Goal: Task Accomplishment & Management: Manage account settings

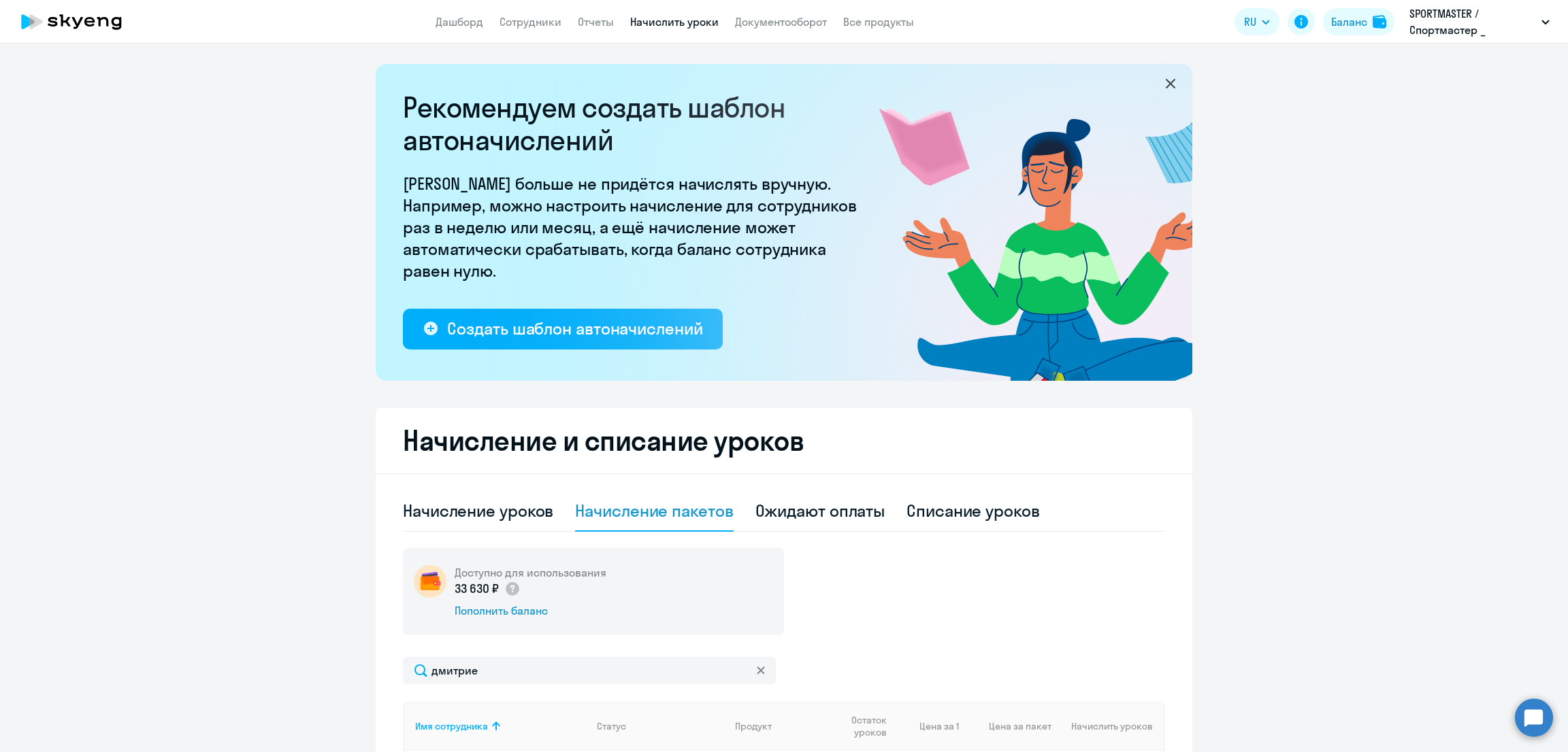
select select "10"
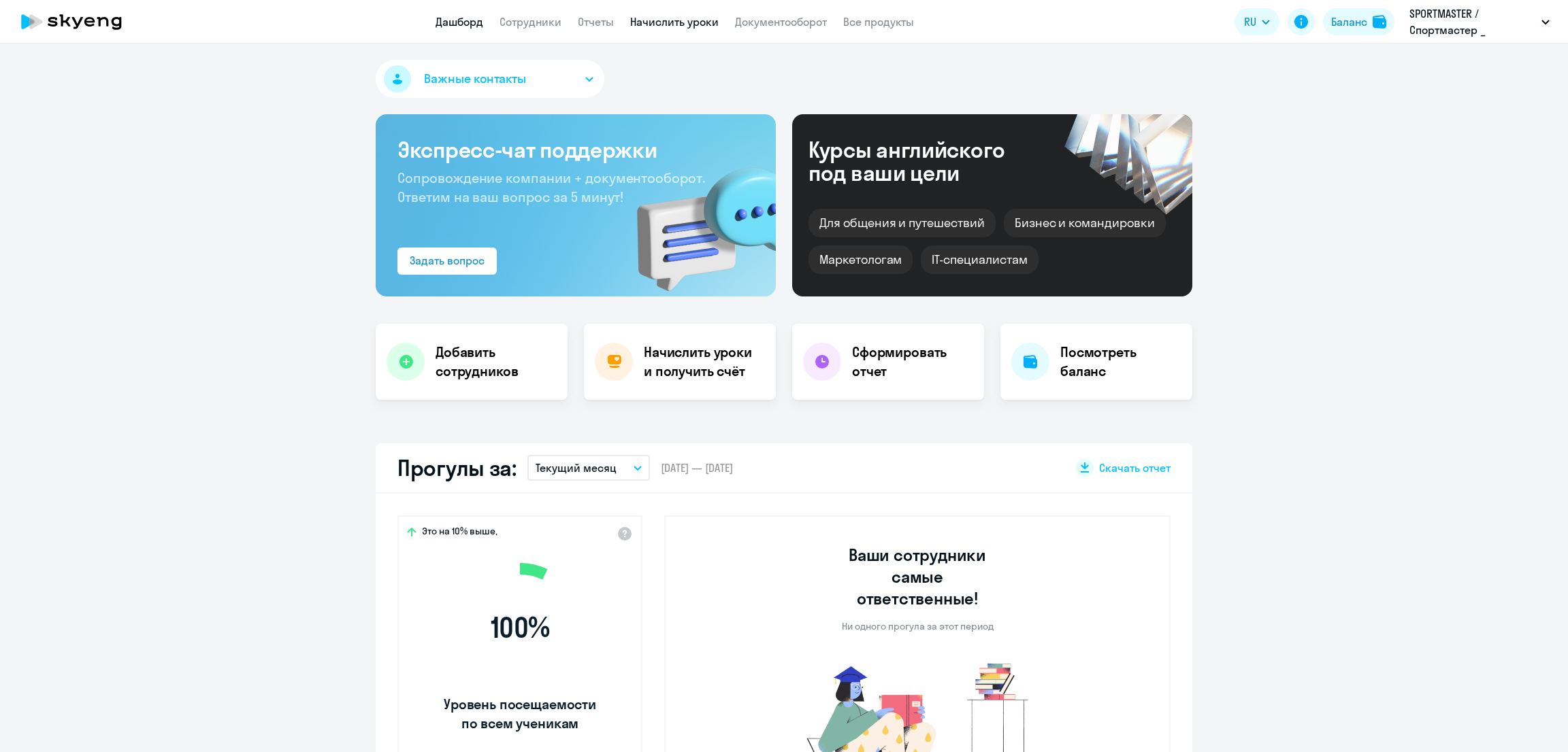
click at [658, 18] on link "Начислить уроки" at bounding box center [674, 22] width 88 height 14
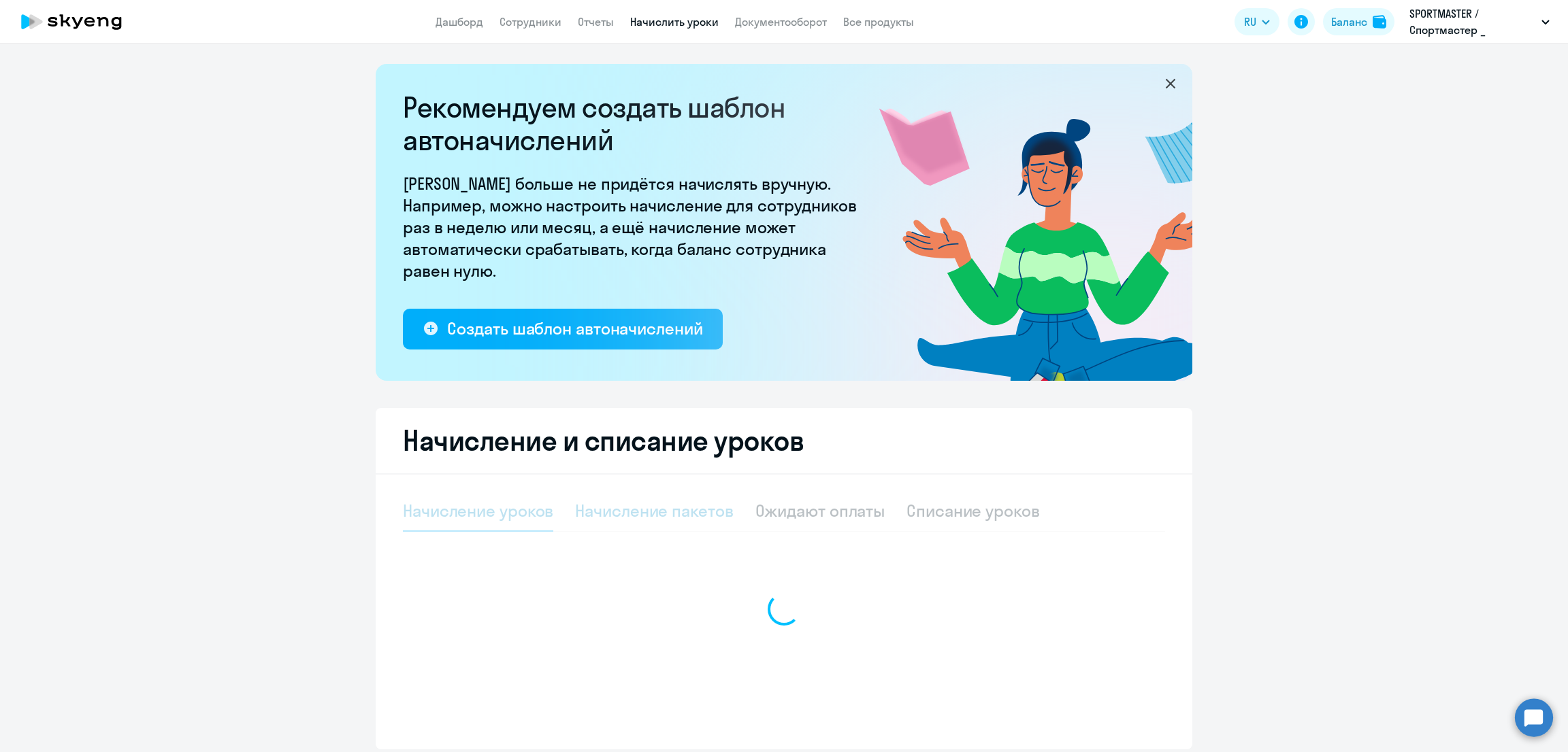
select select "10"
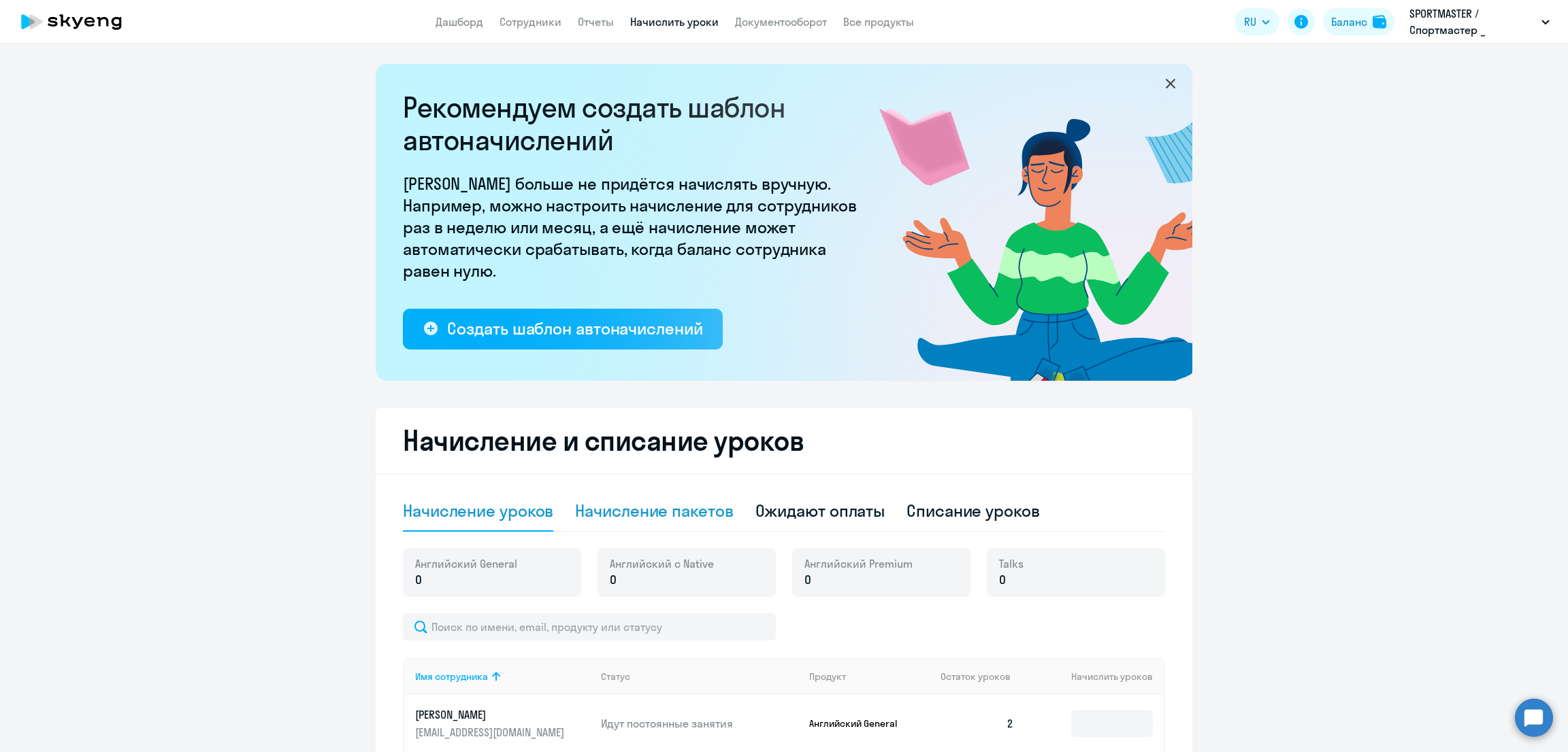
click at [662, 510] on div "Начисление пакетов" at bounding box center [654, 511] width 158 height 22
select select "10"
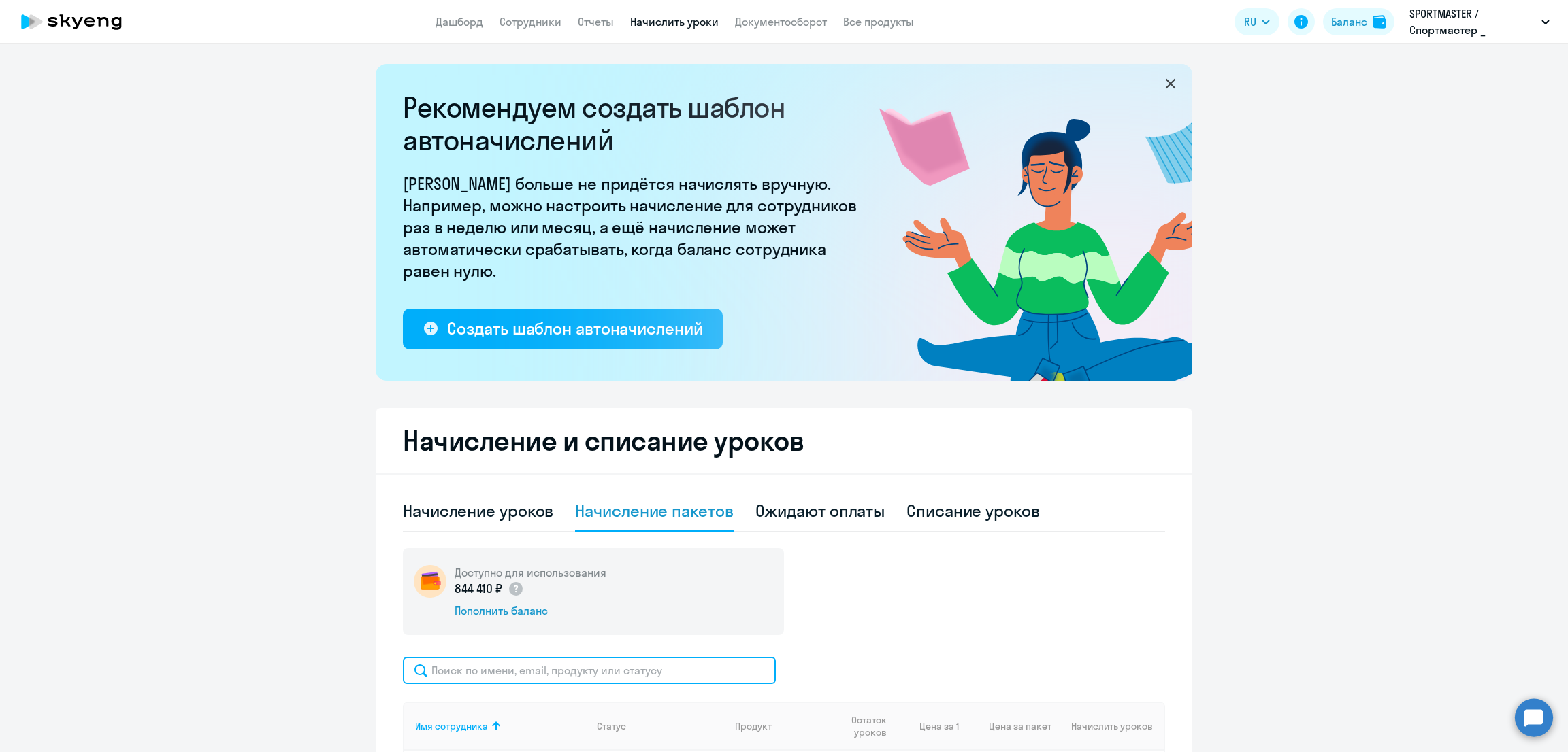
click at [613, 667] on input "text" at bounding box center [589, 671] width 373 height 27
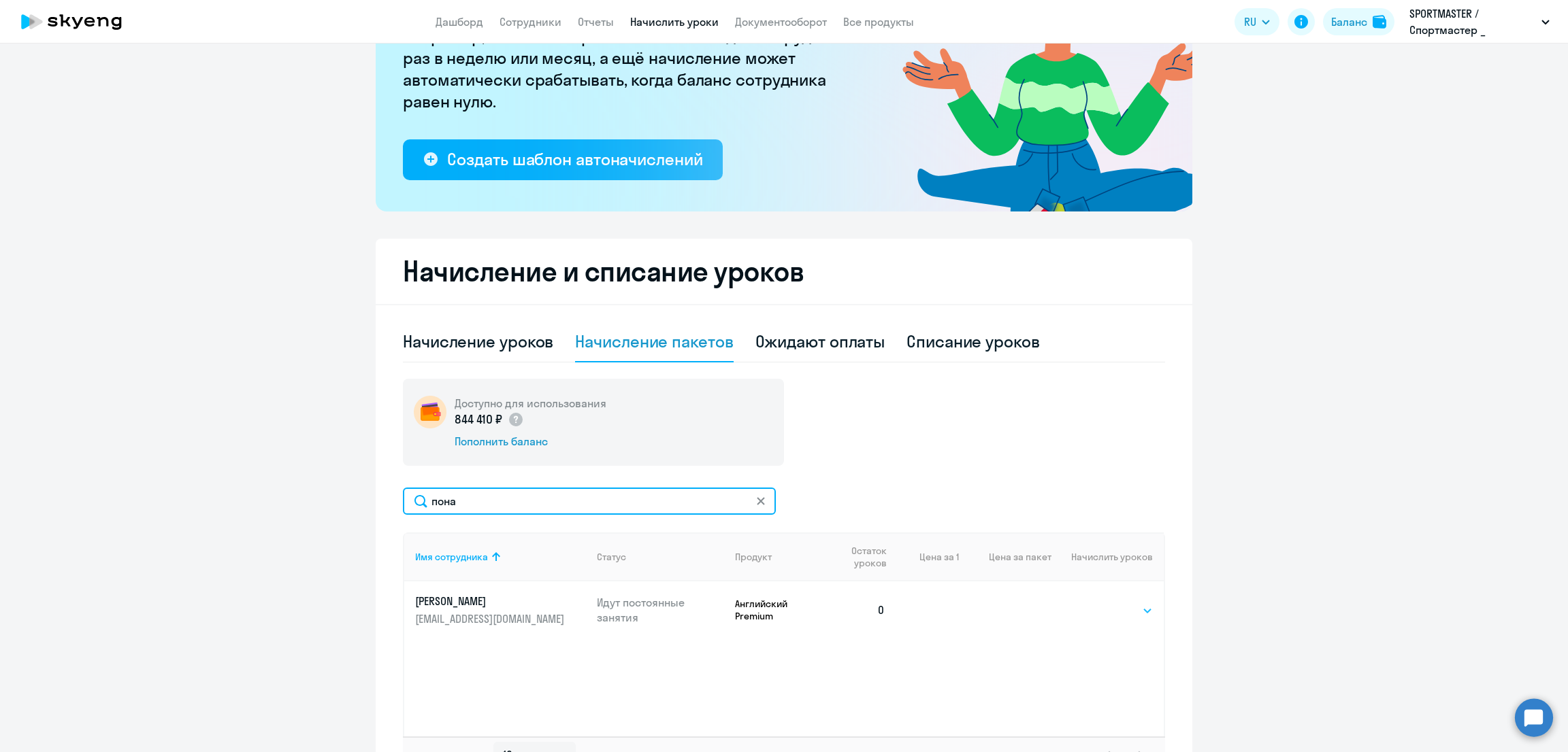
type input "пона"
click at [1112, 611] on select "Выбрать 10 30 60 100" at bounding box center [1125, 611] width 56 height 17
click at [1134, 608] on select "Выбрать 10 30 60 100" at bounding box center [1125, 611] width 56 height 17
select select "10"
click at [1097, 603] on select "Выбрать 10 30 60 100" at bounding box center [1125, 611] width 56 height 17
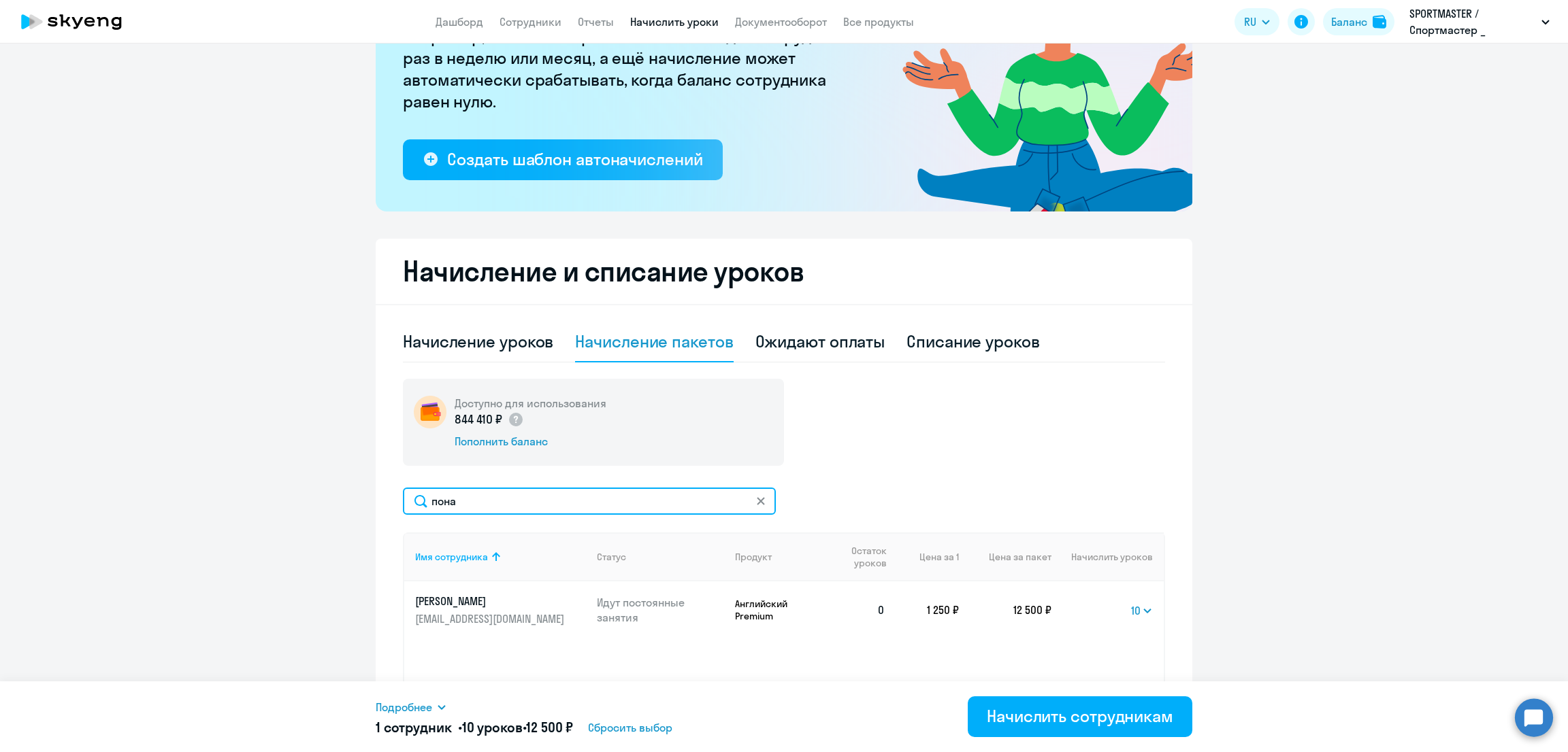
drag, startPoint x: 365, startPoint y: 504, endPoint x: 309, endPoint y: 500, distance: 56.1
click at [316, 508] on ng-component "Рекомендуем создать шаблон автоначислений Уроки больше не придётся начислять вр…" at bounding box center [784, 345] width 1568 height 902
type input "кабу"
click at [1103, 597] on td "Выбрать 10 30 60 100 Выбрать" at bounding box center [1108, 610] width 112 height 57
click at [1110, 605] on select "Выбрать 10 30 60 100" at bounding box center [1125, 611] width 56 height 17
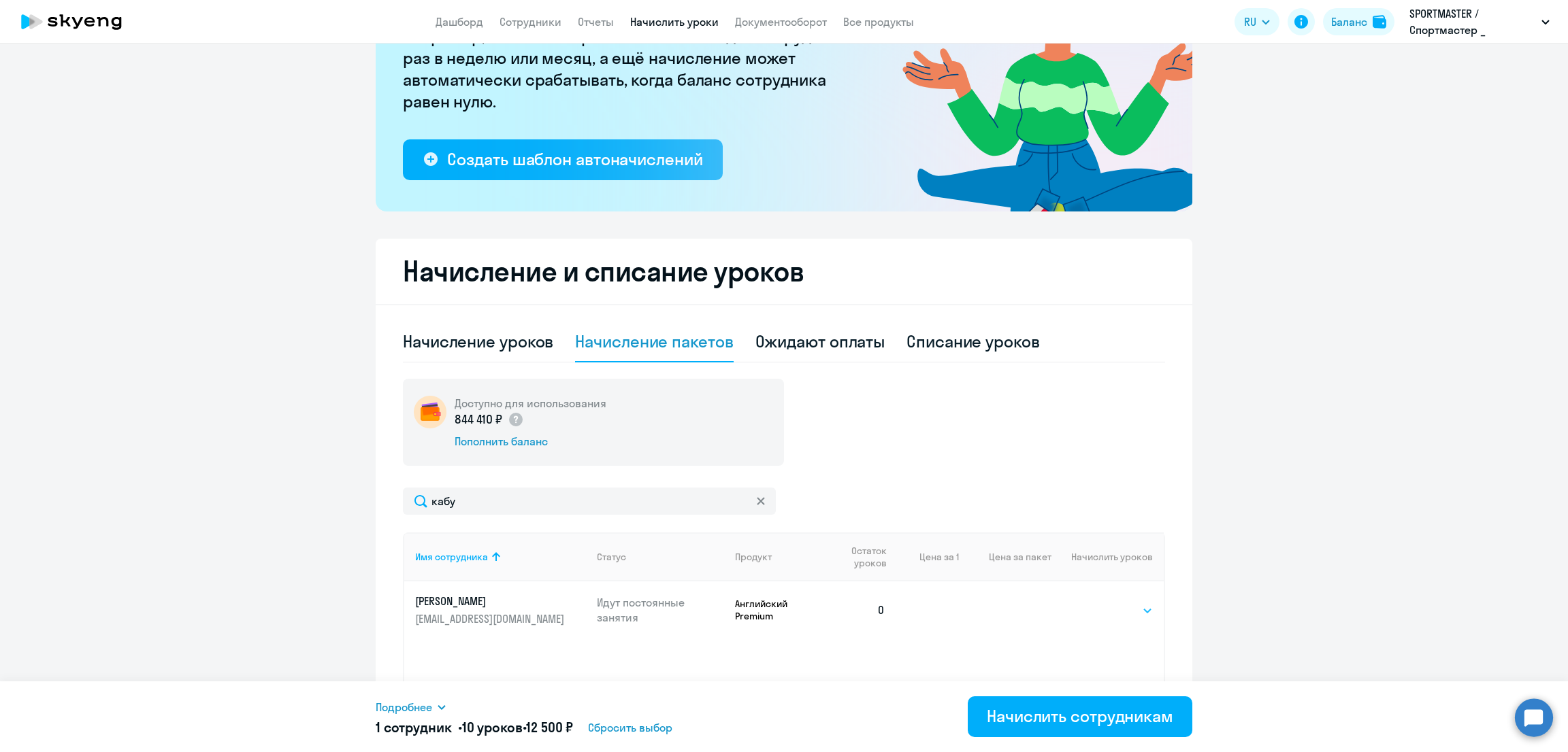
select select "10"
click at [1097, 603] on select "Выбрать 10 30 60 100" at bounding box center [1125, 611] width 56 height 17
drag, startPoint x: 459, startPoint y: 500, endPoint x: 336, endPoint y: 507, distance: 123.2
click at [336, 507] on ng-component "Рекомендуем создать шаблон автоначислений Уроки больше не придётся начислять вр…" at bounding box center [784, 345] width 1568 height 902
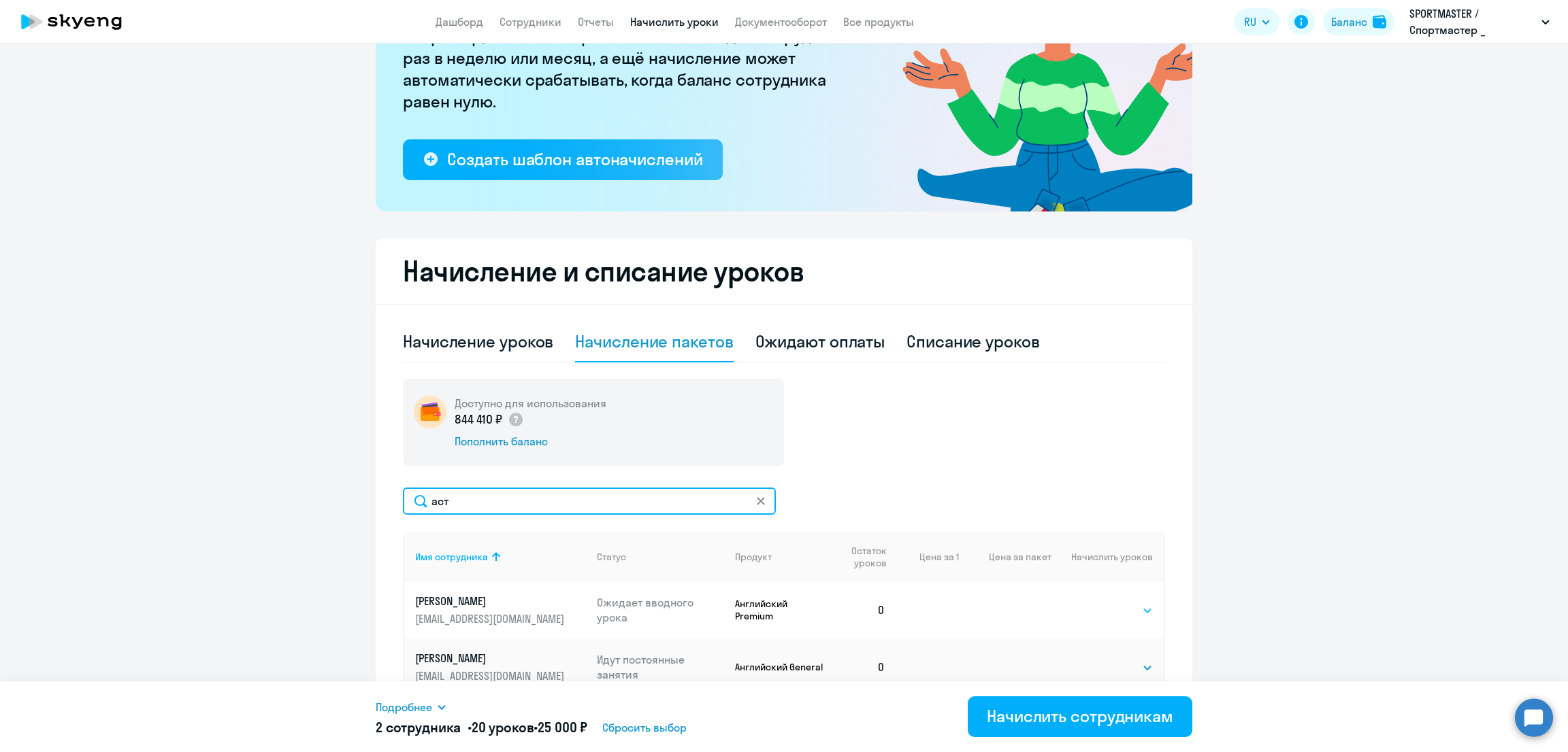
type input "аст"
click at [1116, 610] on select "Выбрать 10 30 60 100" at bounding box center [1125, 611] width 56 height 17
select select "10"
click at [1097, 603] on select "Выбрать 10 30 60 100" at bounding box center [1125, 611] width 56 height 17
drag, startPoint x: 402, startPoint y: 506, endPoint x: 325, endPoint y: 507, distance: 77.0
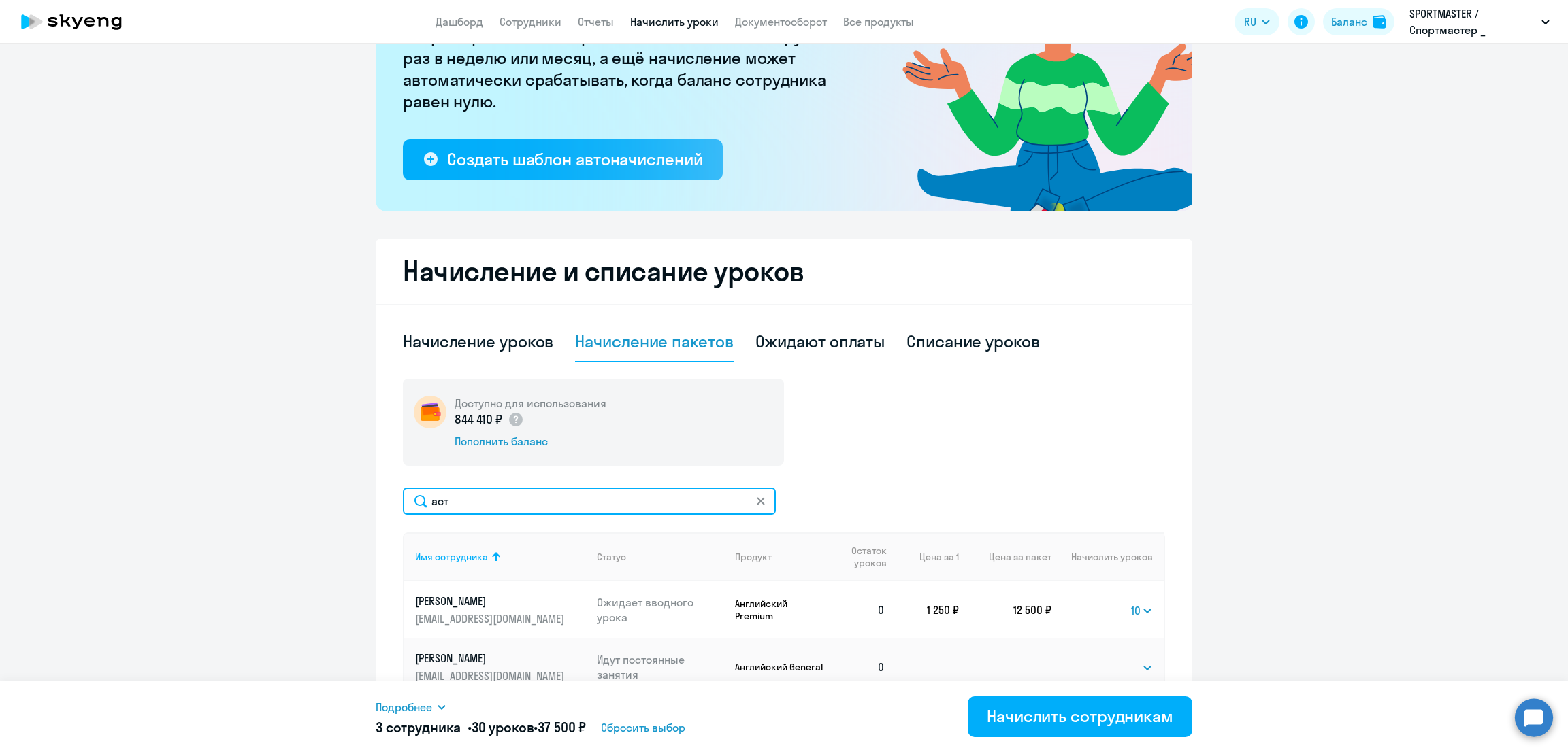
click at [325, 507] on ng-component "Рекомендуем создать шаблон автоначислений Уроки больше не придётся начислять вр…" at bounding box center [784, 410] width 1568 height 1033
type input "бурко"
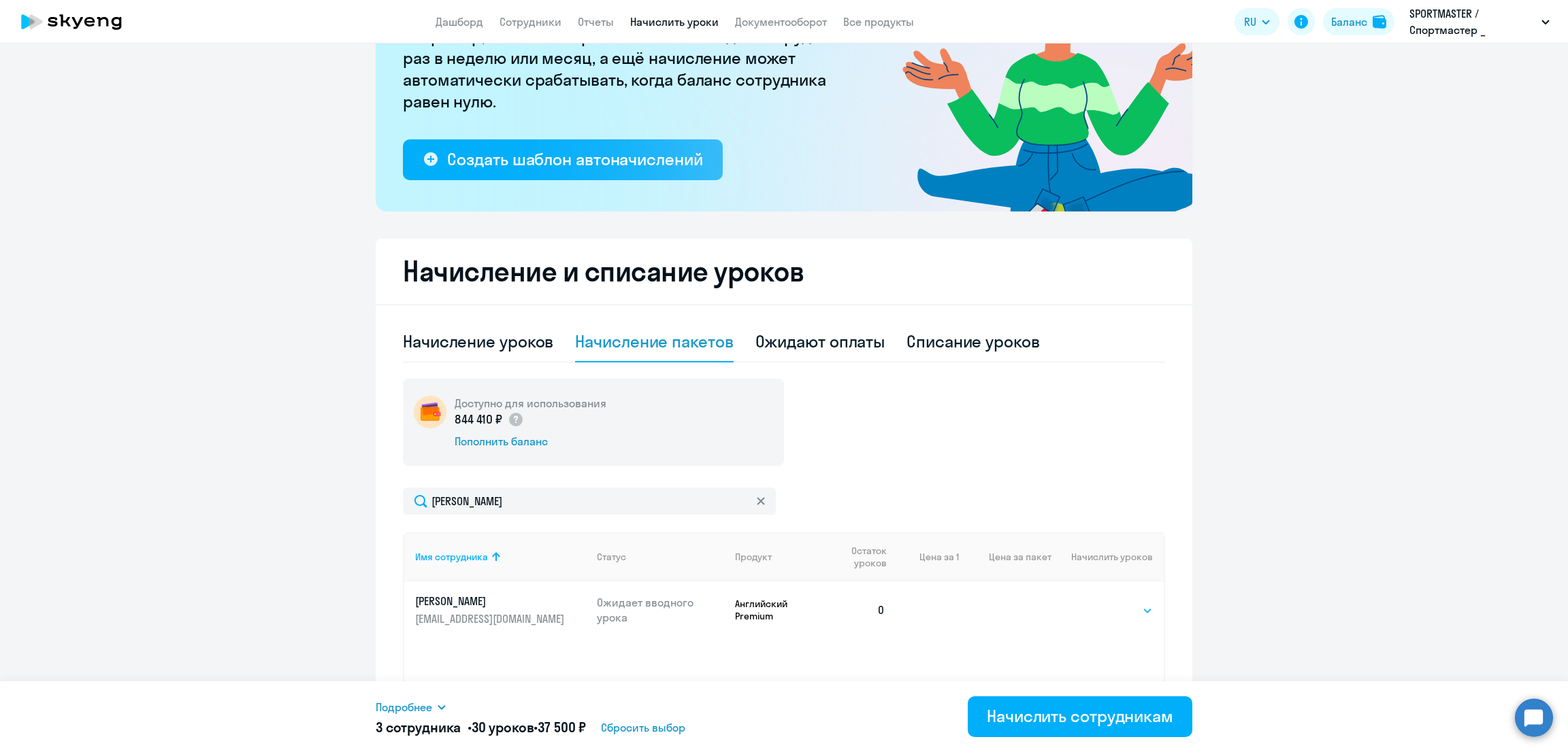
click at [1126, 610] on select "Выбрать 10 30 60 100" at bounding box center [1125, 611] width 56 height 17
select select "10"
click at [1097, 603] on select "Выбрать 10 30 60 100" at bounding box center [1125, 611] width 56 height 17
click at [408, 704] on span "Подробнее" at bounding box center [403, 707] width 57 height 17
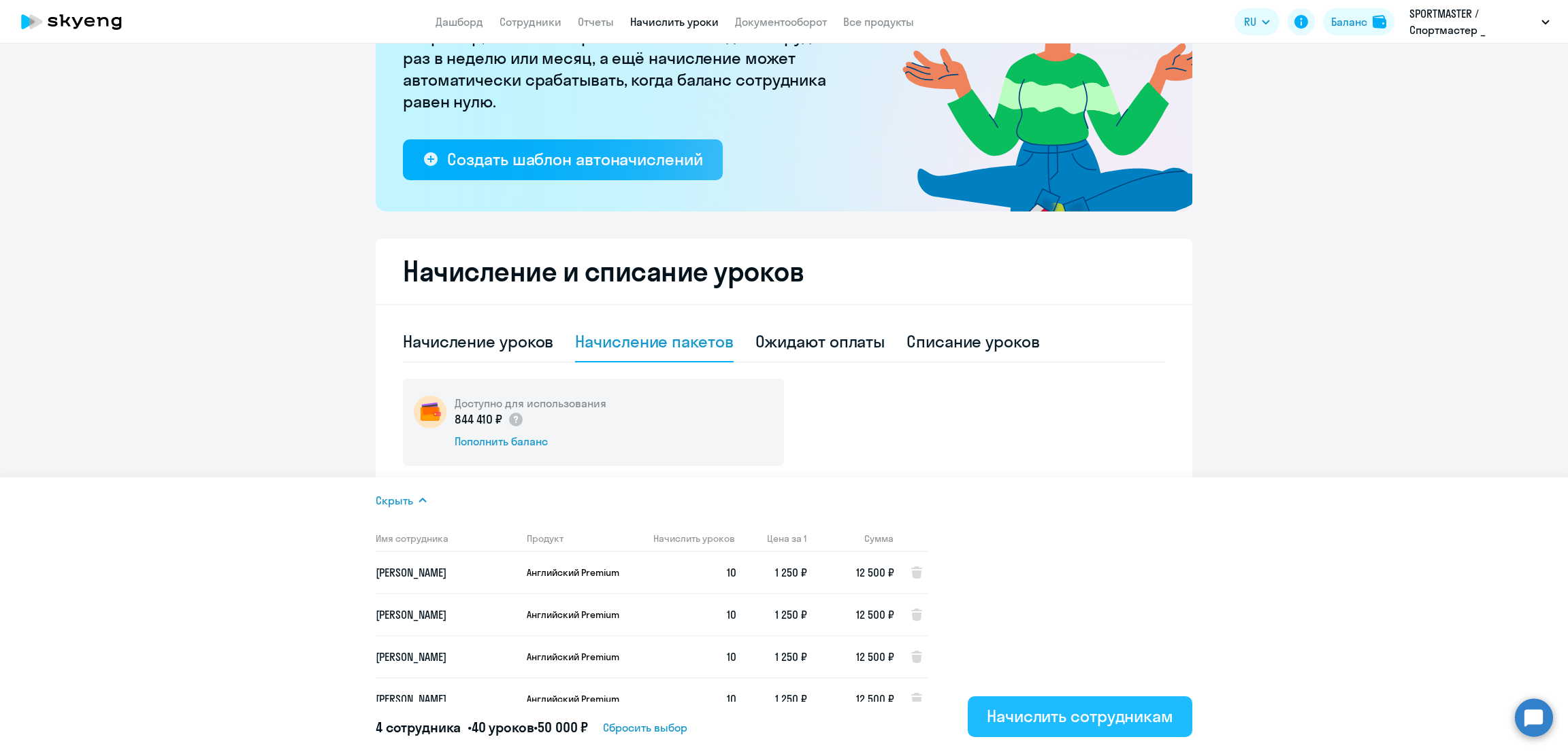
click at [1059, 713] on div "Начислить сотрудникам" at bounding box center [1080, 716] width 187 height 22
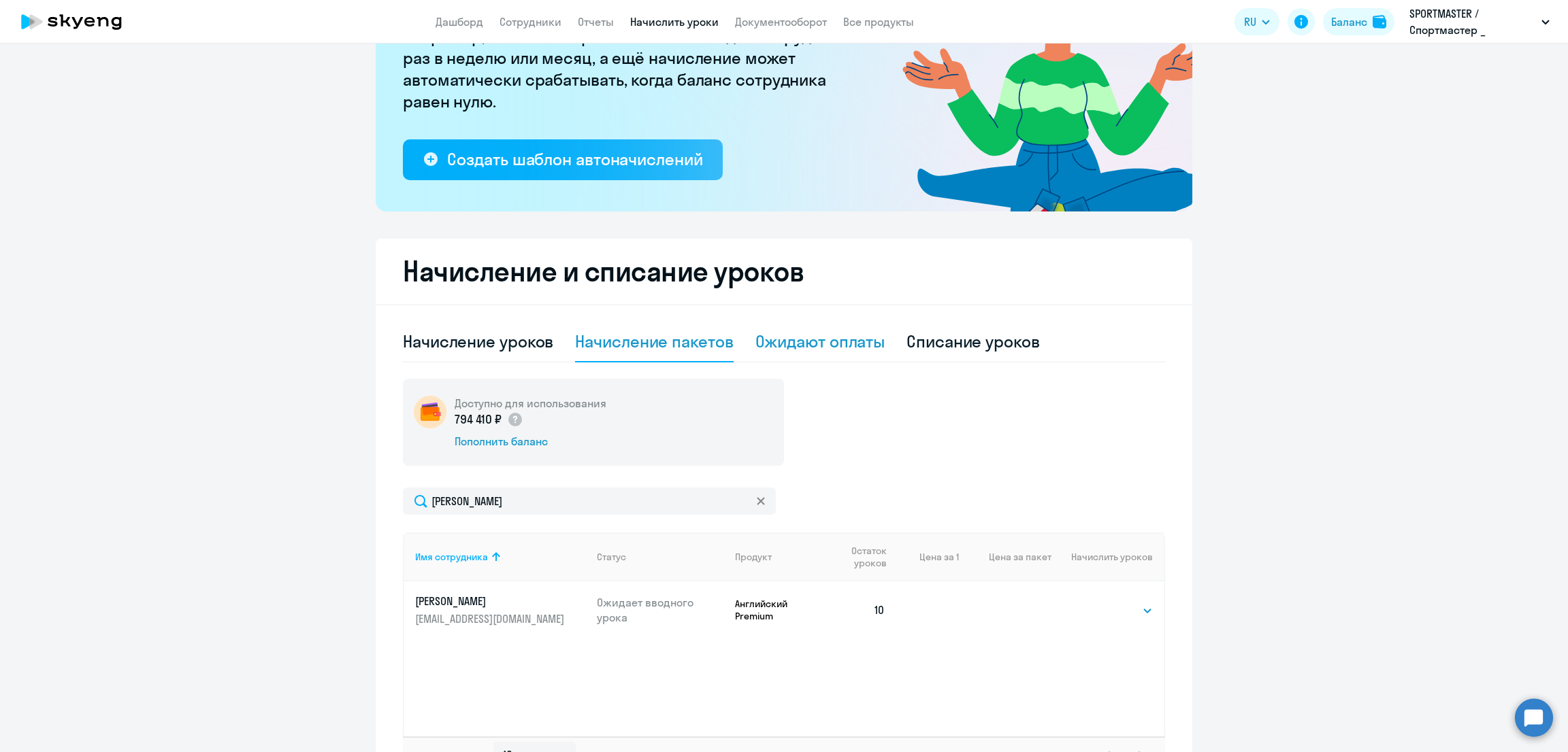
click at [803, 332] on div "Ожидают оплаты" at bounding box center [820, 342] width 130 height 22
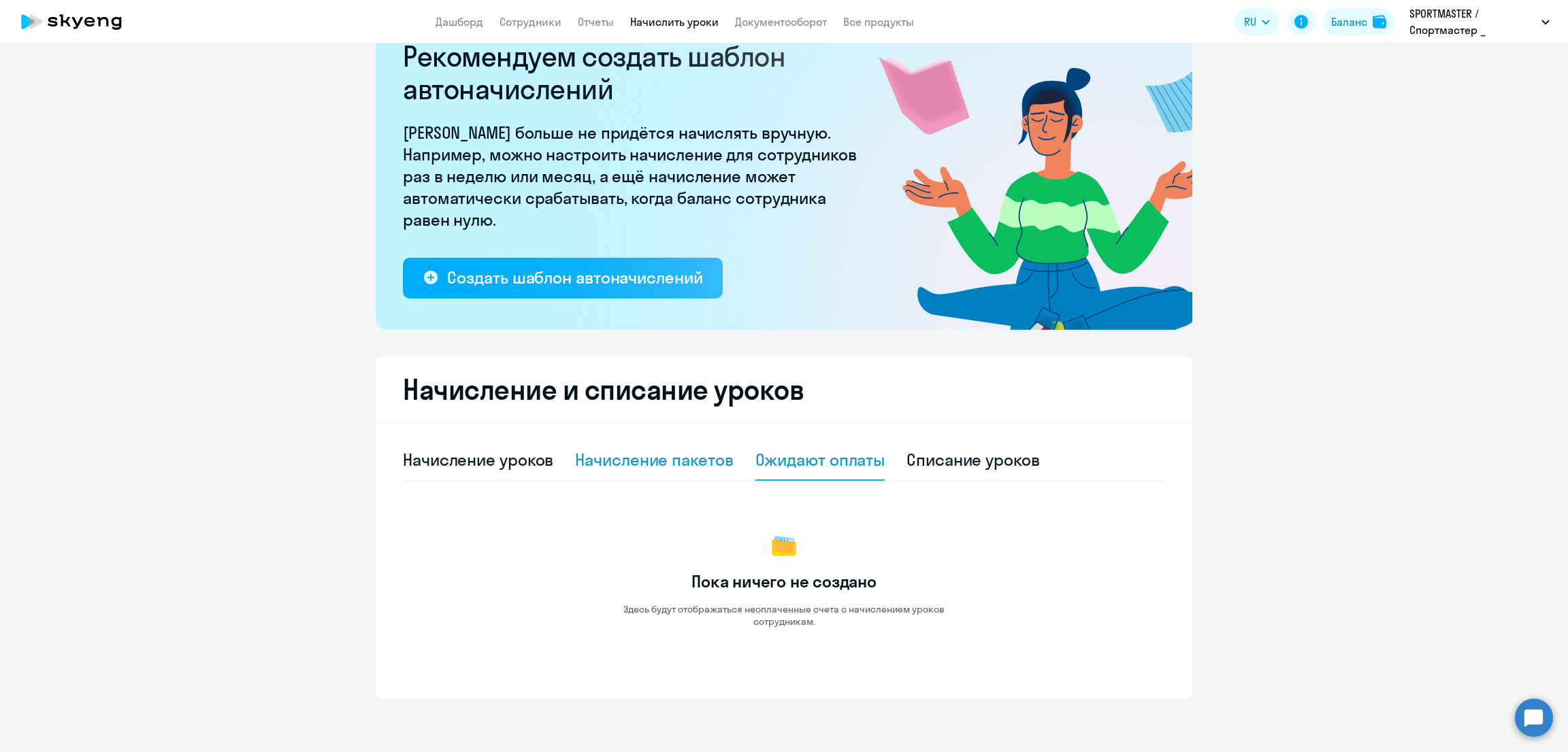
click at [644, 450] on div "Начисление пакетов" at bounding box center [654, 460] width 158 height 22
select select "10"
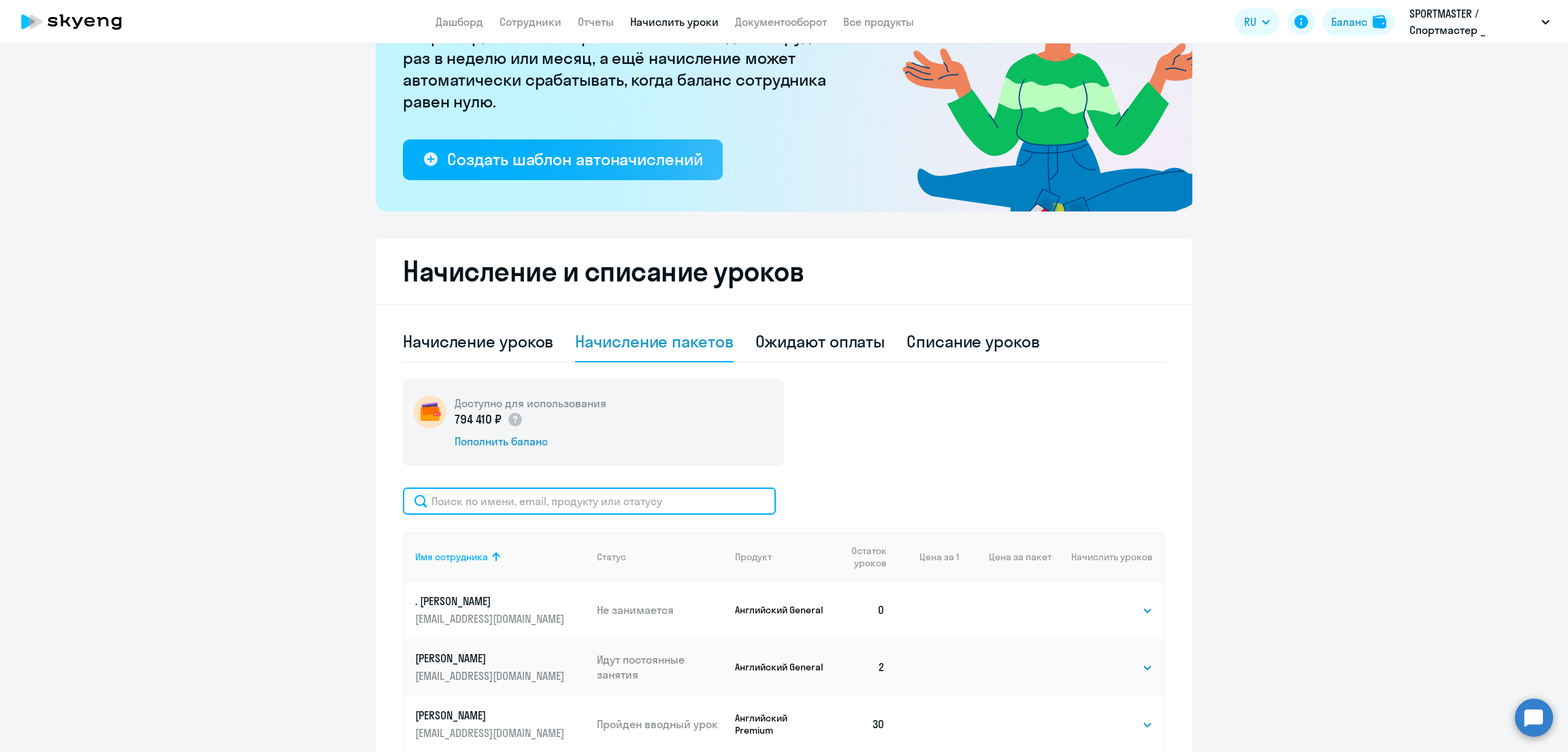
click at [554, 507] on input "text" at bounding box center [589, 502] width 373 height 27
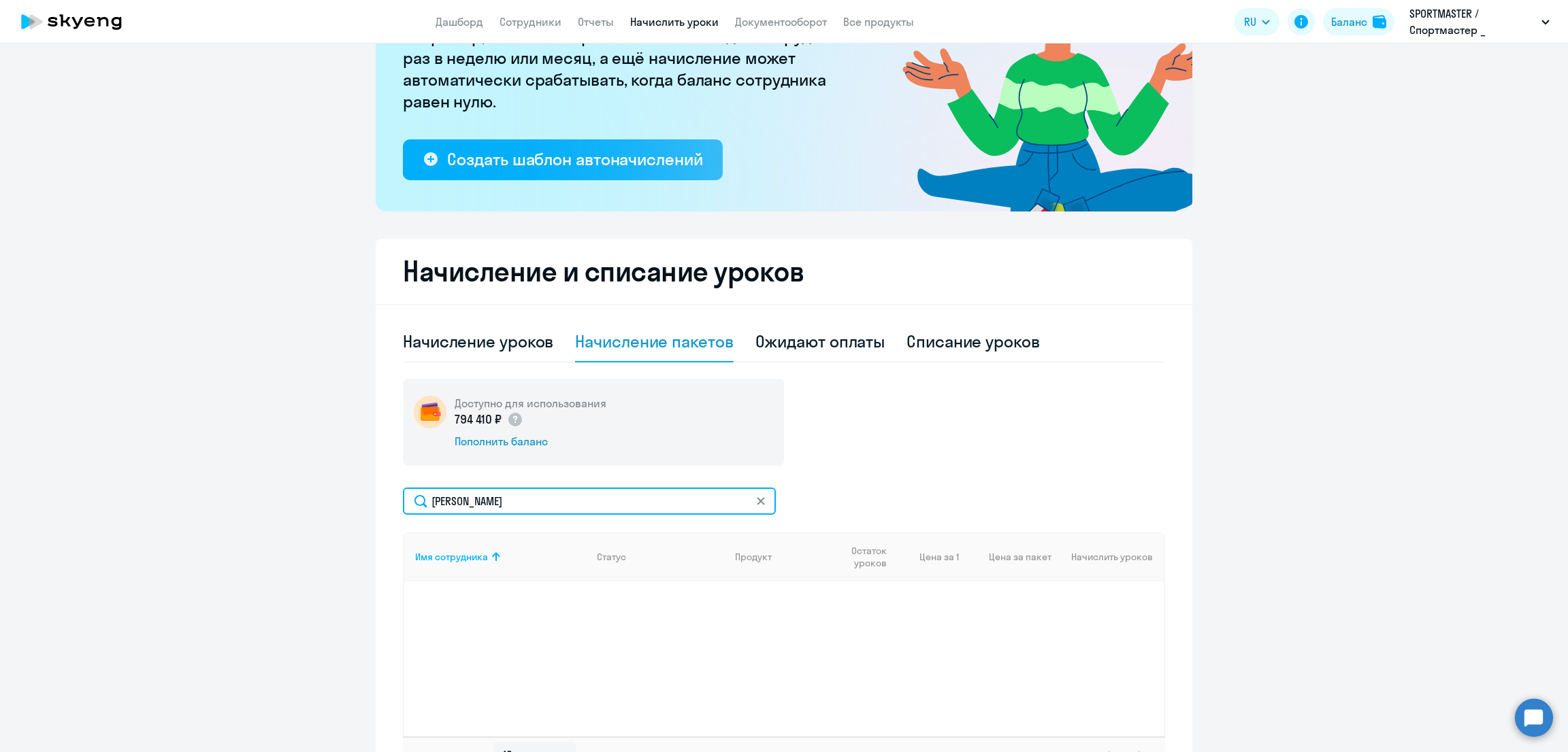
drag, startPoint x: 511, startPoint y: 507, endPoint x: 358, endPoint y: 507, distance: 153.0
click at [358, 507] on ng-component "Рекомендуем создать шаблон автоначислений Уроки больше не придётся начислять вр…" at bounding box center [784, 345] width 1568 height 902
type input "треу"
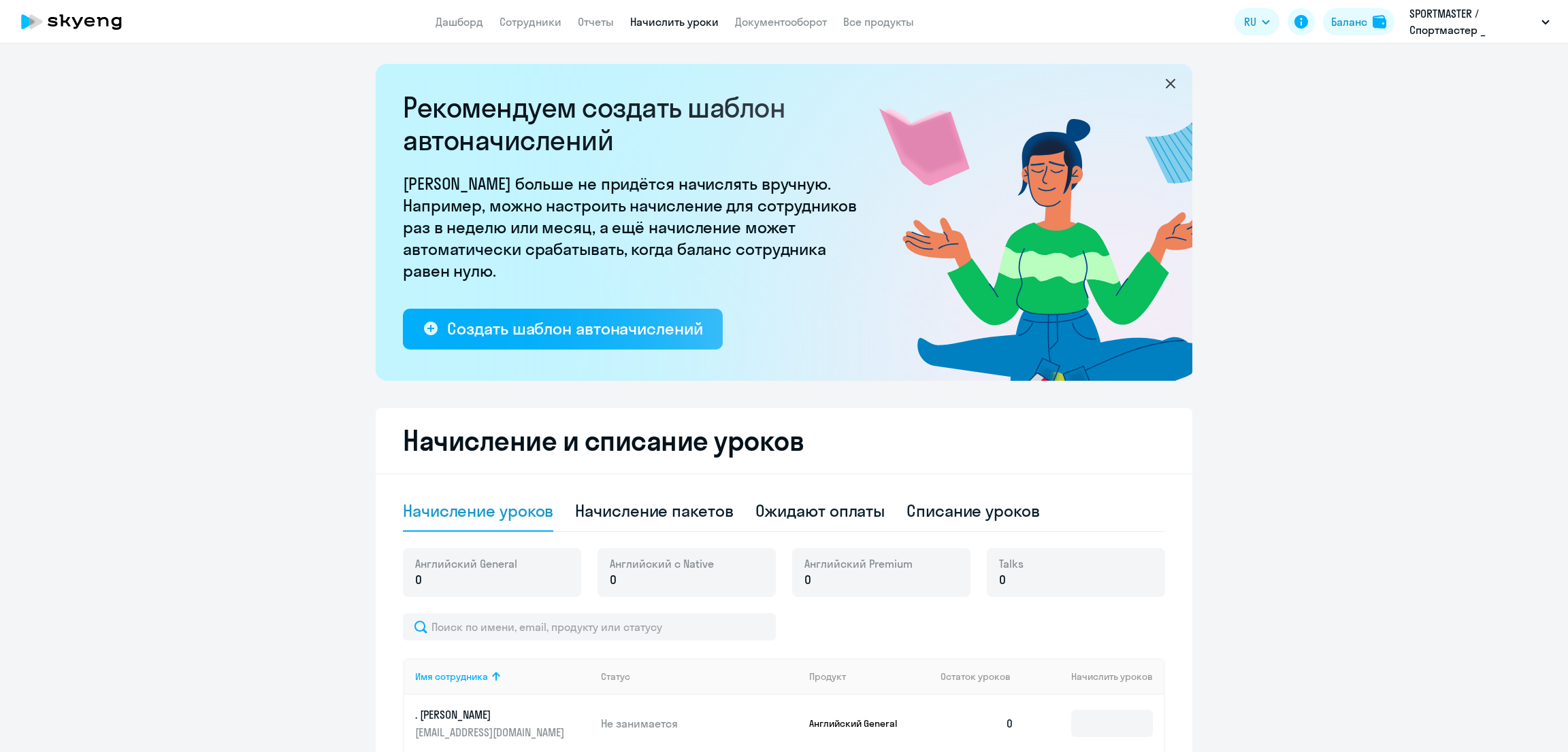
select select "10"
drag, startPoint x: 681, startPoint y: 508, endPoint x: 717, endPoint y: 510, distance: 36.1
click at [681, 507] on div "Начисление пакетов" at bounding box center [654, 511] width 158 height 22
select select "10"
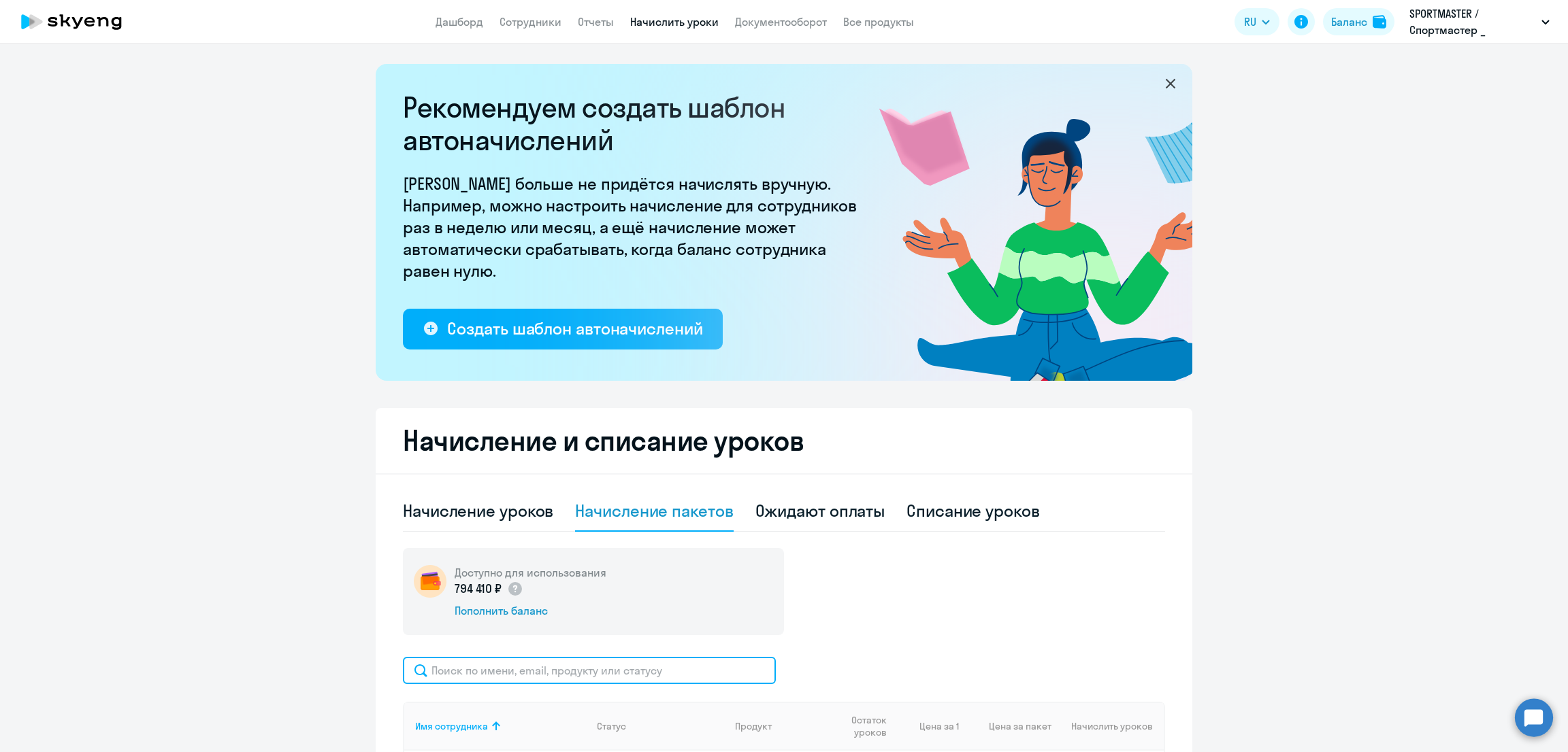
click at [572, 675] on input "text" at bounding box center [589, 671] width 373 height 27
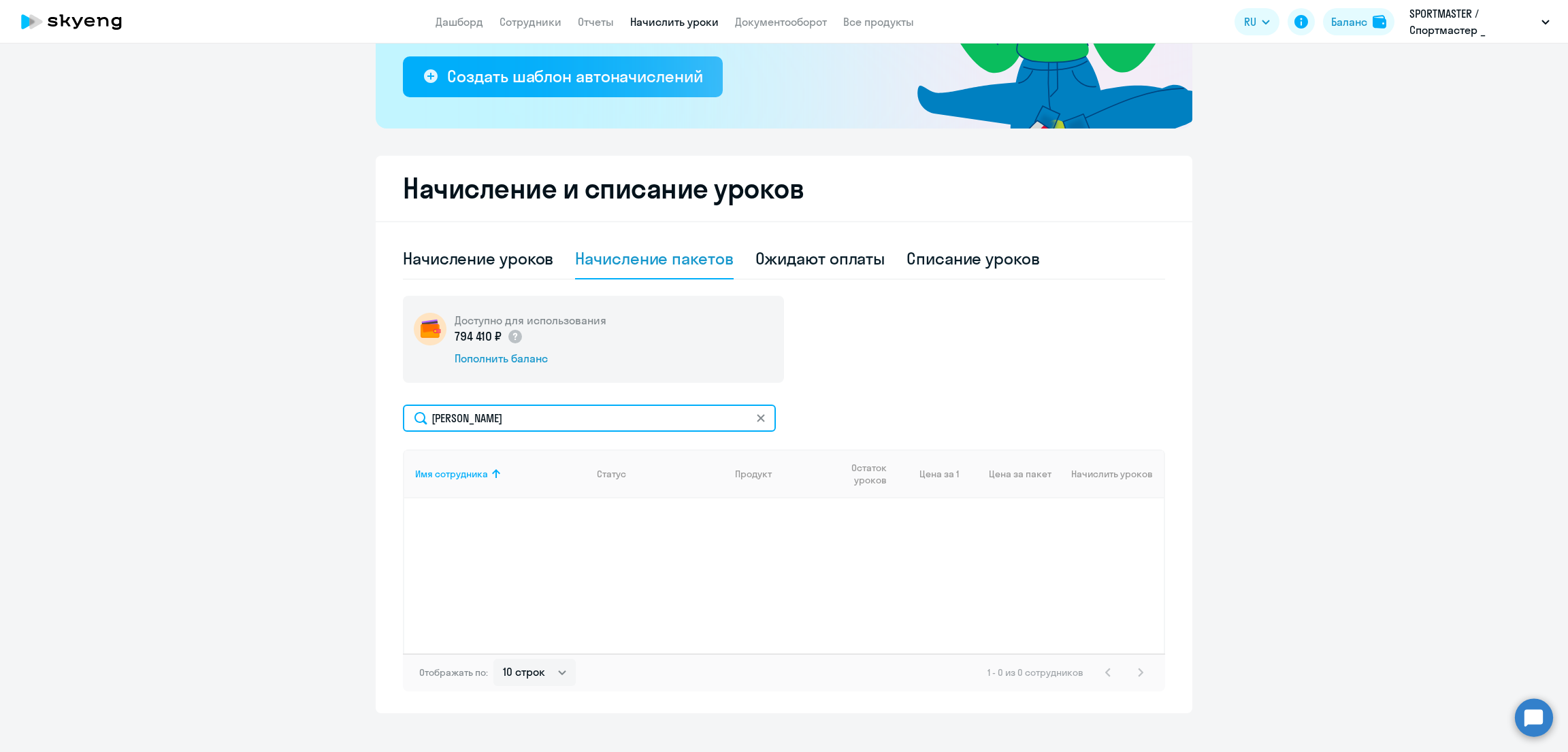
scroll to position [268, 0]
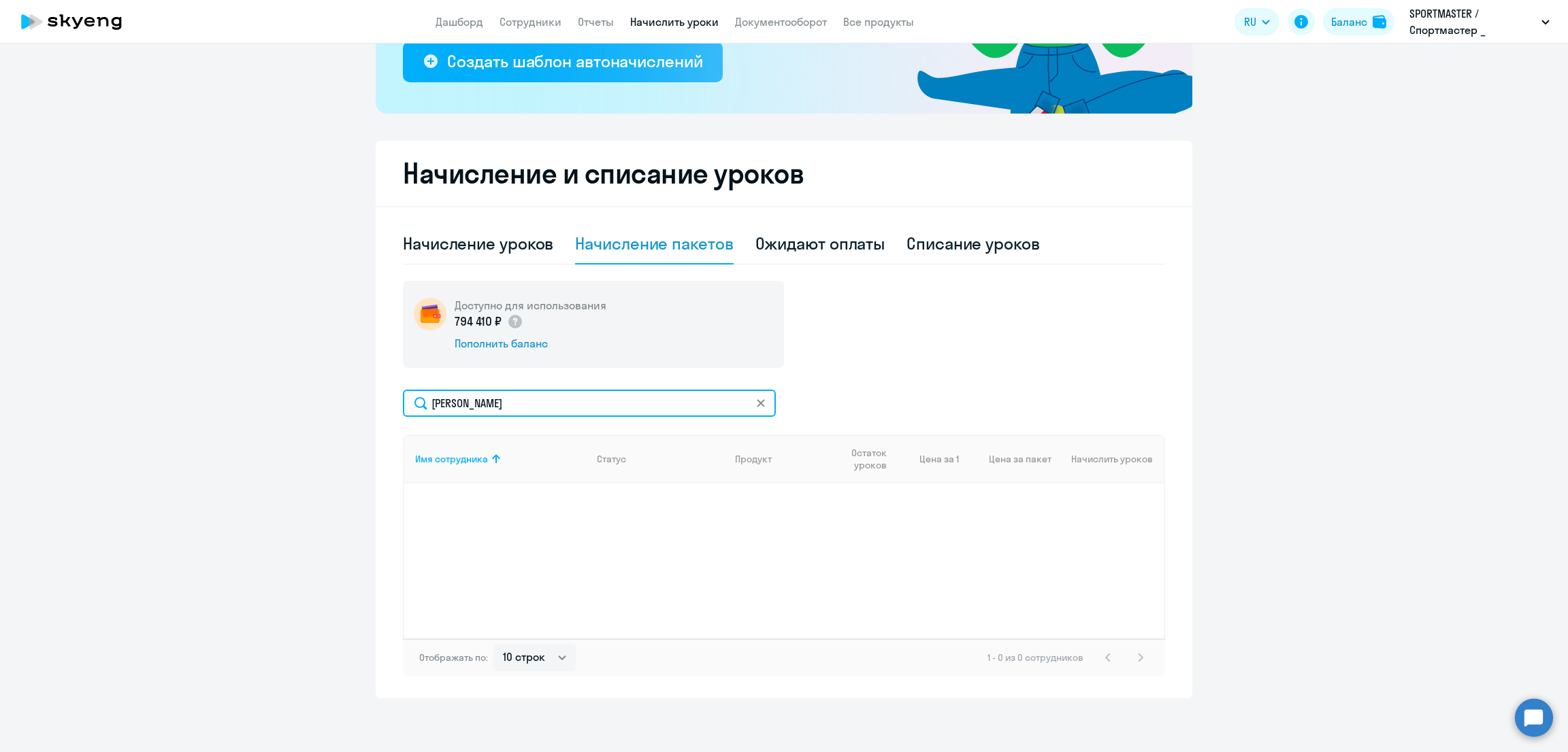
drag, startPoint x: 443, startPoint y: 399, endPoint x: 398, endPoint y: 400, distance: 45.0
click at [403, 400] on input "демч" at bounding box center [589, 403] width 373 height 27
type input "ч"
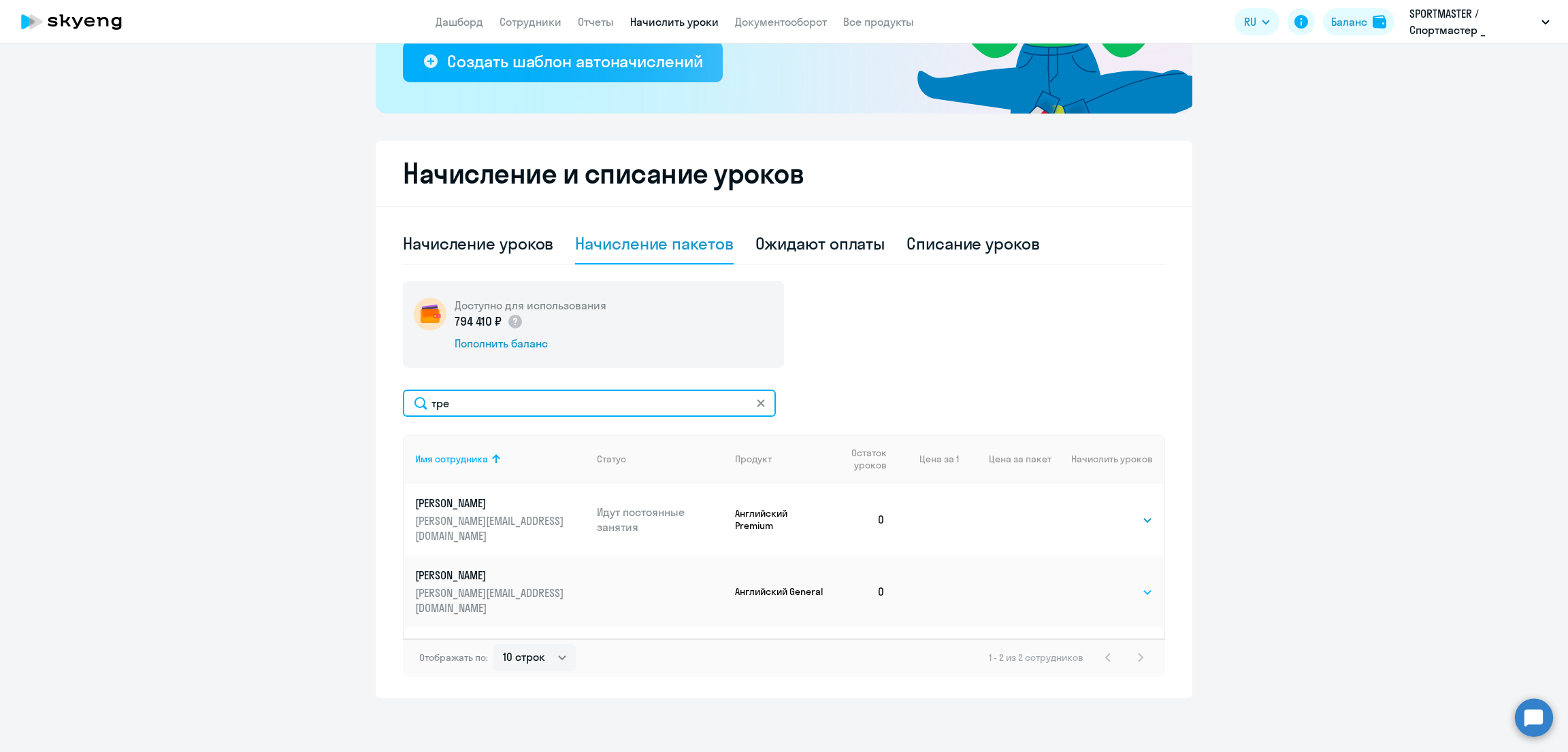
type input "тре"
click at [1116, 584] on select "Выбрать 10 30 60 100" at bounding box center [1125, 592] width 56 height 17
select select "30"
click at [1097, 584] on select "Выбрать 10 30 60 100" at bounding box center [1125, 592] width 56 height 17
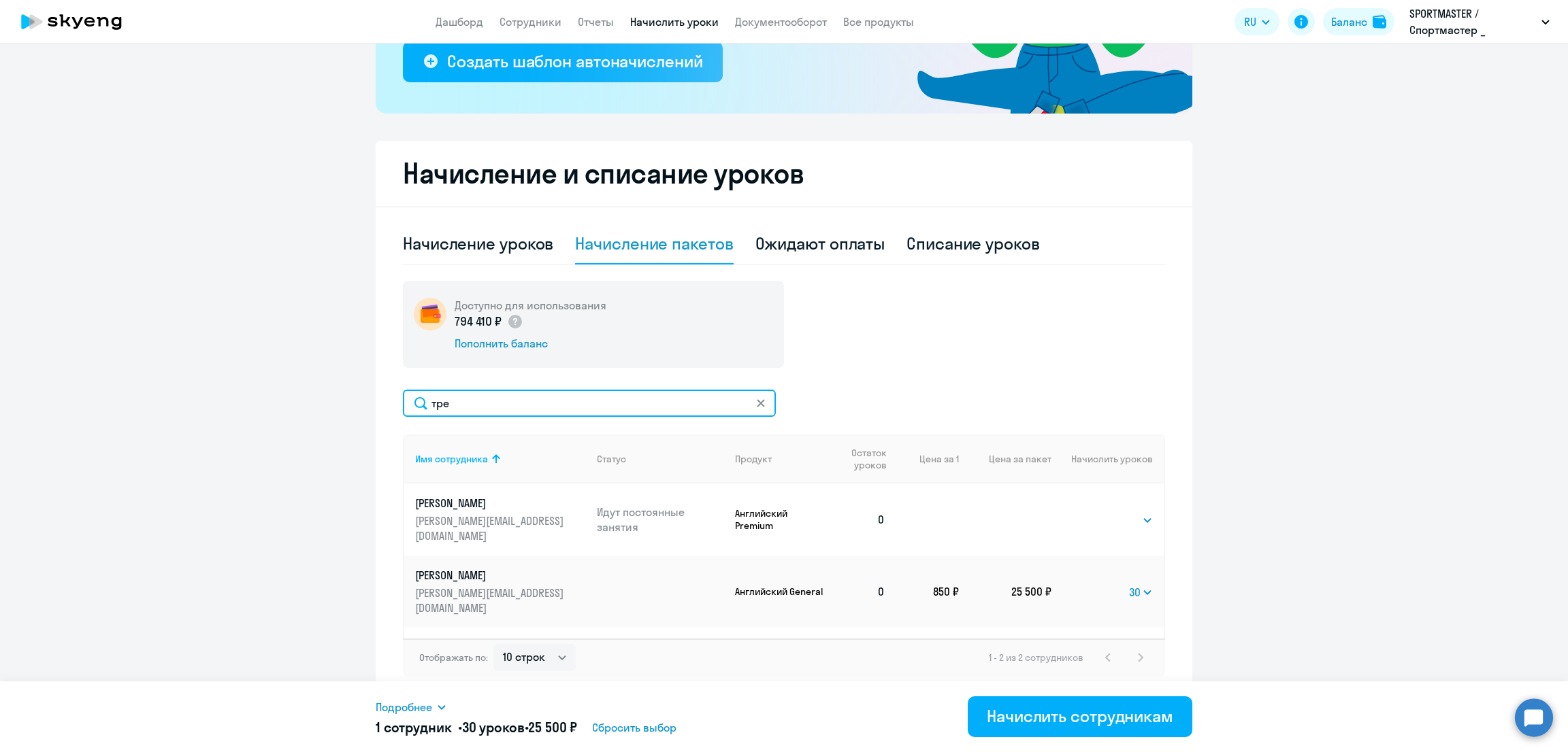
drag, startPoint x: 387, startPoint y: 413, endPoint x: 299, endPoint y: 411, distance: 88.0
click at [304, 418] on ng-component "Рекомендуем создать шаблон автоначислений Уроки больше не придётся начислять вр…" at bounding box center [784, 248] width 1568 height 902
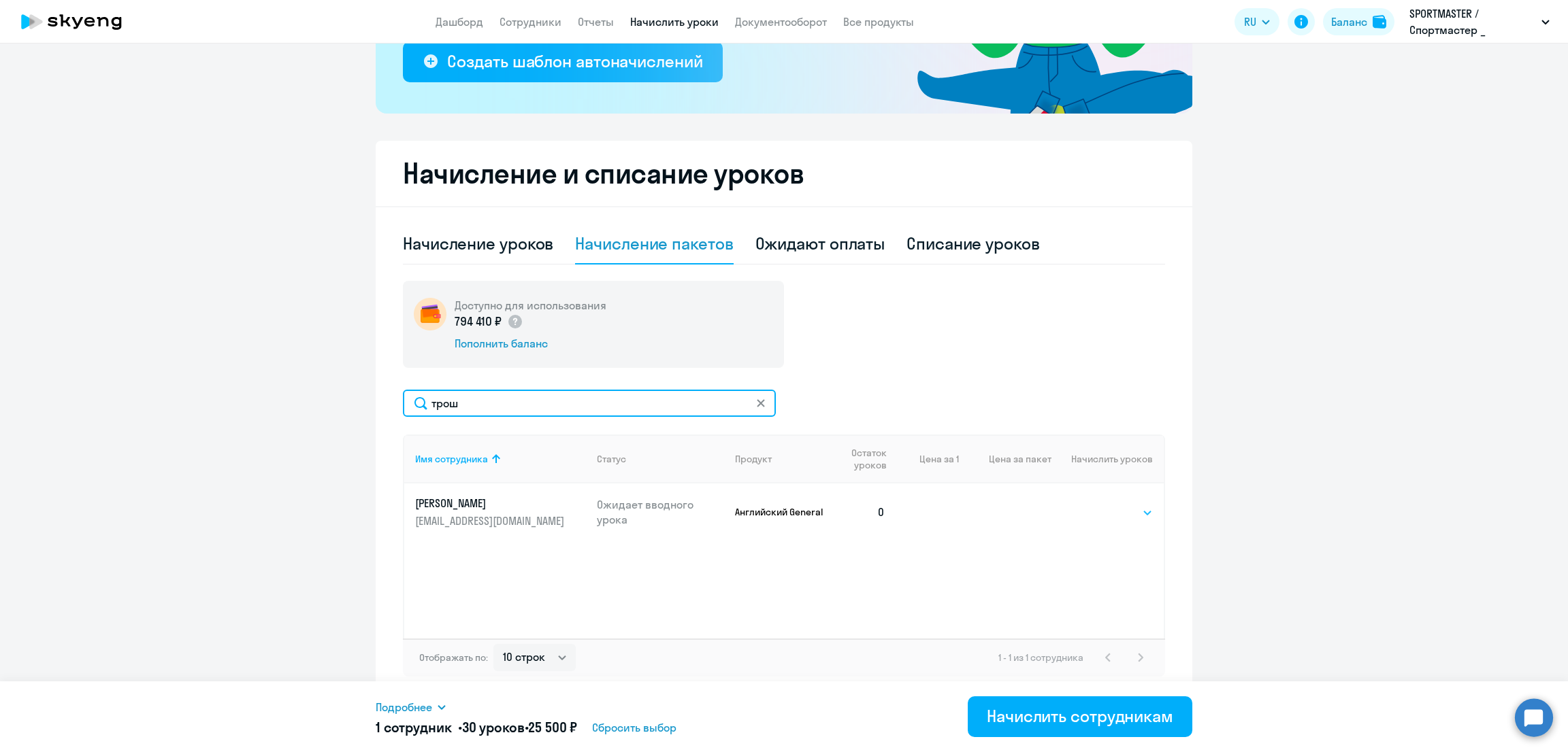
type input "трош"
click at [1124, 506] on select "Выбрать 10 30 60 100" at bounding box center [1125, 512] width 56 height 17
select select "30"
click at [1097, 504] on select "Выбрать 10 30 60 100" at bounding box center [1125, 512] width 56 height 17
drag, startPoint x: 365, startPoint y: 401, endPoint x: 333, endPoint y: 400, distance: 32.0
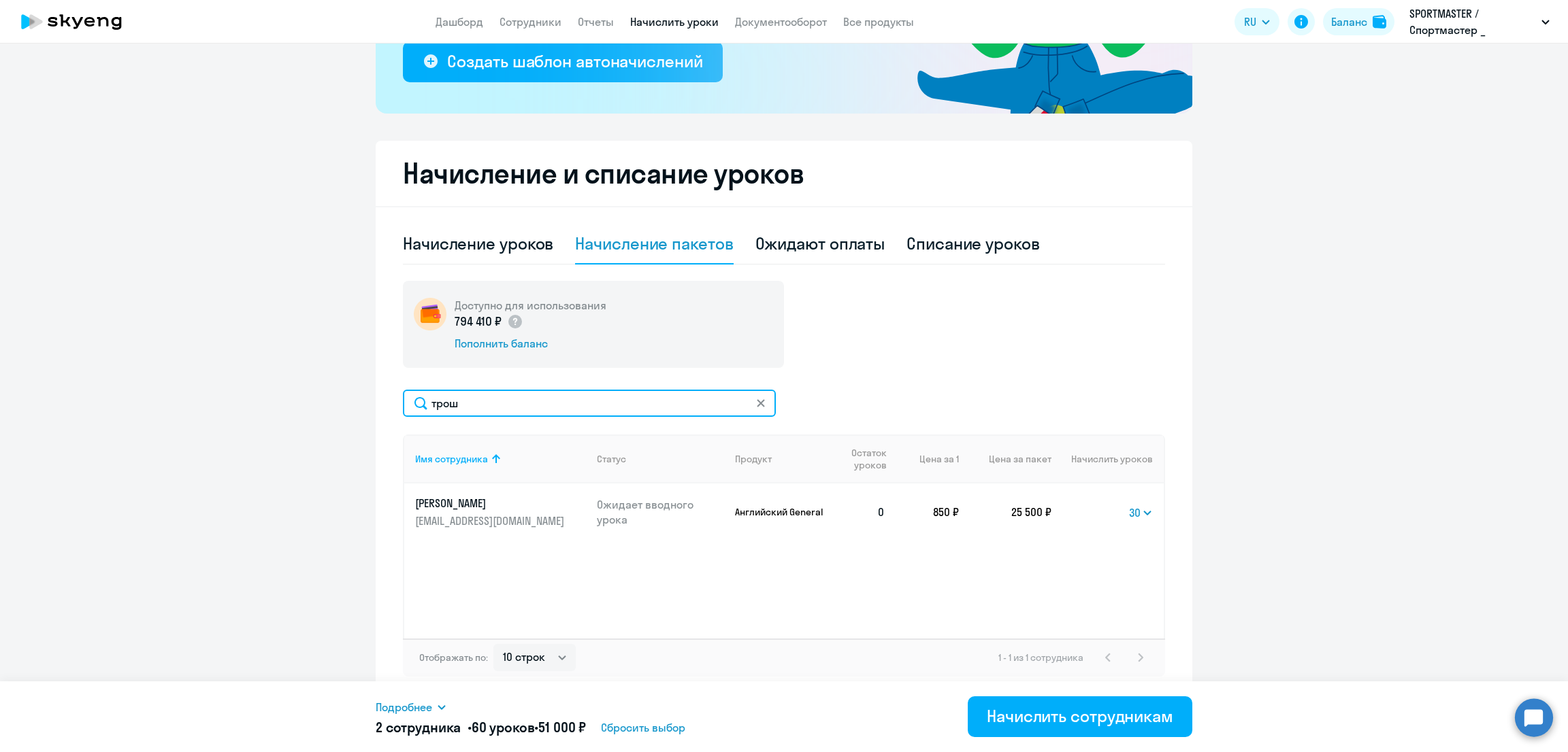
click at [333, 400] on ng-component "Рекомендуем создать шаблон автоначислений Уроки больше не придётся начислять вр…" at bounding box center [784, 248] width 1568 height 902
type input "батм"
click at [1124, 516] on select "Выбрать 10 30 60 100" at bounding box center [1125, 512] width 56 height 17
select select "30"
click at [1097, 504] on select "Выбрать 10 30 60 100" at bounding box center [1125, 512] width 56 height 17
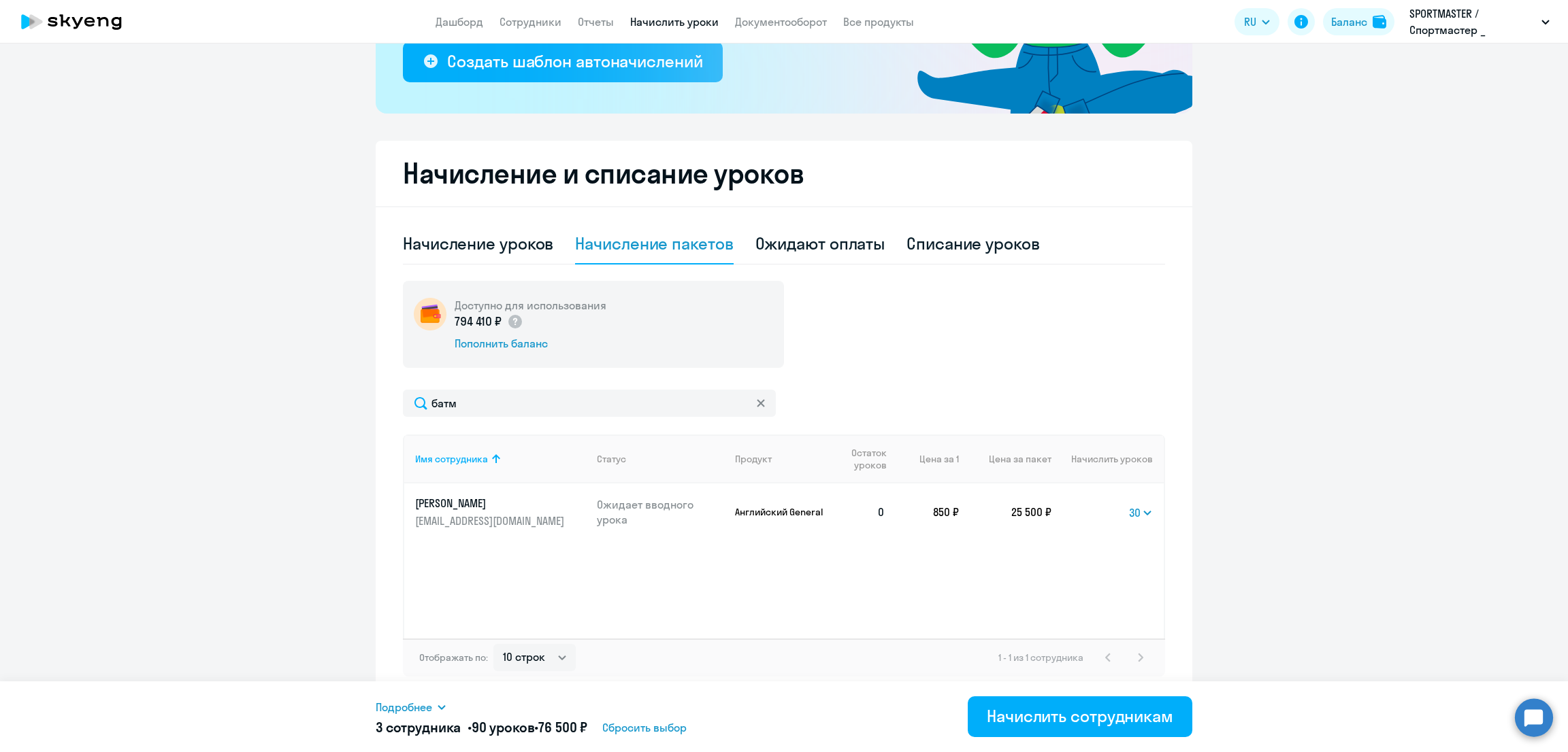
click at [418, 707] on span "Подробнее" at bounding box center [403, 707] width 57 height 17
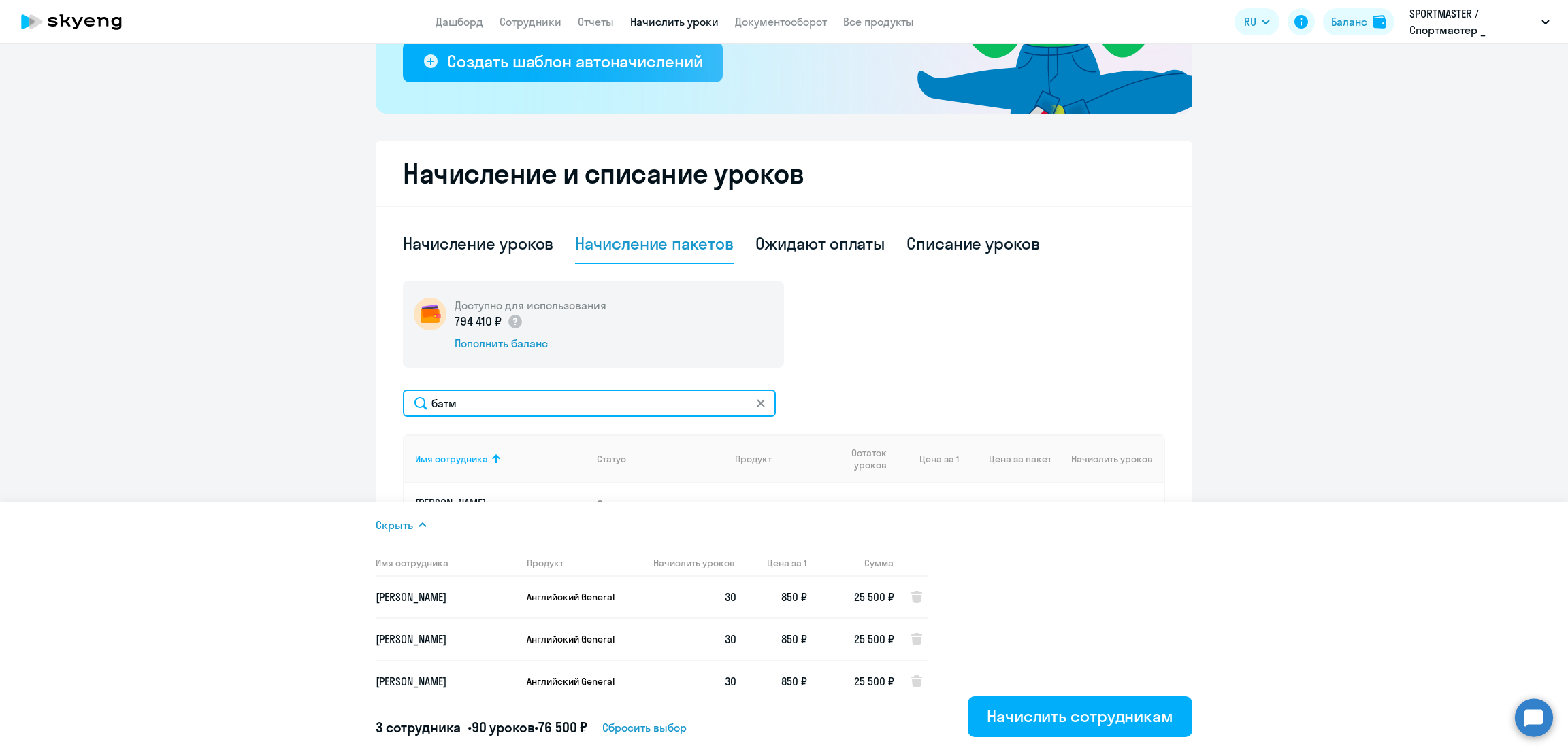
click at [496, 404] on input "батм" at bounding box center [589, 403] width 373 height 27
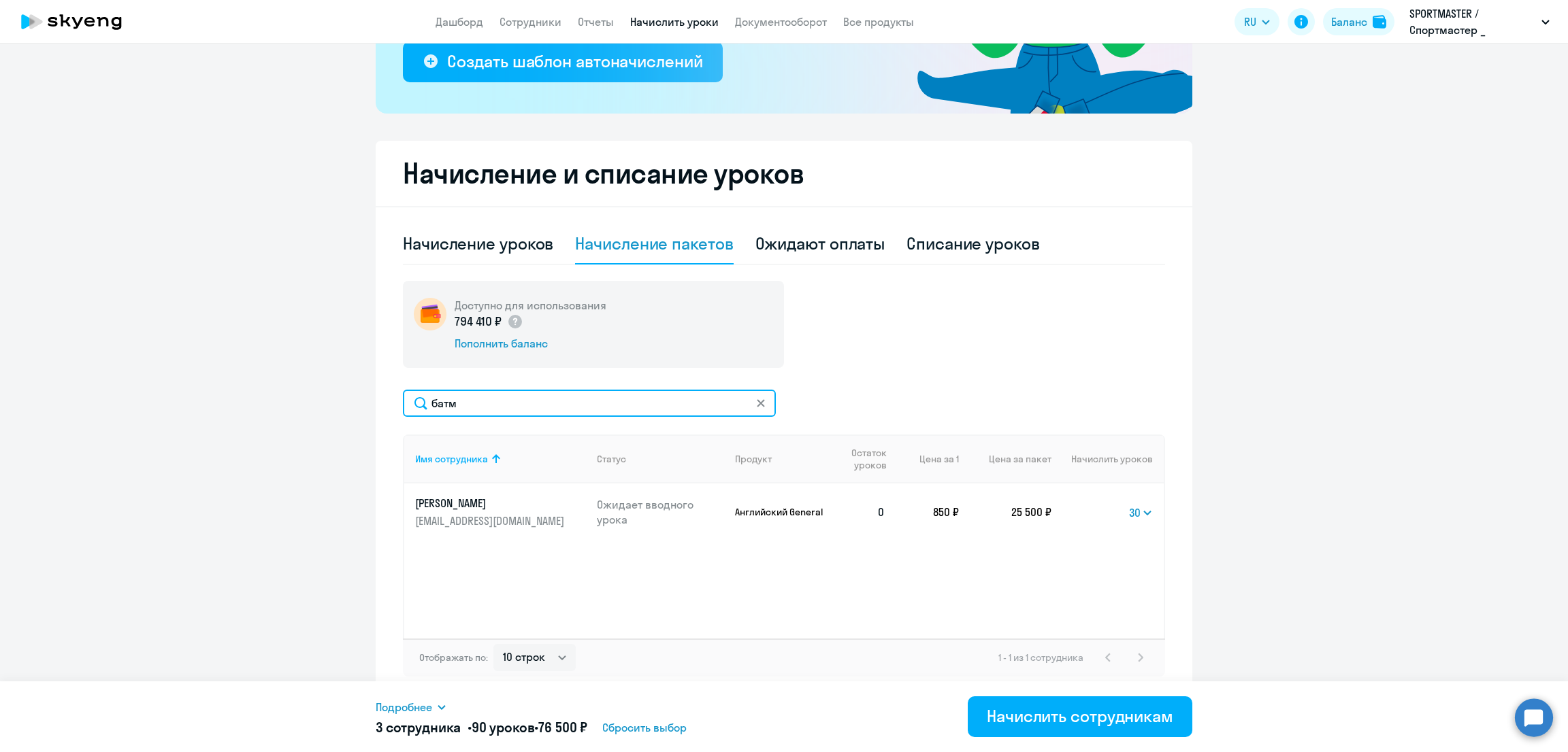
drag, startPoint x: 495, startPoint y: 401, endPoint x: 379, endPoint y: 394, distance: 116.2
click at [377, 405] on div "Начисление и списание уроков Начисление уроков Начисление пакетов Ожидают оплат…" at bounding box center [783, 419] width 816 height 558
type input "дем"
drag, startPoint x: 1114, startPoint y: 507, endPoint x: 1116, endPoint y: 517, distance: 10.2
click at [1114, 507] on select "Выбрать 10 30 60 100" at bounding box center [1125, 512] width 56 height 17
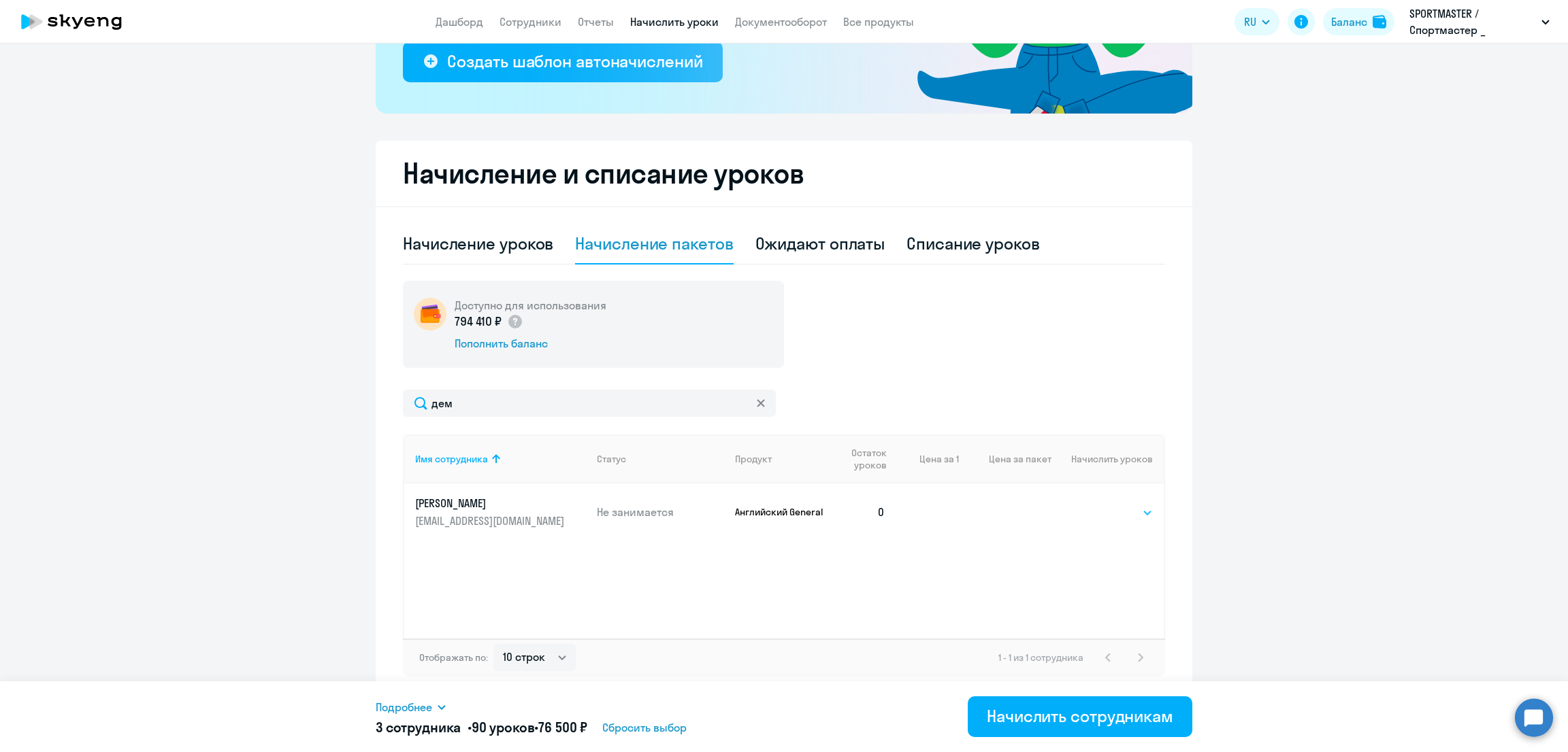
select select "30"
click at [1097, 504] on select "Выбрать 10 30 60 100" at bounding box center [1125, 512] width 56 height 17
click at [751, 629] on div "Имя сотрудника Статус Продукт Остаток уроков Цена за 1 Цена за пакет Начислить …" at bounding box center [784, 537] width 762 height 204
click at [1008, 715] on div "Начислить сотрудникам" at bounding box center [1080, 716] width 187 height 22
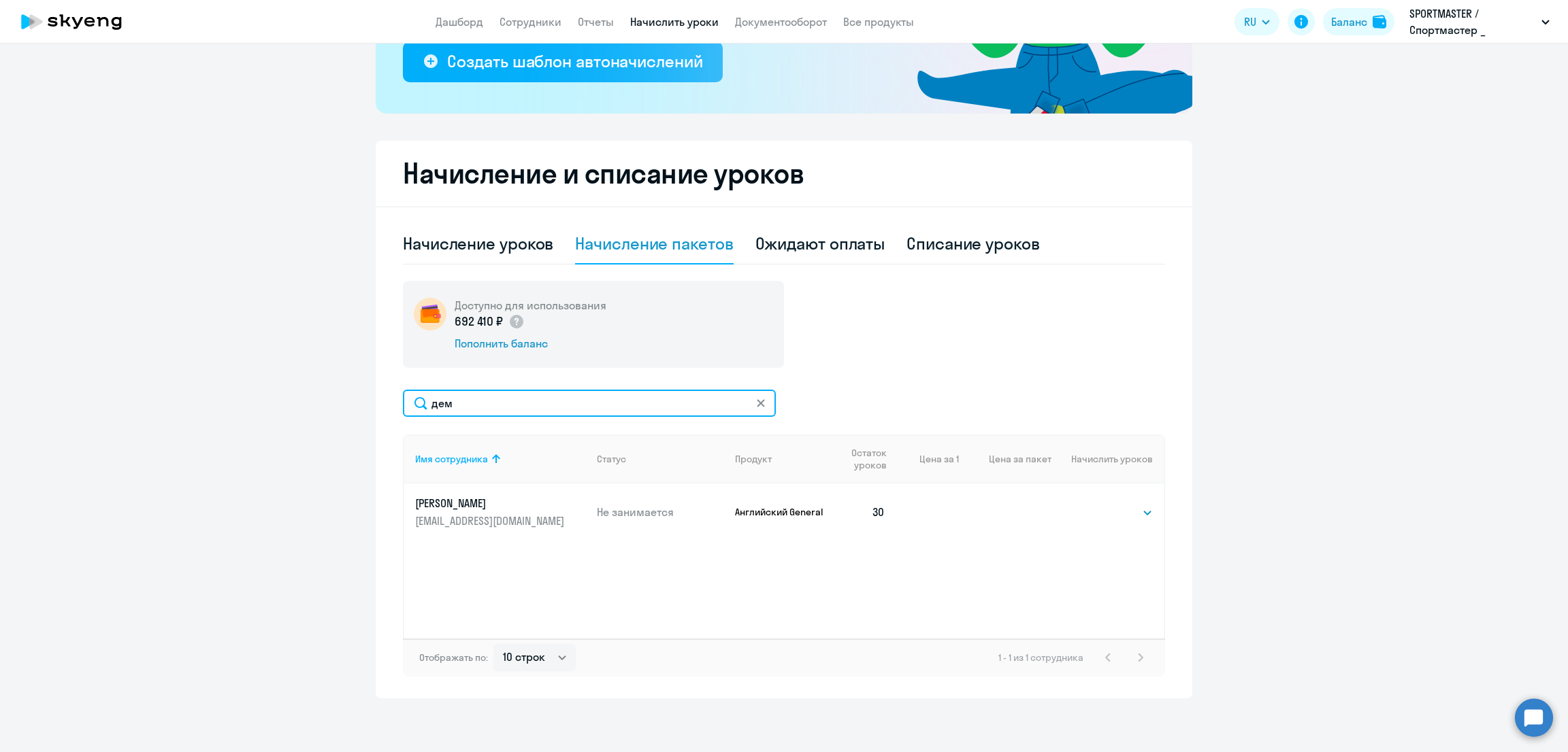
drag, startPoint x: 519, startPoint y: 398, endPoint x: 341, endPoint y: 398, distance: 178.0
click at [341, 398] on ng-component "Рекомендуем создать шаблон автоначислений Уроки больше не придётся начислять вр…" at bounding box center [784, 248] width 1568 height 902
type input "булы"
click at [1107, 508] on select "Выбрать 10 30 60 100" at bounding box center [1125, 512] width 56 height 17
select select "30"
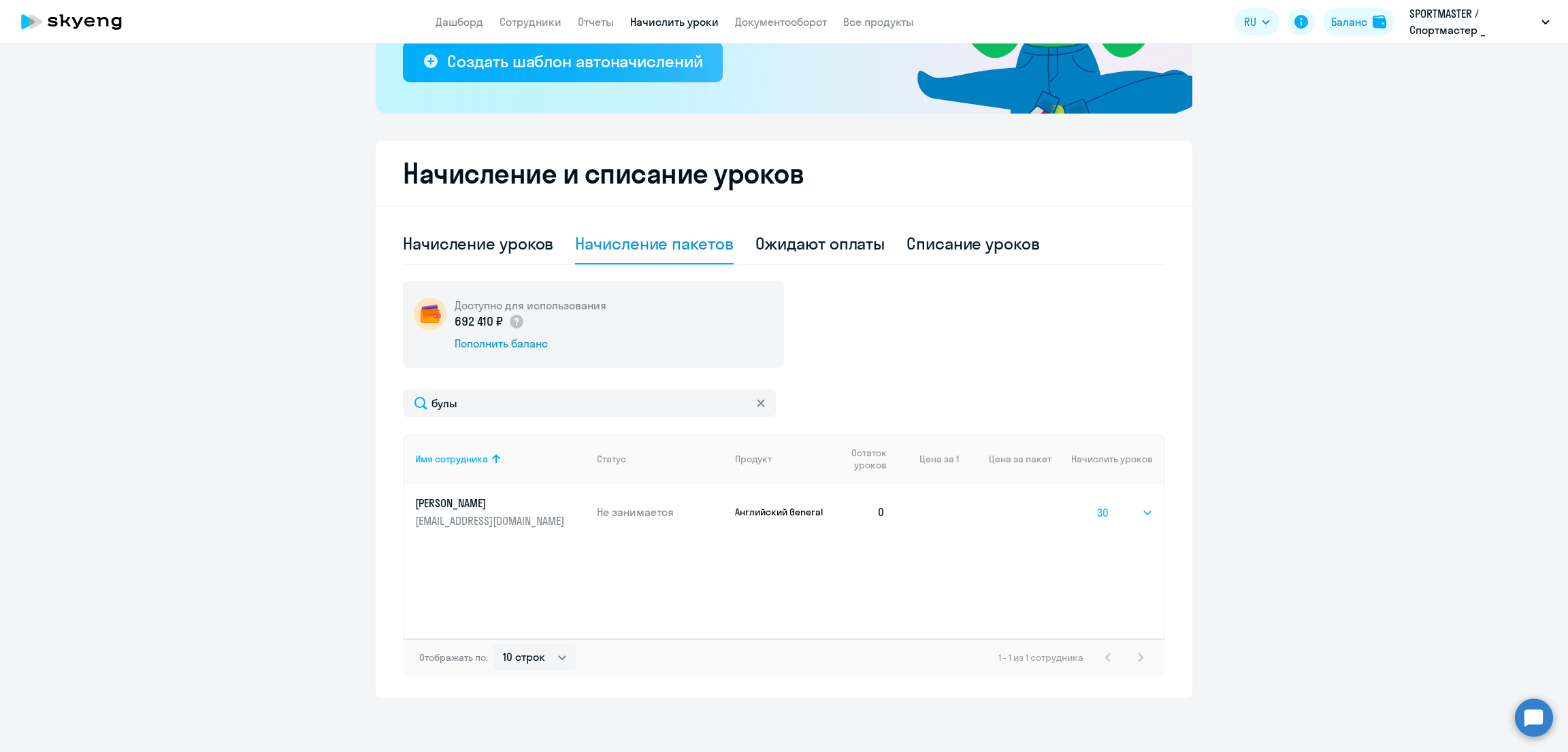
click at [1097, 504] on select "Выбрать 10 30 60 100" at bounding box center [1125, 512] width 56 height 17
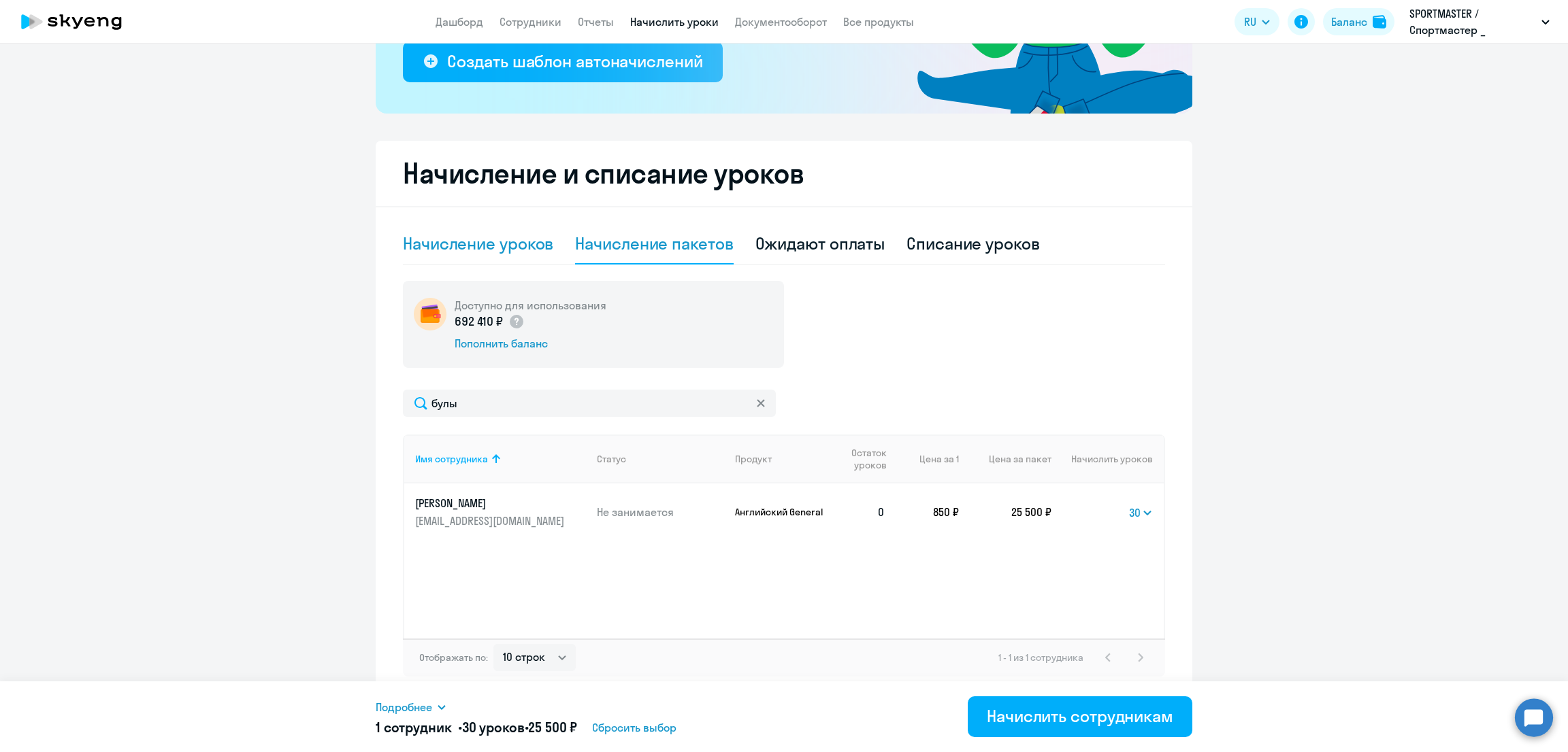
click at [498, 241] on div "Начисление уроков" at bounding box center [477, 243] width 150 height 22
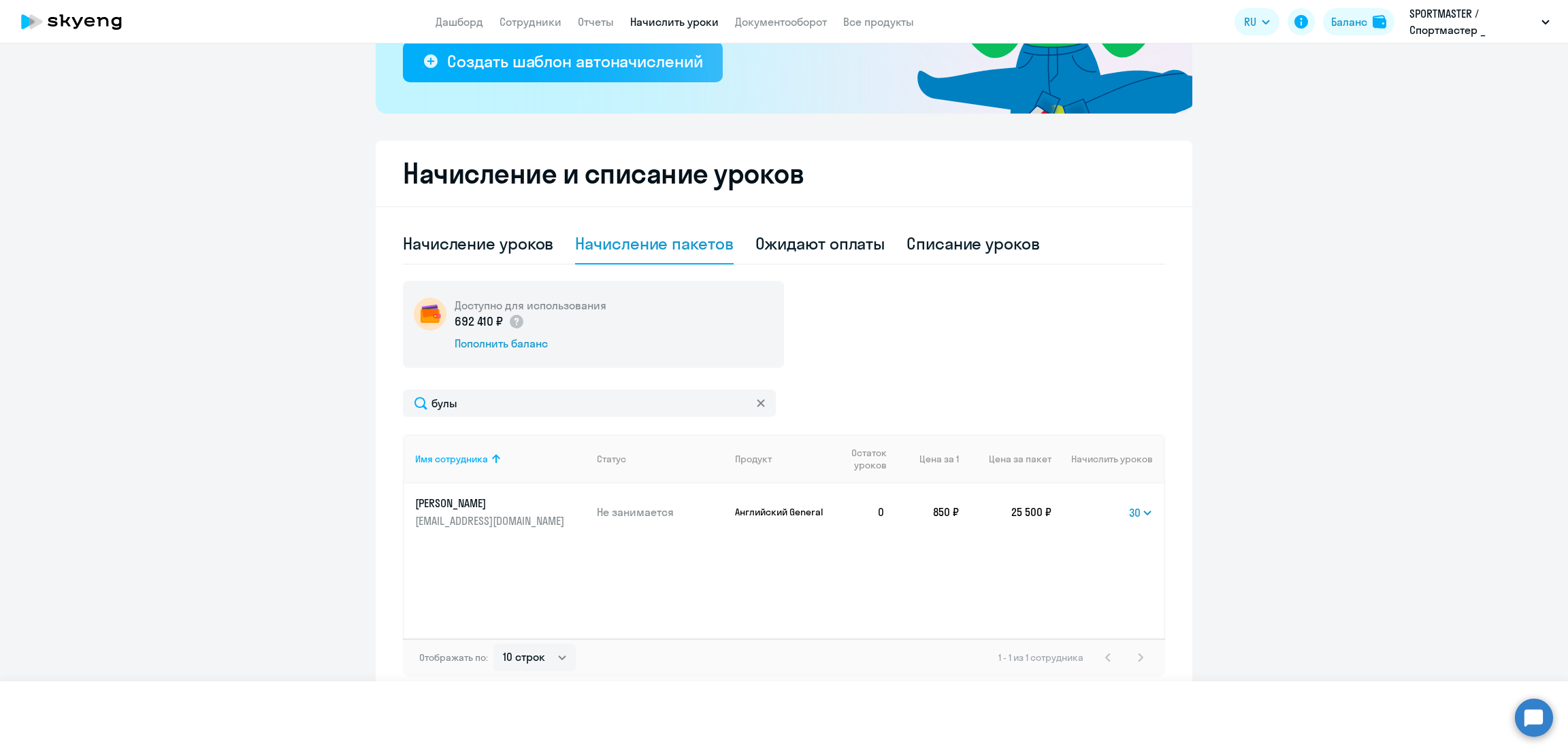
select select "10"
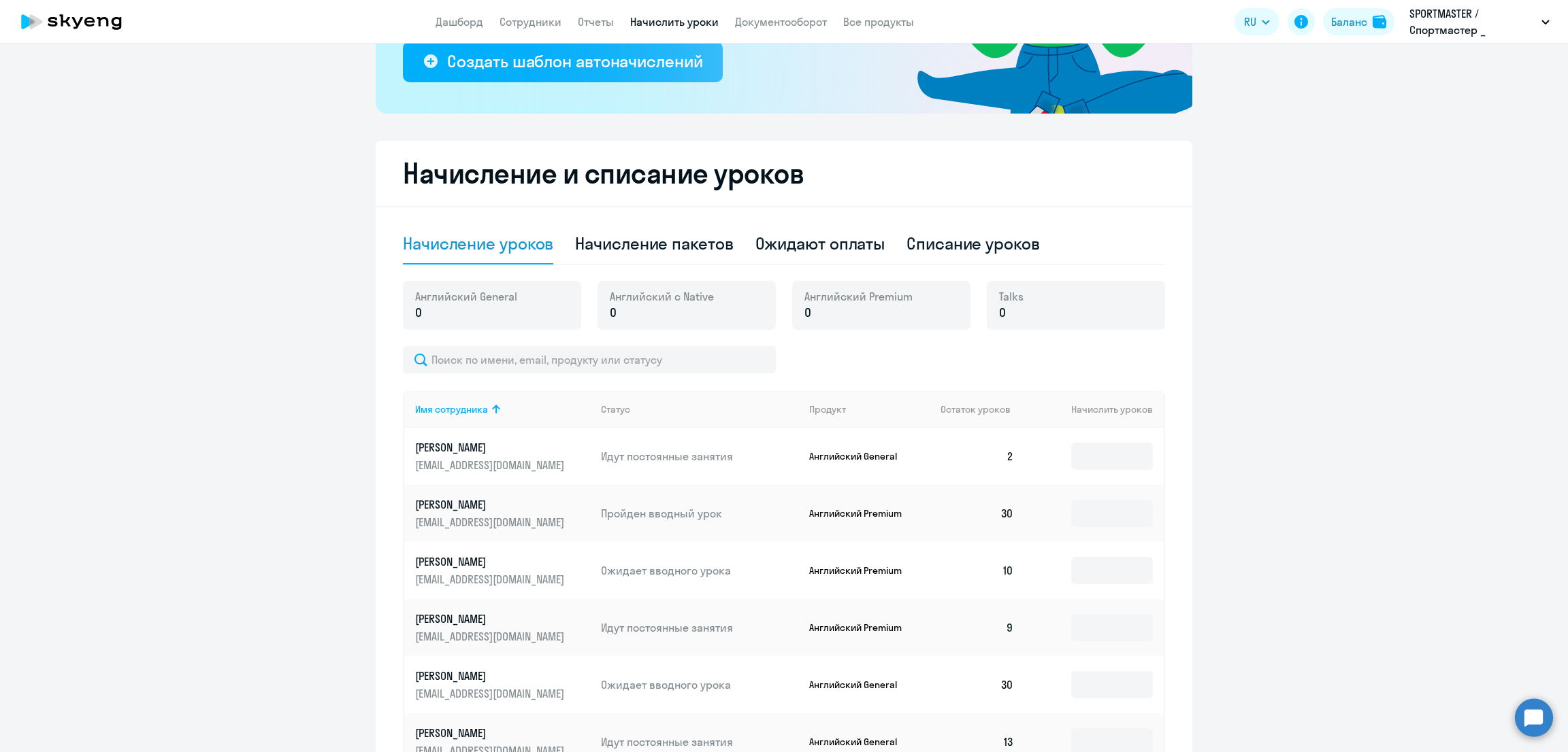
click at [647, 283] on div "Английский с Native 0" at bounding box center [686, 305] width 178 height 49
click at [652, 240] on div "Начисление пакетов" at bounding box center [654, 243] width 158 height 22
select select "10"
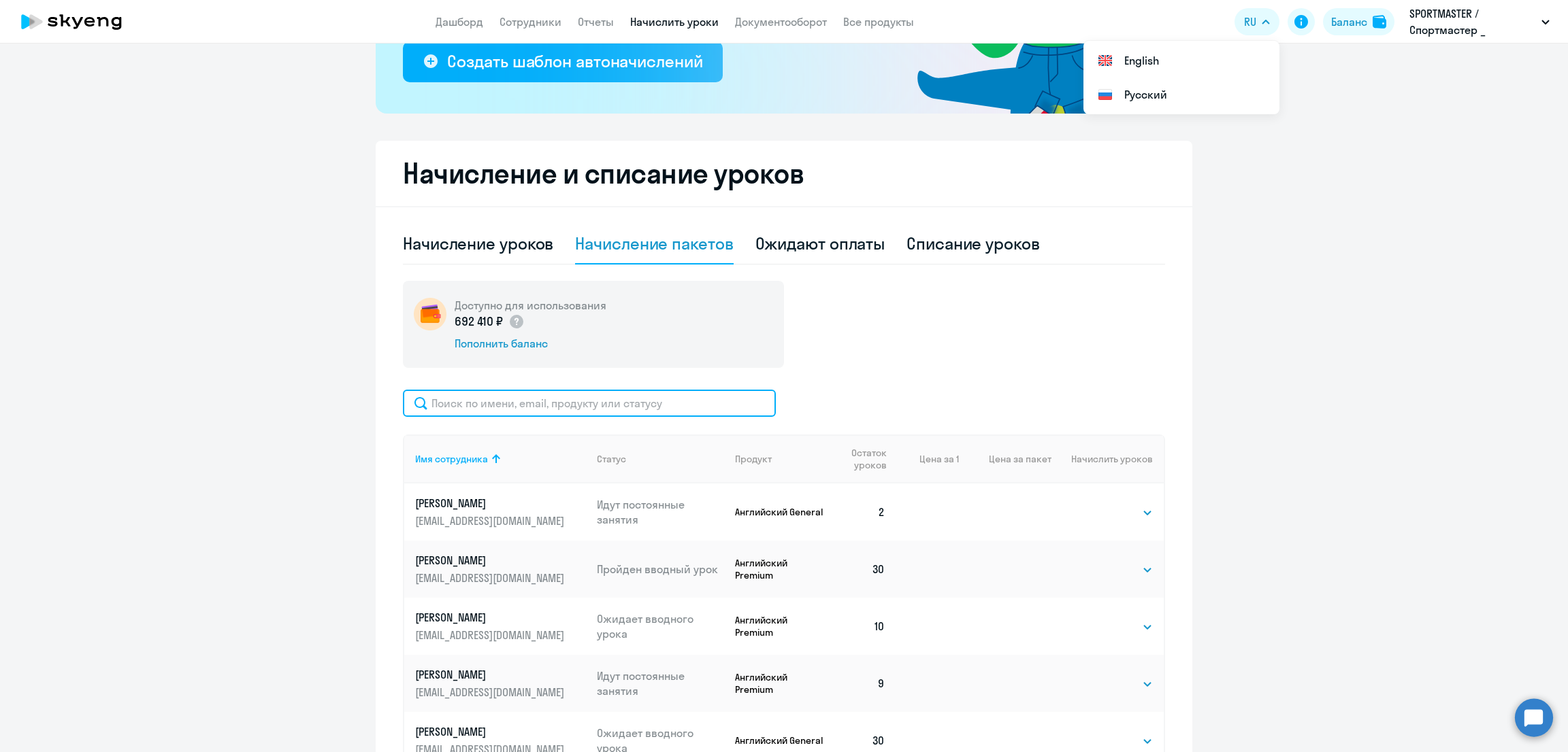
click at [598, 390] on input "text" at bounding box center [589, 403] width 373 height 27
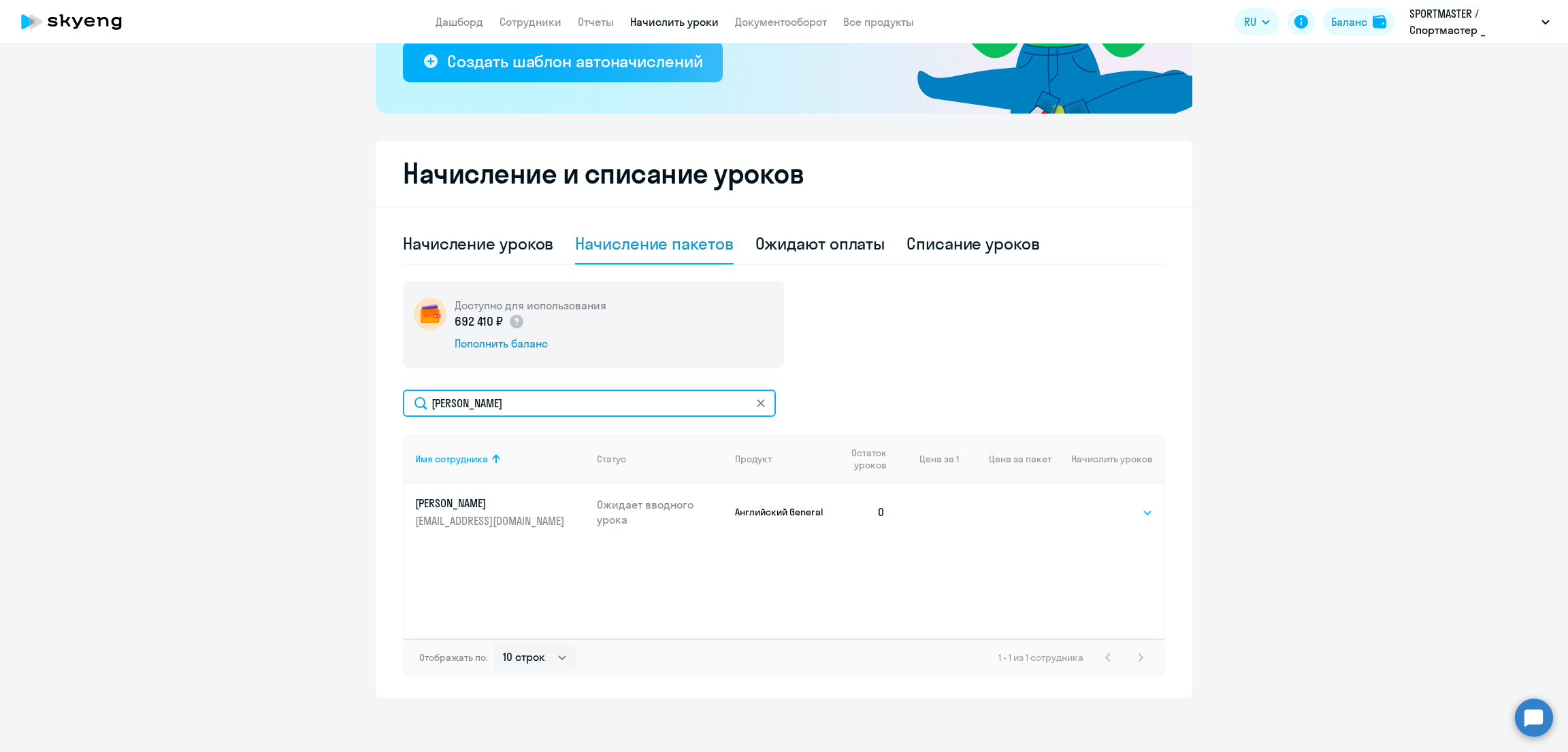
type input "колот"
click at [1110, 512] on select "Выбрать 10 30 60 100" at bounding box center [1125, 512] width 56 height 17
select select "10"
click at [1097, 504] on select "Выбрать 10 30 60 100" at bounding box center [1125, 512] width 56 height 17
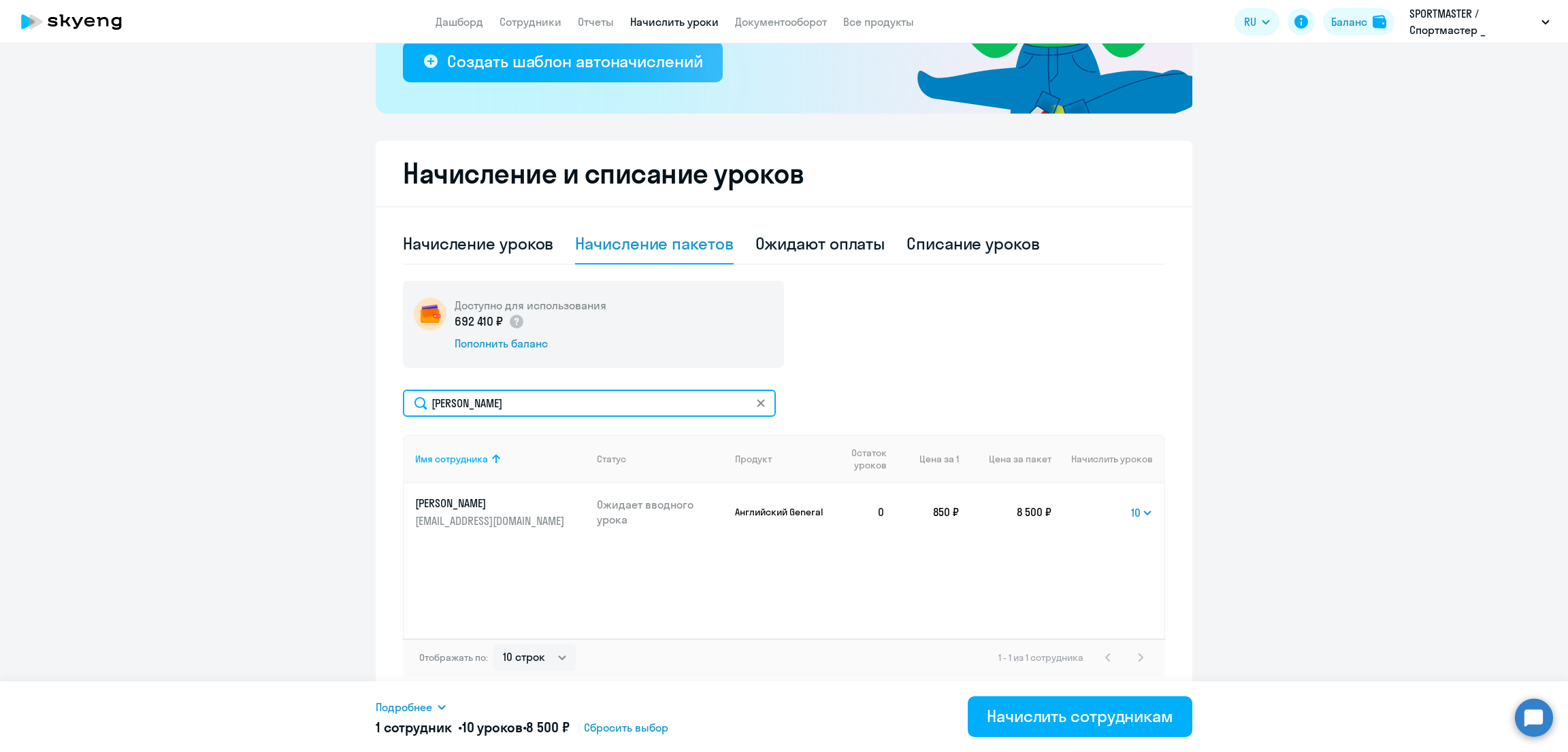
drag, startPoint x: 503, startPoint y: 401, endPoint x: 373, endPoint y: 403, distance: 130.0
click at [375, 403] on div "Начисление и списание уроков Начисление уроков Начисление пакетов Ожидают оплат…" at bounding box center [783, 419] width 816 height 558
type input "чег"
click at [1104, 505] on select "Выбрать 10 30 60 100" at bounding box center [1125, 512] width 56 height 17
select select "10"
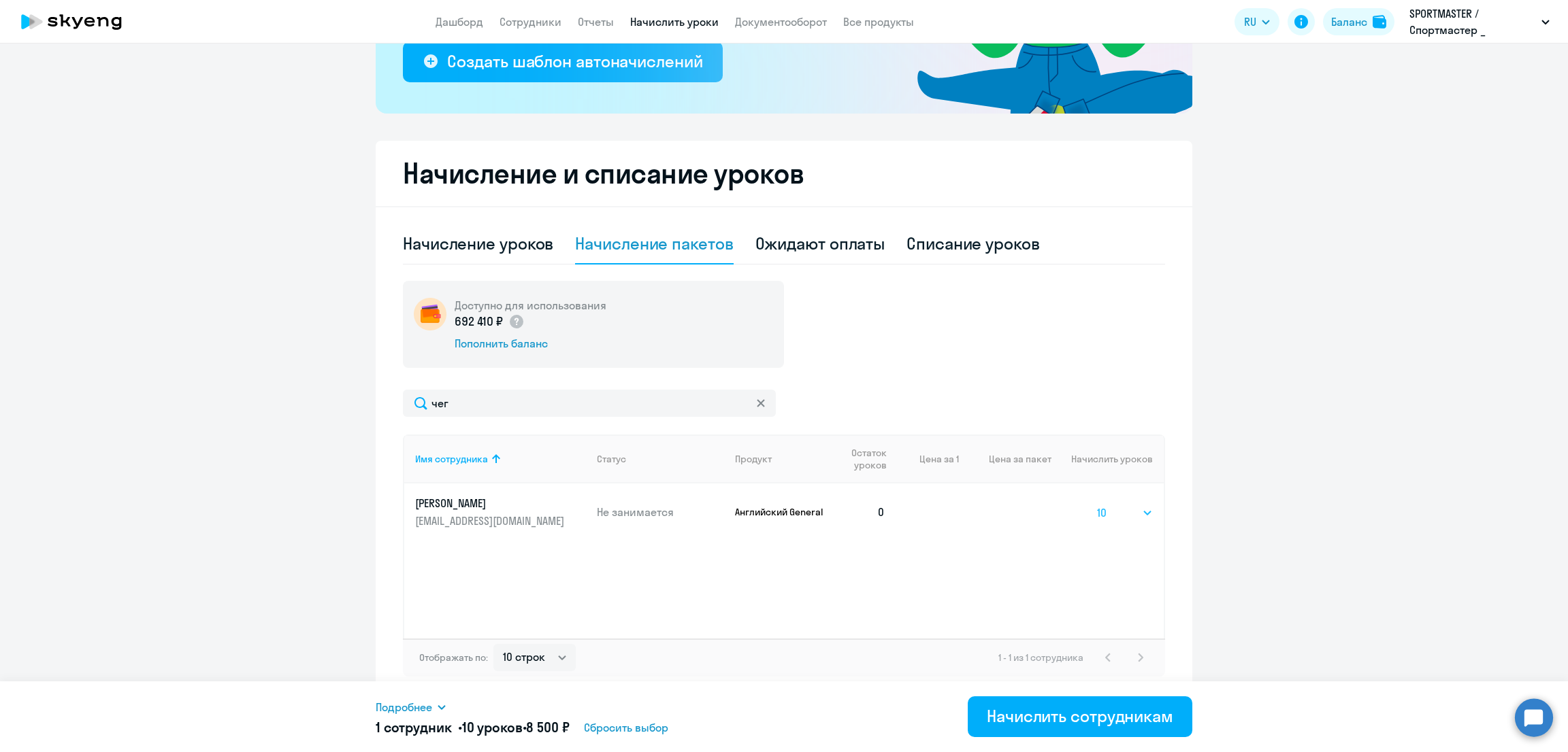
click at [1097, 504] on select "Выбрать 10 30 60 100" at bounding box center [1125, 512] width 56 height 17
drag, startPoint x: 531, startPoint y: 408, endPoint x: 346, endPoint y: 405, distance: 185.0
click at [346, 405] on ng-component "Рекомендуем создать шаблон автоначислений Уроки больше не придётся начислять вр…" at bounding box center [784, 248] width 1568 height 902
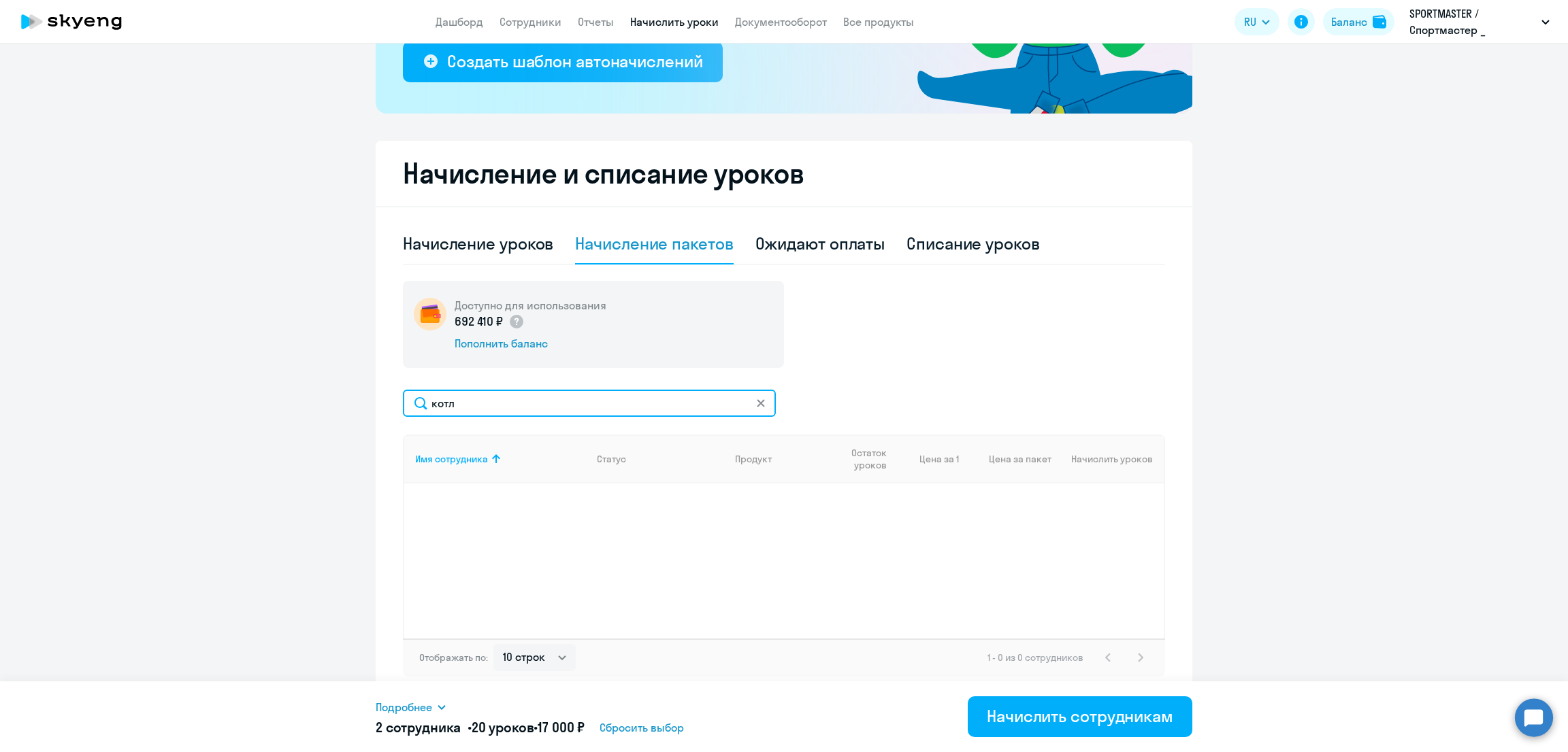
drag, startPoint x: 497, startPoint y: 405, endPoint x: 306, endPoint y: 420, distance: 191.6
click at [306, 420] on ng-component "Рекомендуем создать шаблон автоначислений Уроки больше не придётся начислять вр…" at bounding box center [784, 248] width 1568 height 902
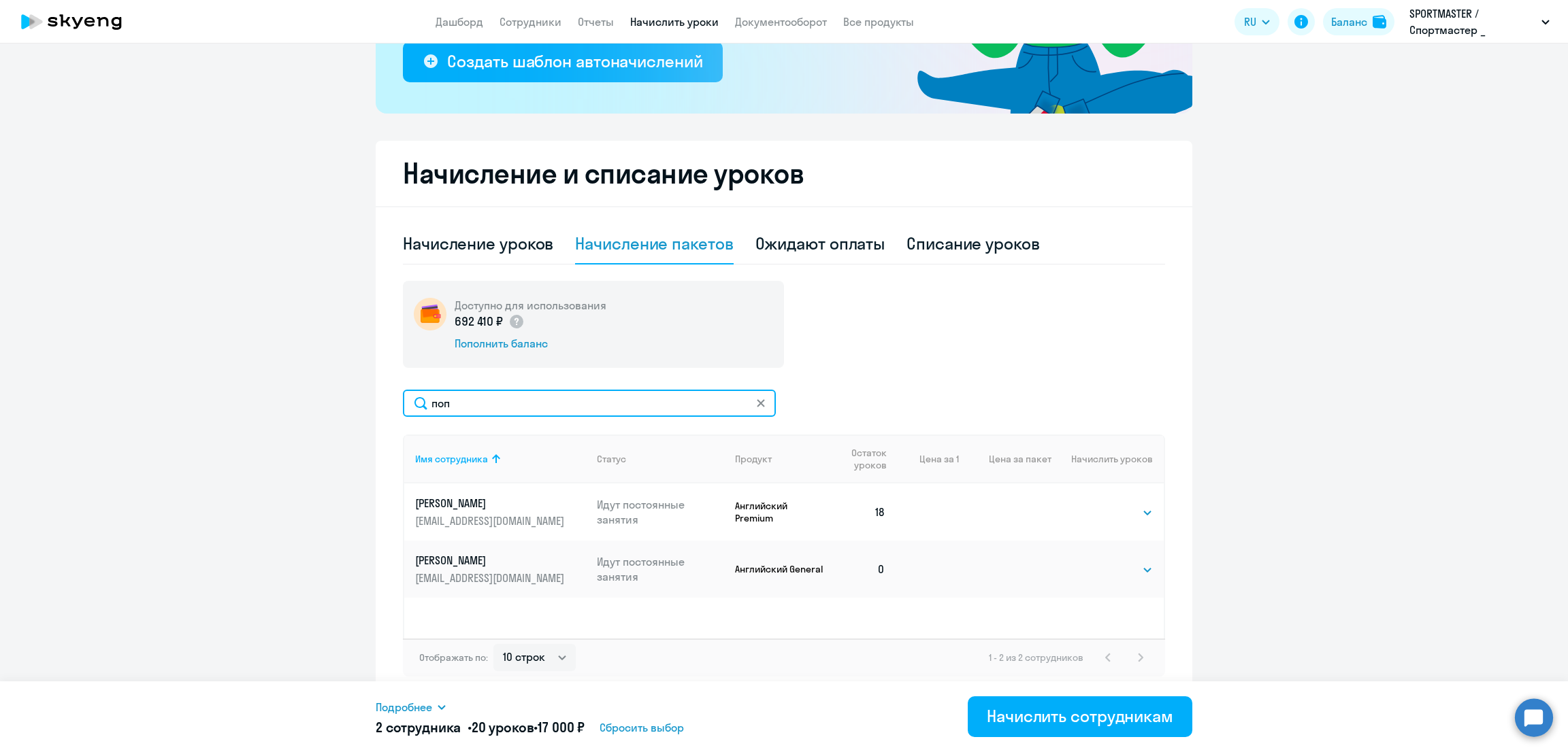
type input "поп"
click at [1126, 553] on td "Выбрать 10 30 60 100 Выбрать" at bounding box center [1108, 570] width 112 height 57
click at [1129, 568] on select "Выбрать 10 30 60 100" at bounding box center [1125, 570] width 56 height 17
select select "10"
click at [1097, 562] on select "Выбрать 10 30 60 100" at bounding box center [1125, 570] width 56 height 17
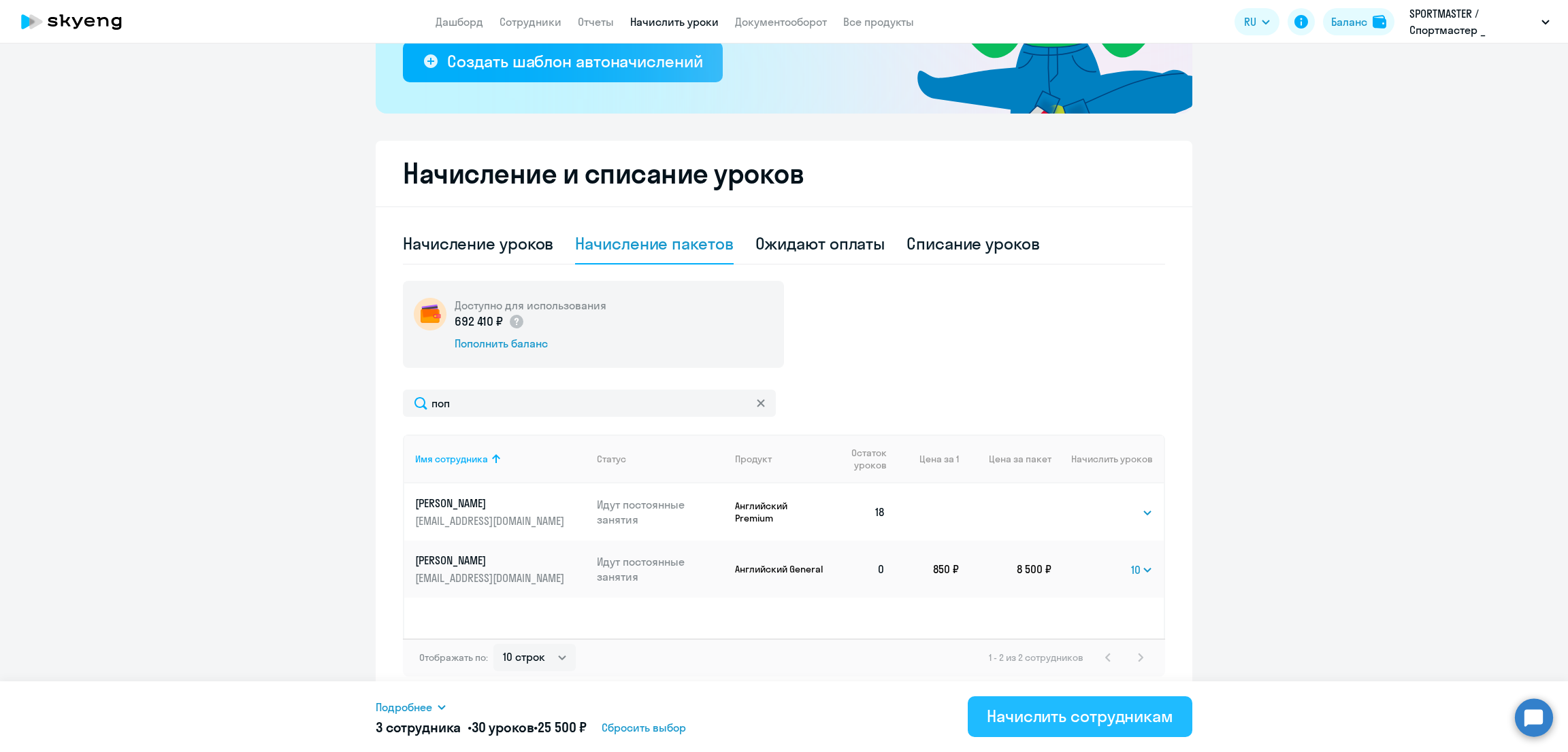
click at [1042, 716] on div "Начислить сотрудникам" at bounding box center [1080, 716] width 187 height 22
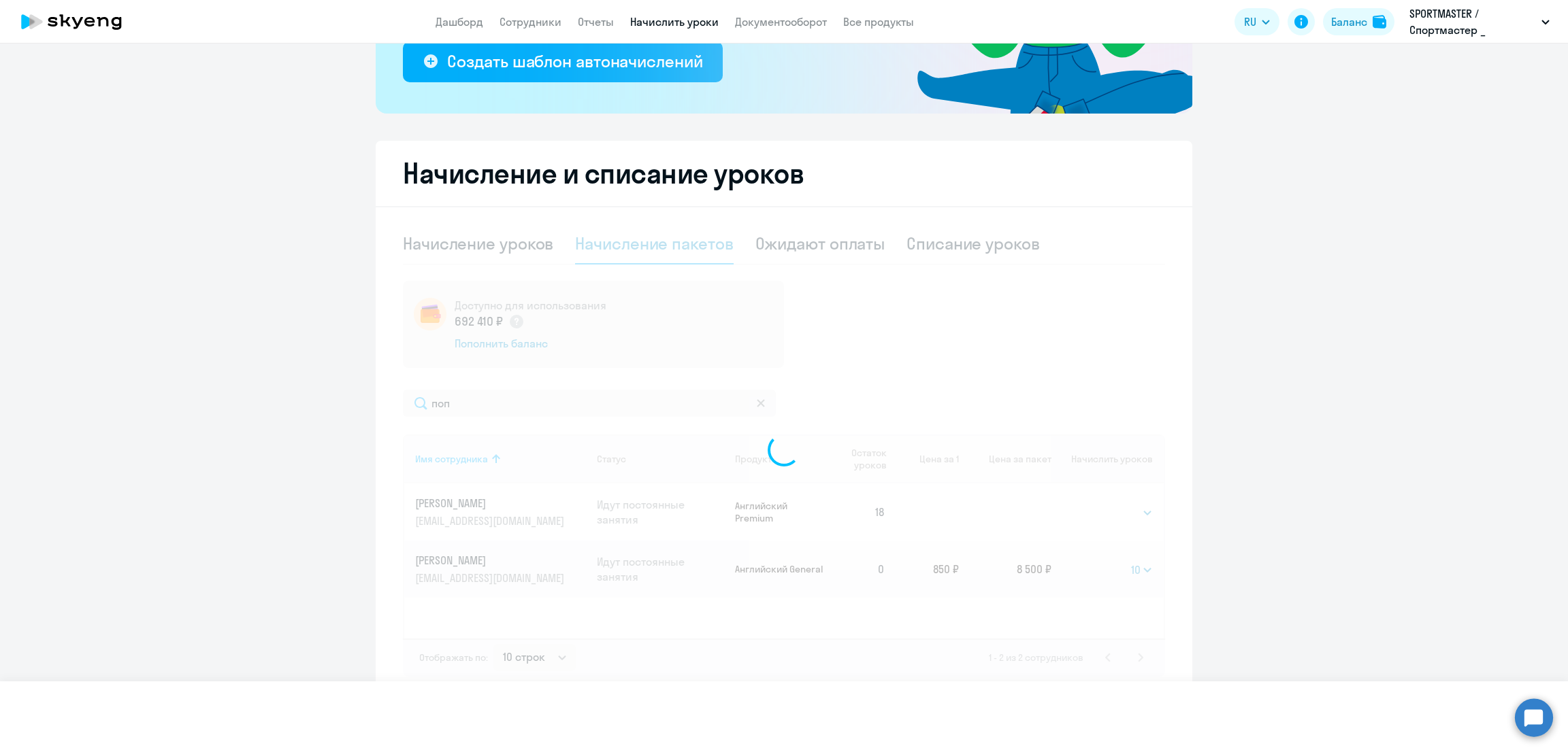
select select
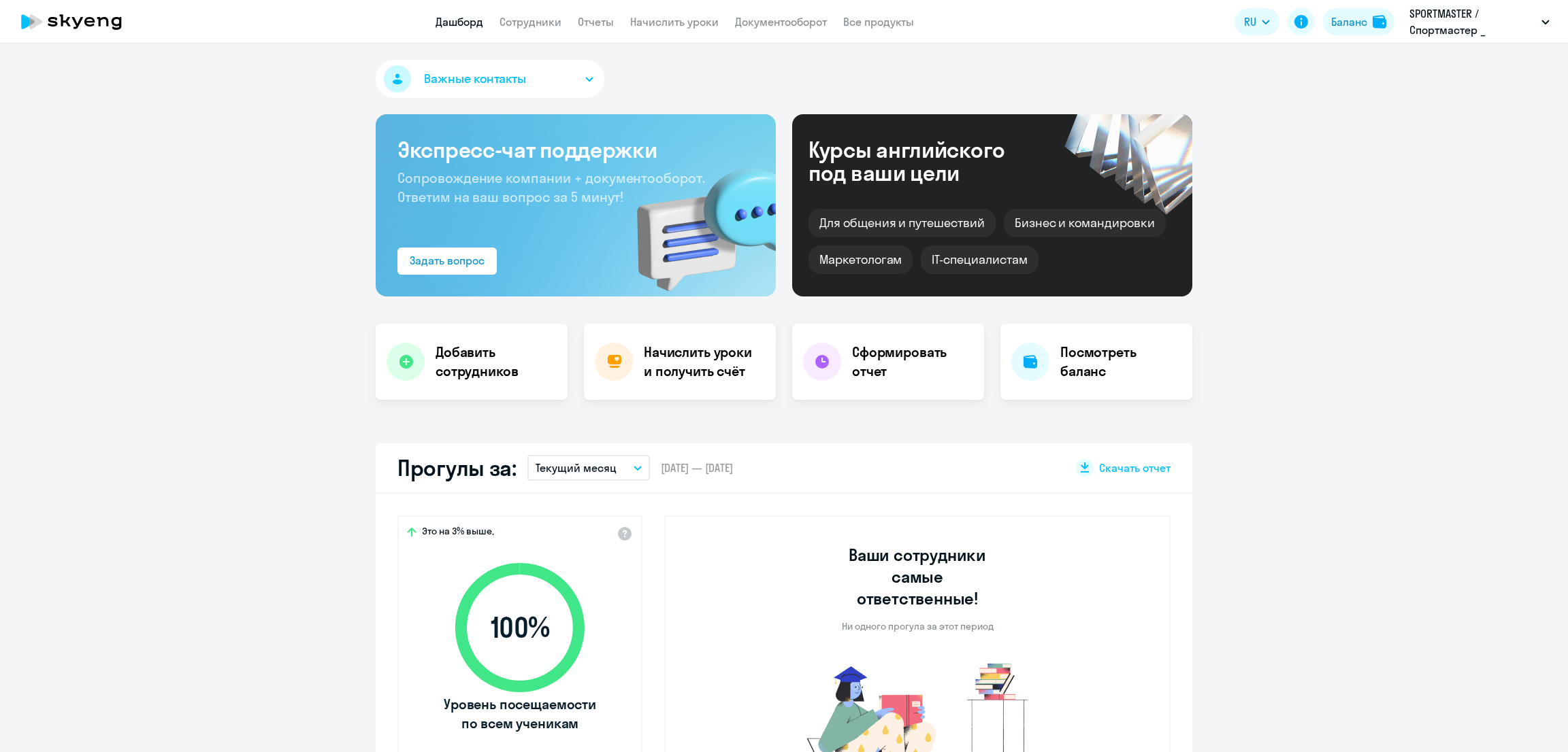
click at [671, 20] on link "Начислить уроки" at bounding box center [674, 22] width 88 height 14
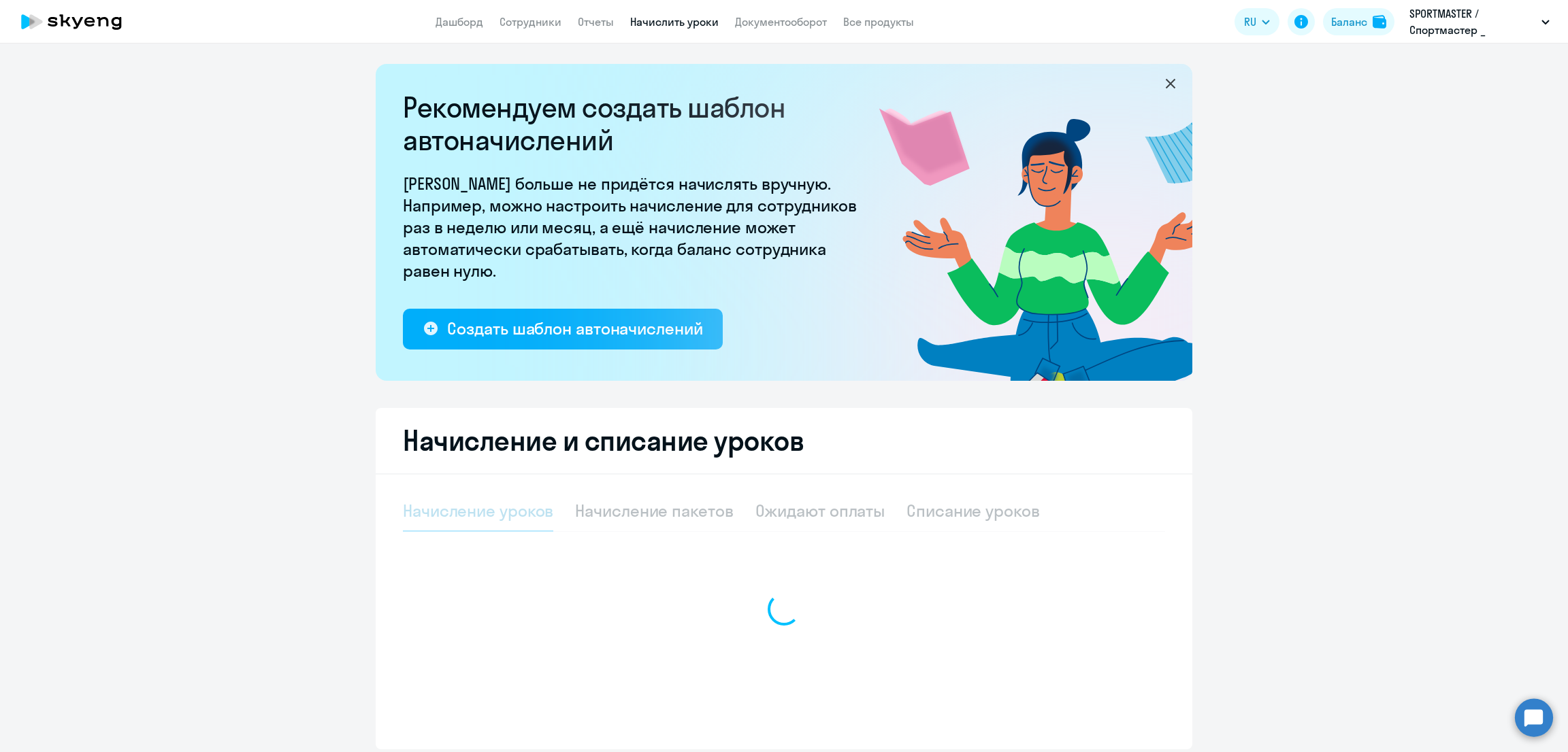
select select "10"
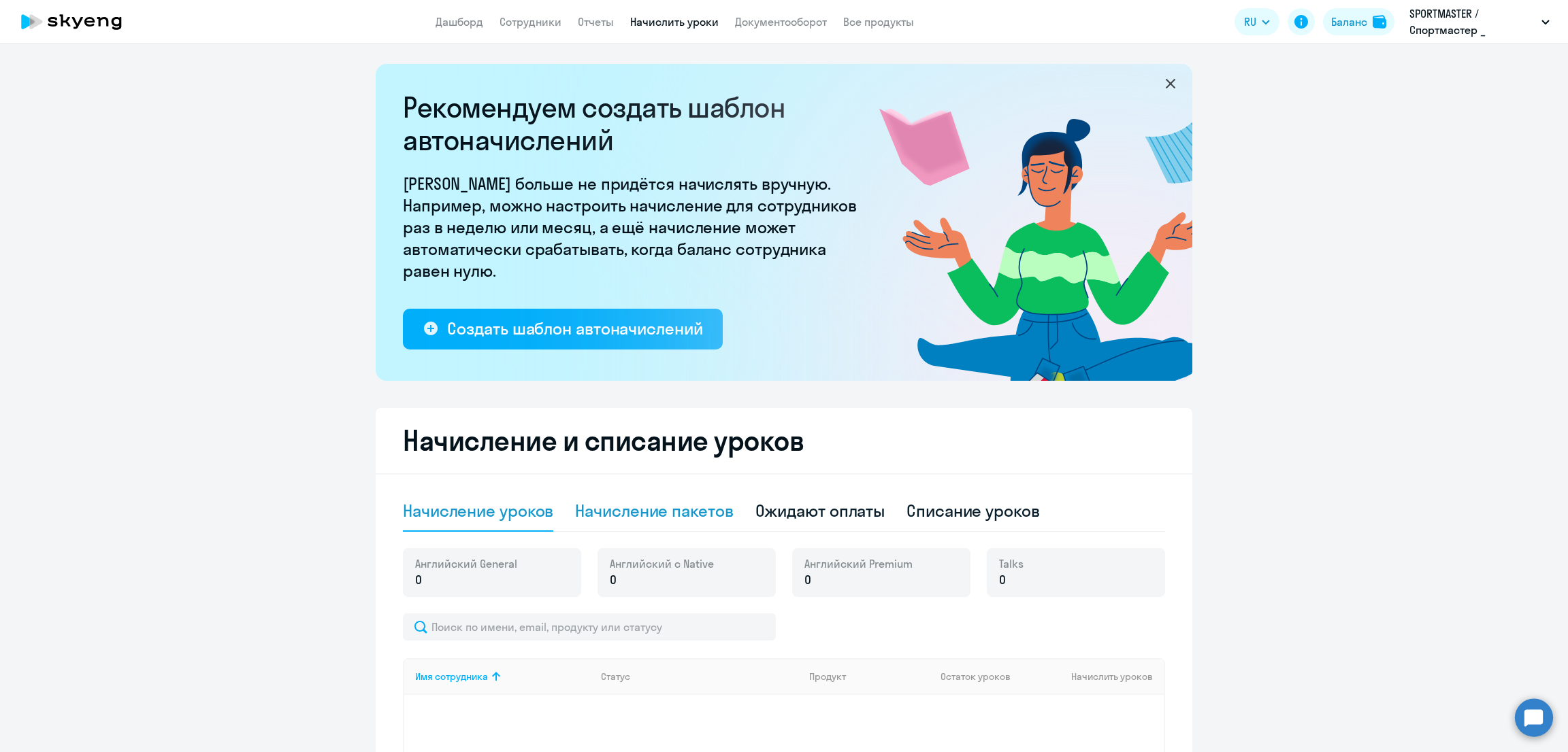
click at [660, 509] on div "Начисление пакетов" at bounding box center [654, 511] width 158 height 22
select select "10"
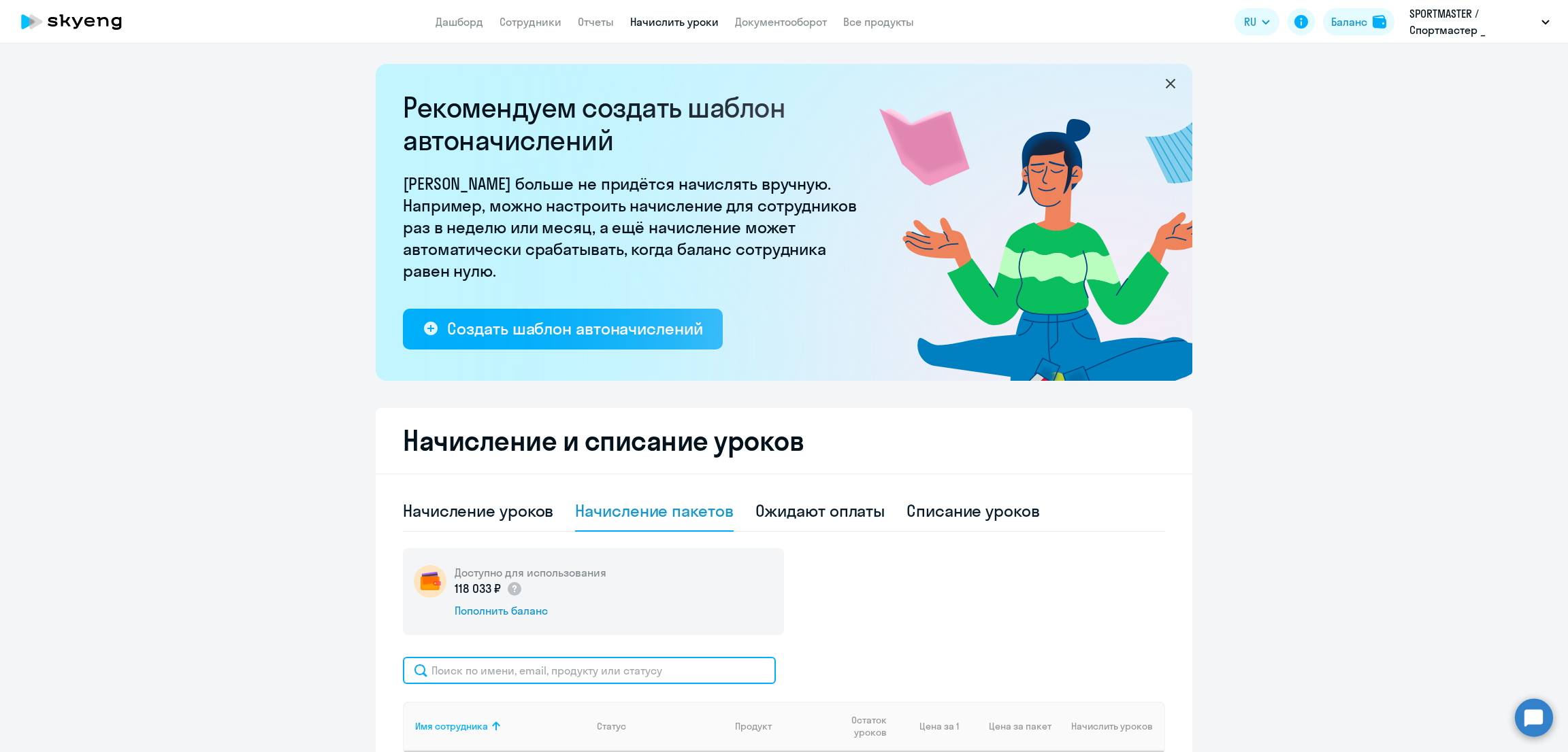
click at [582, 672] on input "text" at bounding box center [589, 671] width 373 height 27
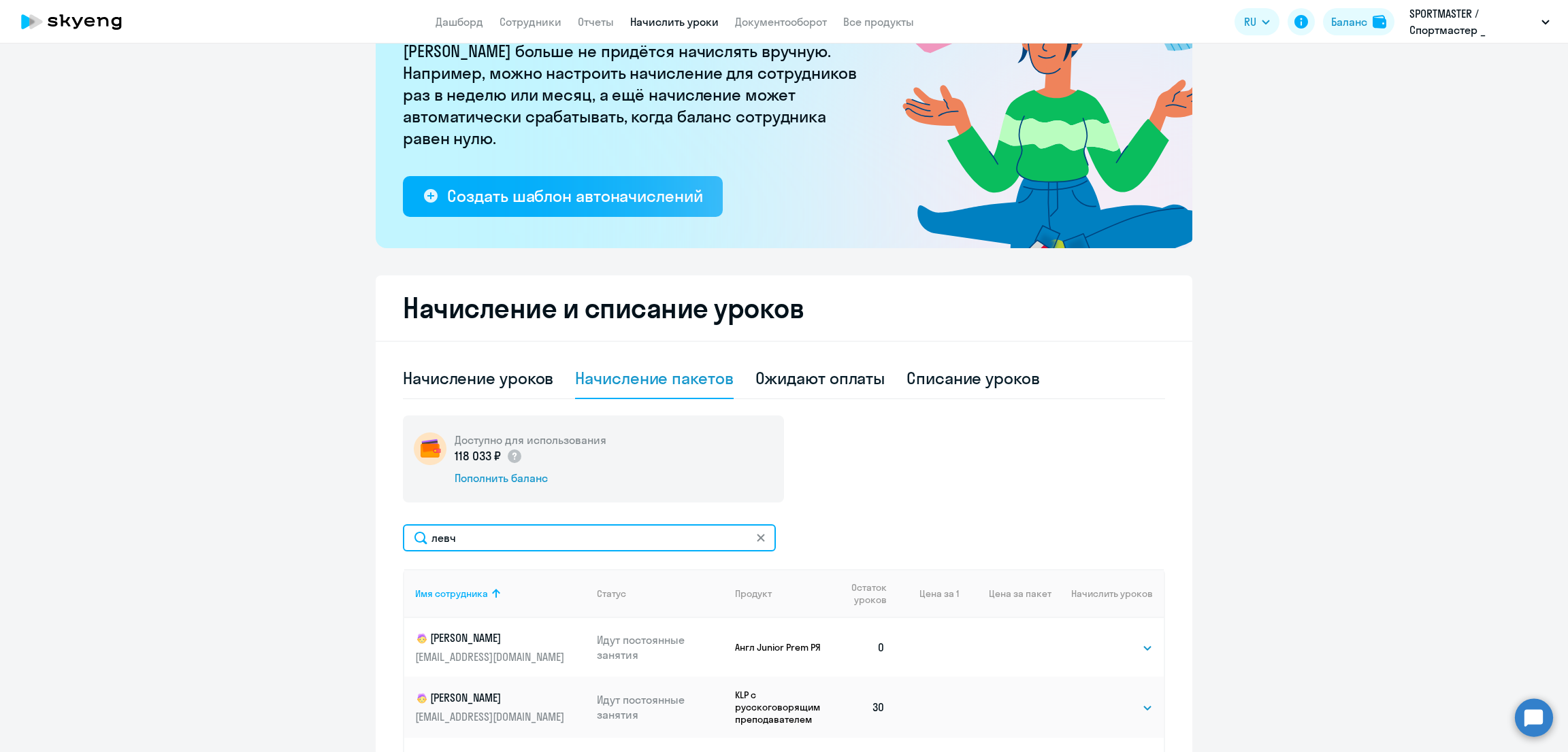
scroll to position [169, 0]
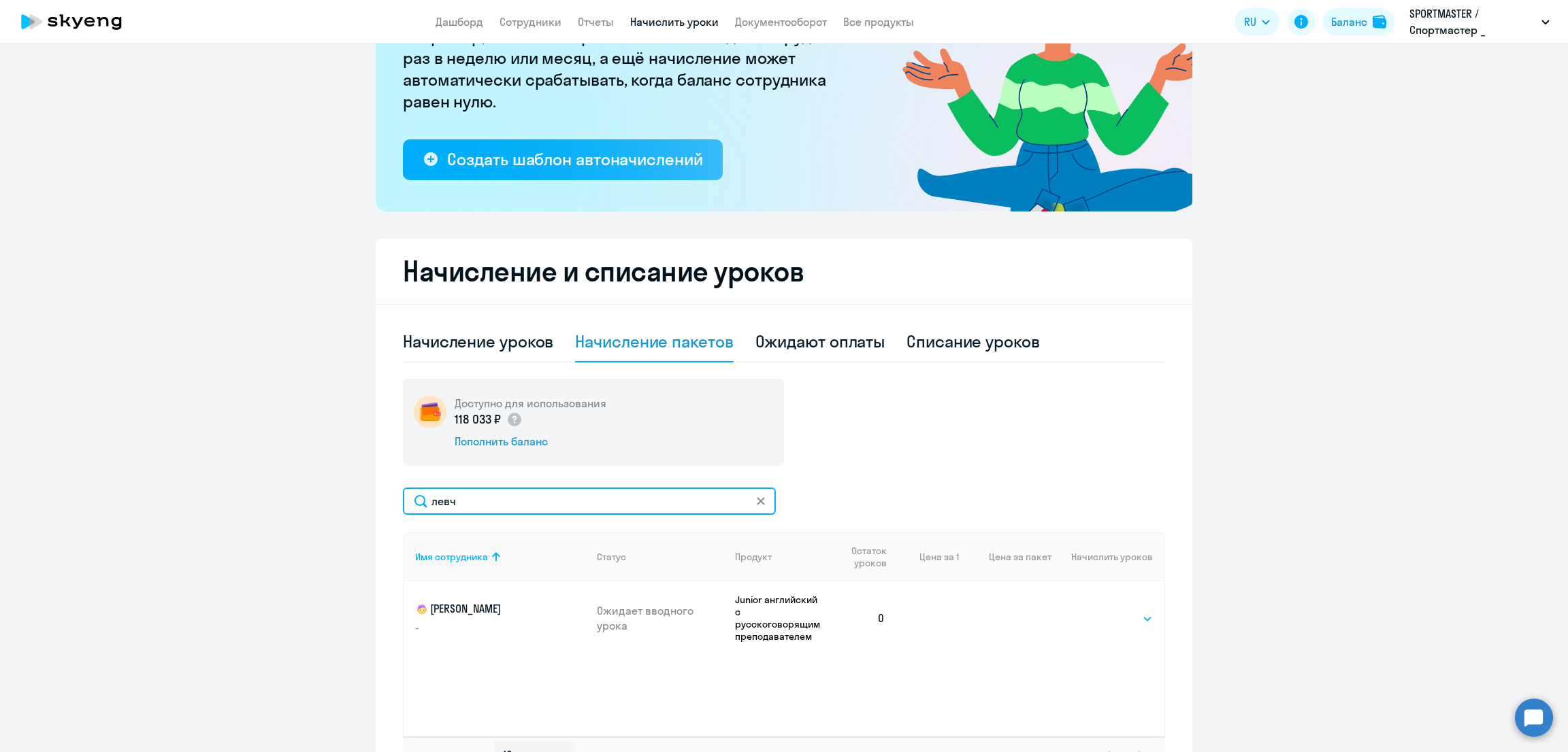
type input "левч"
click at [1121, 622] on select "Выбрать 10 30 60 100" at bounding box center [1125, 619] width 56 height 17
select select "30"
click at [1097, 611] on select "Выбрать 10 30 60 100" at bounding box center [1125, 619] width 56 height 17
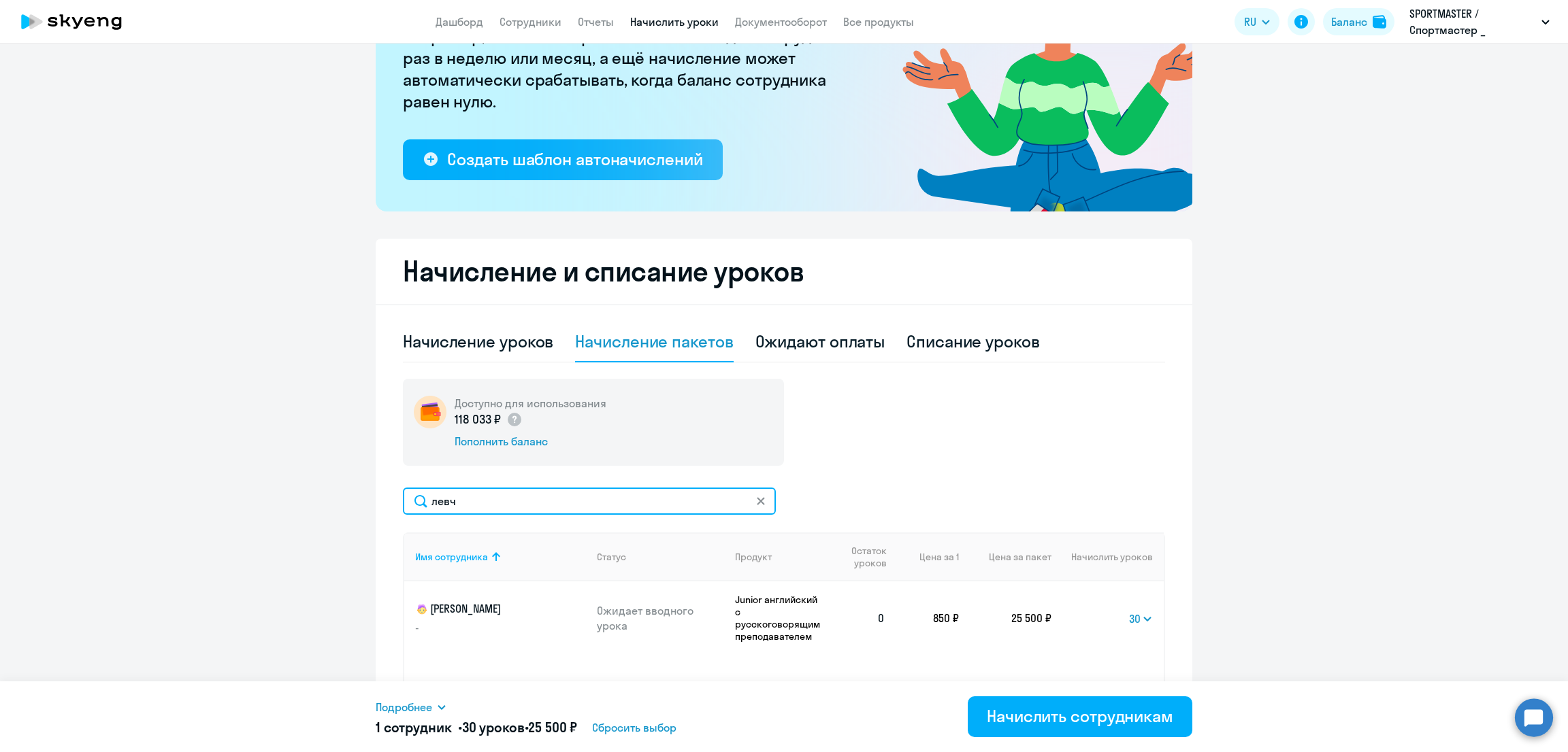
drag, startPoint x: 393, startPoint y: 502, endPoint x: 297, endPoint y: 504, distance: 96.0
click at [307, 503] on ng-component "Рекомендуем создать шаблон автоначислений Уроки больше не придётся начислять вр…" at bounding box center [784, 345] width 1568 height 902
type input "лап"
click at [1116, 624] on select "Выбрать 10 30 60 100" at bounding box center [1125, 619] width 56 height 17
select select "30"
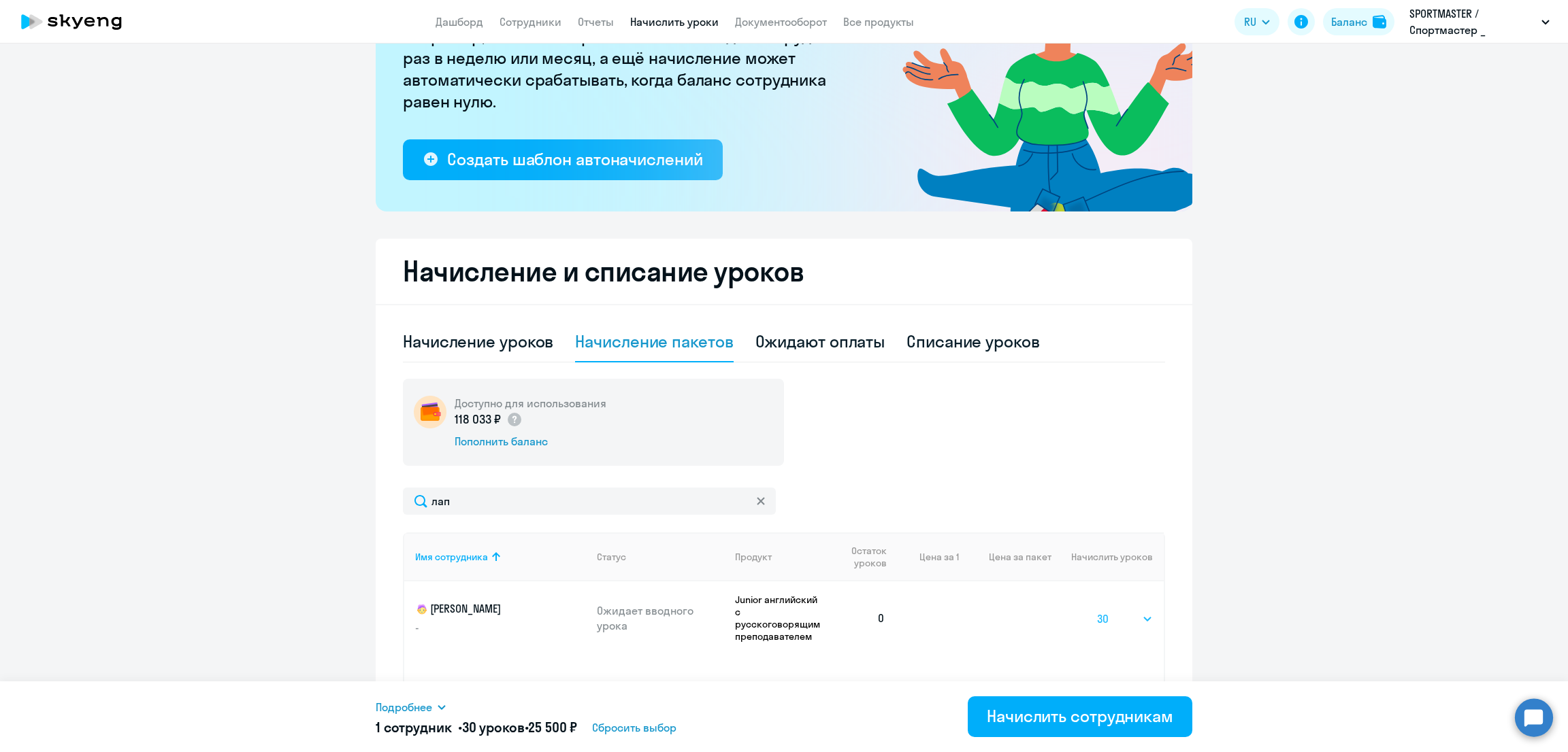
click at [1097, 611] on select "Выбрать 10 30 60 100" at bounding box center [1125, 619] width 56 height 17
drag, startPoint x: 410, startPoint y: 502, endPoint x: 358, endPoint y: 494, distance: 52.6
click at [365, 502] on ng-component "Рекомендуем создать шаблон автоначислений Уроки больше не придётся начислять вр…" at bounding box center [784, 345] width 1568 height 902
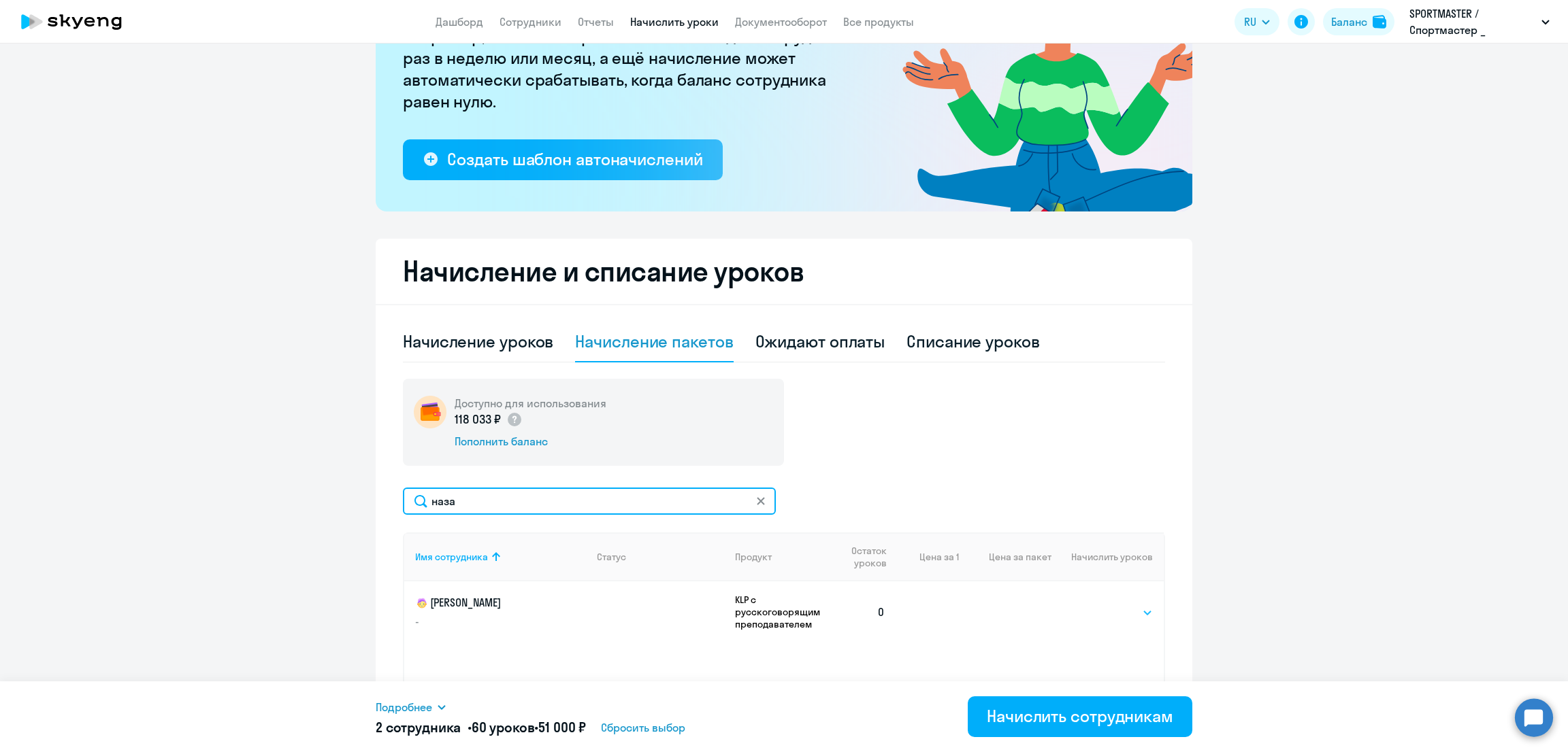
type input "наза"
click at [1112, 611] on select "Выбрать 10 30 60 100" at bounding box center [1125, 613] width 56 height 17
select select "30"
click at [1097, 605] on select "Выбрать 10 30 60 100" at bounding box center [1125, 613] width 56 height 17
drag, startPoint x: 468, startPoint y: 502, endPoint x: 325, endPoint y: 502, distance: 143.0
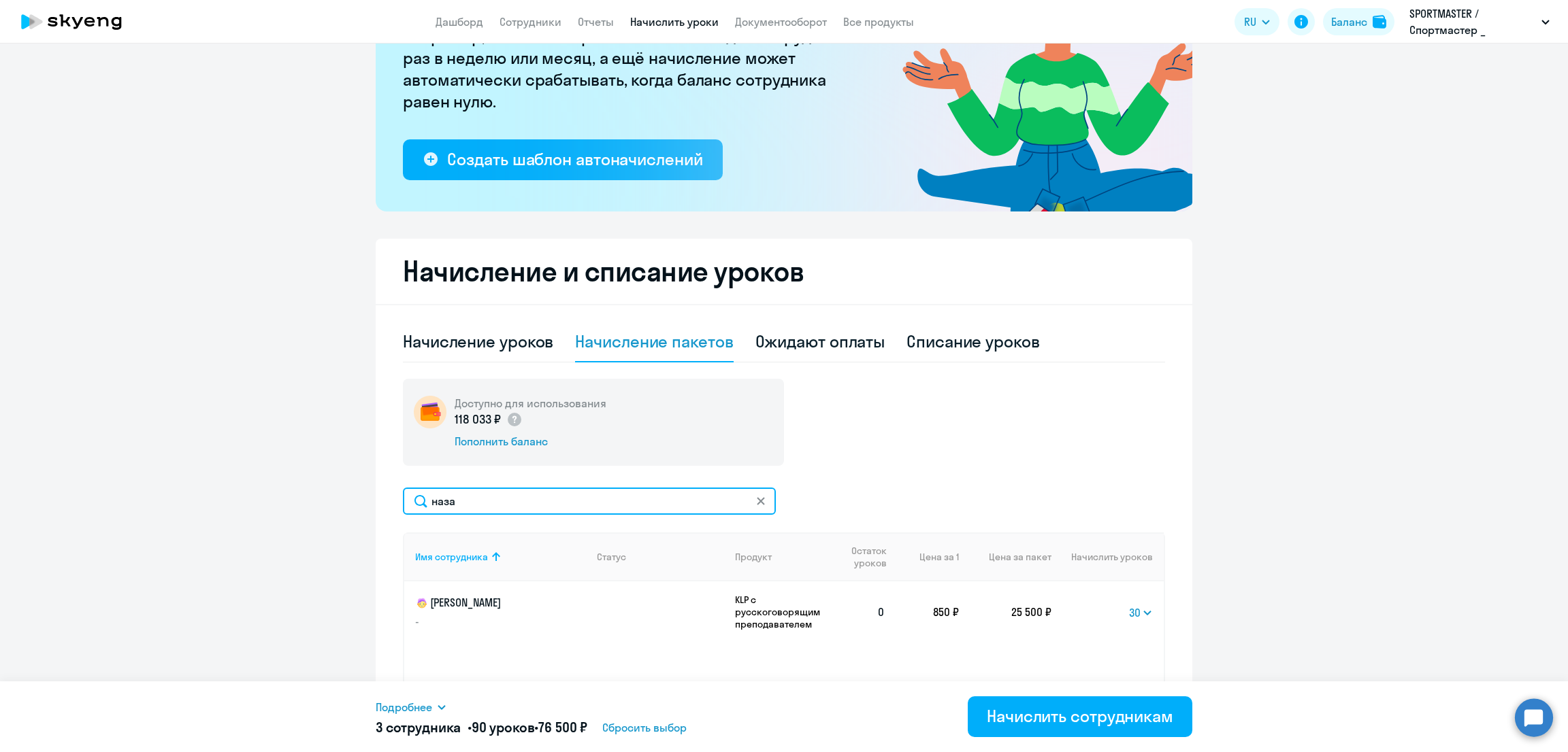
click at [325, 502] on ng-component "Рекомендуем создать шаблон автоначислений Уроки больше не придётся начислять вр…" at bounding box center [784, 345] width 1568 height 902
type input "наум"
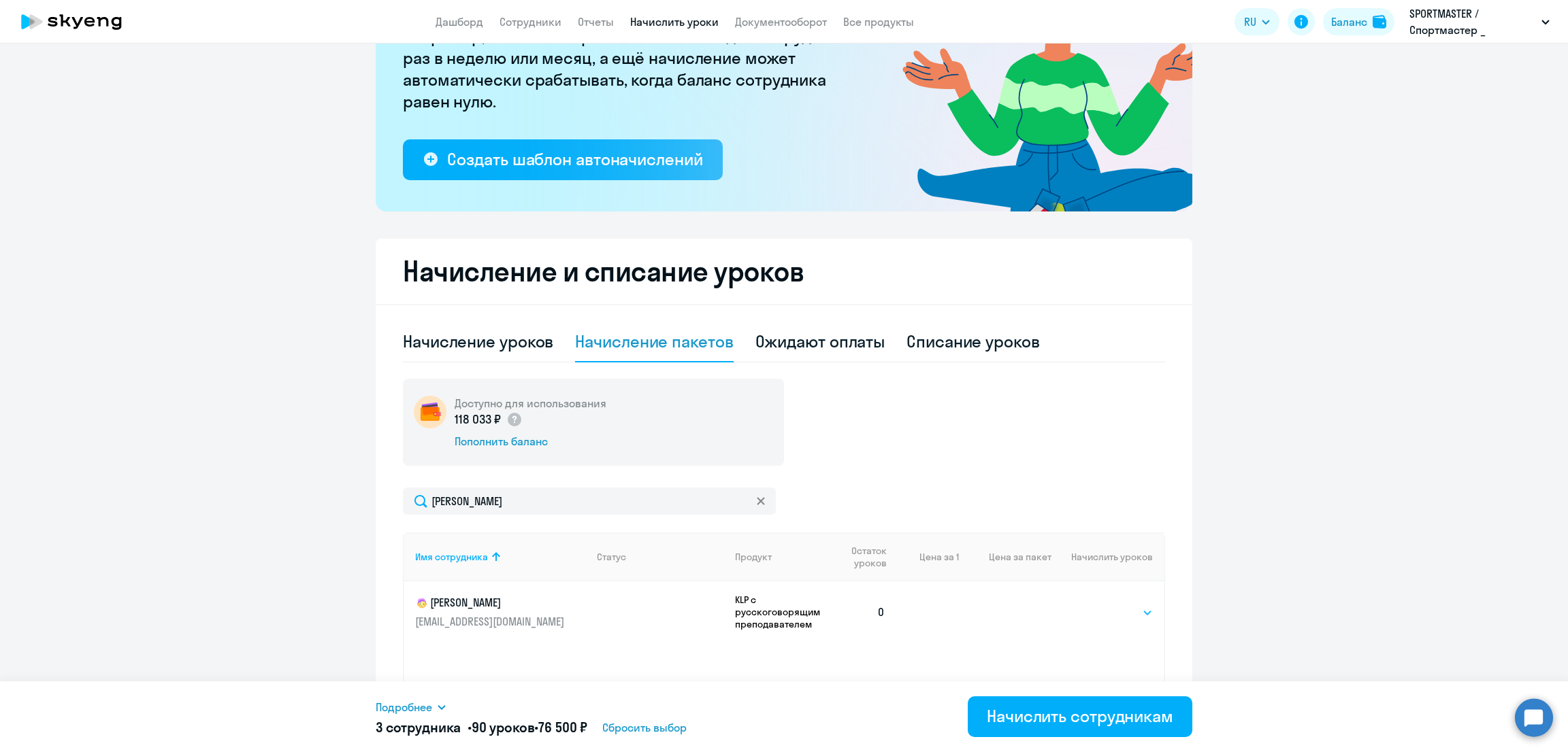
click at [1122, 612] on select "Выбрать 10 30 60 100" at bounding box center [1125, 613] width 56 height 17
select select "30"
click at [1097, 605] on select "Выбрать 10 30 60 100" at bounding box center [1125, 613] width 56 height 17
drag, startPoint x: 358, startPoint y: 507, endPoint x: 344, endPoint y: 507, distance: 14.0
click at [345, 507] on ng-component "Рекомендуем создать шаблон автоначислений Уроки больше не придётся начислять вр…" at bounding box center [784, 345] width 1568 height 902
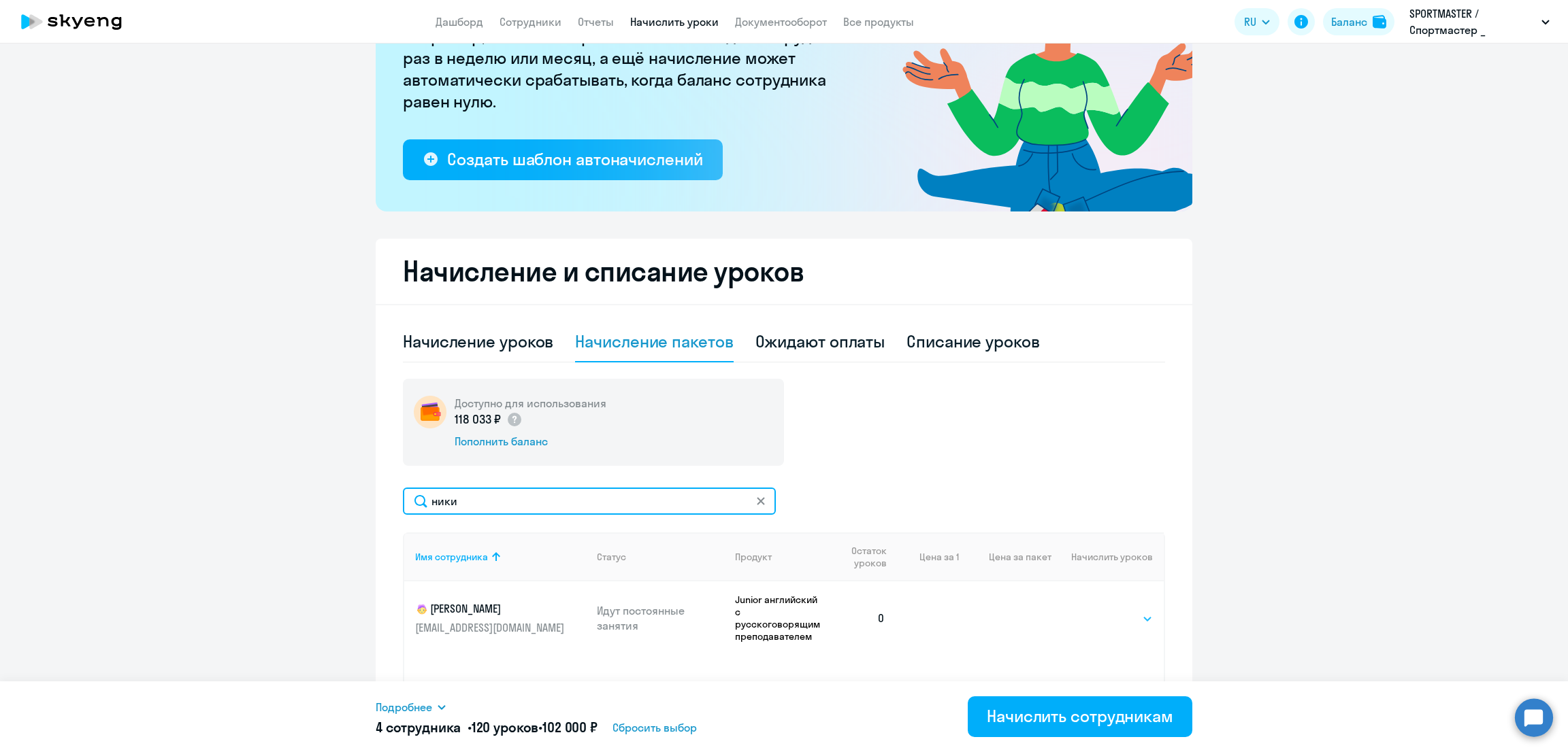
type input "ники"
click at [1117, 621] on select "Выбрать 10 30 60 100" at bounding box center [1125, 619] width 56 height 17
select select "30"
click at [1097, 611] on select "Выбрать 10 30 60 100" at bounding box center [1125, 619] width 56 height 17
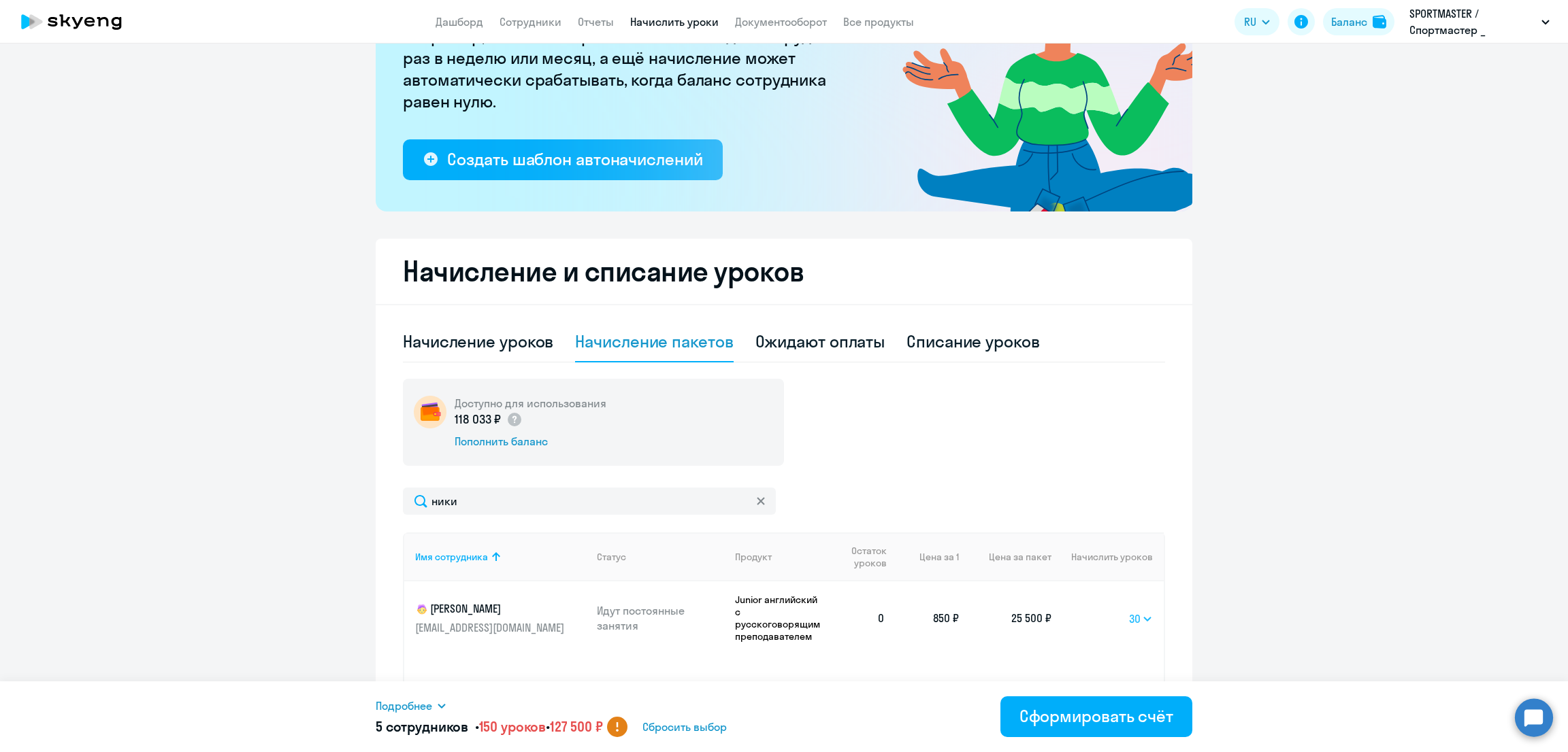
click at [1131, 616] on select "Выбрать 10 30 60 100" at bounding box center [1141, 619] width 24 height 17
select select
click at [1129, 611] on select "Выбрать 10 30 60 100" at bounding box center [1141, 619] width 24 height 17
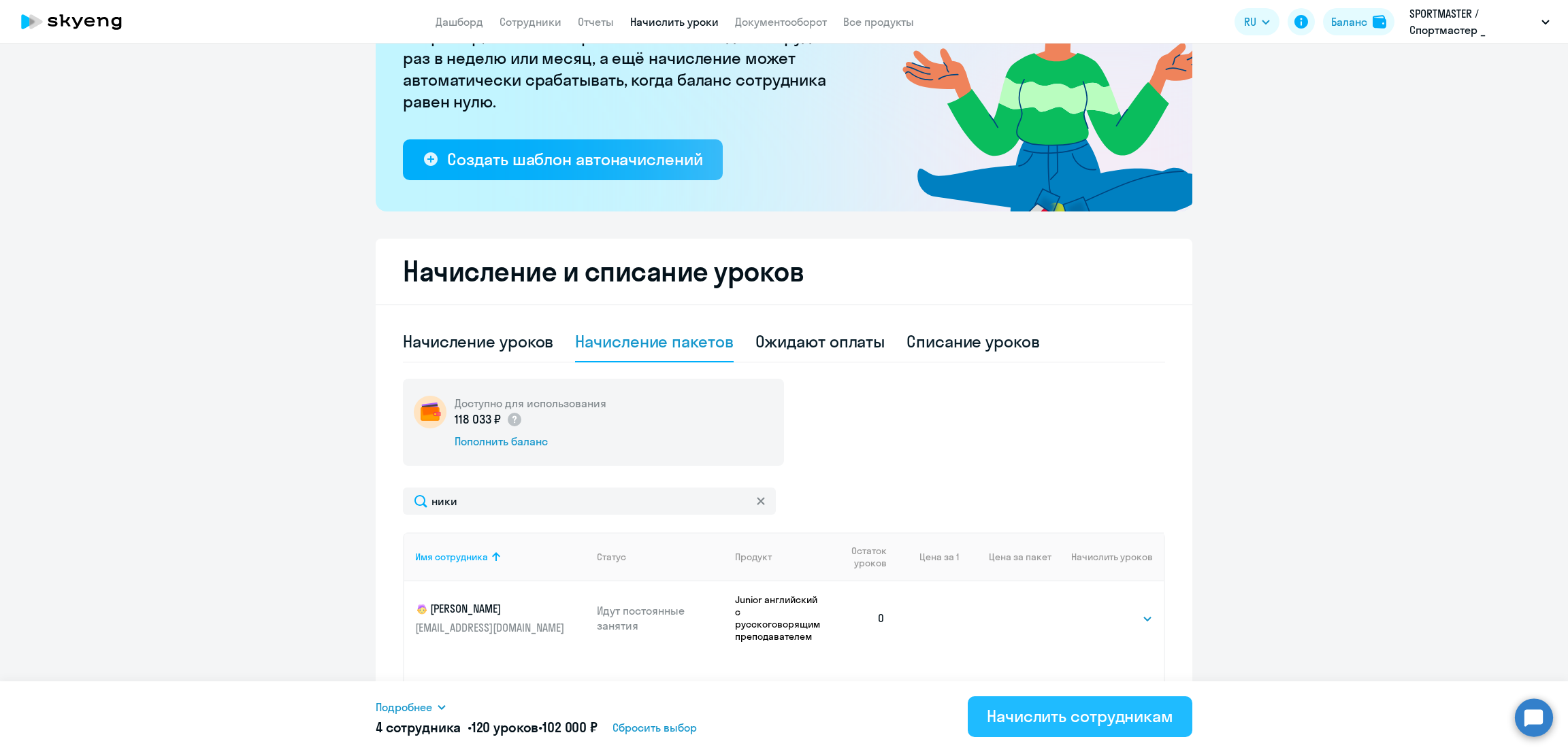
click at [1060, 710] on div "Начислить сотрудникам" at bounding box center [1080, 716] width 187 height 22
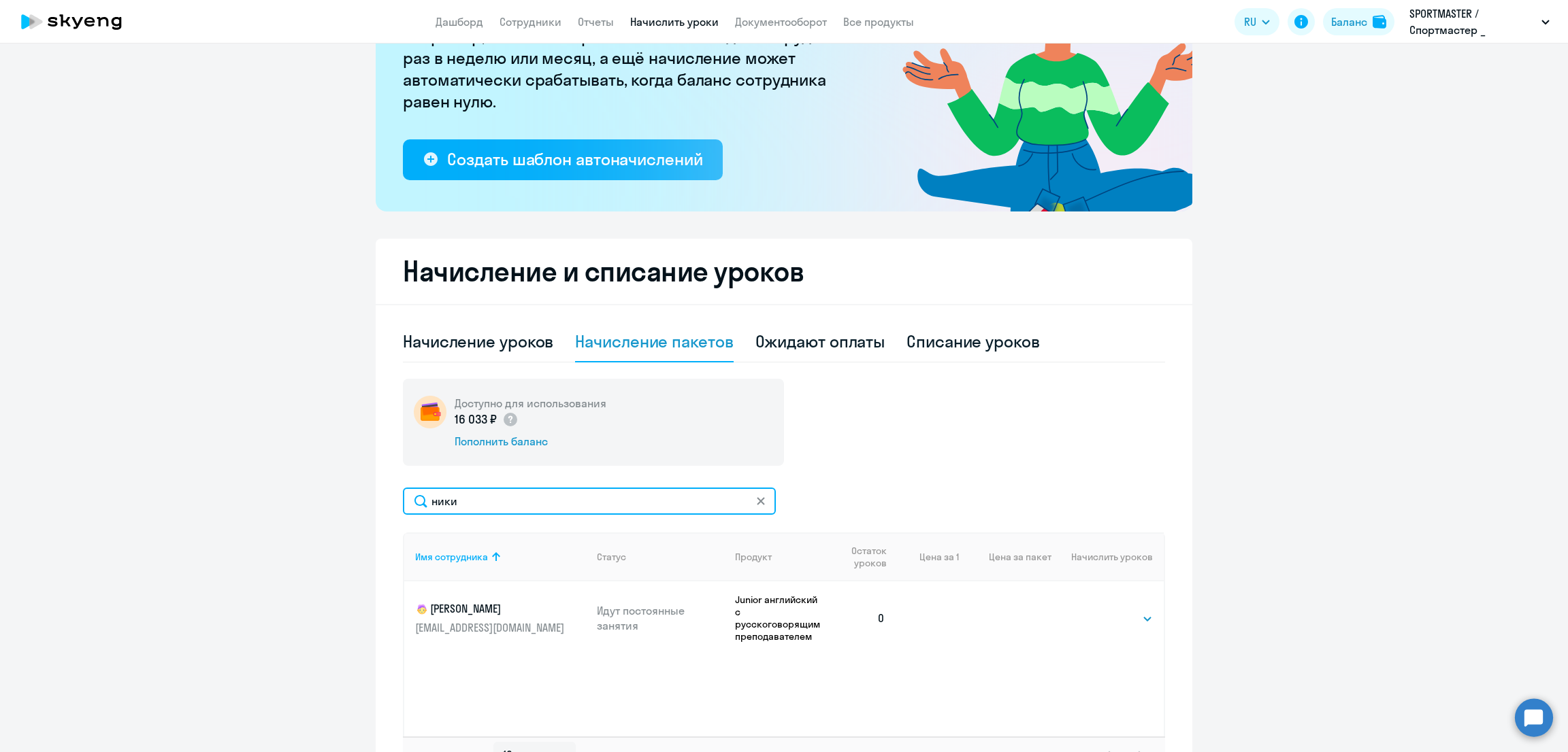
click at [607, 493] on input "ники" at bounding box center [589, 502] width 373 height 27
drag, startPoint x: 572, startPoint y: 497, endPoint x: 195, endPoint y: 499, distance: 377.0
click at [195, 499] on ng-component "Рекомендуем создать шаблон автоначислений Уроки больше не придётся начислять вр…" at bounding box center [784, 345] width 1568 height 902
type input "беспл"
click at [1142, 617] on select "Выбрать 10 30 60 100" at bounding box center [1125, 619] width 56 height 17
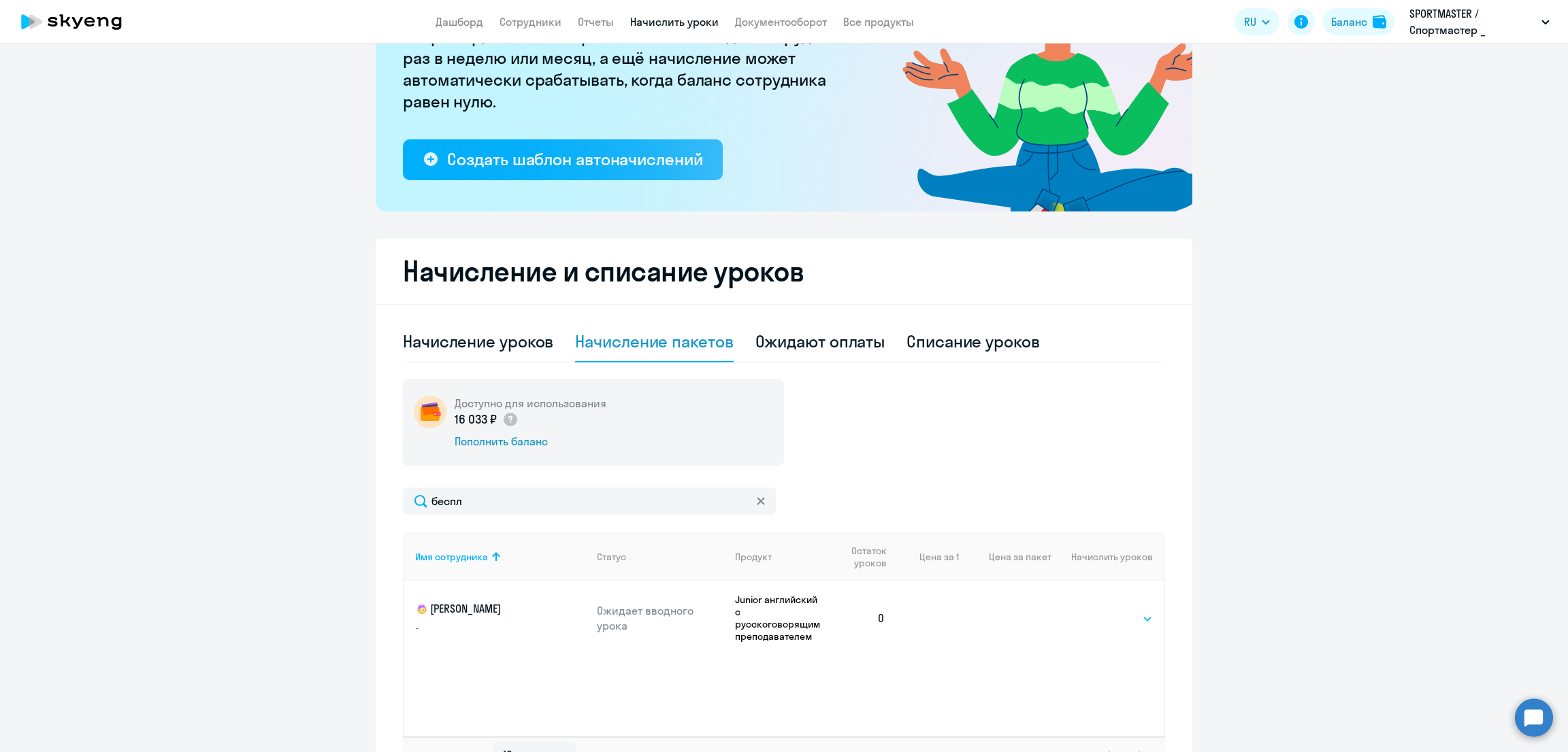
select select "10"
click at [1097, 611] on select "Выбрать 10 30 60 100" at bounding box center [1125, 619] width 56 height 17
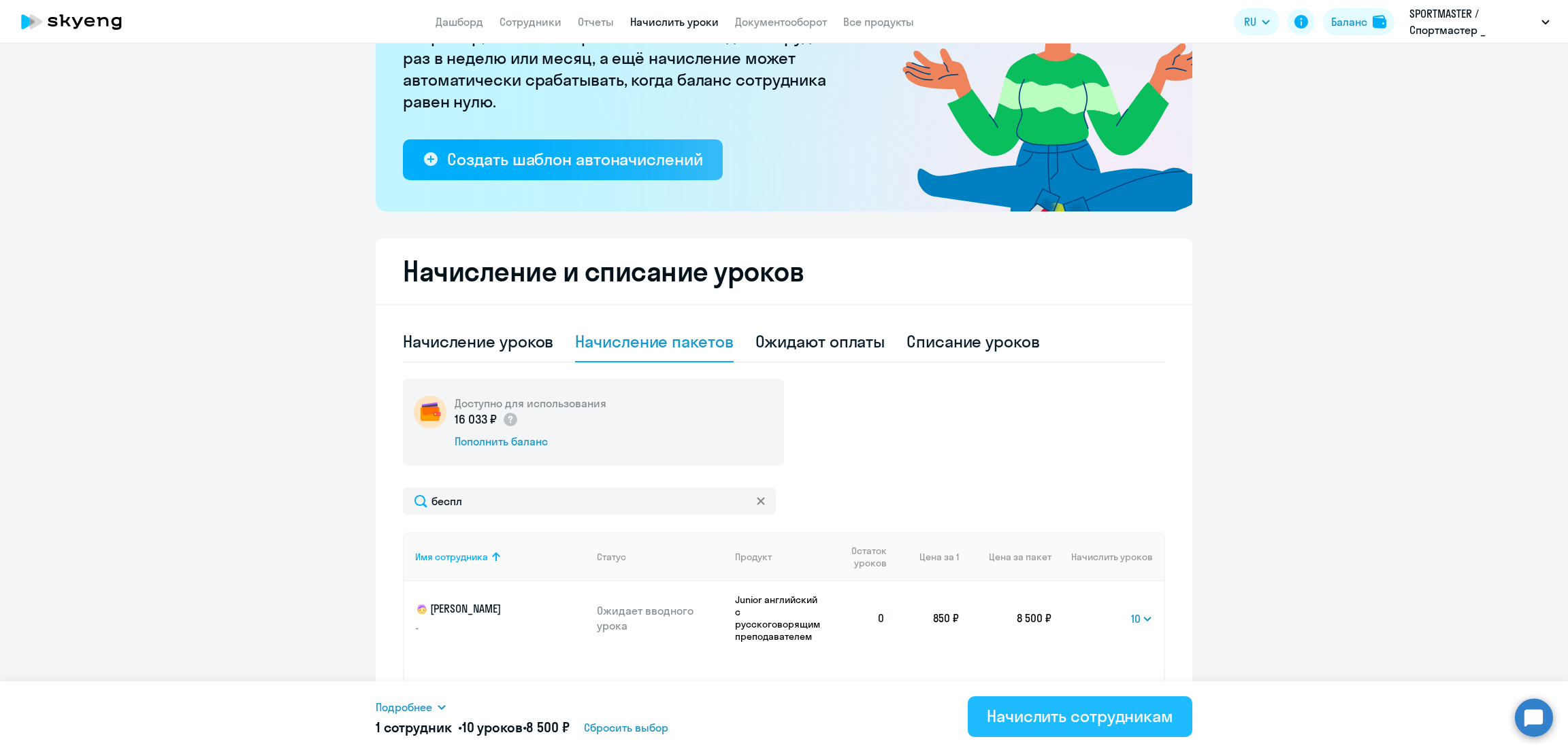
click at [1061, 720] on div "Начислить сотрудникам" at bounding box center [1080, 716] width 187 height 22
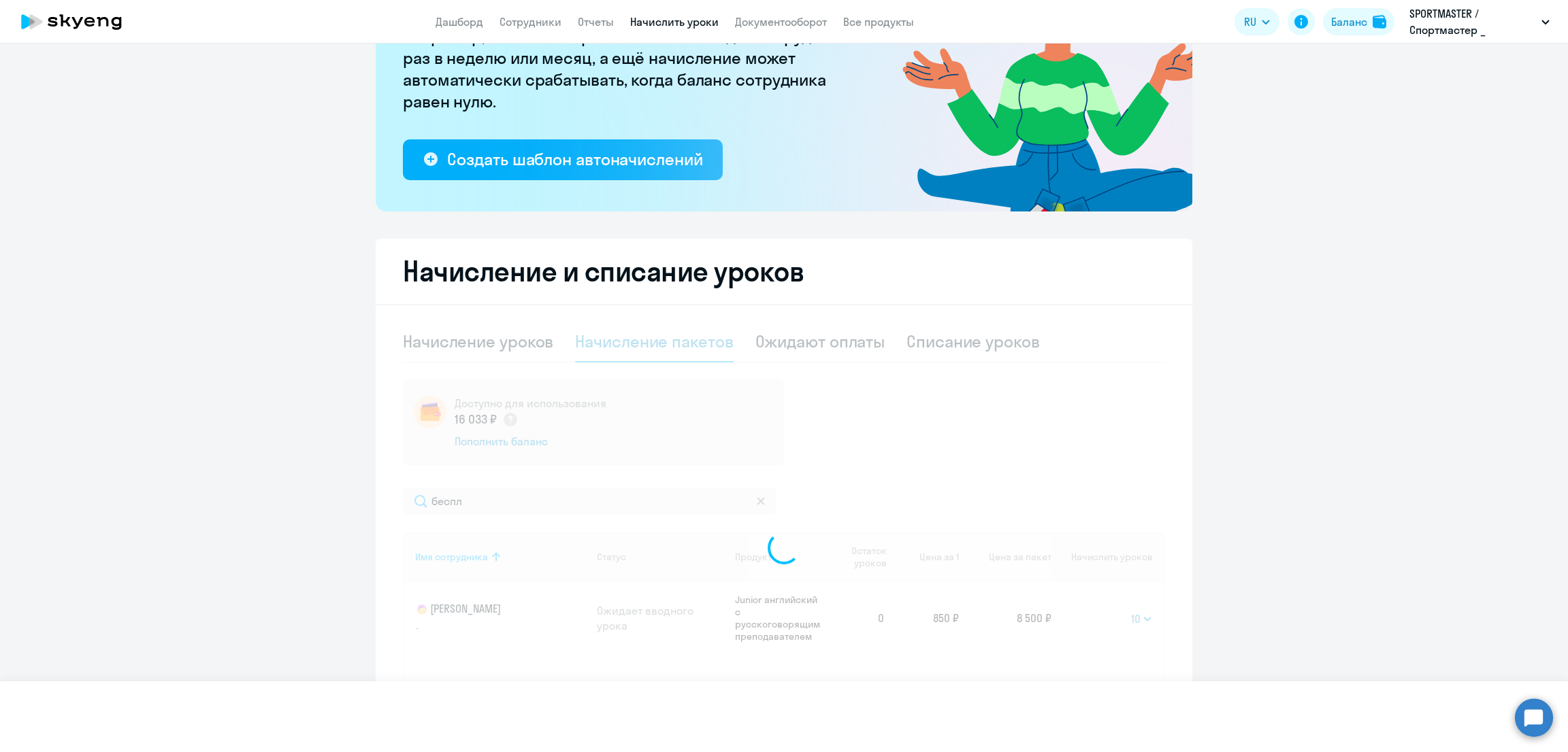
select select
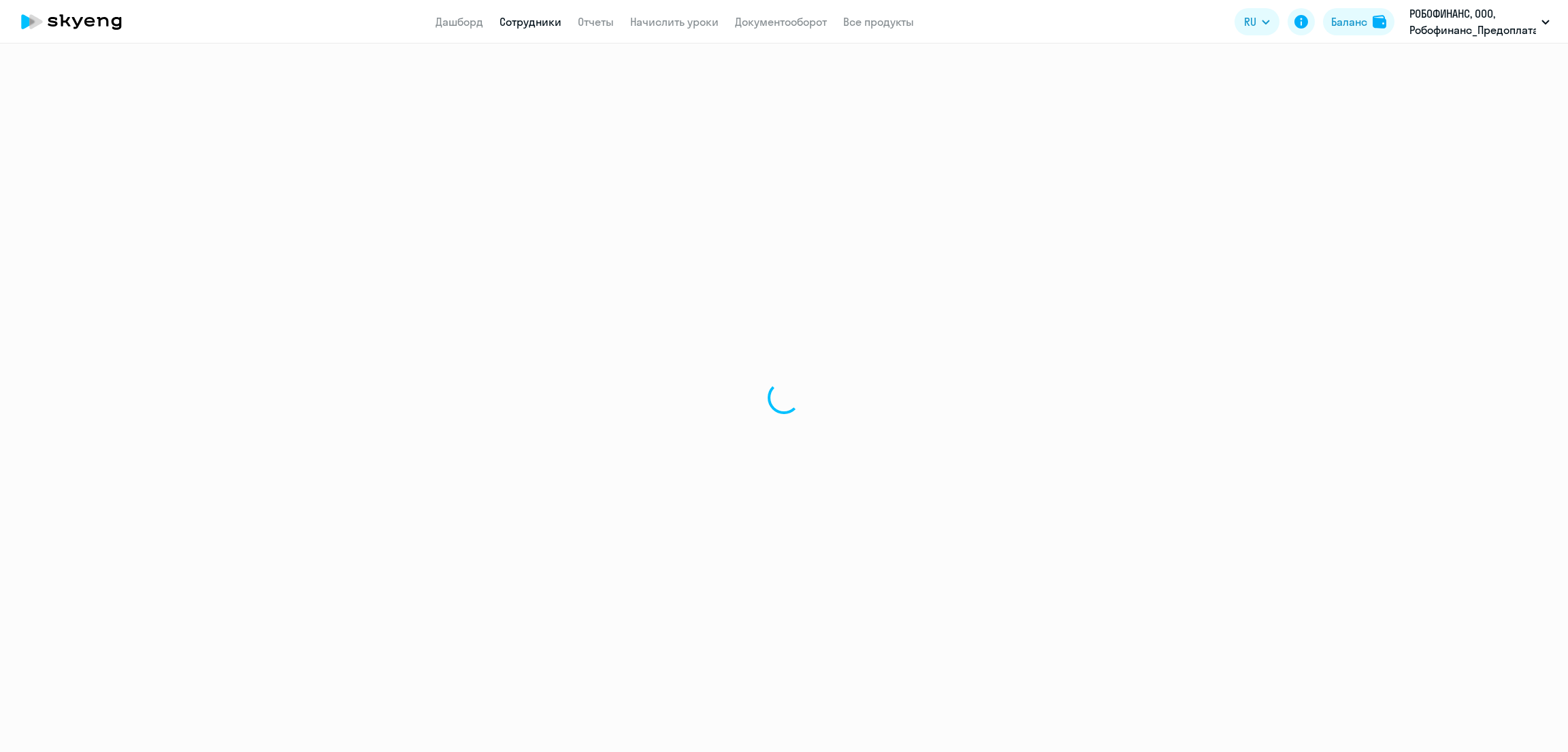
select select "30"
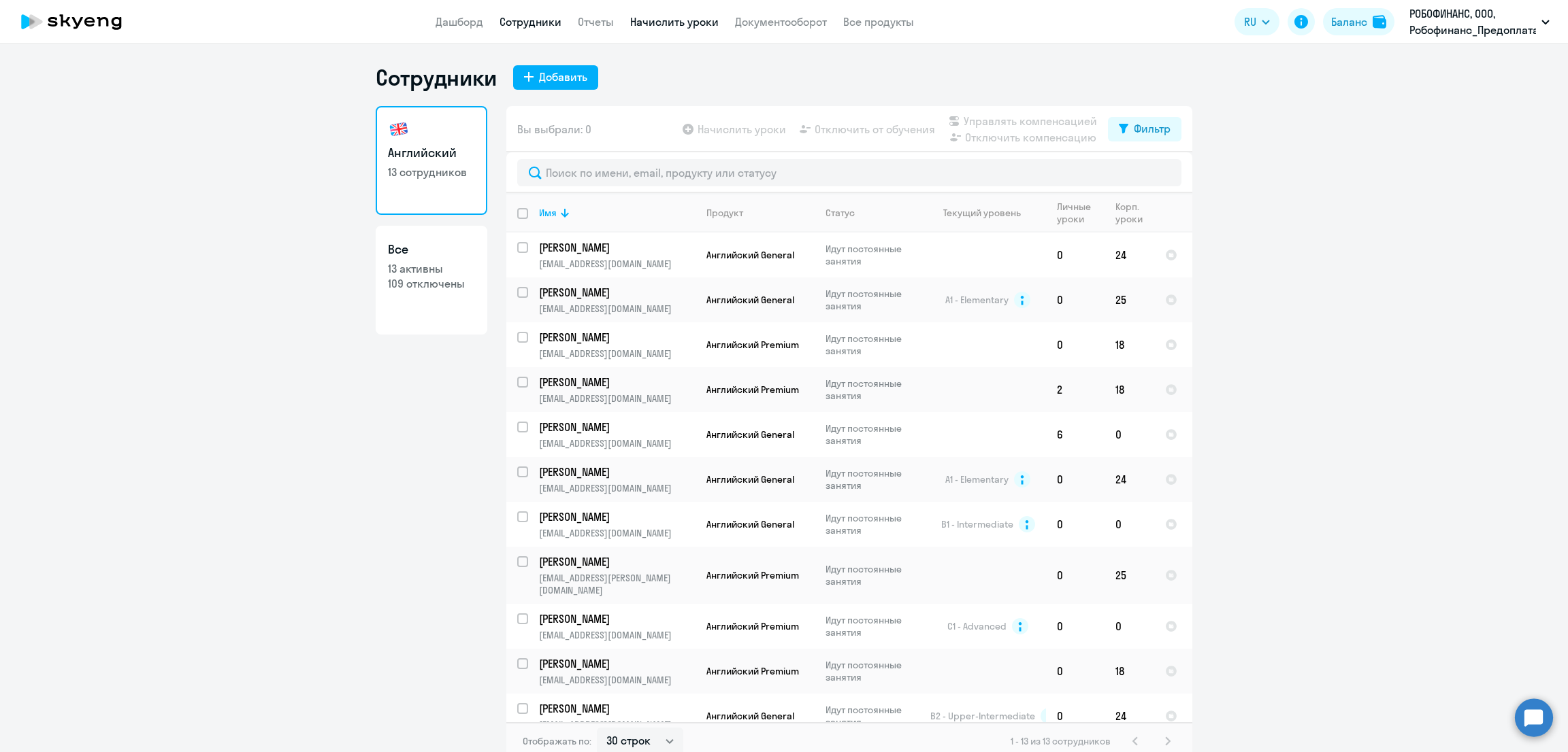
click at [661, 22] on link "Начислить уроки" at bounding box center [674, 22] width 88 height 14
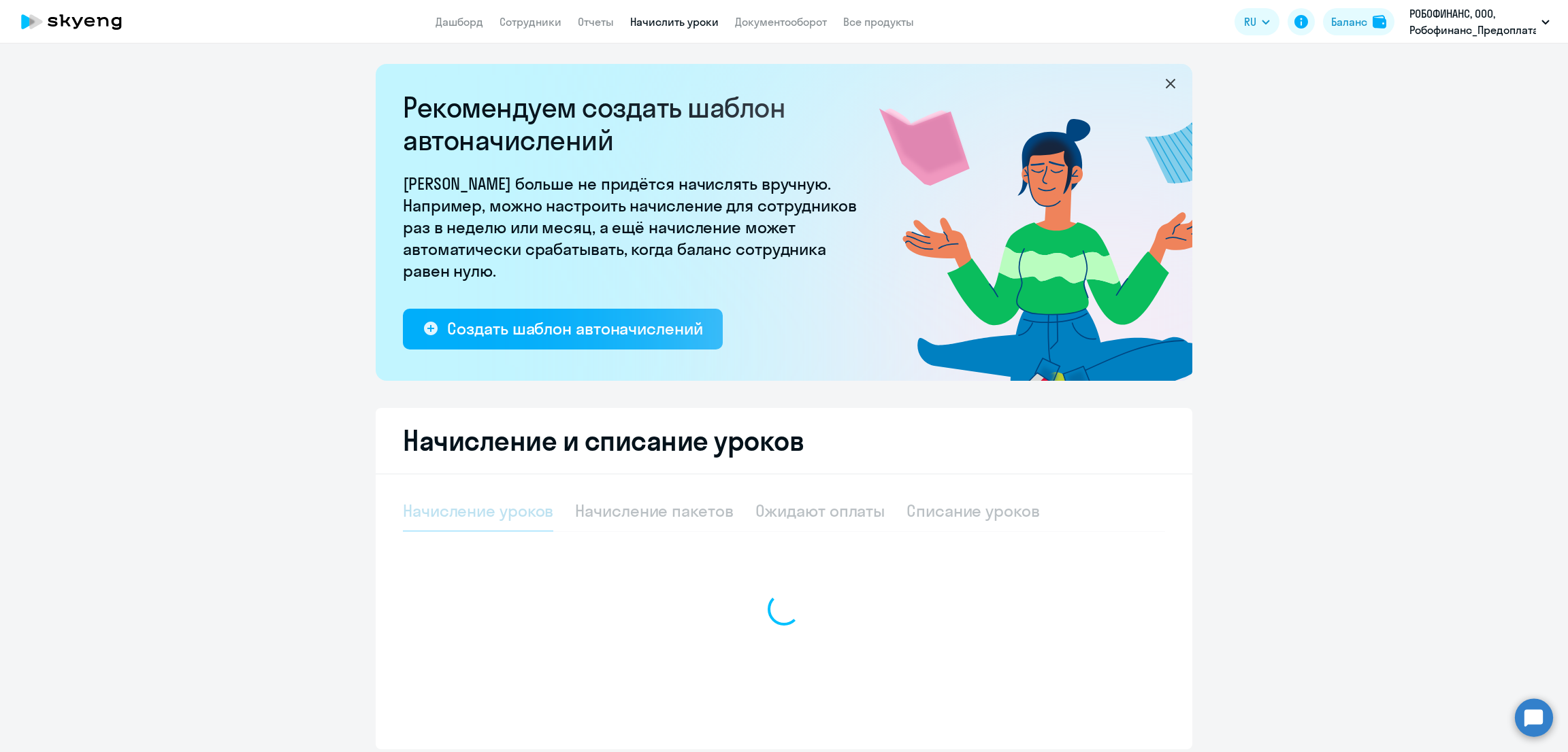
select select "10"
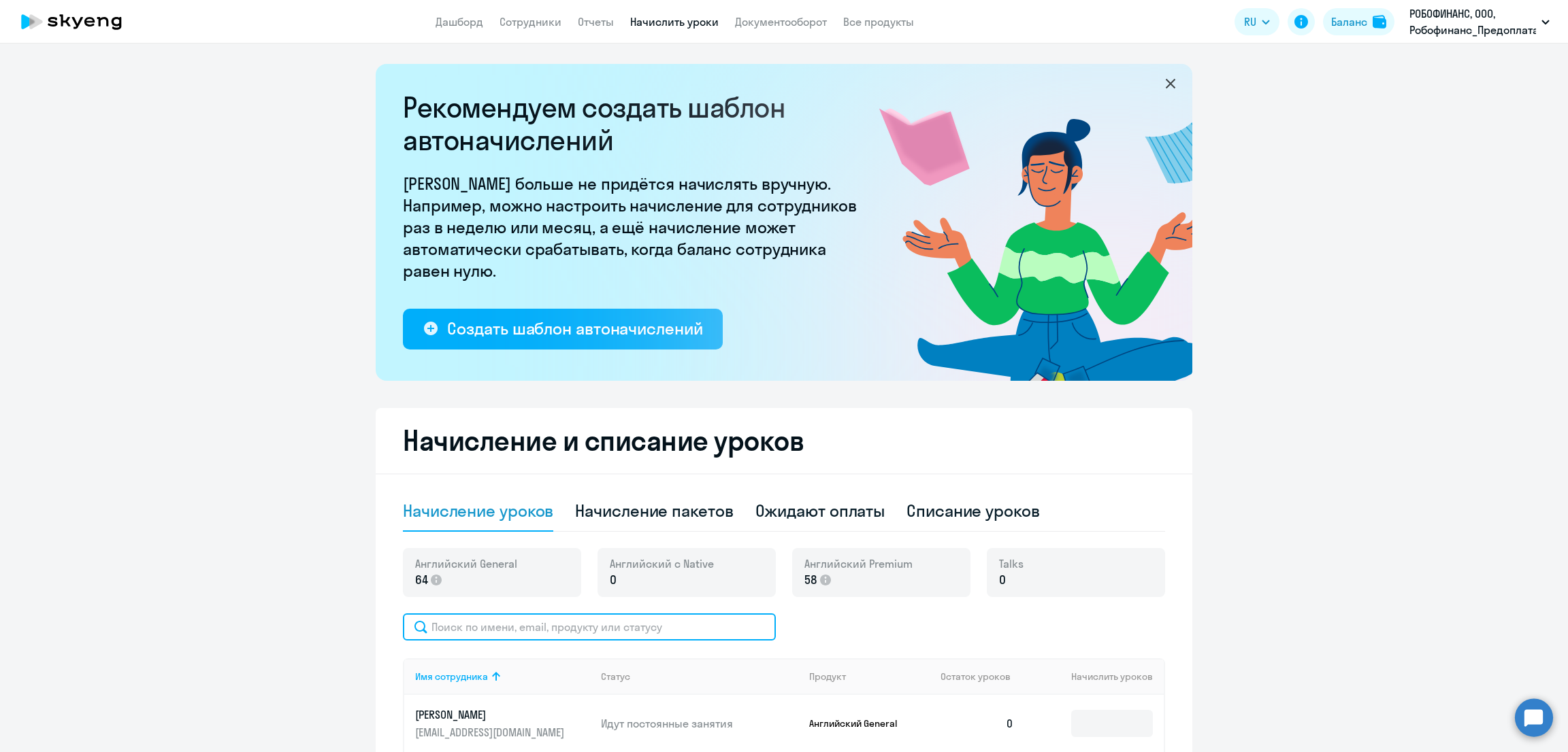
click at [562, 637] on input "text" at bounding box center [589, 627] width 373 height 27
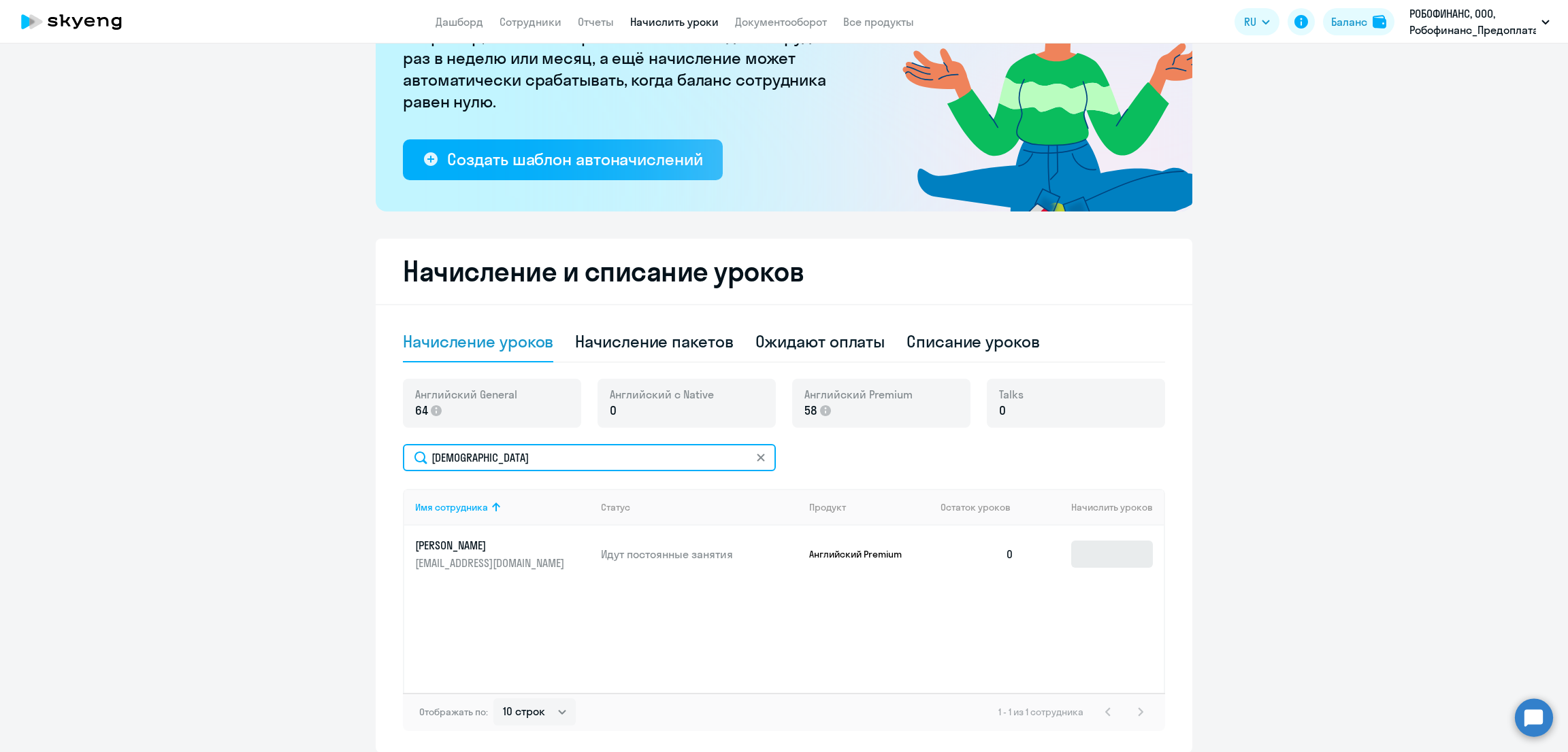
type input "[DEMOGRAPHIC_DATA]"
click at [1088, 547] on input at bounding box center [1112, 555] width 82 height 27
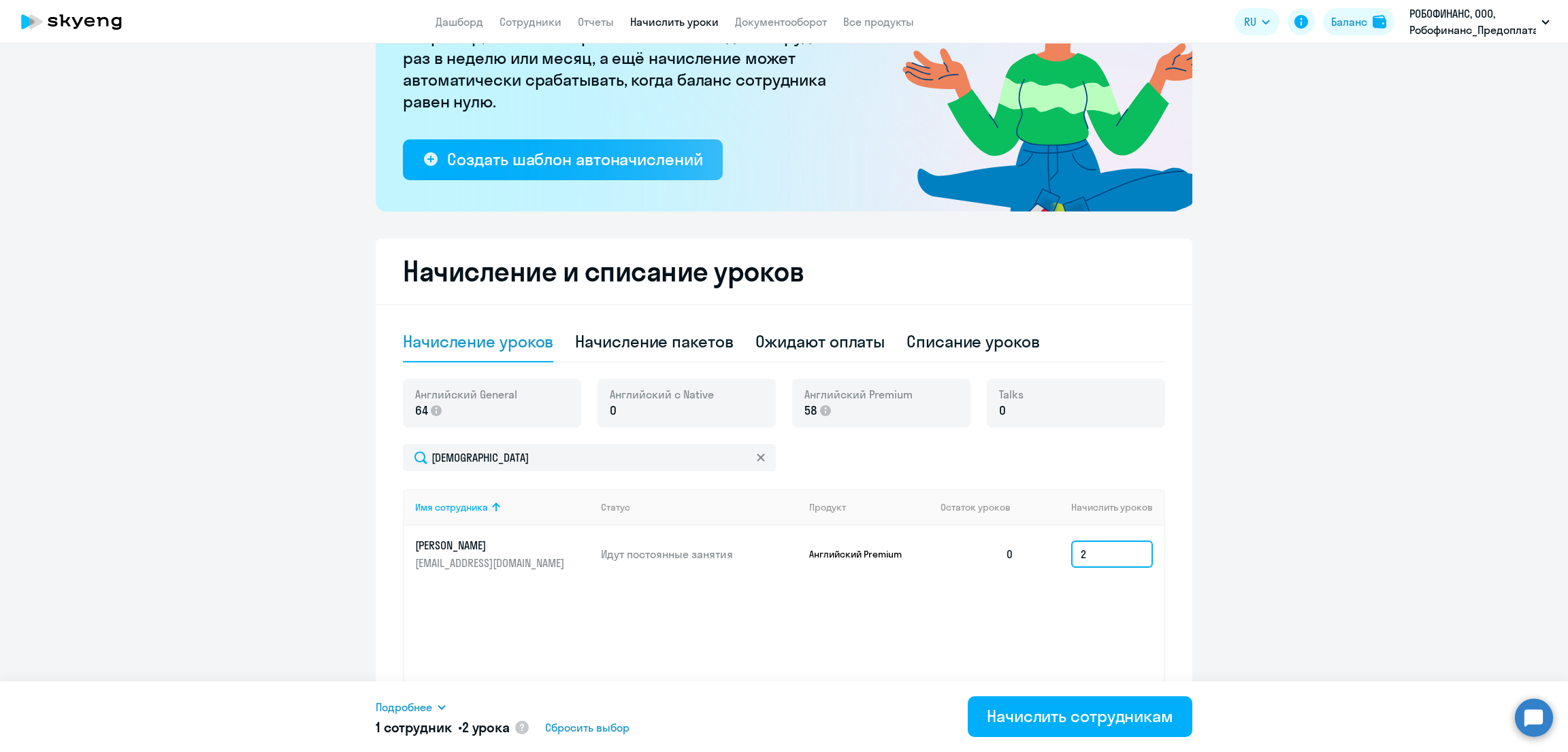
type input "2"
click at [431, 704] on span "Подробнее" at bounding box center [403, 707] width 57 height 17
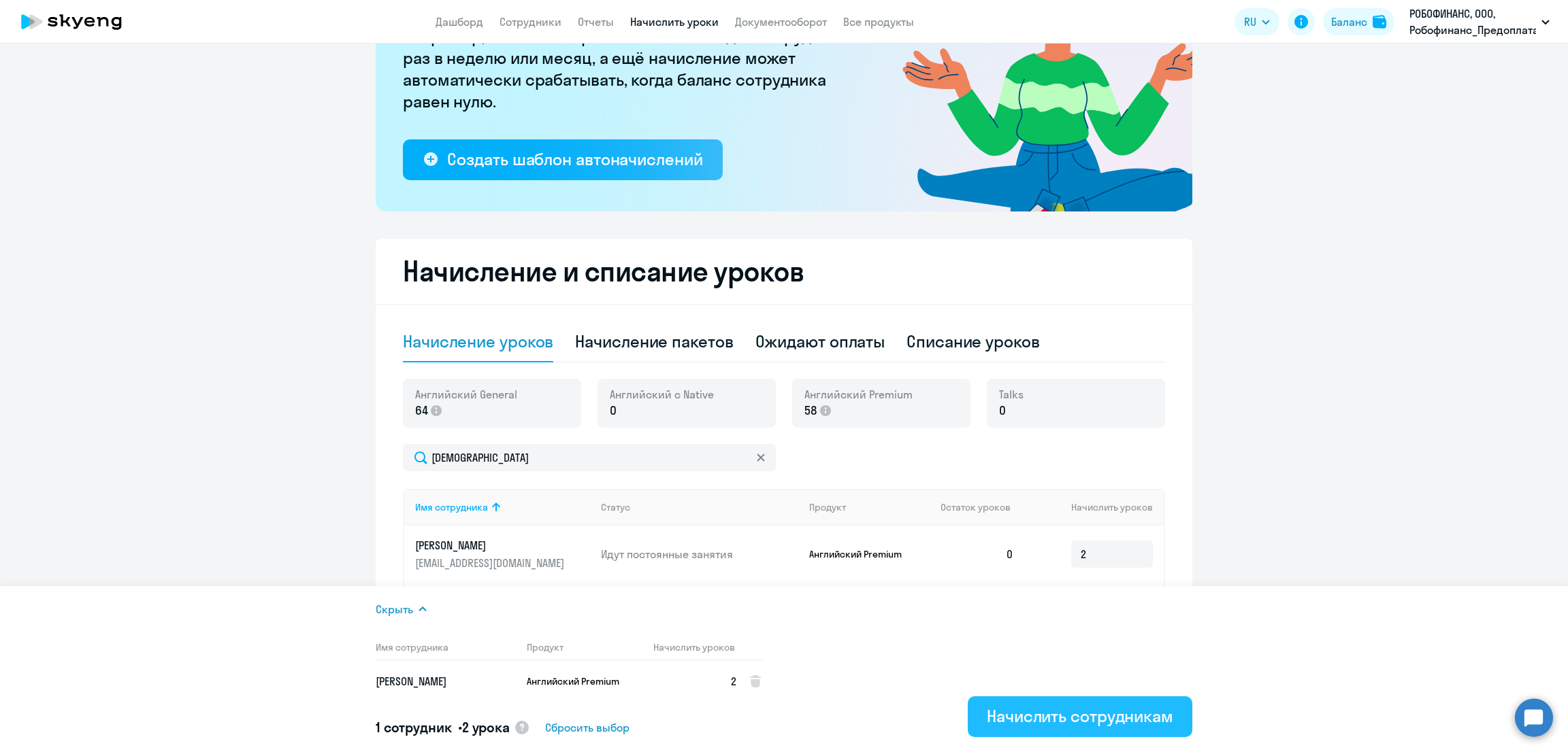
click at [1034, 715] on div "Начислить сотрудникам" at bounding box center [1080, 716] width 187 height 22
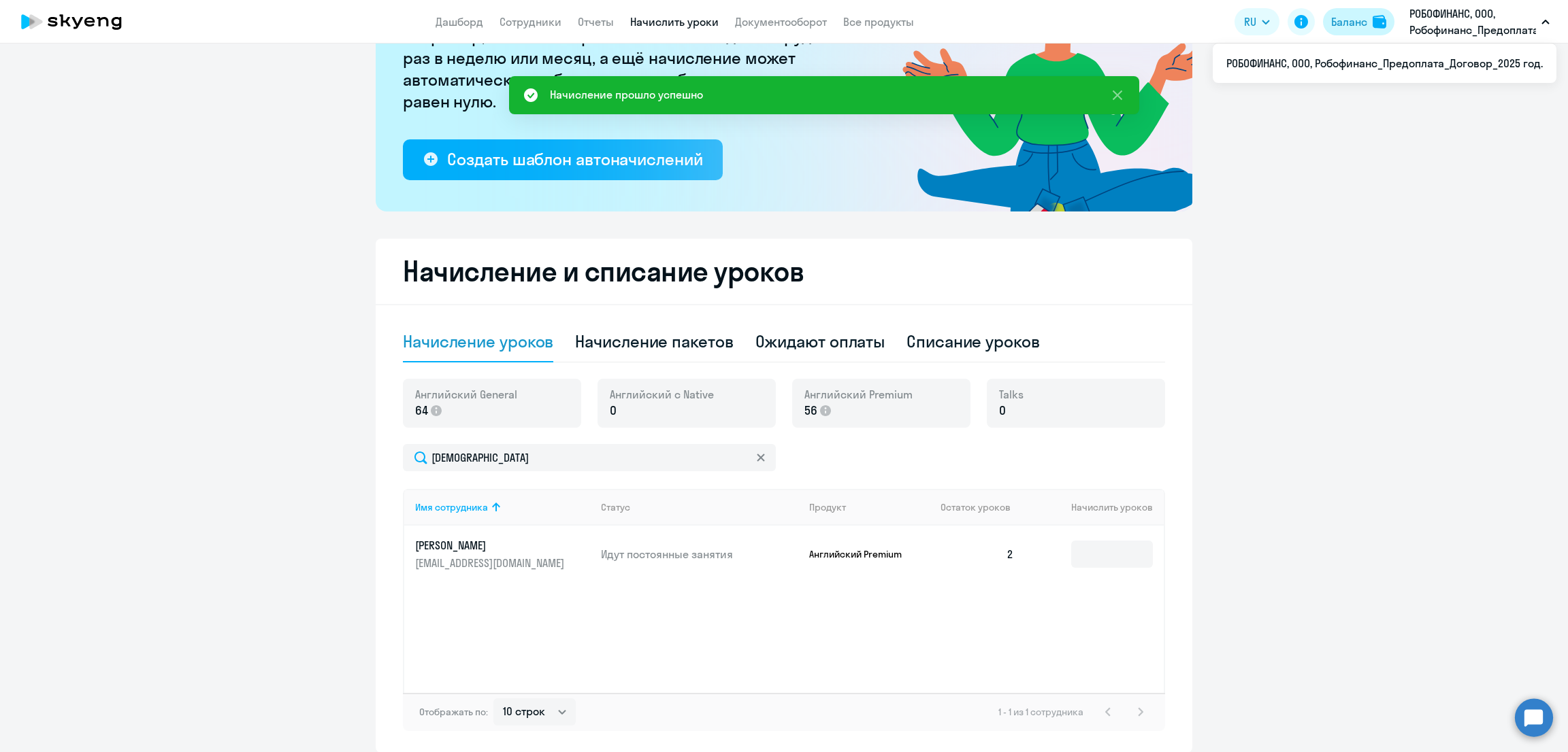
click at [1346, 16] on div "Баланс" at bounding box center [1349, 22] width 36 height 17
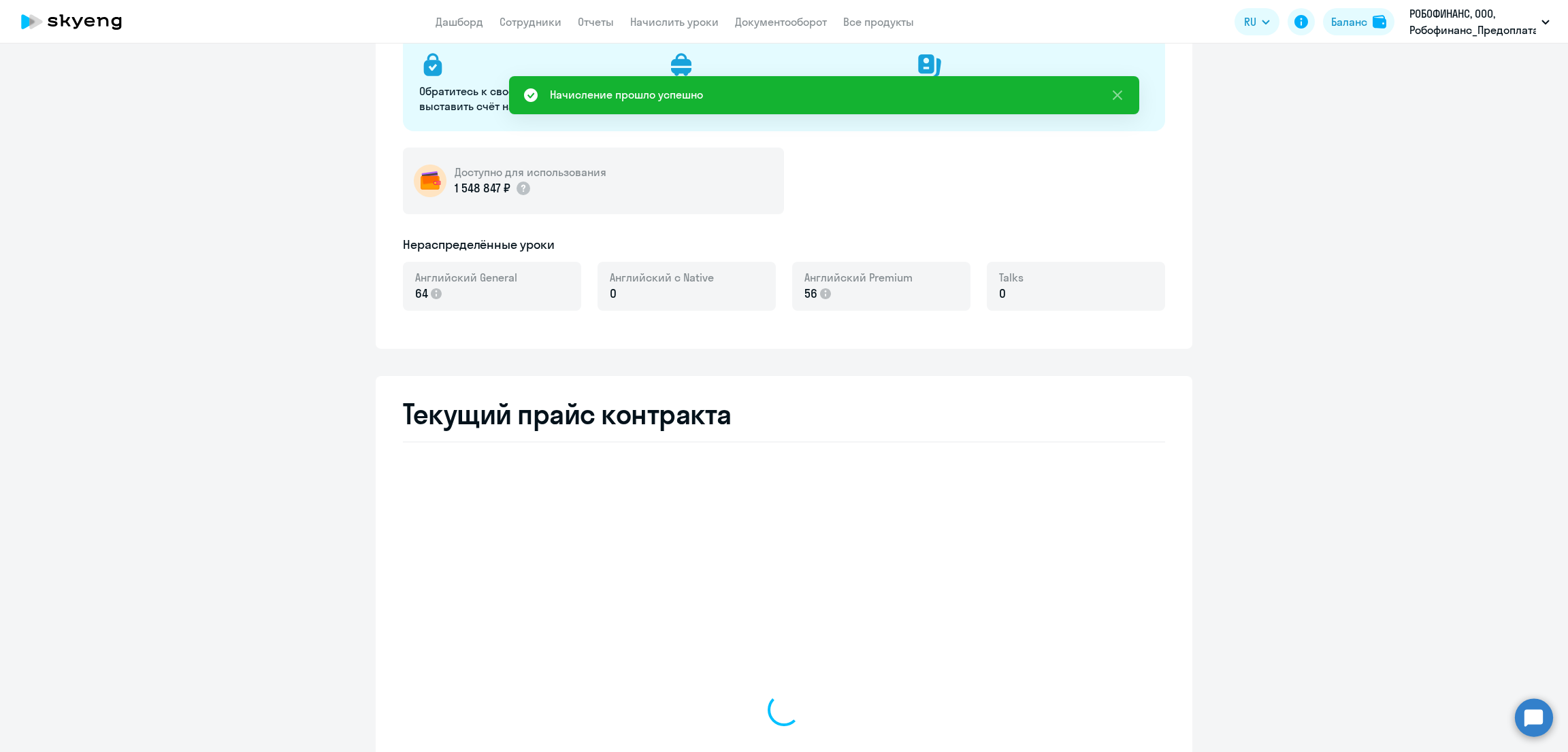
select select "english_adult_not_native_speaker"
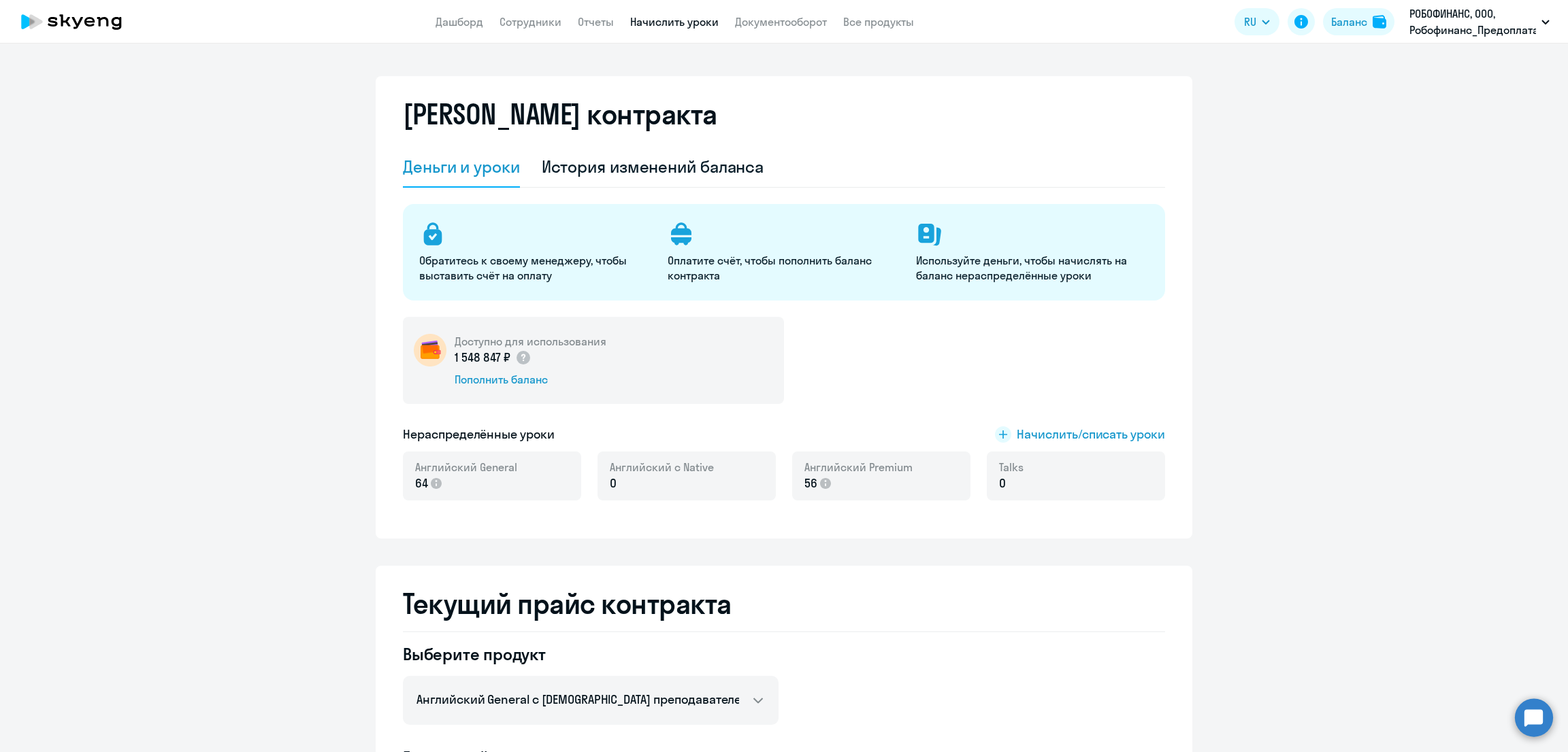
click at [667, 24] on link "Начислить уроки" at bounding box center [674, 22] width 88 height 14
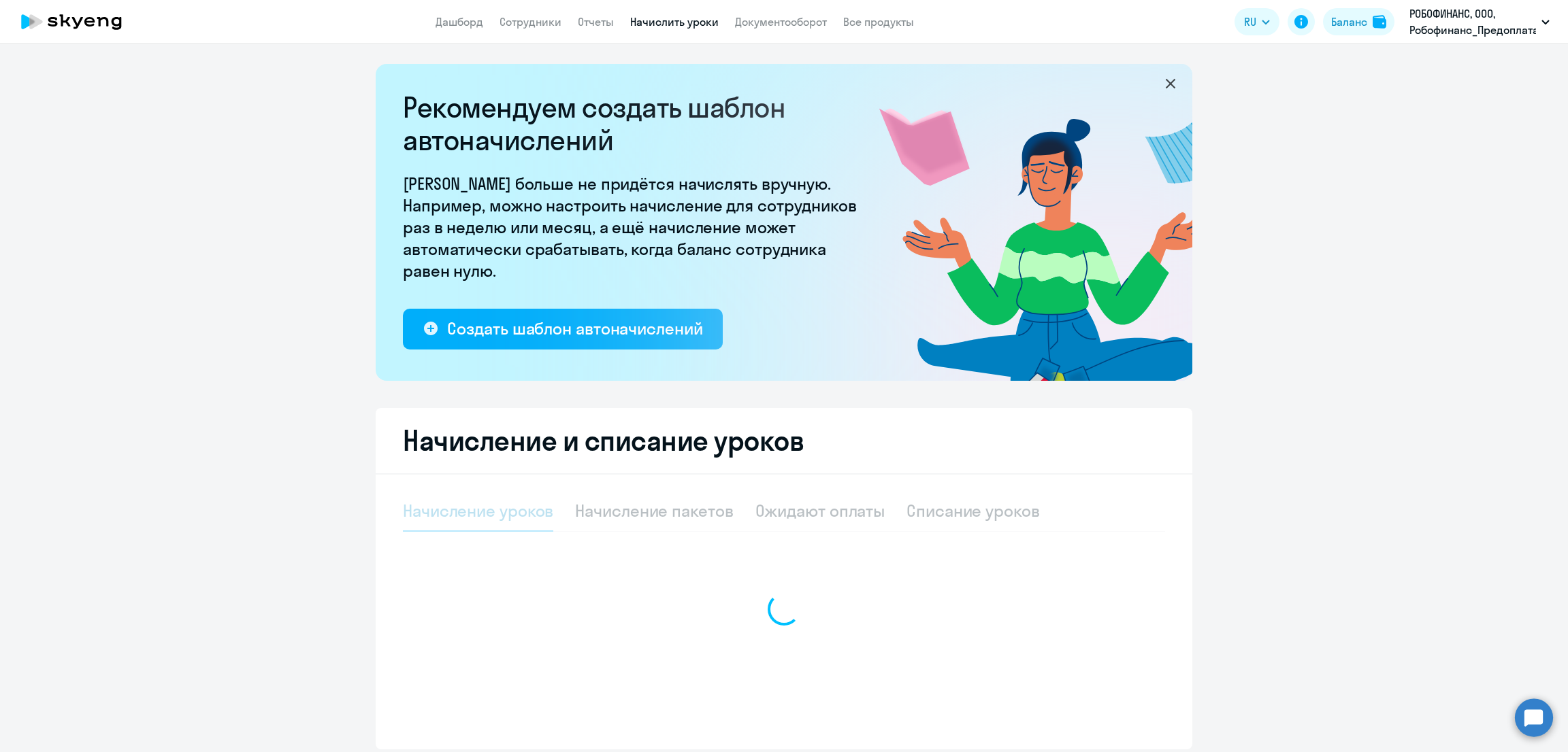
select select "10"
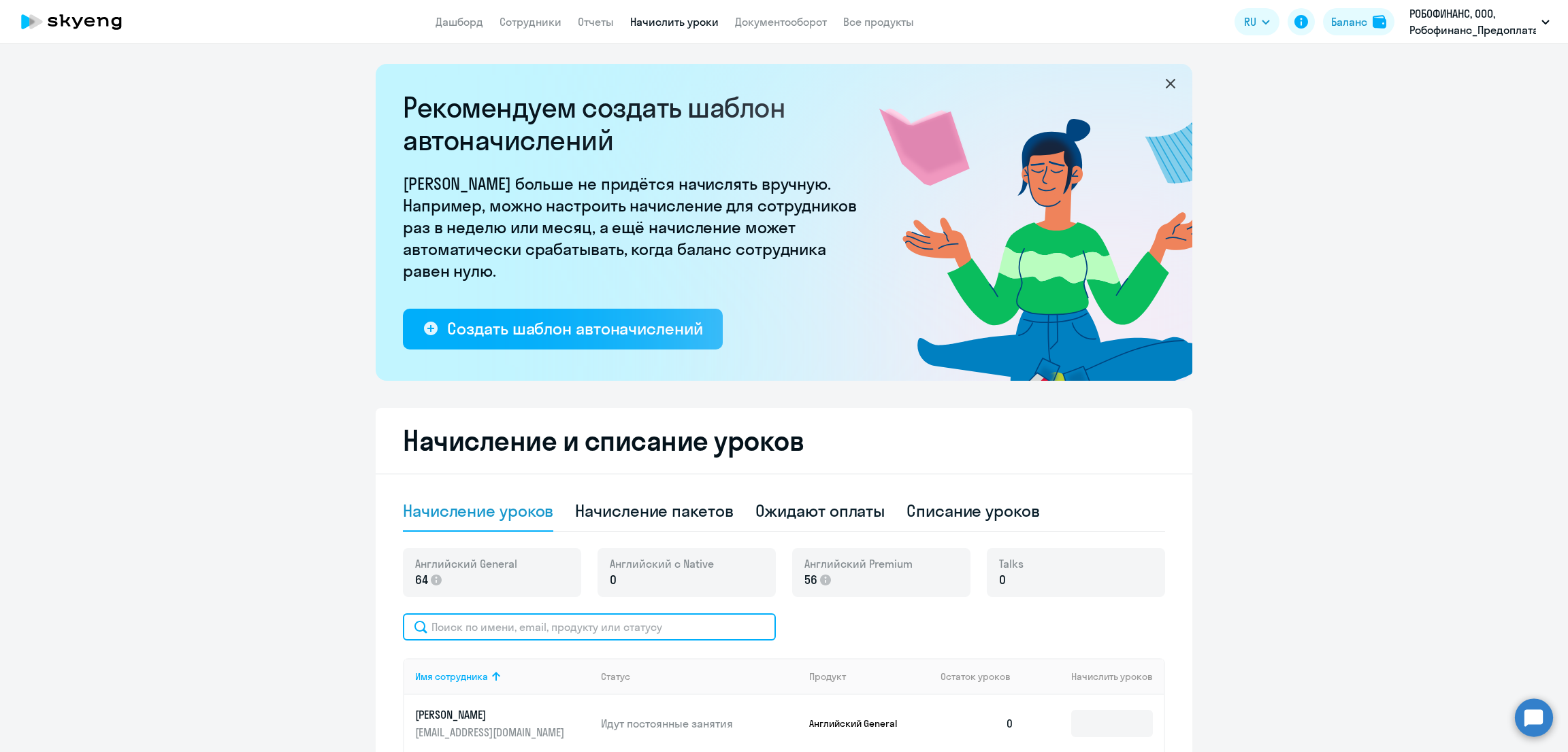
click at [516, 633] on input "text" at bounding box center [589, 627] width 373 height 27
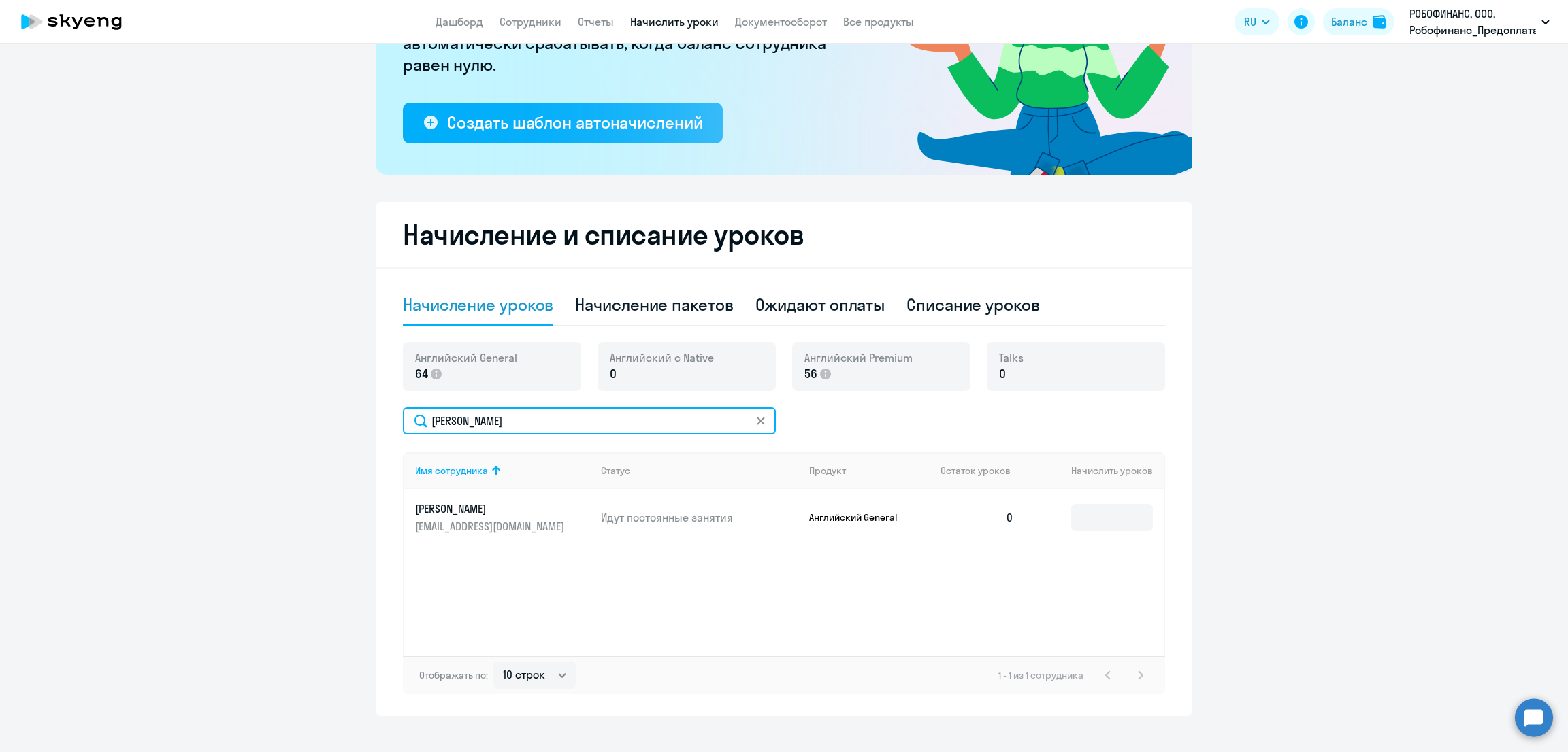
scroll to position [223, 0]
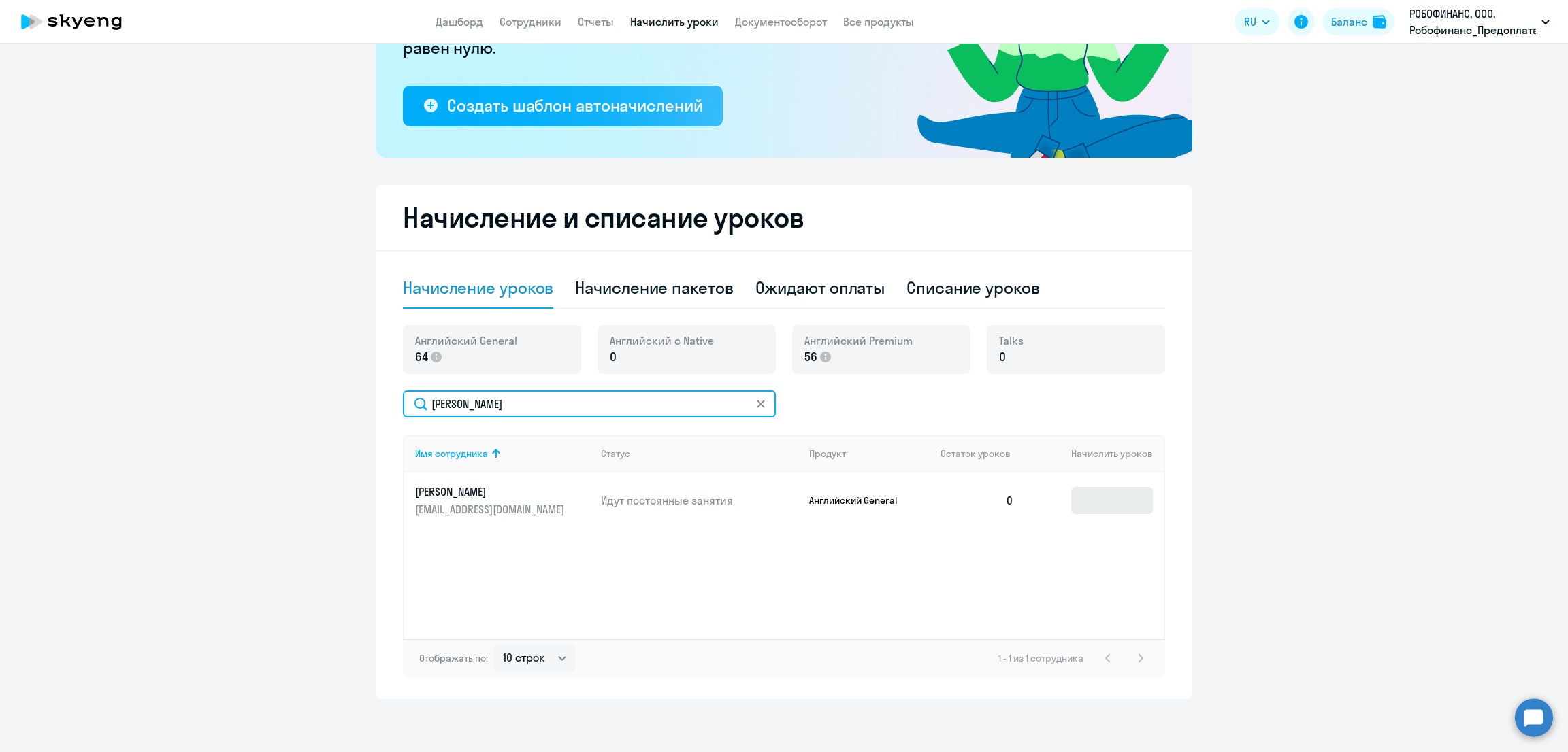
type input "[PERSON_NAME]"
click at [1104, 498] on input at bounding box center [1112, 501] width 82 height 27
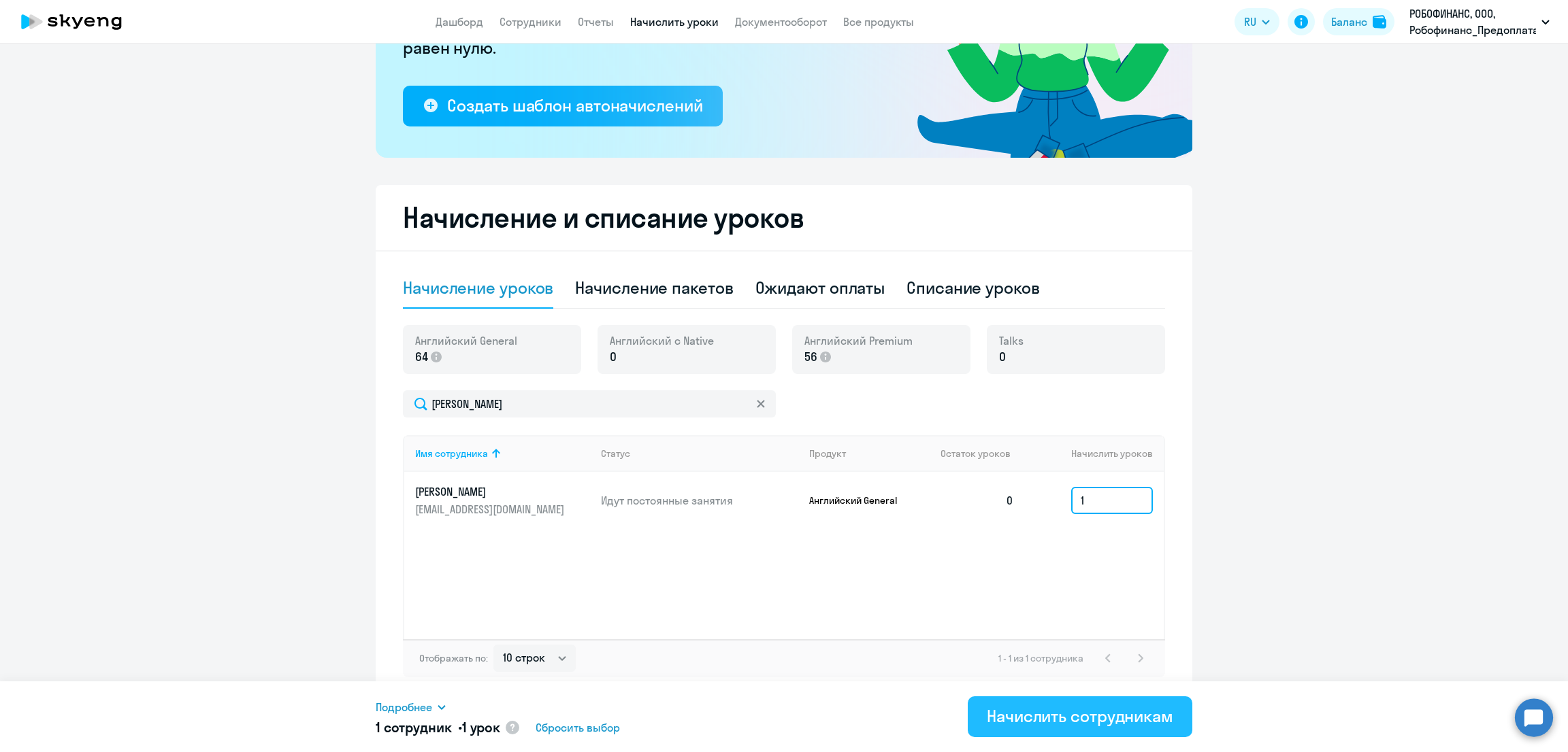
type input "1"
click at [1080, 706] on div "Начислить сотрудникам" at bounding box center [1080, 716] width 187 height 22
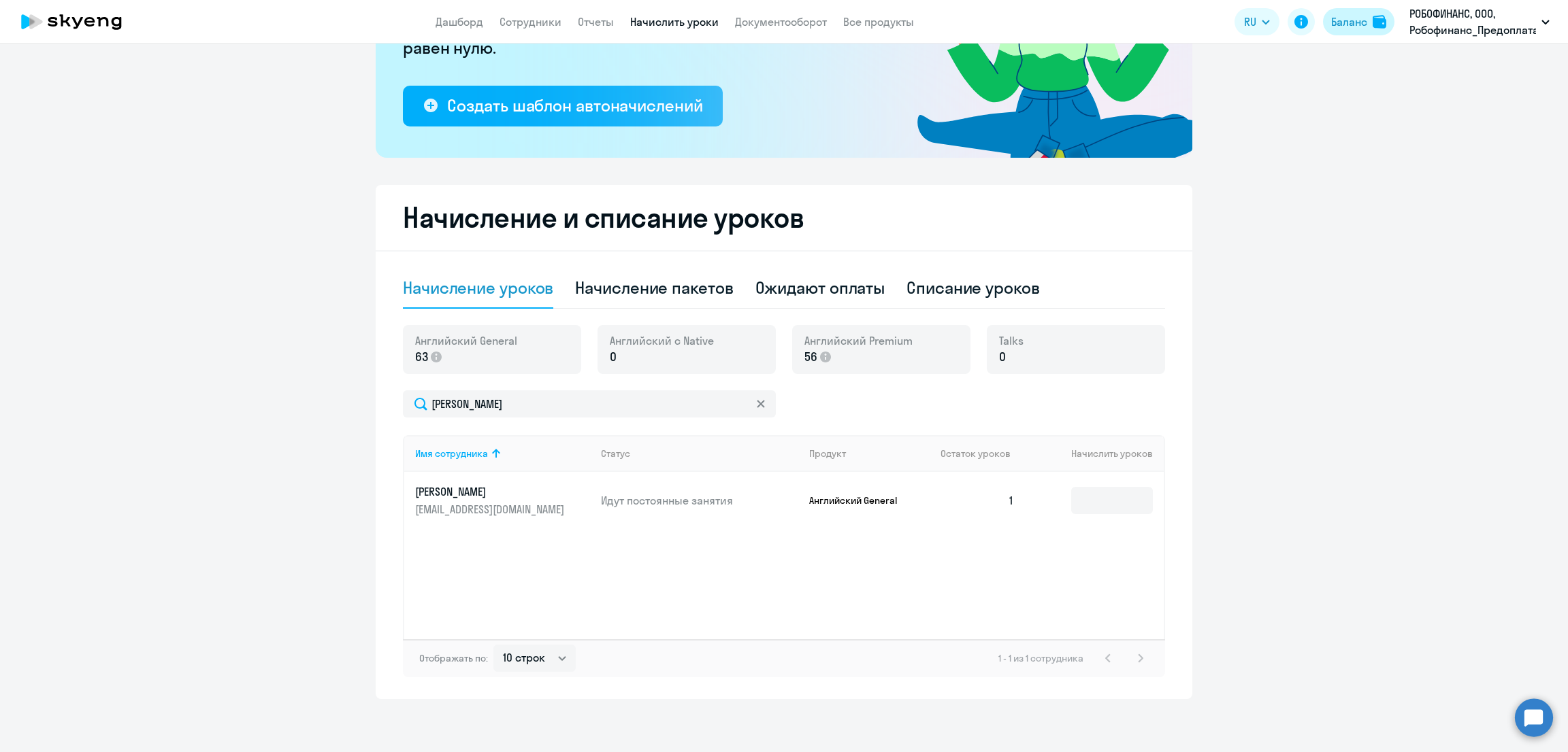
click at [1342, 20] on div "Баланс" at bounding box center [1349, 22] width 36 height 17
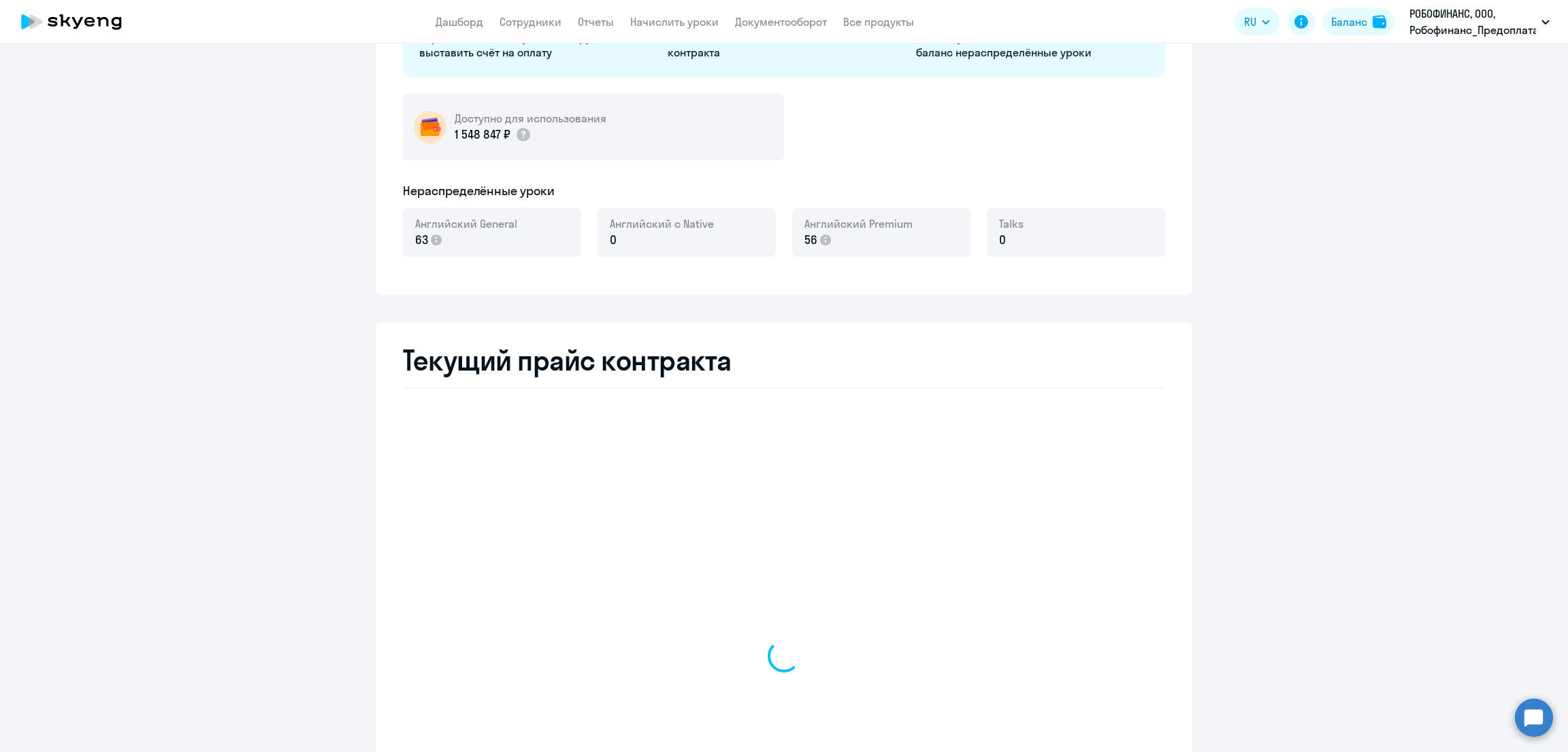
select select "english_adult_not_native_speaker"
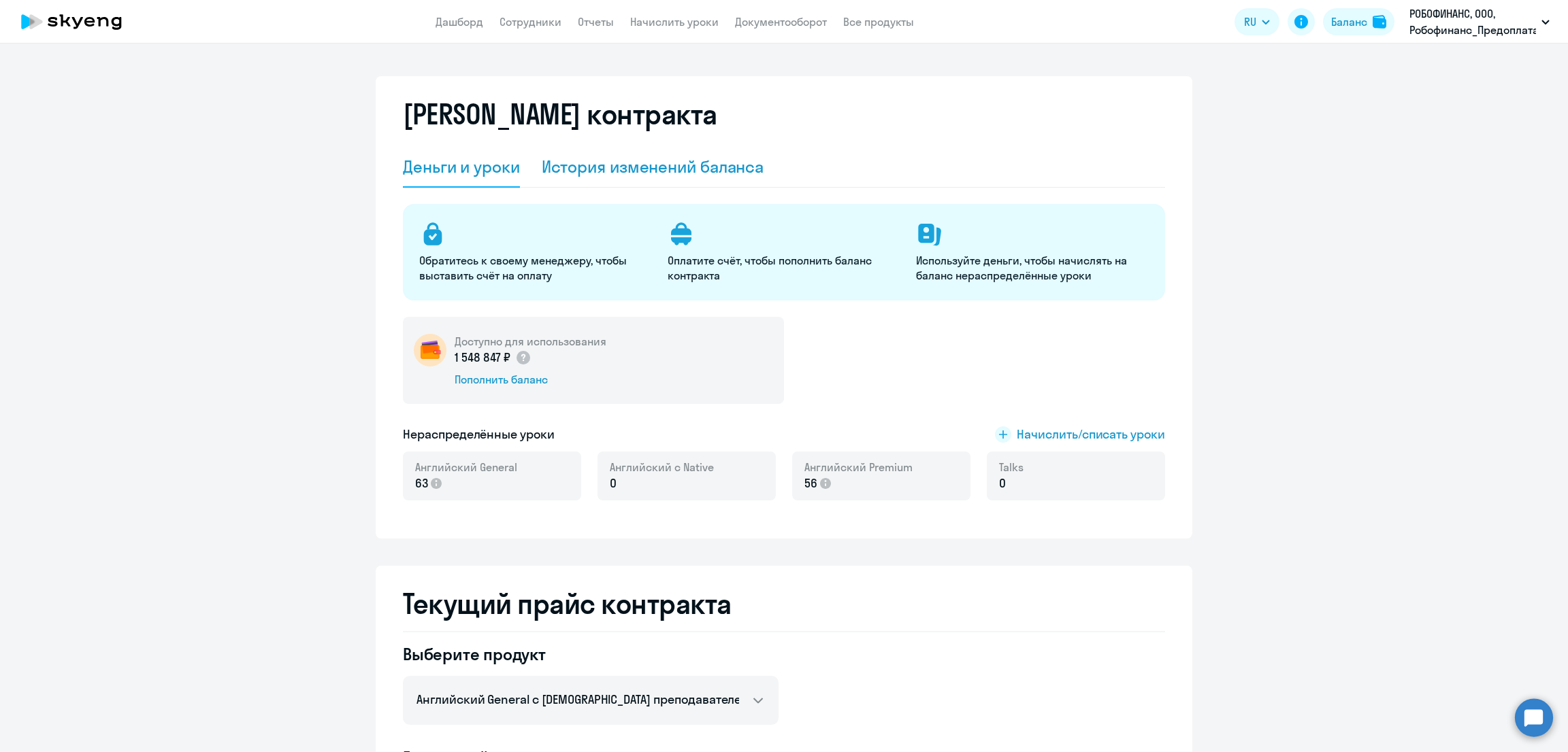
click at [642, 171] on div "История изменений баланса" at bounding box center [653, 166] width 223 height 22
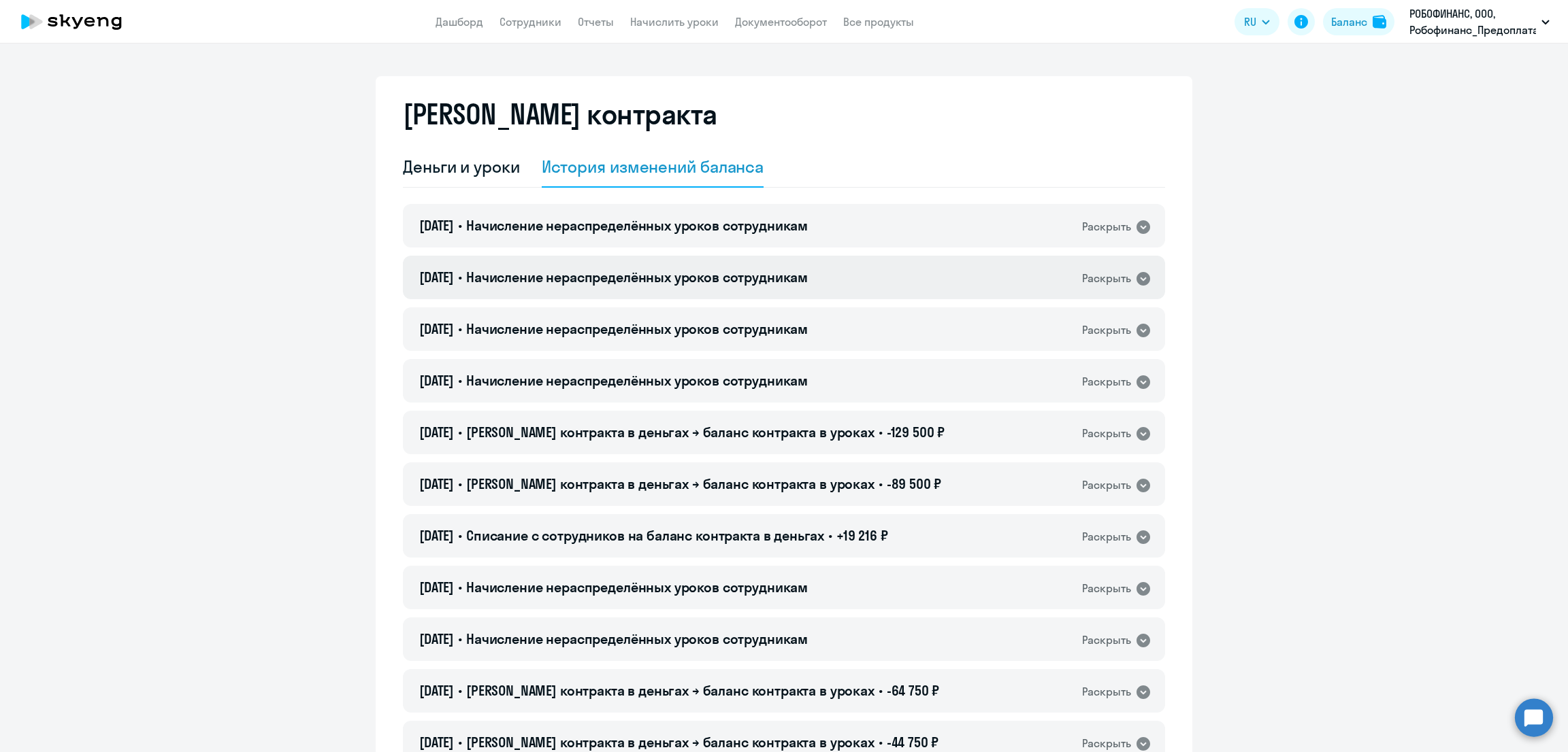
click at [611, 278] on span "Начисление нераспределённых уроков сотрудникам" at bounding box center [637, 277] width 342 height 17
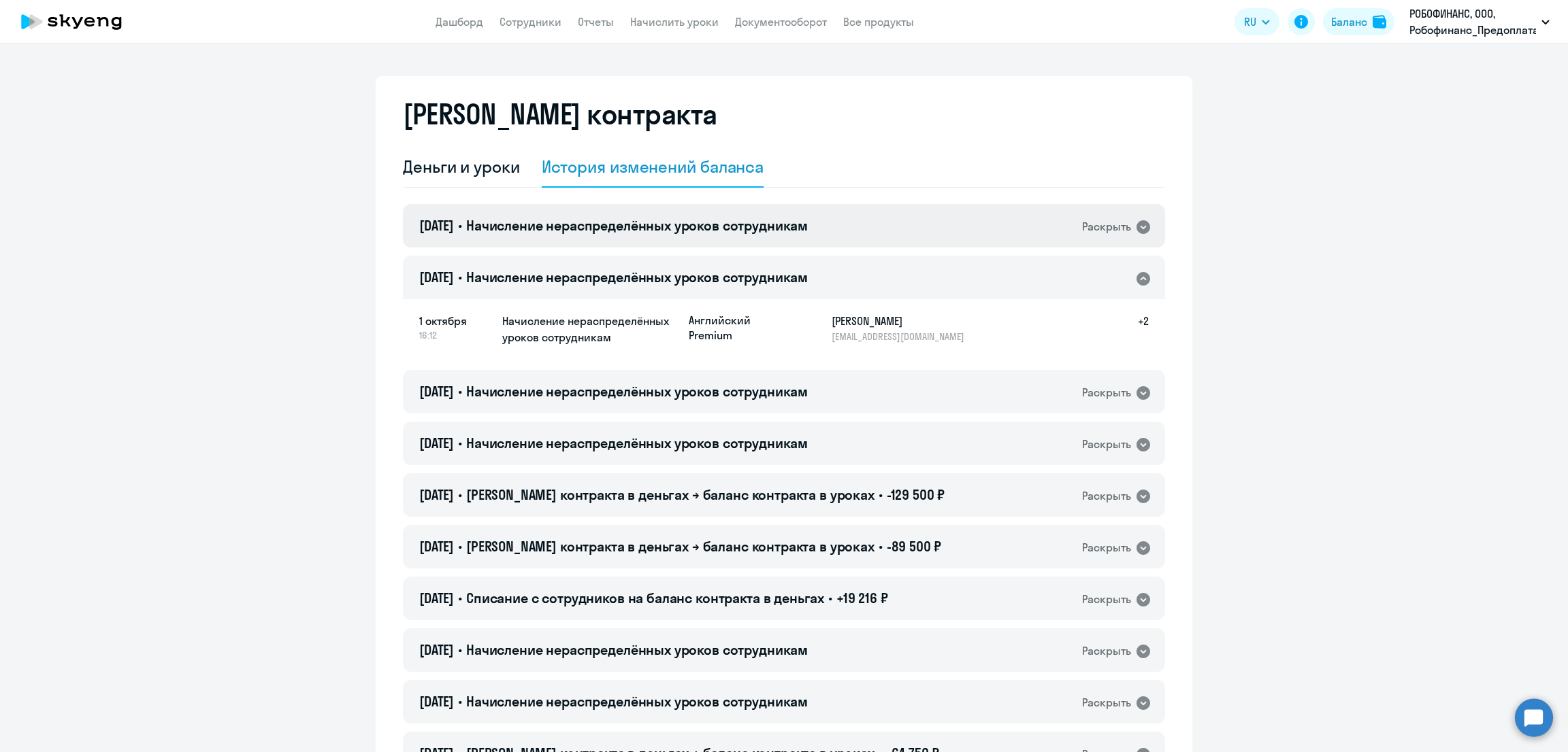
click at [678, 222] on span "Начисление нераспределённых уроков сотрудникам" at bounding box center [637, 225] width 342 height 17
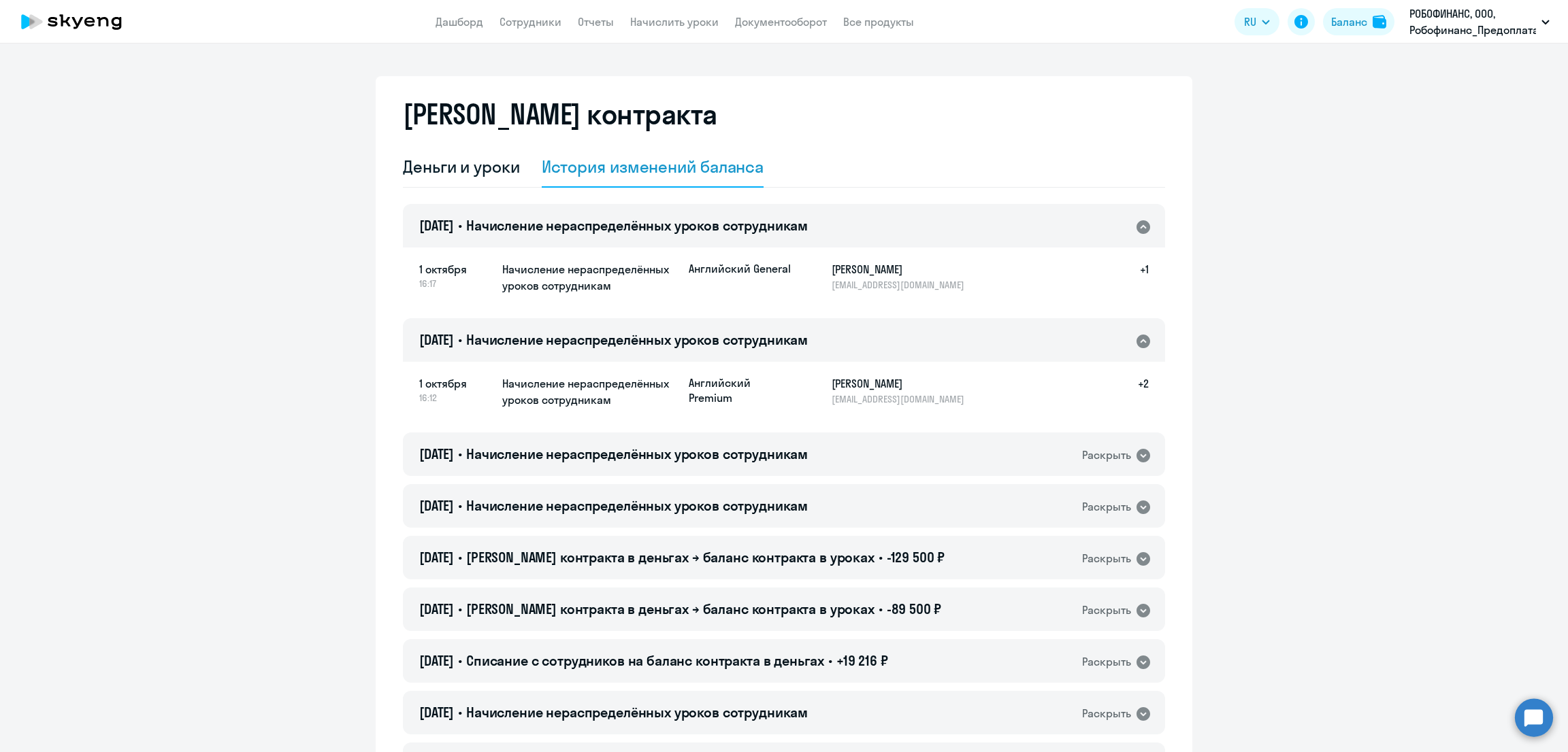
click at [831, 398] on p "[EMAIL_ADDRESS][DOMAIN_NAME]" at bounding box center [901, 399] width 140 height 12
copy p "[EMAIL_ADDRESS][DOMAIN_NAME]"
click at [518, 24] on link "Сотрудники" at bounding box center [531, 22] width 62 height 14
select select "30"
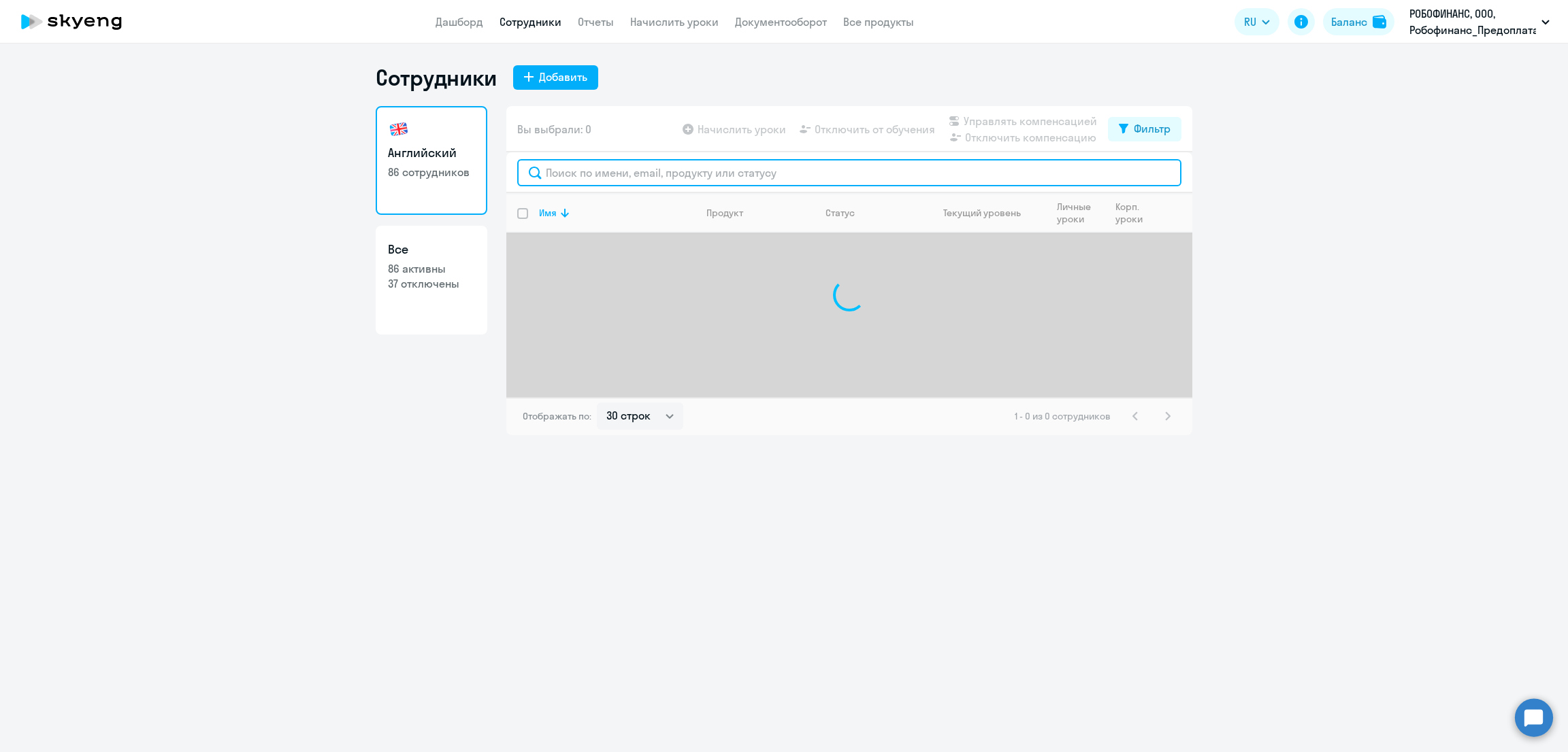
click at [654, 175] on input "text" at bounding box center [849, 173] width 664 height 27
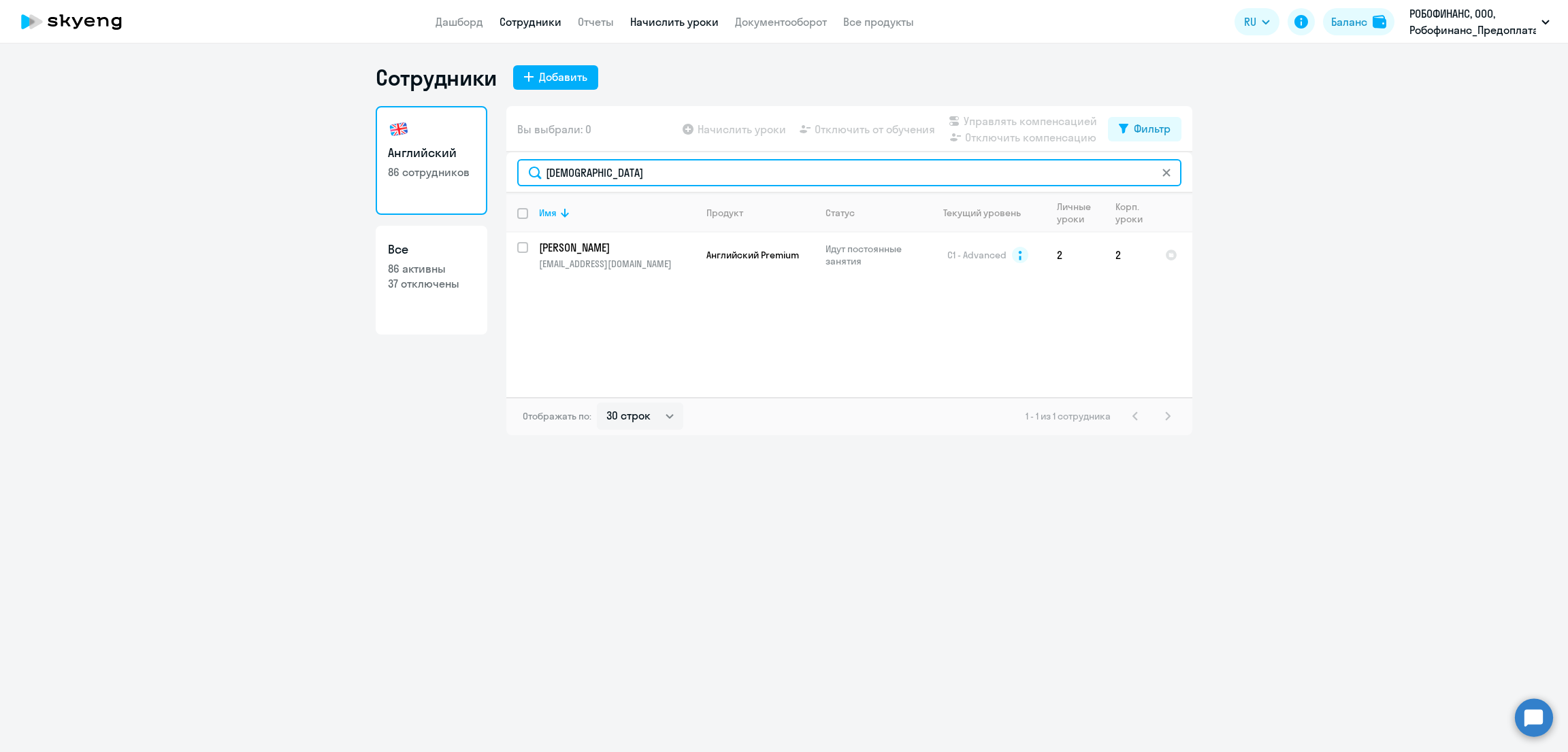
type input "шата"
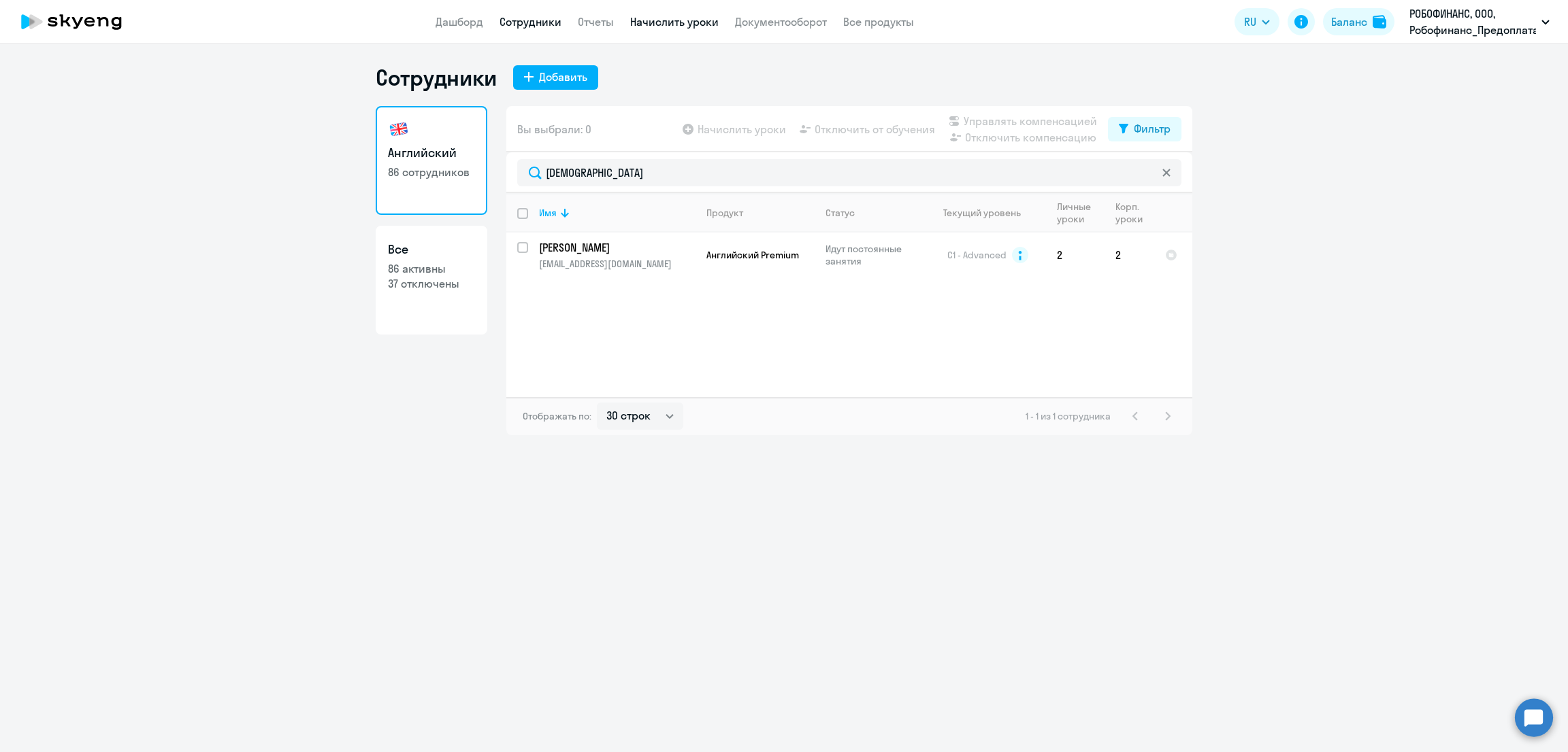
click at [681, 19] on link "Начислить уроки" at bounding box center [674, 22] width 88 height 14
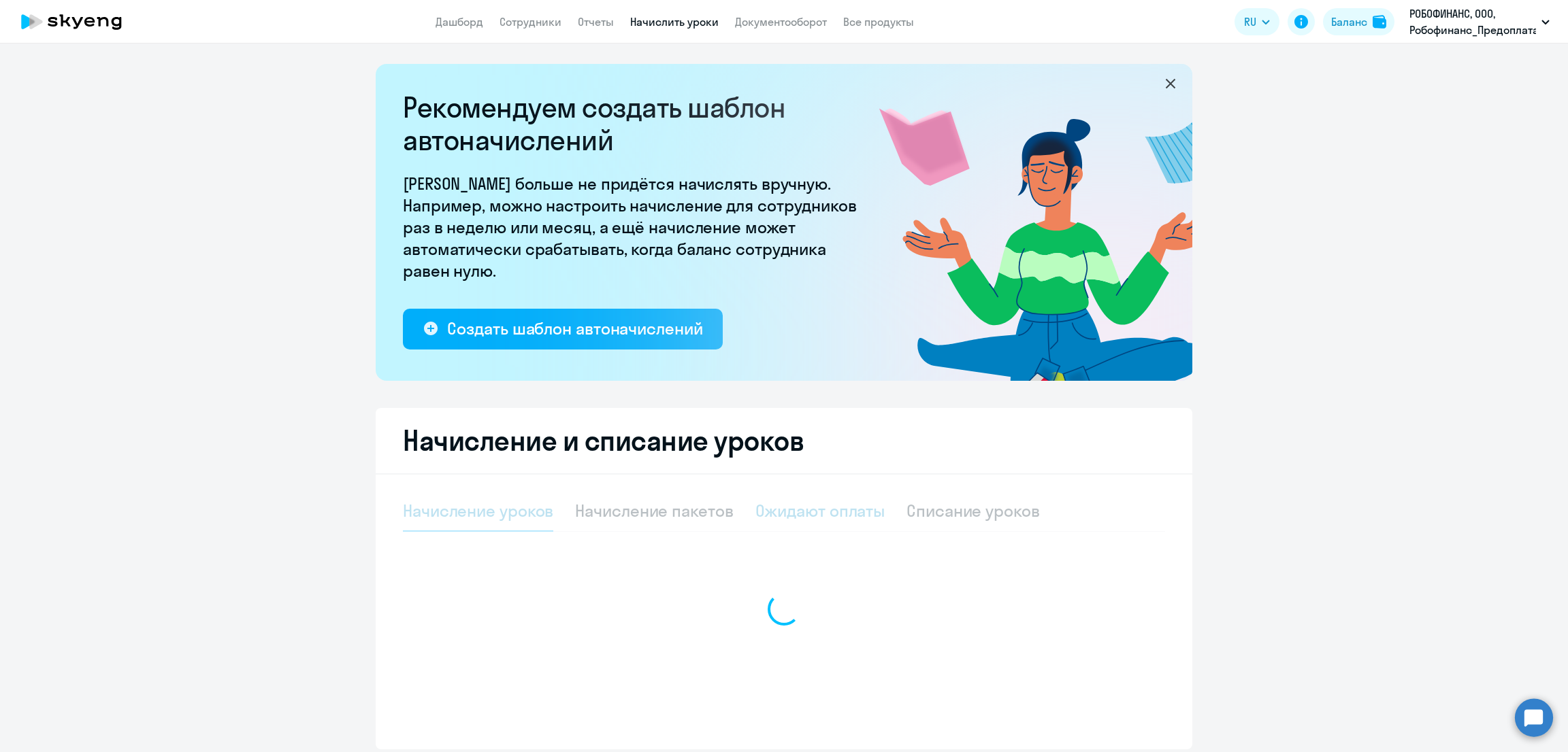
select select "10"
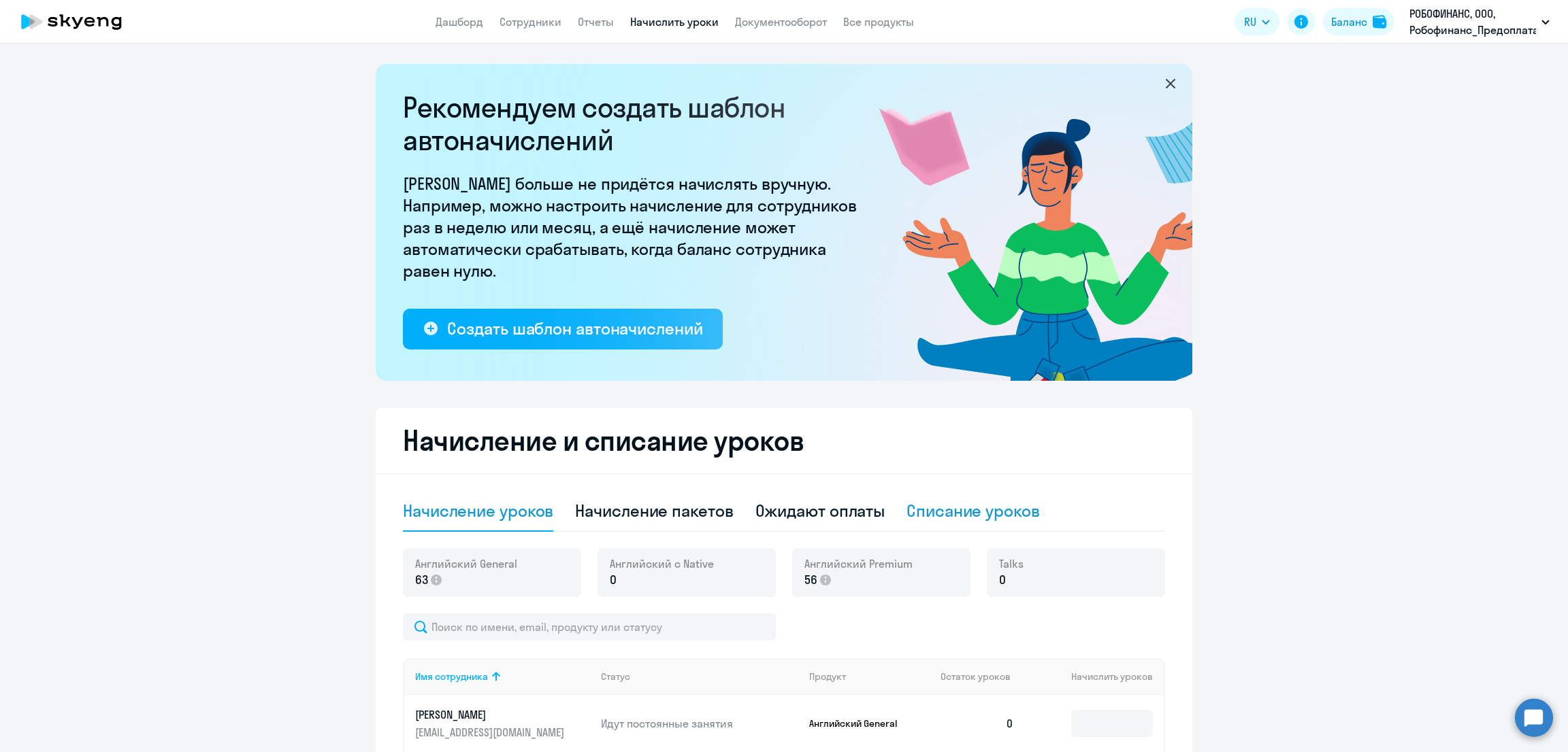
click at [990, 503] on div "Списание уроков" at bounding box center [974, 511] width 134 height 22
select select "10"
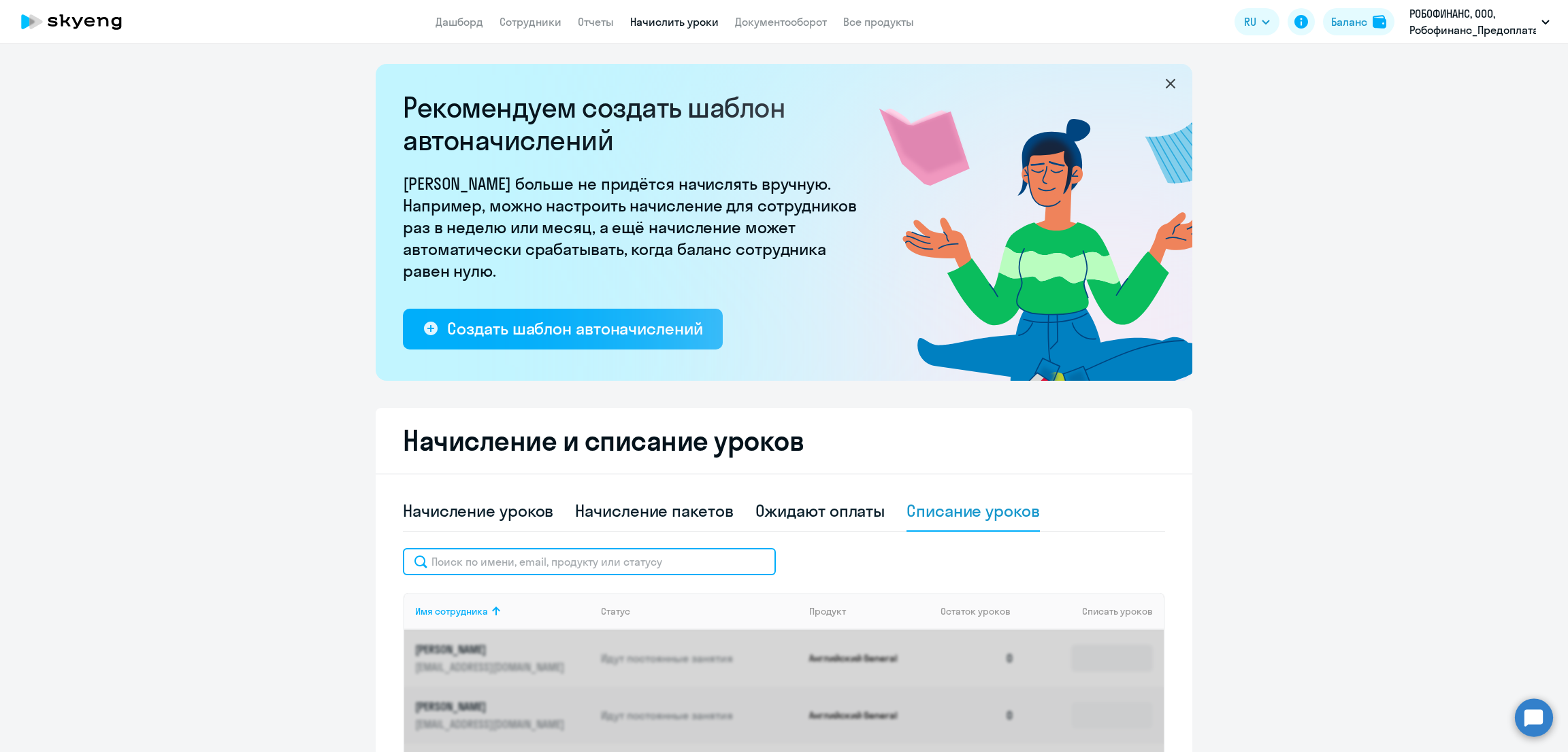
click at [538, 565] on input "text" at bounding box center [589, 562] width 373 height 27
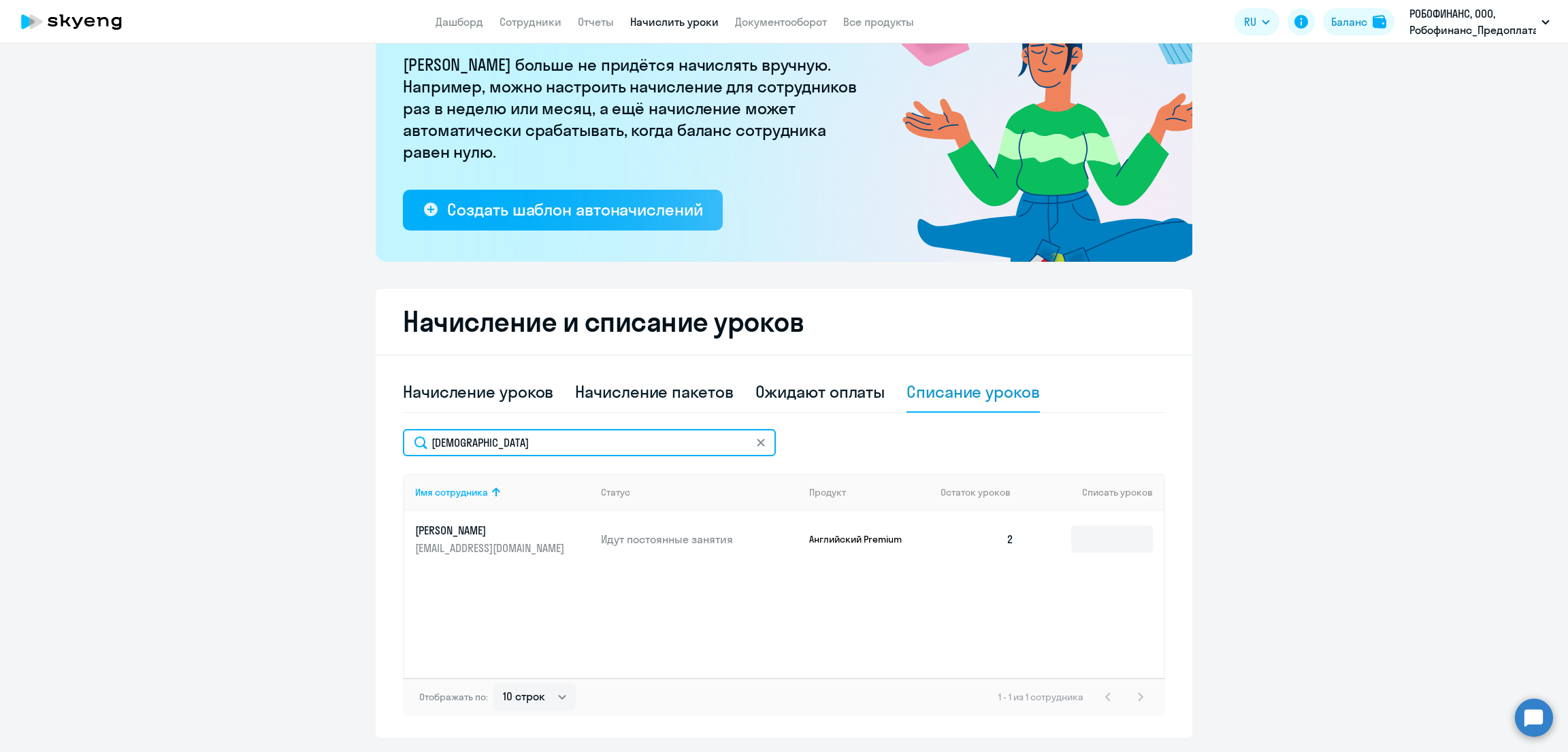
scroll to position [158, 0]
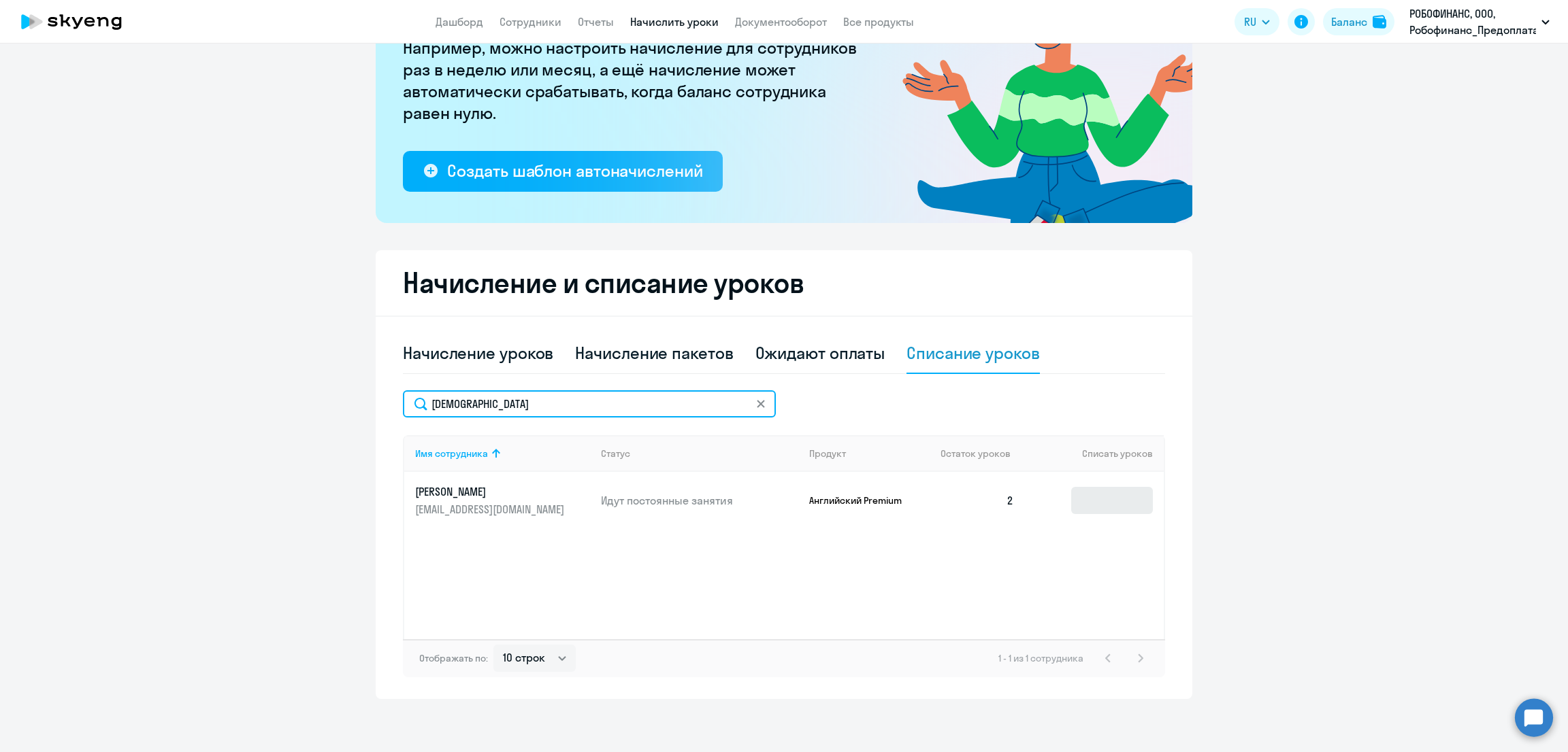
type input "шата"
click at [1112, 498] on input at bounding box center [1112, 501] width 82 height 27
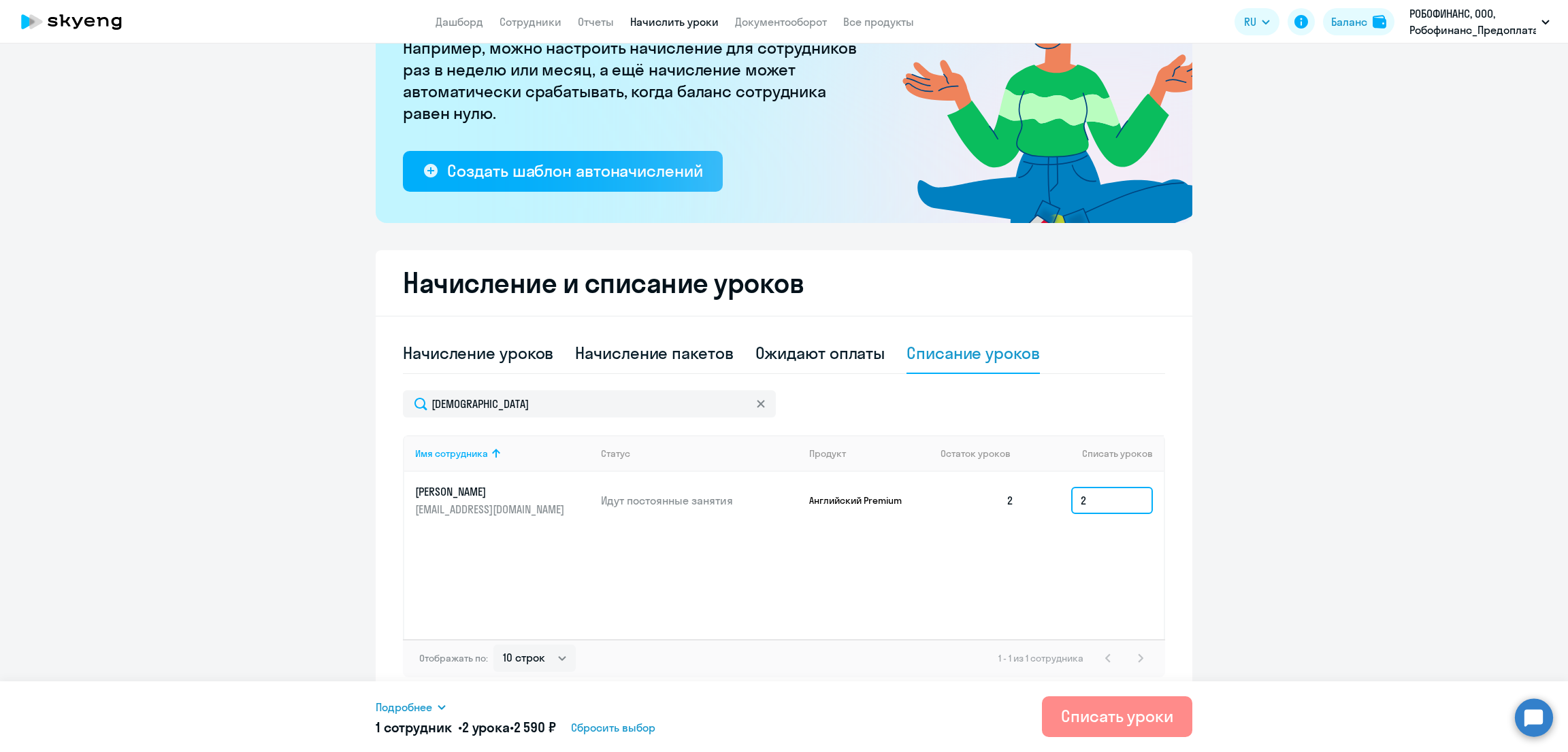
type input "2"
click at [1137, 720] on div "Списать уроки" at bounding box center [1117, 716] width 112 height 22
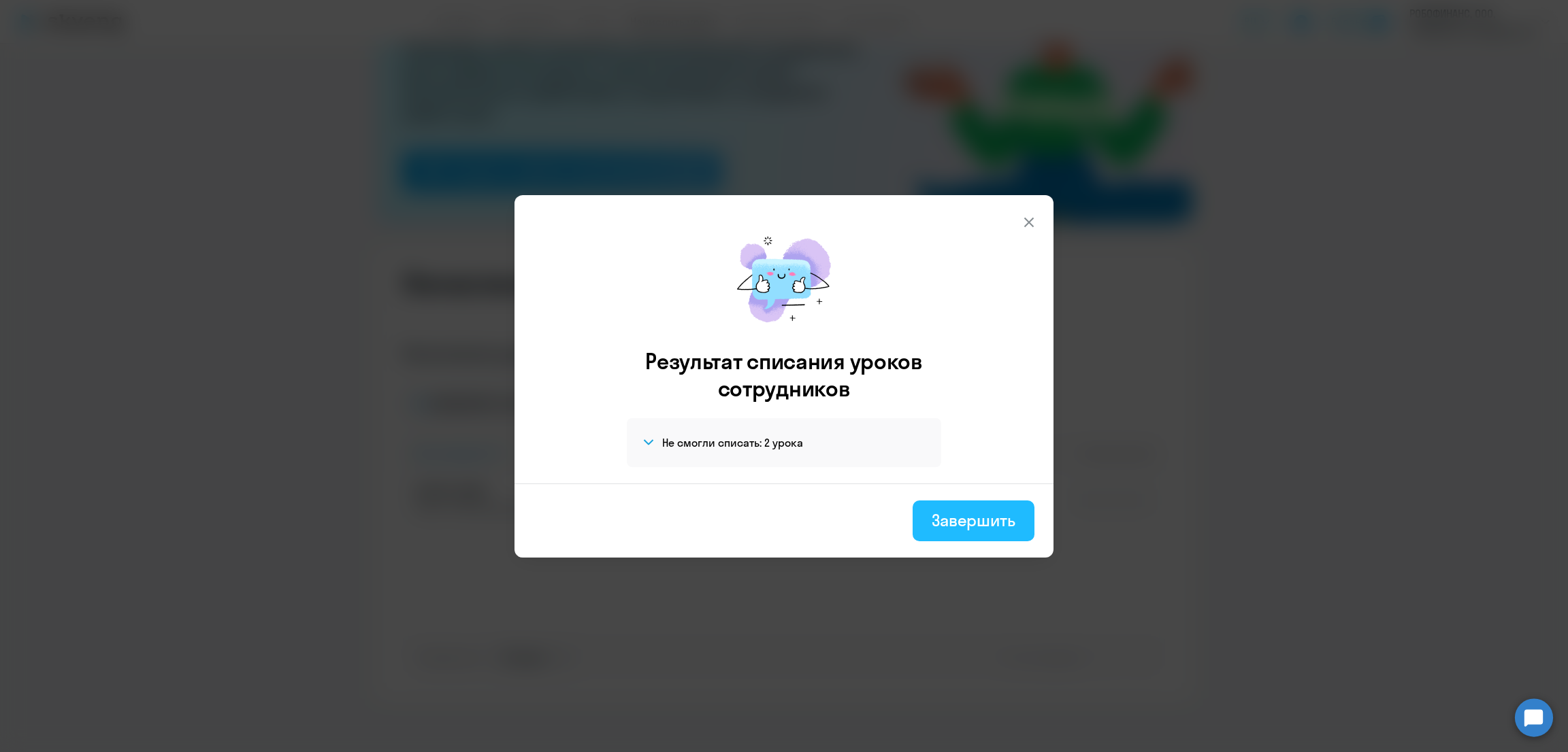
click at [989, 522] on div "Завершить" at bounding box center [974, 520] width 84 height 22
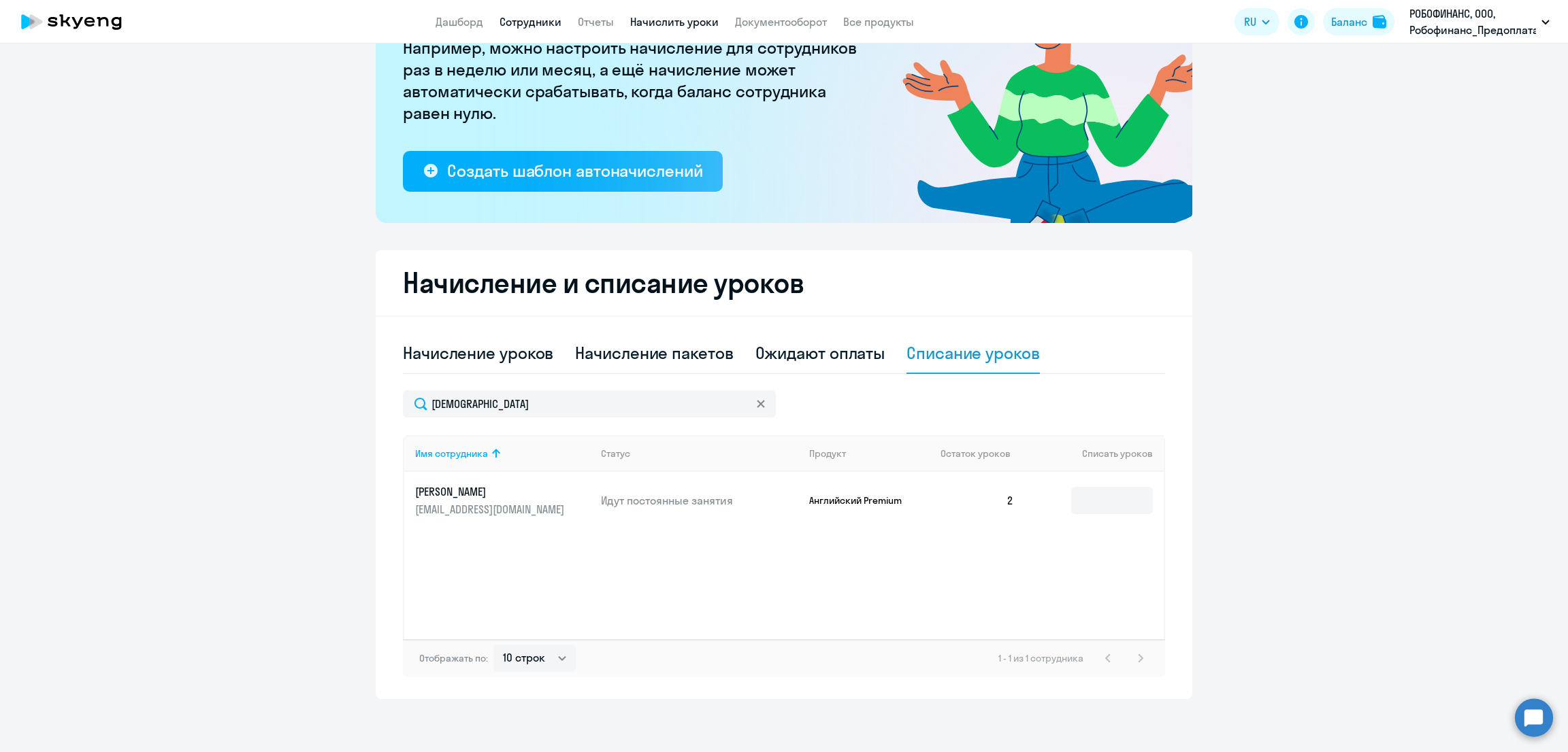
click at [542, 28] on link "Сотрудники" at bounding box center [531, 22] width 62 height 14
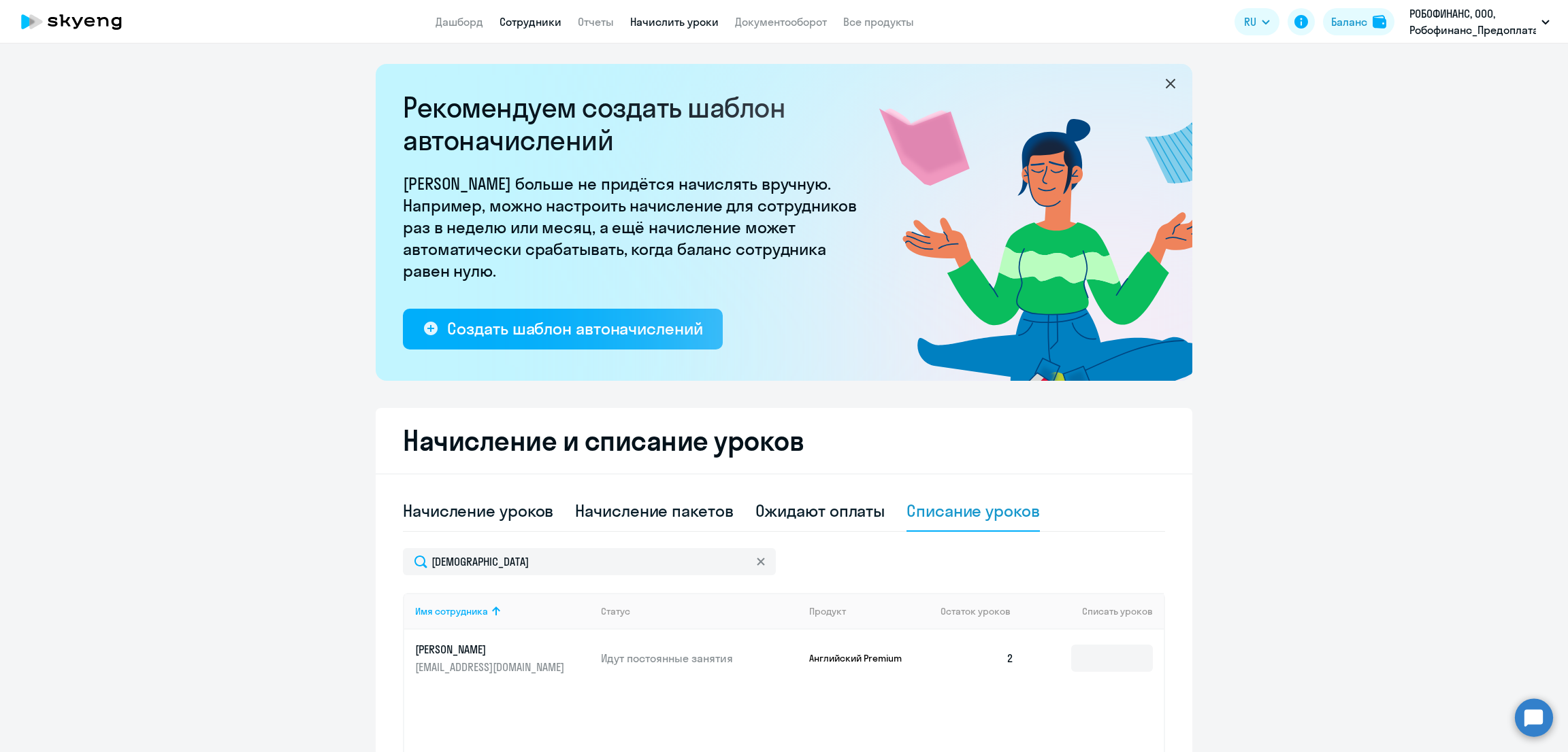
select select "30"
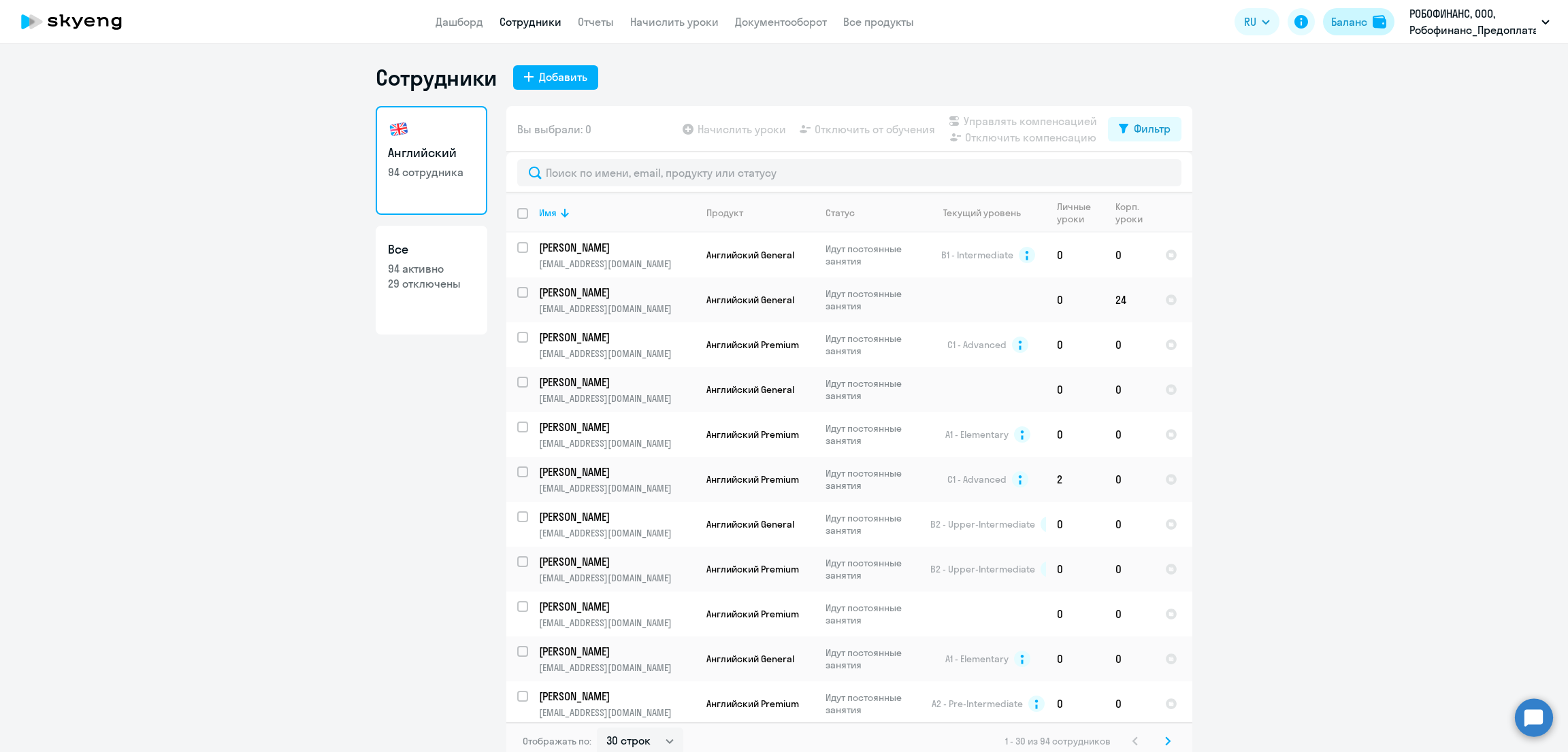
click at [1333, 28] on div "Баланс" at bounding box center [1349, 22] width 36 height 17
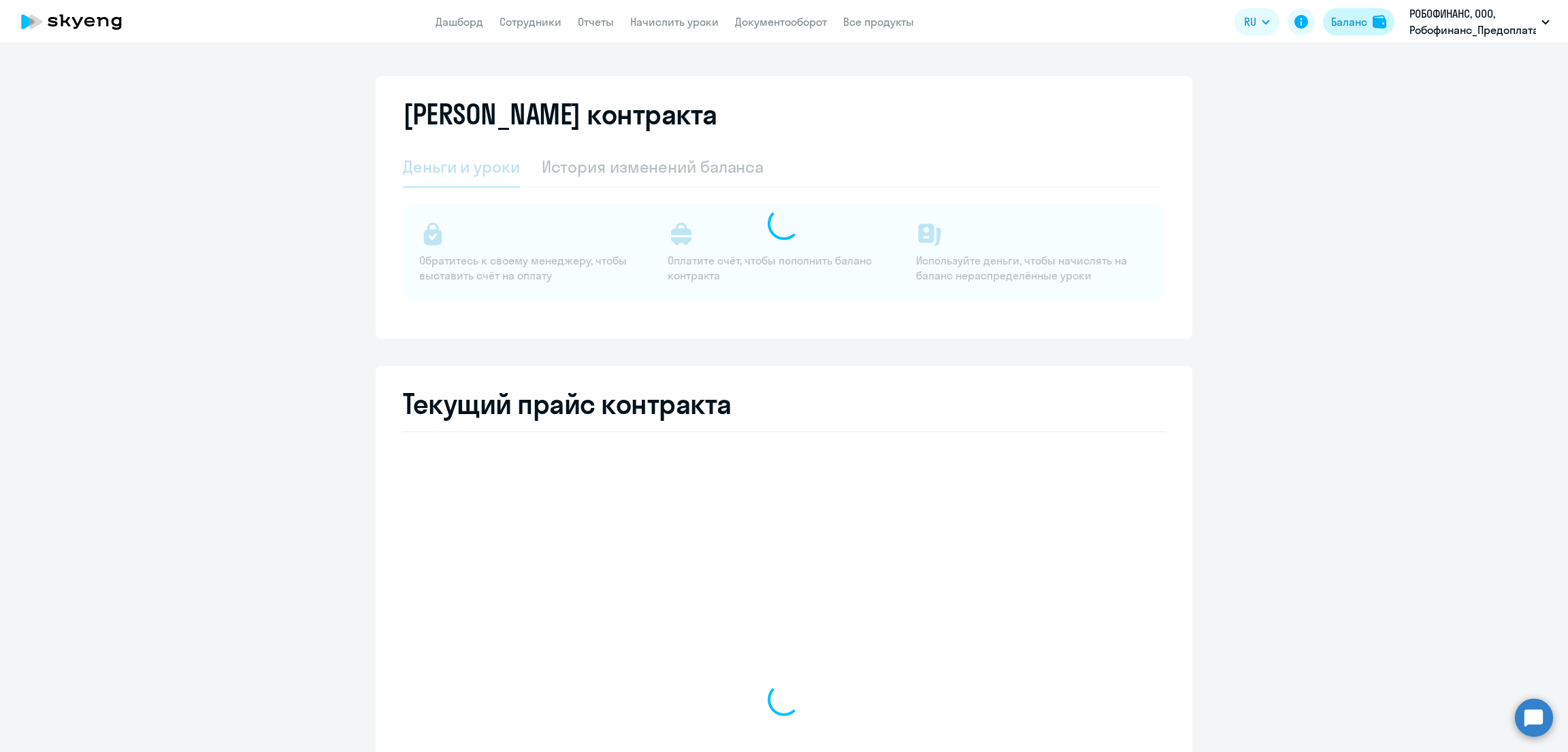
select select "english_adult_not_native_speaker"
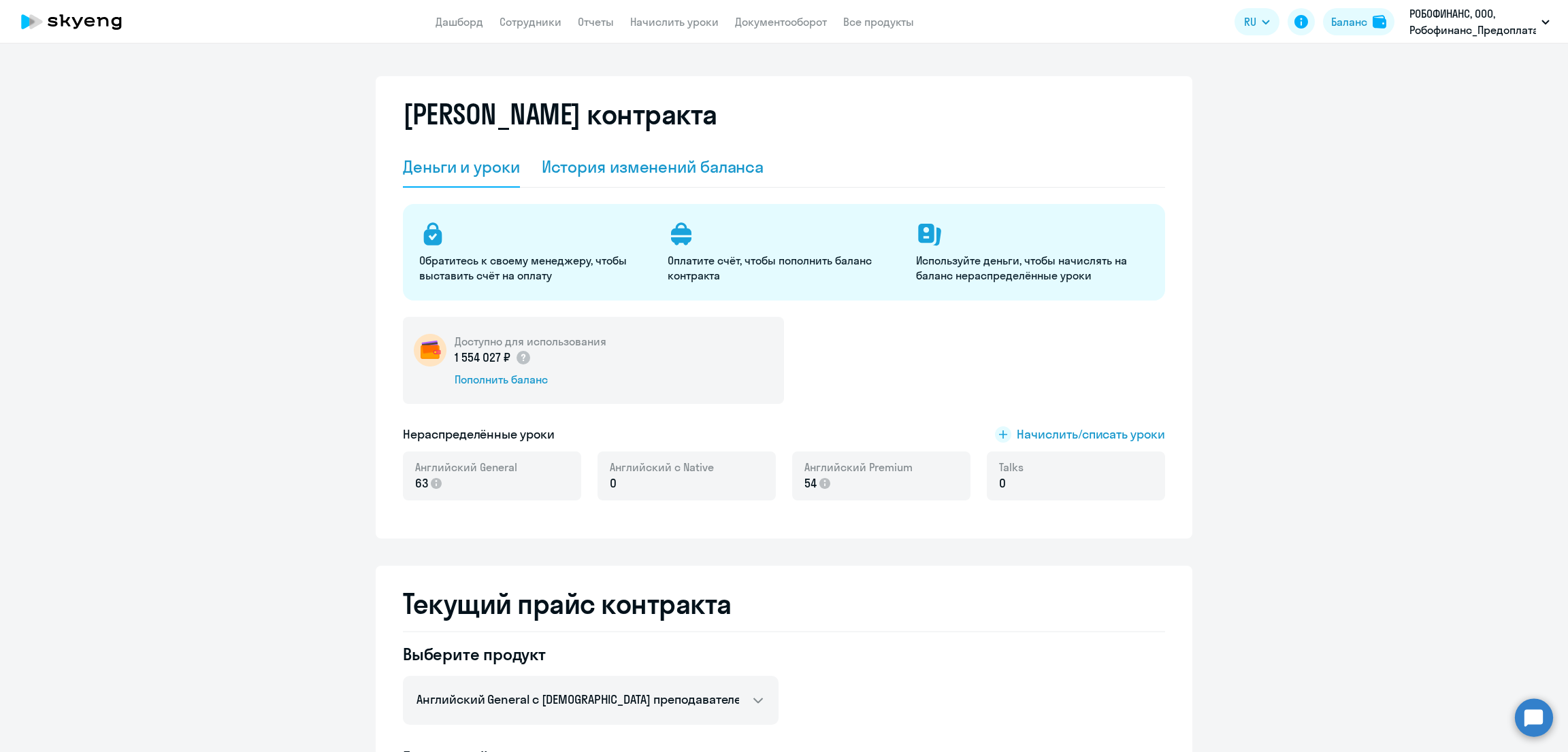
click at [635, 167] on div "История изменений баланса" at bounding box center [653, 166] width 223 height 22
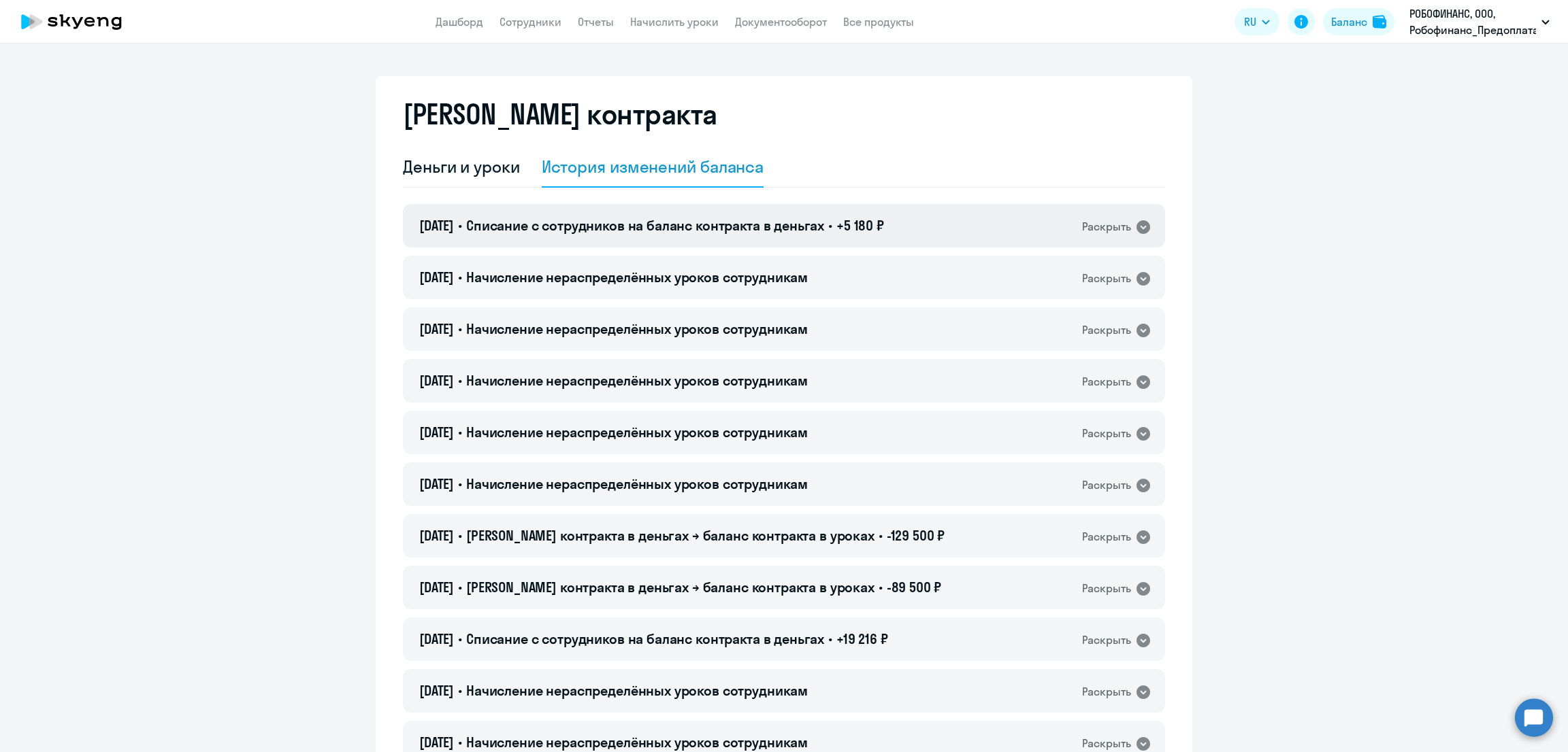
click at [663, 222] on span "Списание с сотрудников на баланс контракта в деньгах" at bounding box center [645, 225] width 358 height 17
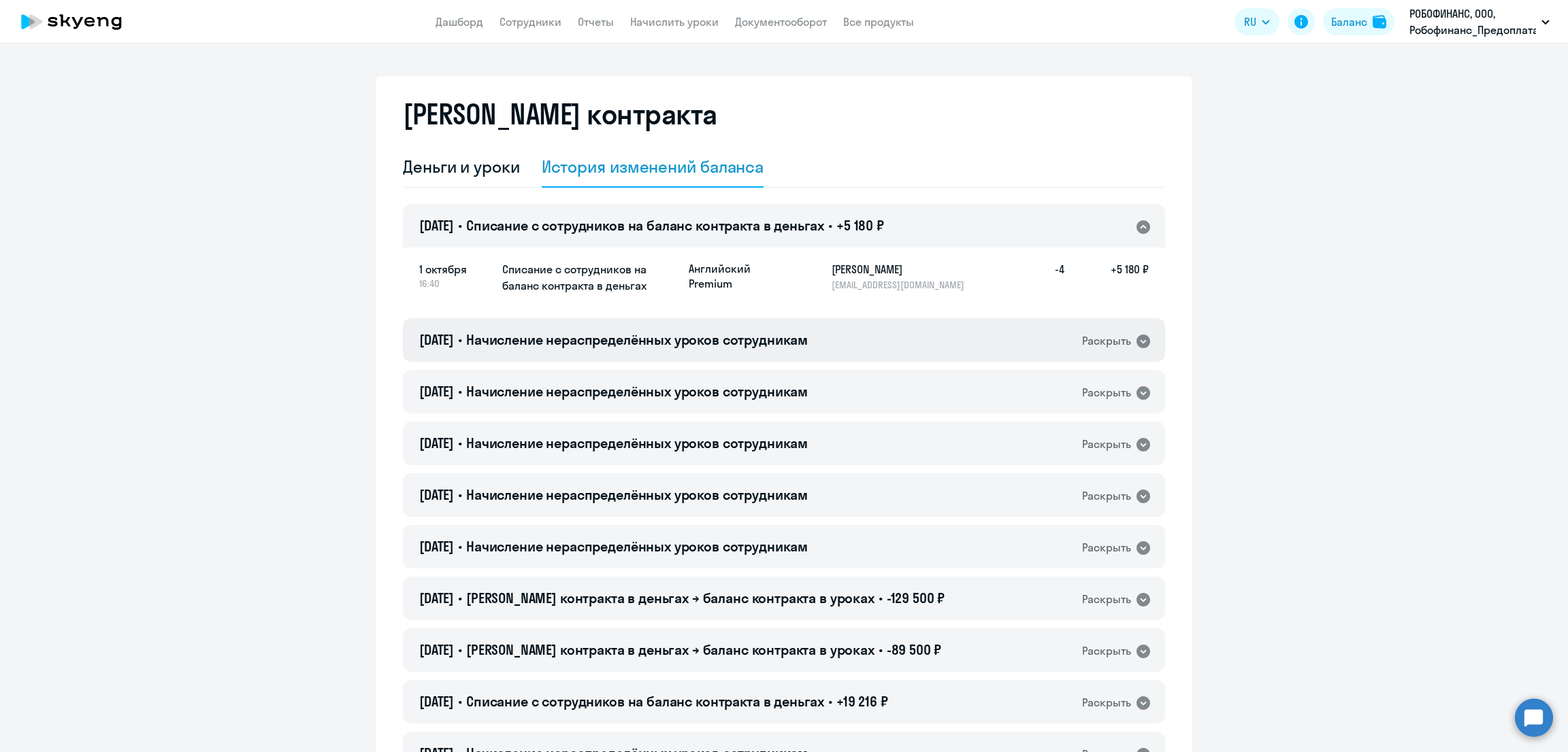
click at [597, 335] on span "Начисление нераспределённых уроков сотрудникам" at bounding box center [637, 340] width 342 height 17
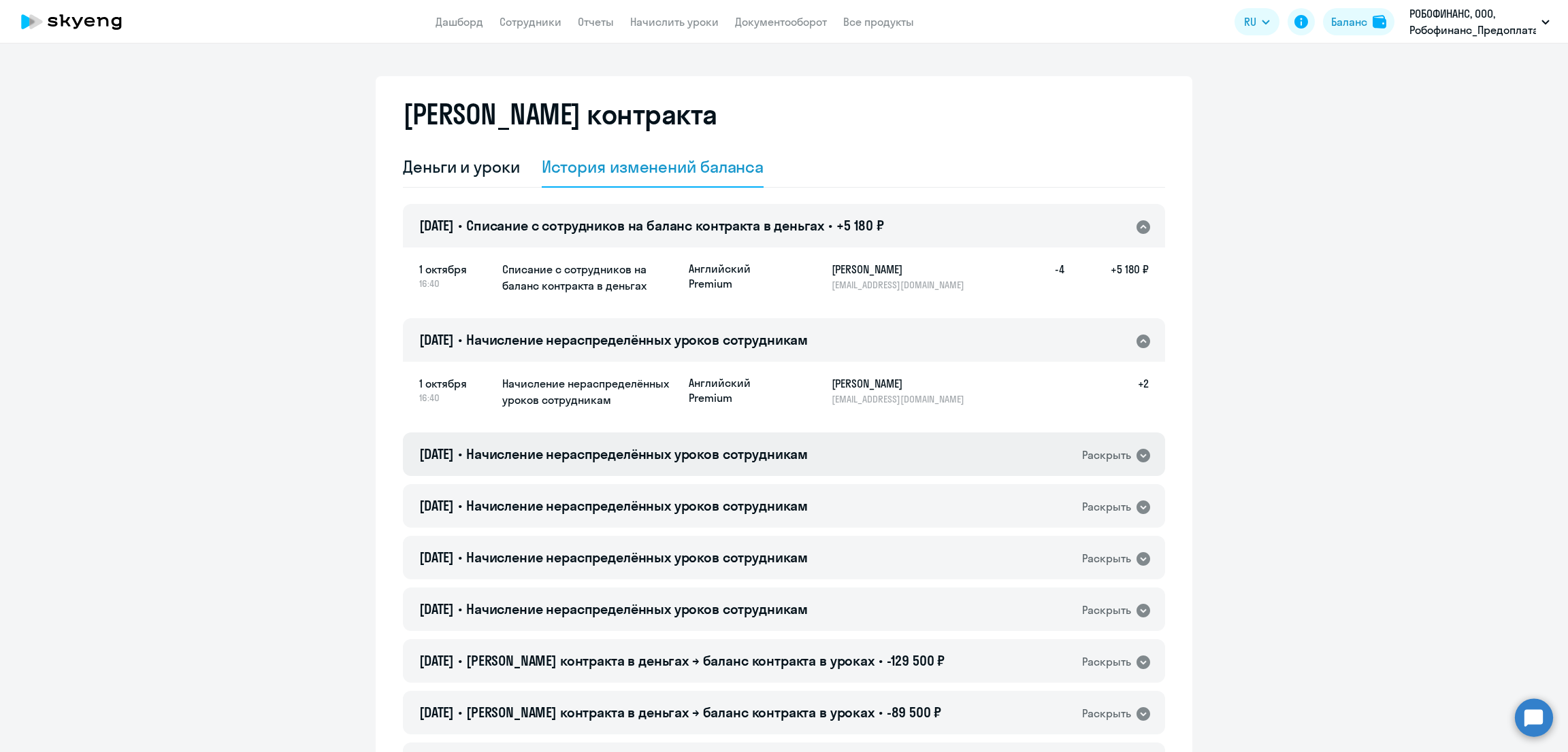
click at [632, 441] on div "01.10.2025 • Начисление нераспределённых уроков сотрудникам Раскрыть" at bounding box center [784, 454] width 762 height 44
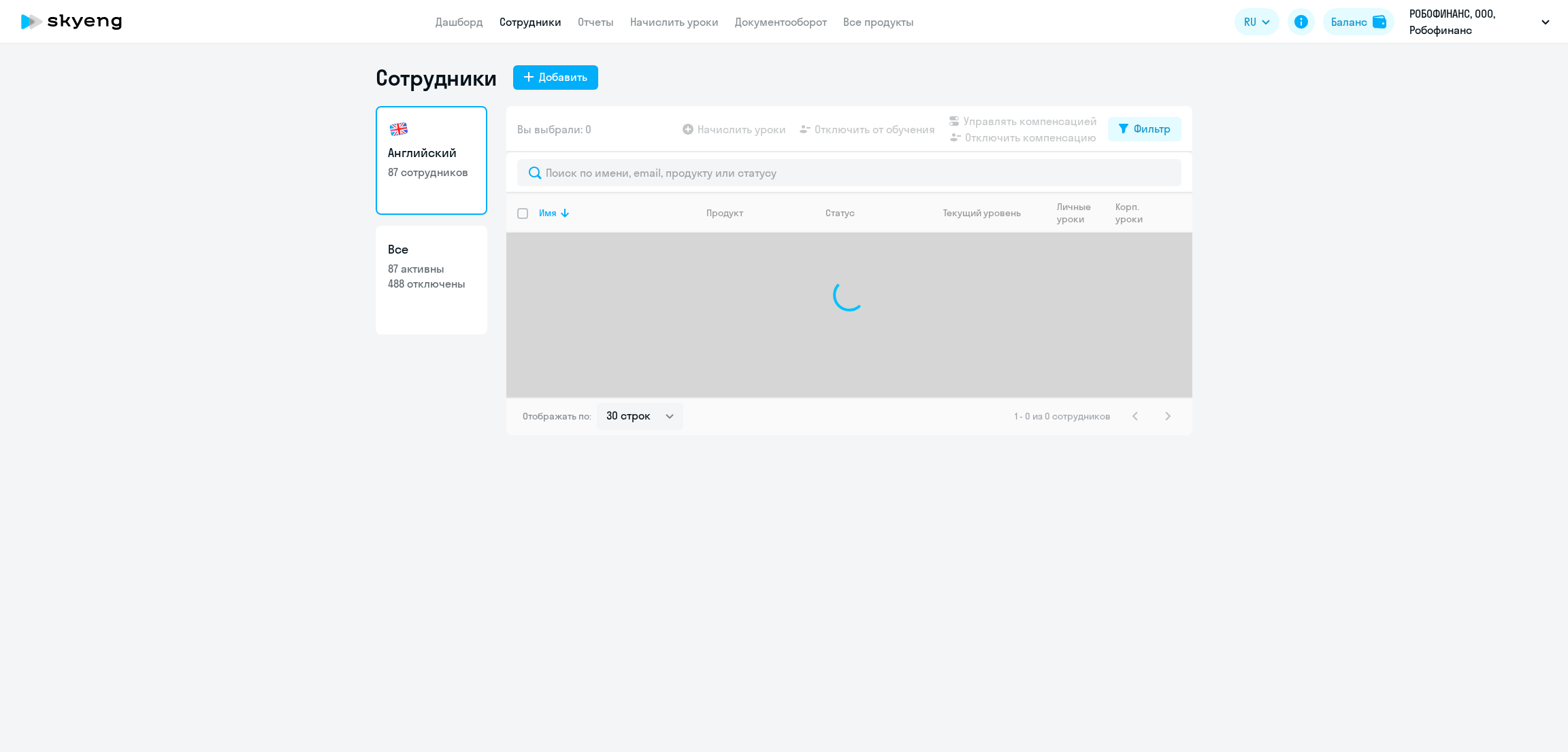
select select "30"
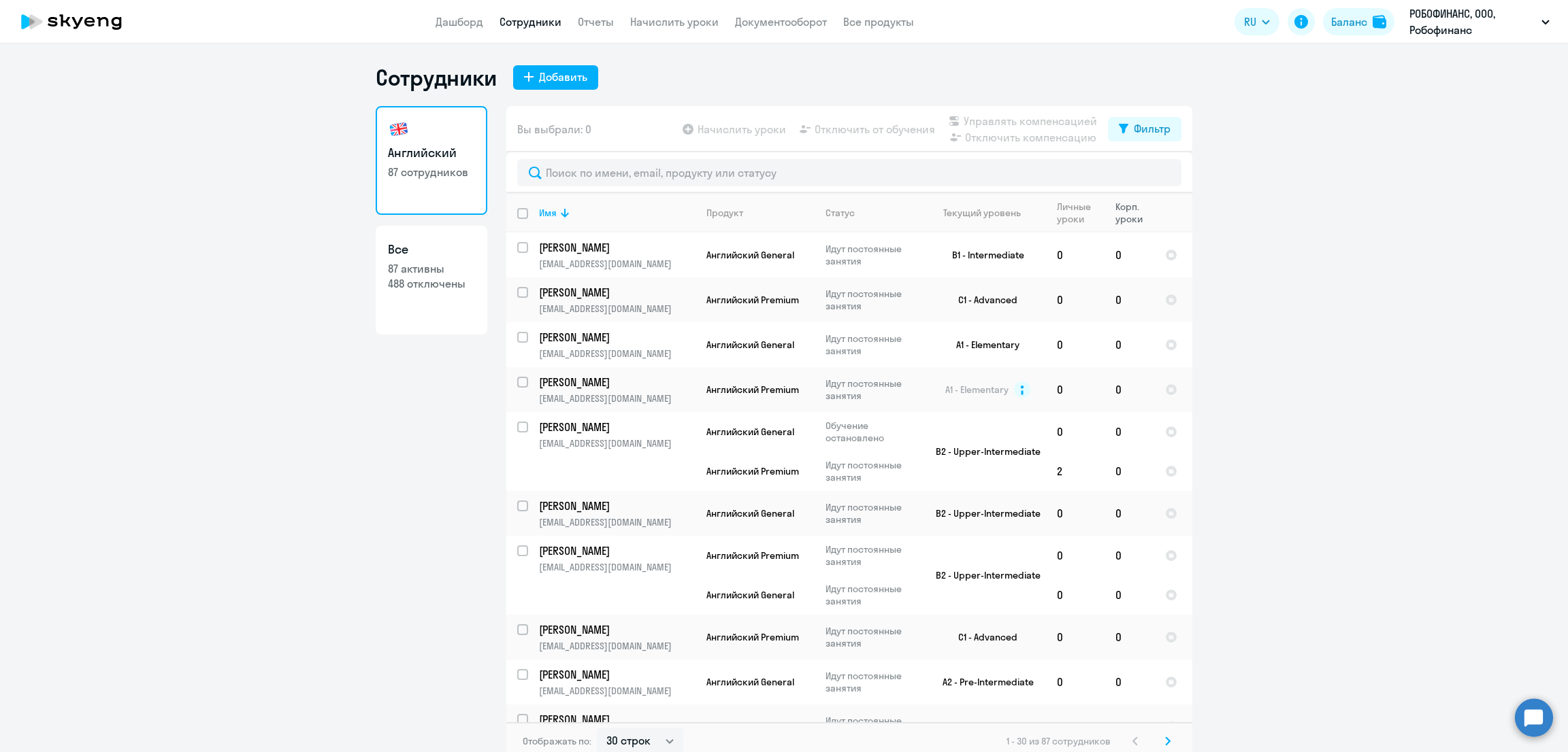
click at [1121, 207] on div "Корп. уроки" at bounding box center [1134, 213] width 38 height 24
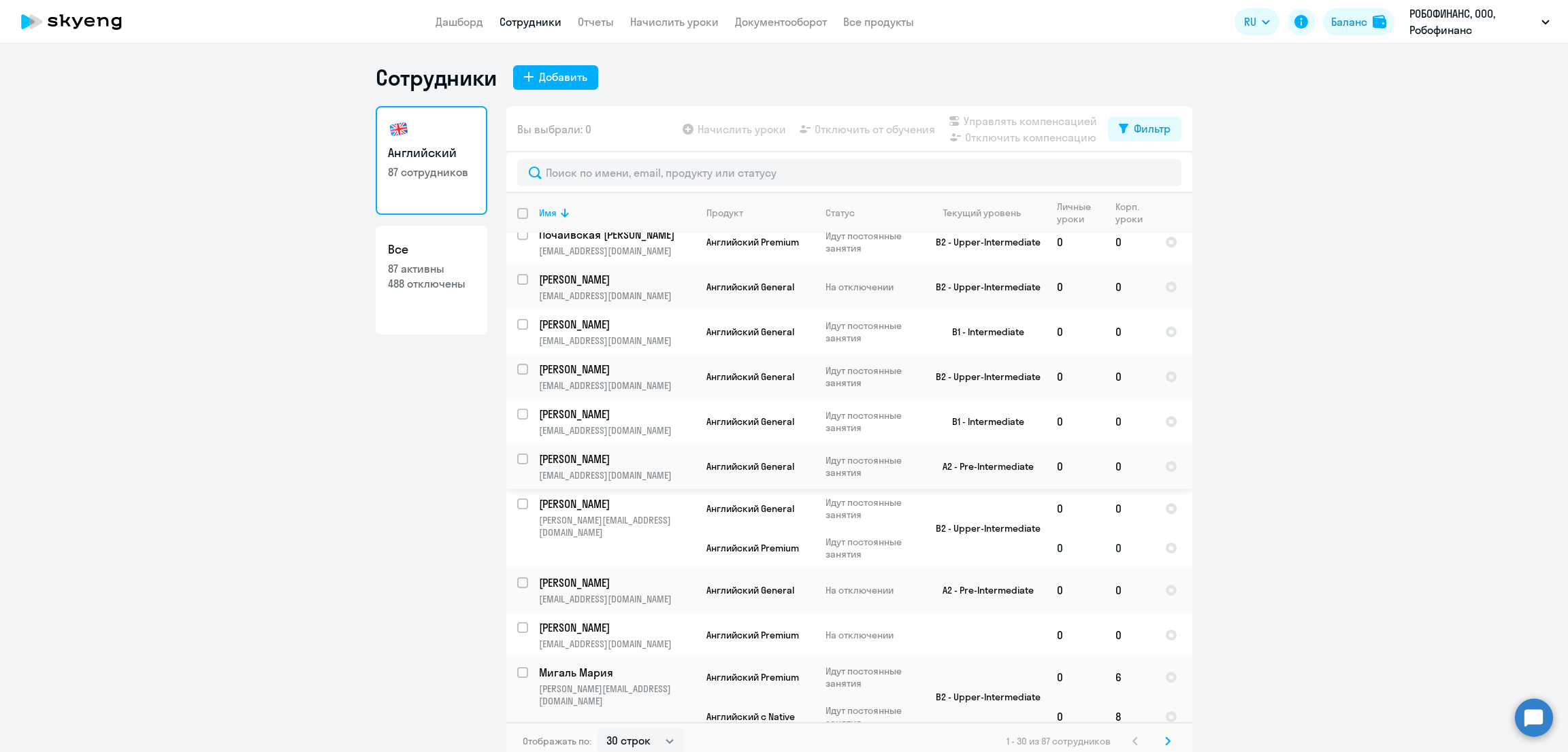
scroll to position [1025, 0]
click at [861, 583] on p "На отключении" at bounding box center [872, 589] width 93 height 12
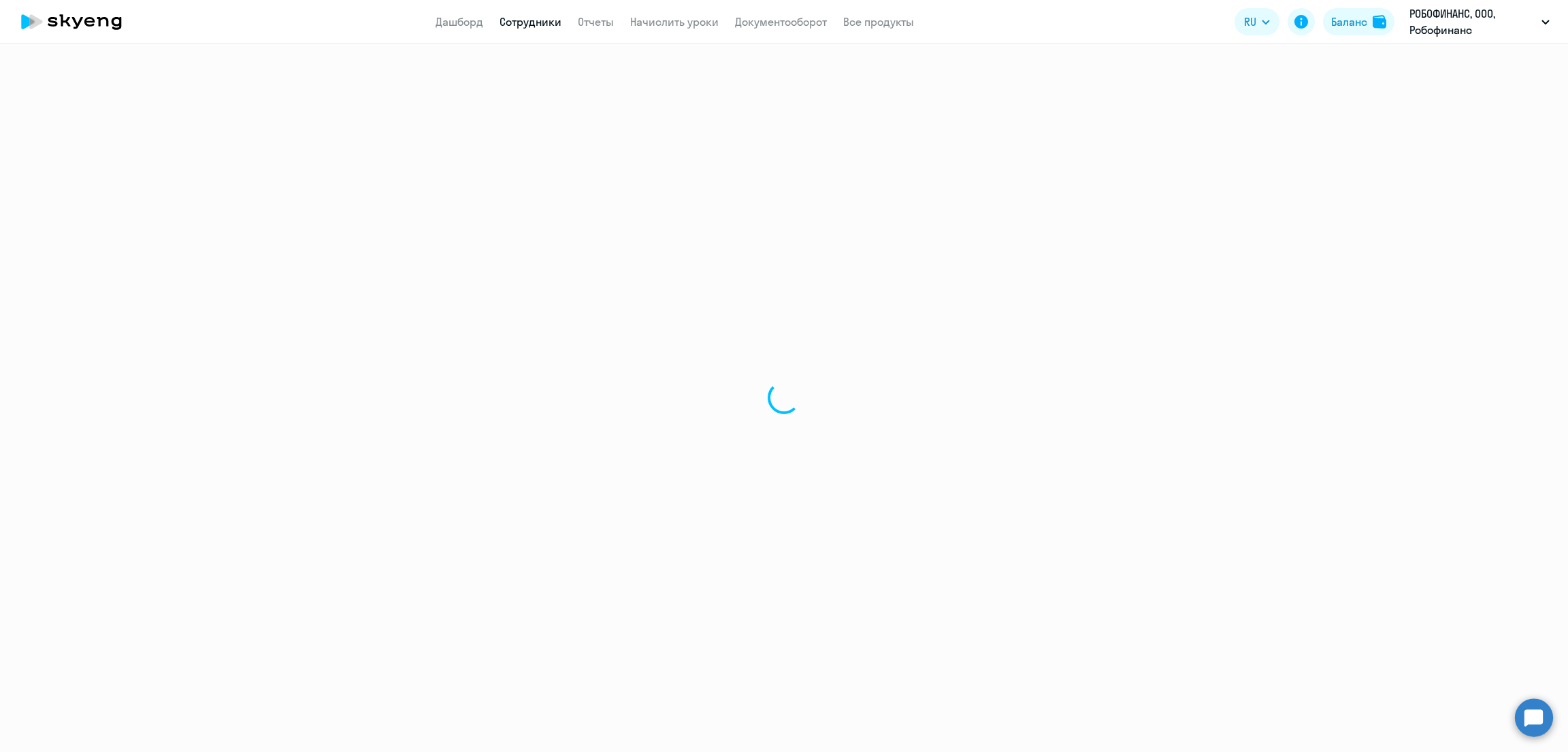
select select "english"
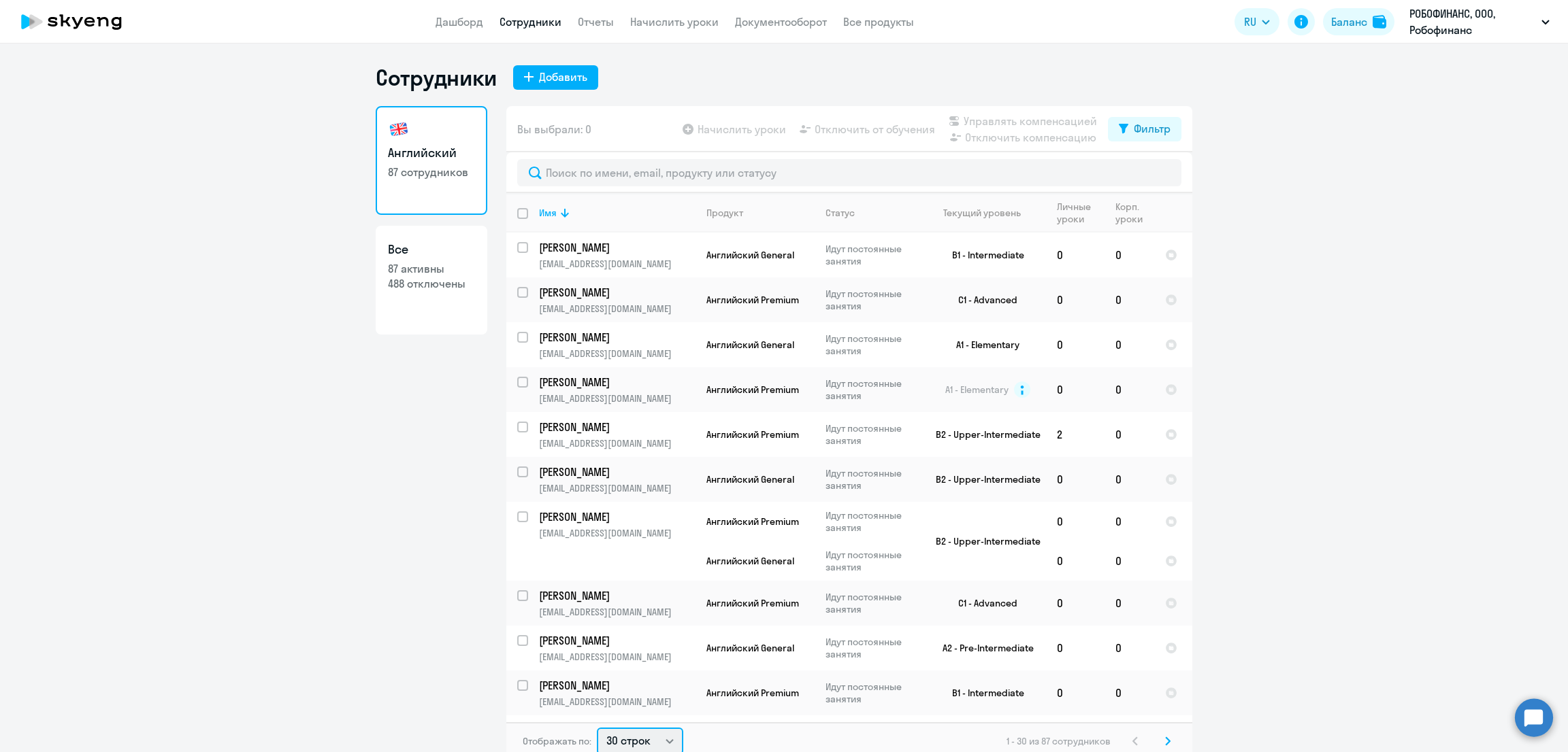
click at [638, 737] on select "30 строк 50 строк 100 строк" at bounding box center [640, 741] width 86 height 27
select select "100"
click at [597, 725] on select "30 строк 50 строк 100 строк" at bounding box center [640, 739] width 86 height 27
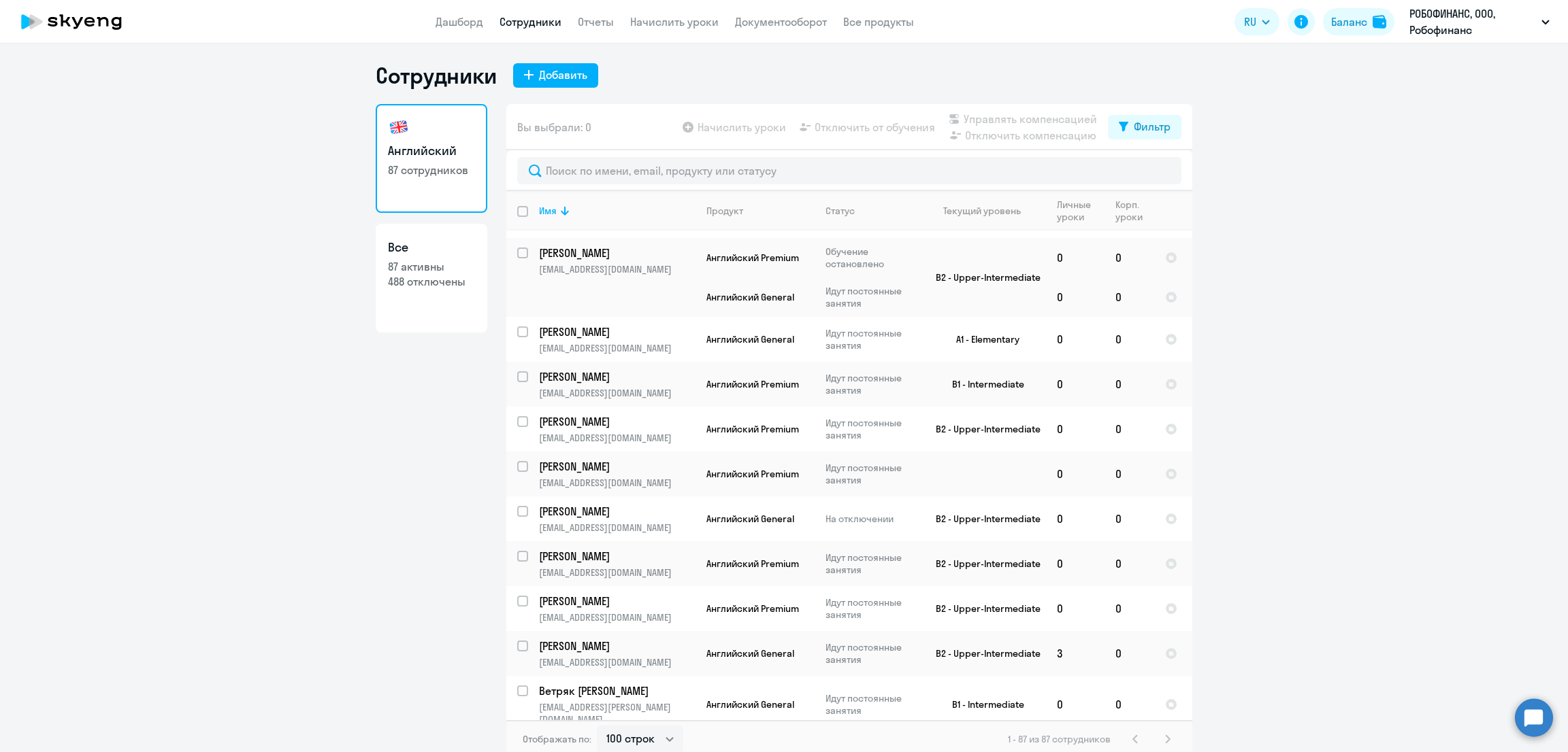
scroll to position [807, 0]
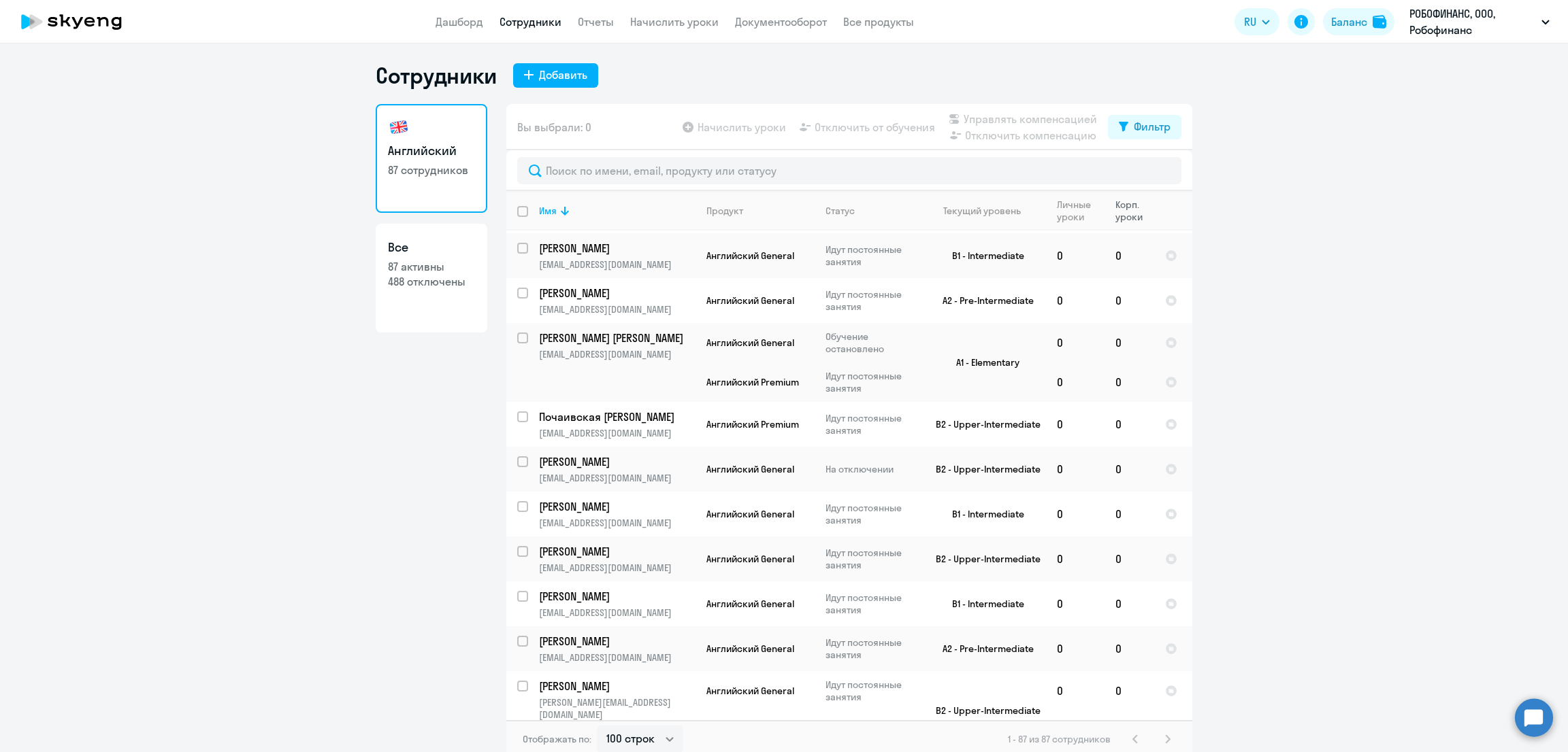
click at [1116, 204] on div "Корп. уроки" at bounding box center [1134, 211] width 38 height 24
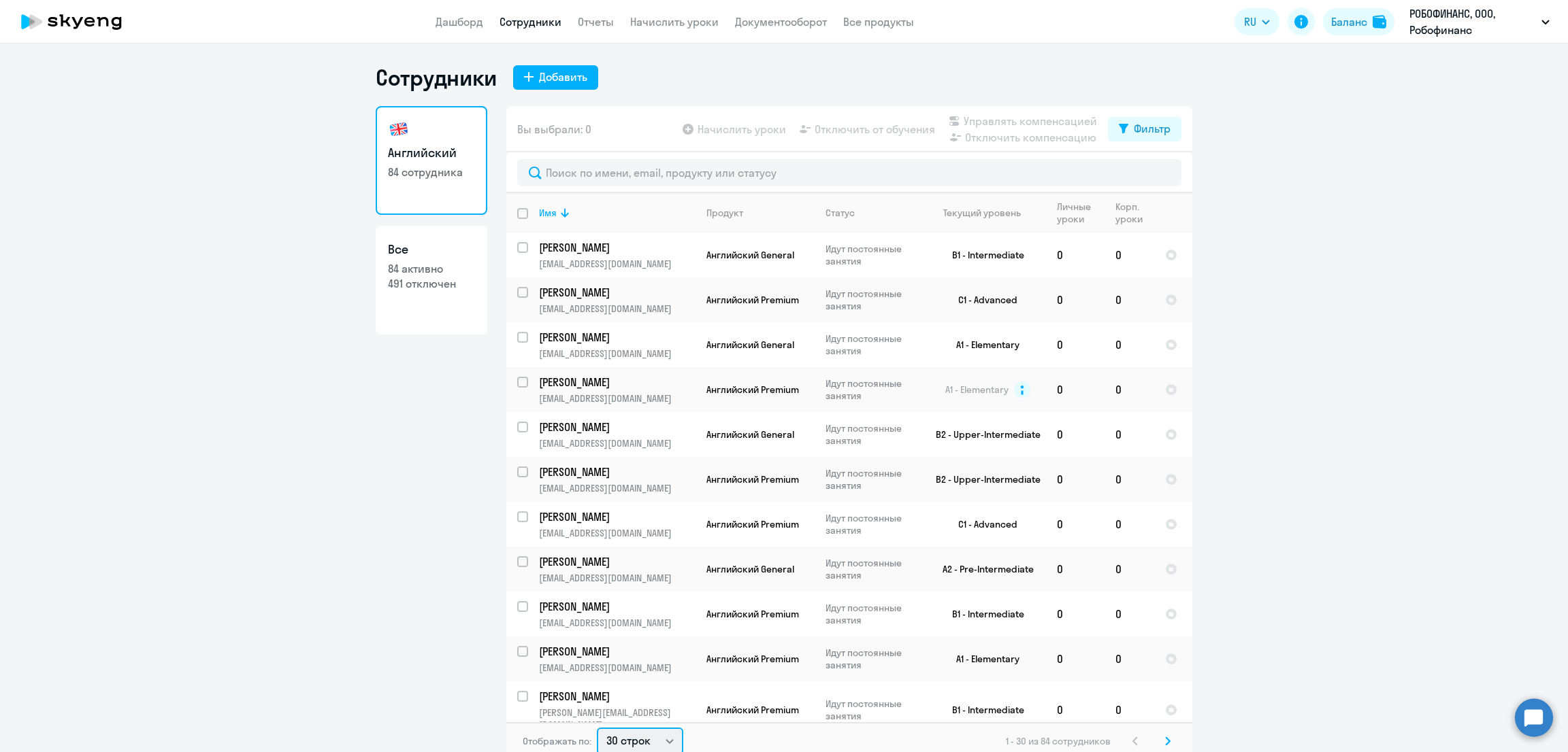
click at [636, 735] on select "30 строк 50 строк 100 строк" at bounding box center [640, 741] width 86 height 27
select select "100"
click at [597, 725] on select "30 строк 50 строк 100 строк" at bounding box center [640, 739] width 86 height 27
click at [1116, 212] on div "Корп. уроки" at bounding box center [1134, 211] width 38 height 24
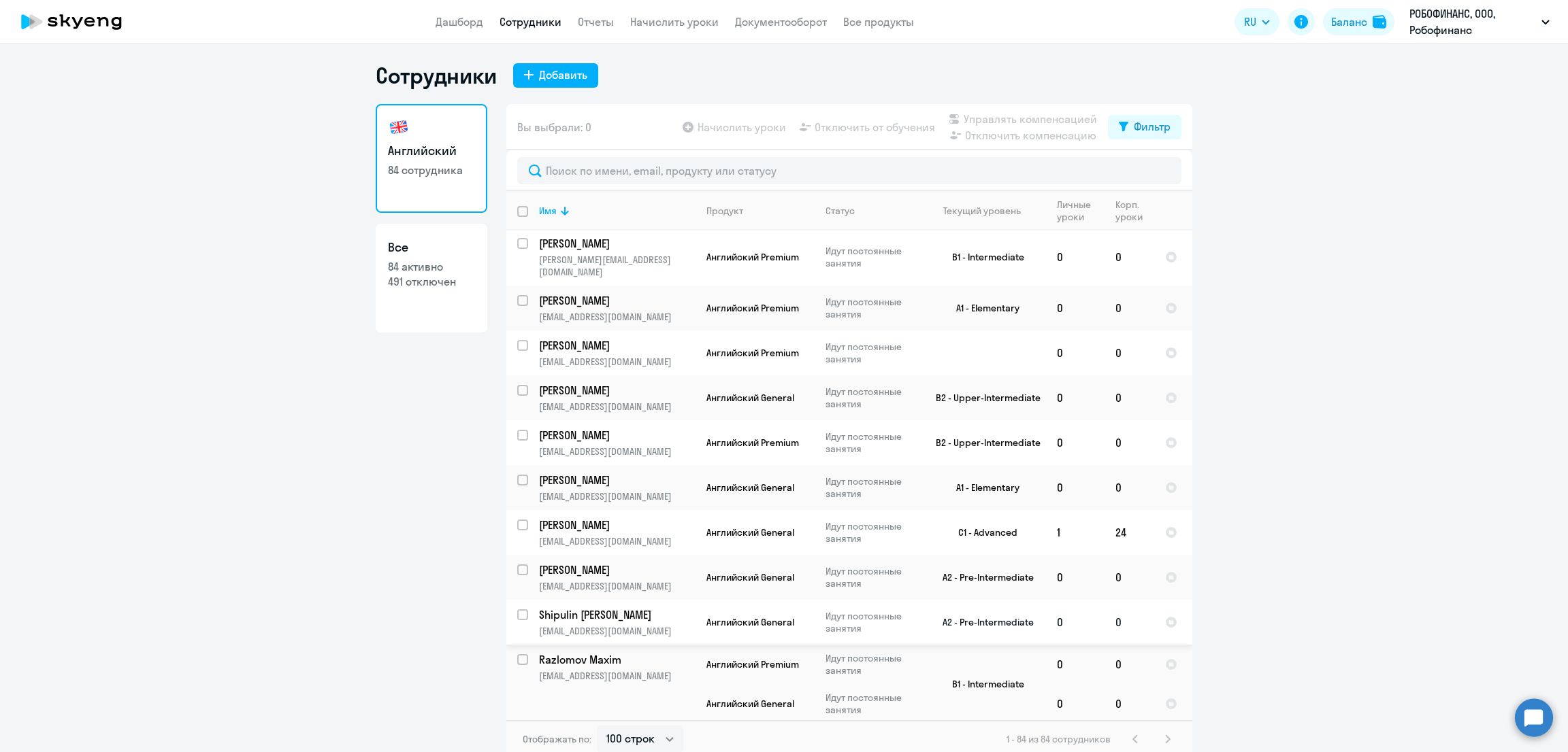
scroll to position [3414, 0]
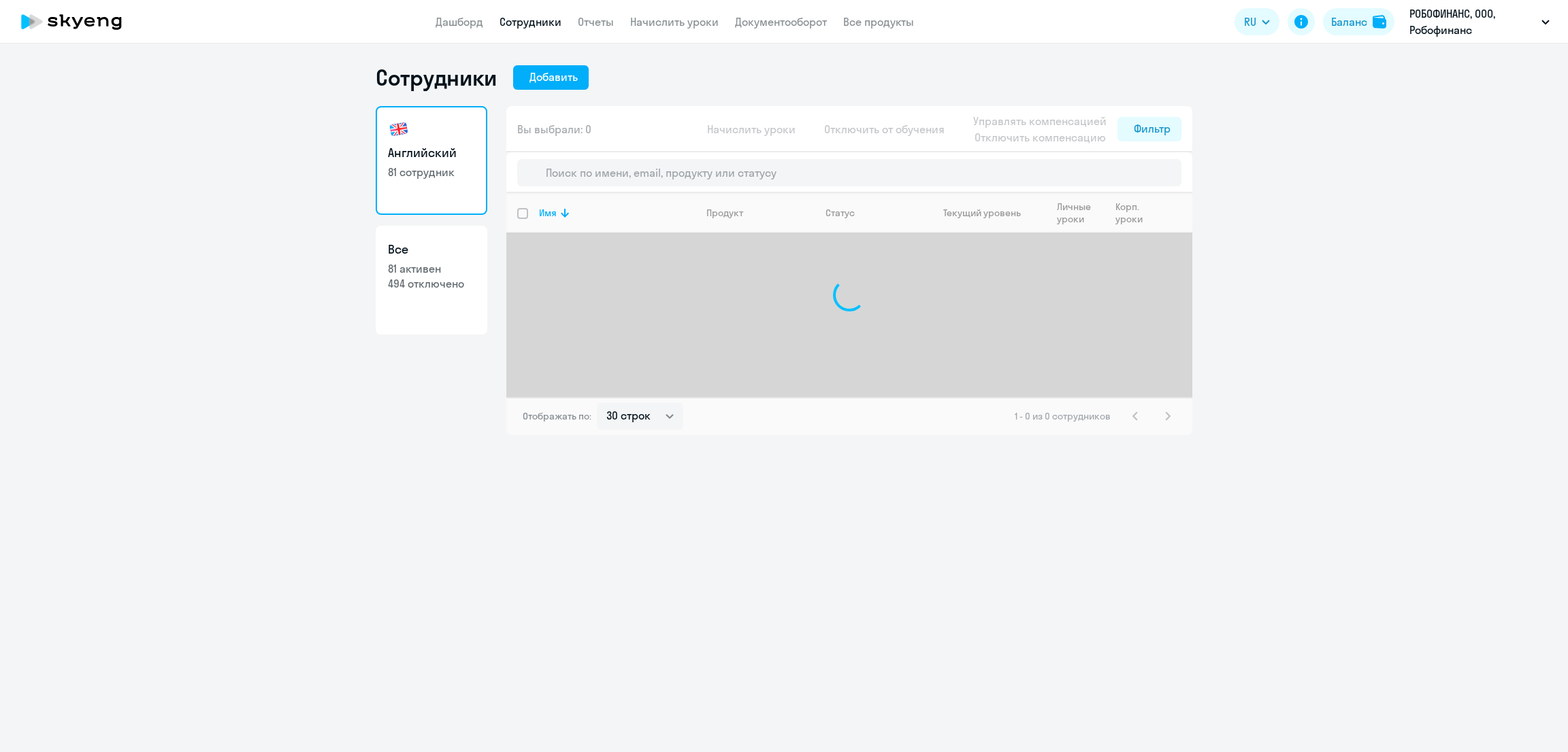
select select "30"
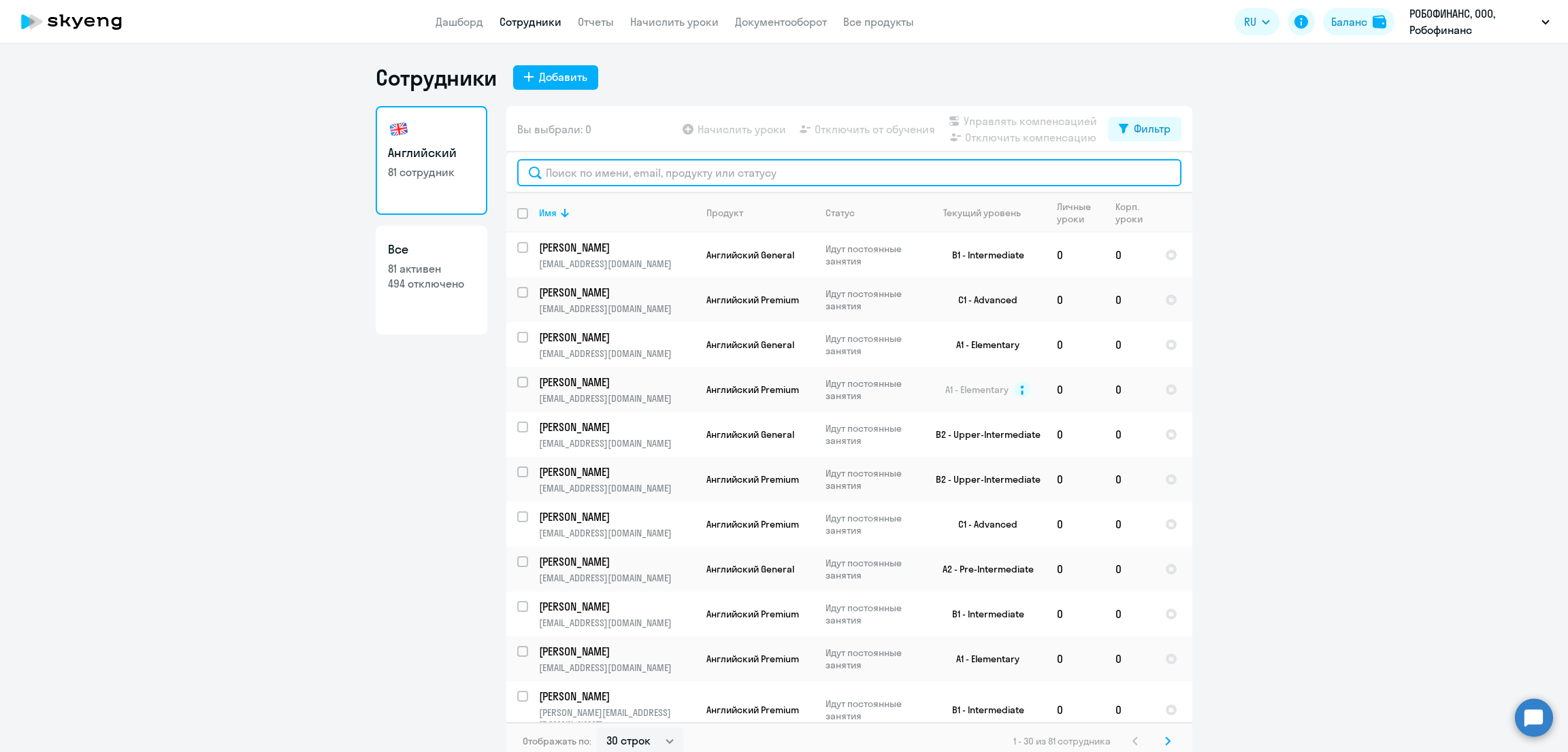
click at [594, 164] on input "text" at bounding box center [849, 173] width 664 height 27
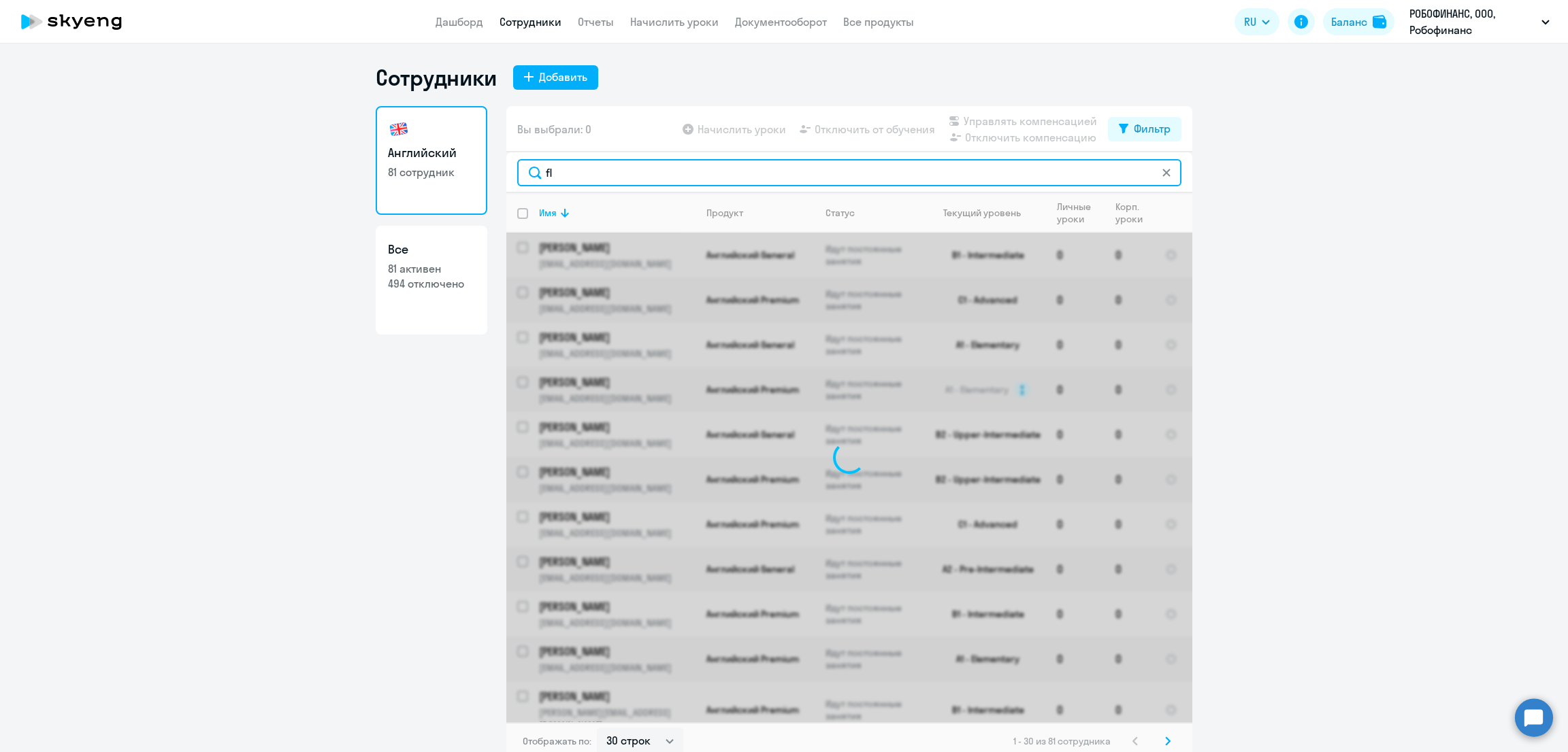
type input "f"
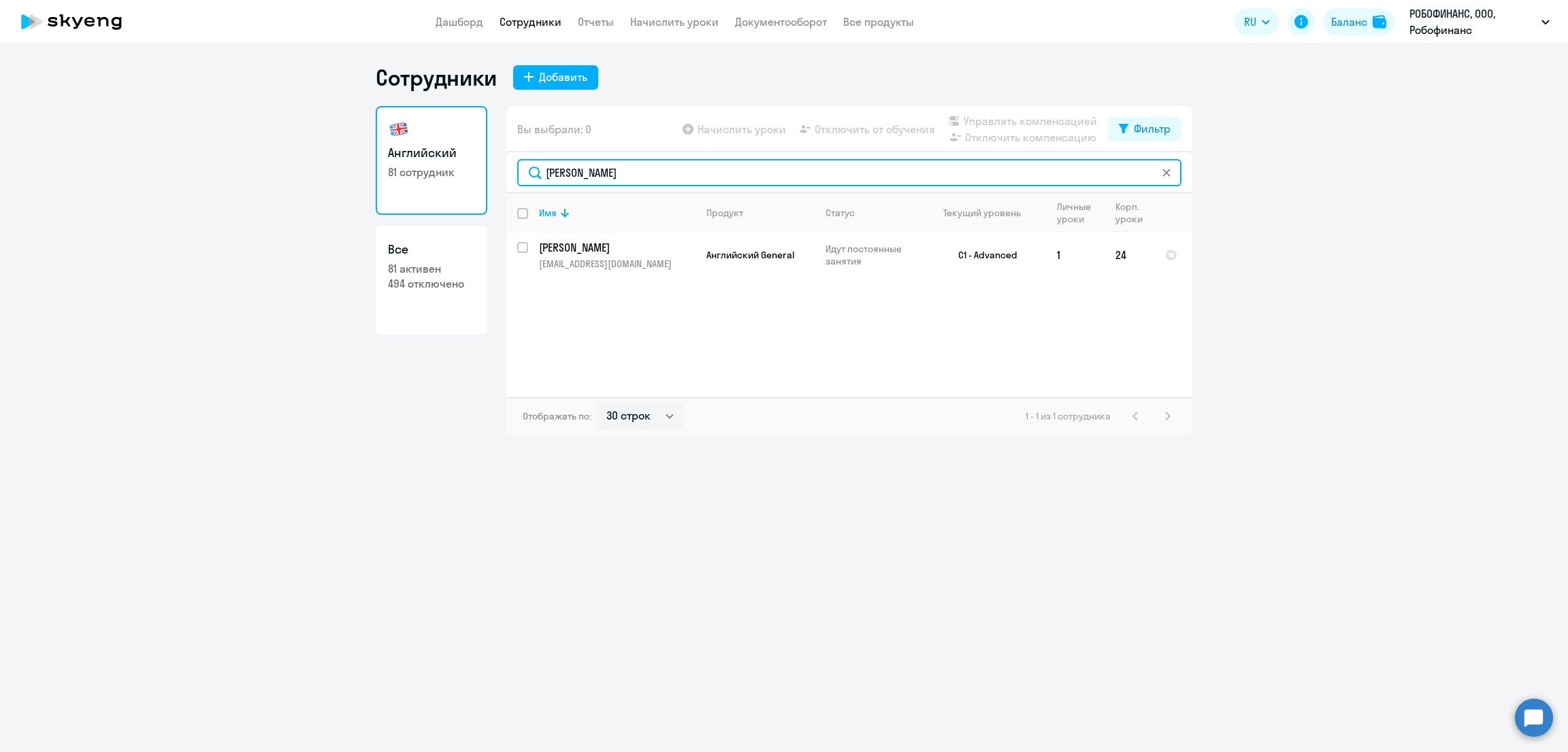
drag, startPoint x: 587, startPoint y: 174, endPoint x: 549, endPoint y: 174, distance: 38.0
click at [549, 174] on input "[PERSON_NAME]" at bounding box center [849, 173] width 664 height 27
type input "[PERSON_NAME]"
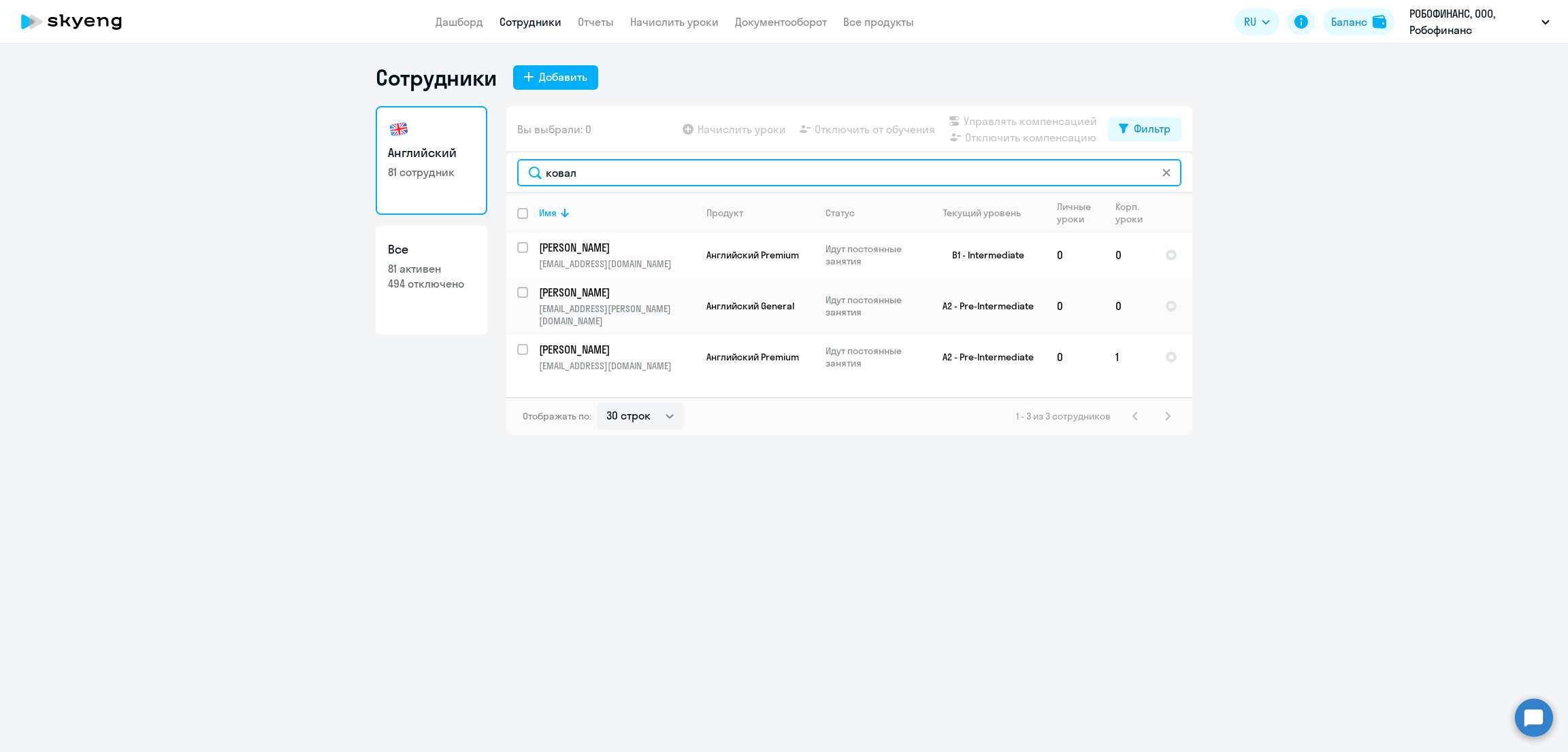
drag, startPoint x: 595, startPoint y: 166, endPoint x: 481, endPoint y: 169, distance: 114.0
click at [481, 169] on div "Английский 81 сотрудник Все 81 активен 494 отключено Вы выбрали: 0 Начислить ур…" at bounding box center [783, 271] width 816 height 329
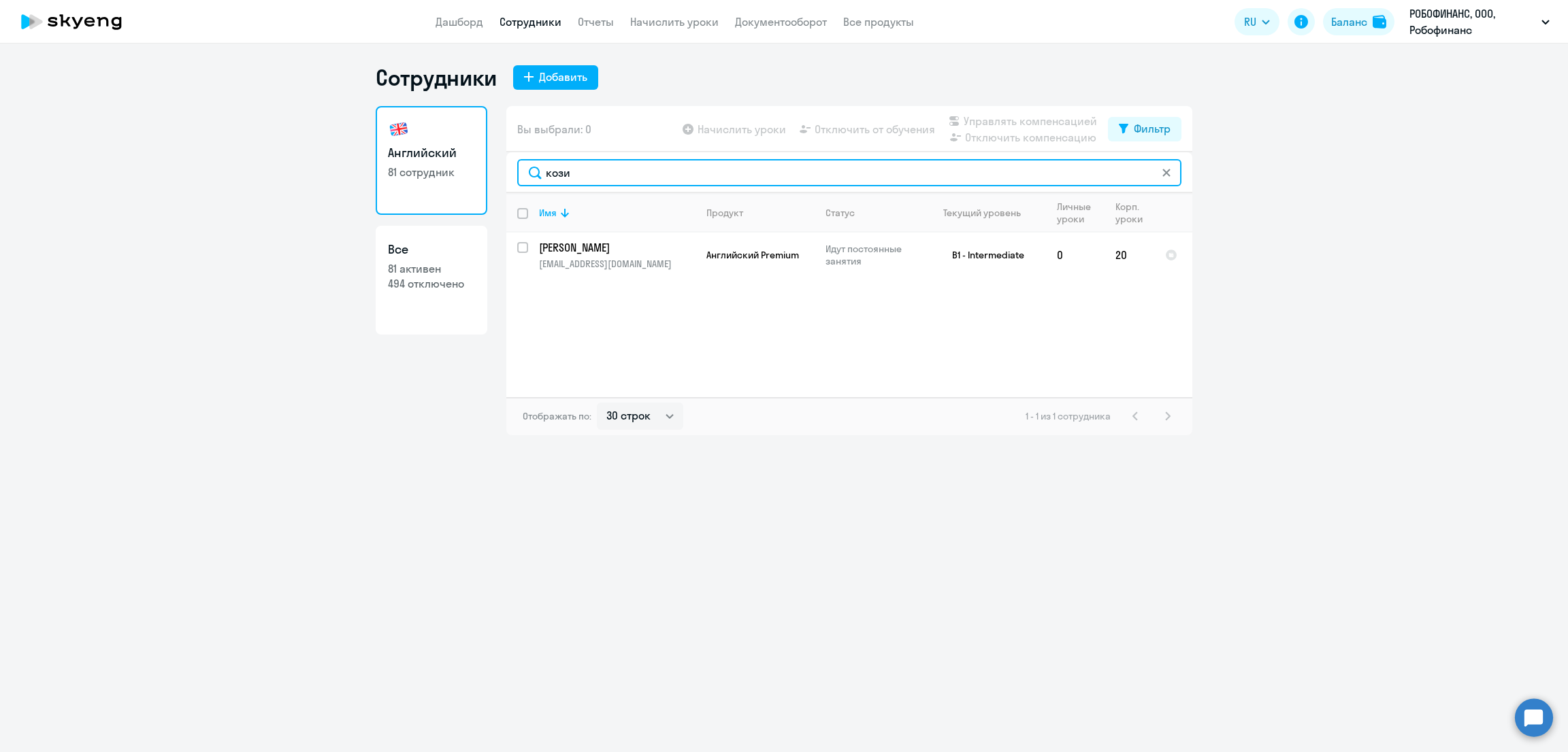
drag, startPoint x: 614, startPoint y: 165, endPoint x: 507, endPoint y: 176, distance: 107.6
click at [508, 179] on div "кози" at bounding box center [849, 172] width 686 height 41
drag, startPoint x: 594, startPoint y: 169, endPoint x: 462, endPoint y: 169, distance: 132.0
click at [462, 169] on div "Английский 81 сотрудник Все 81 активен 494 отключено Вы выбрали: 0 Начислить ур…" at bounding box center [783, 271] width 816 height 329
drag, startPoint x: 568, startPoint y: 171, endPoint x: 491, endPoint y: 174, distance: 77.1
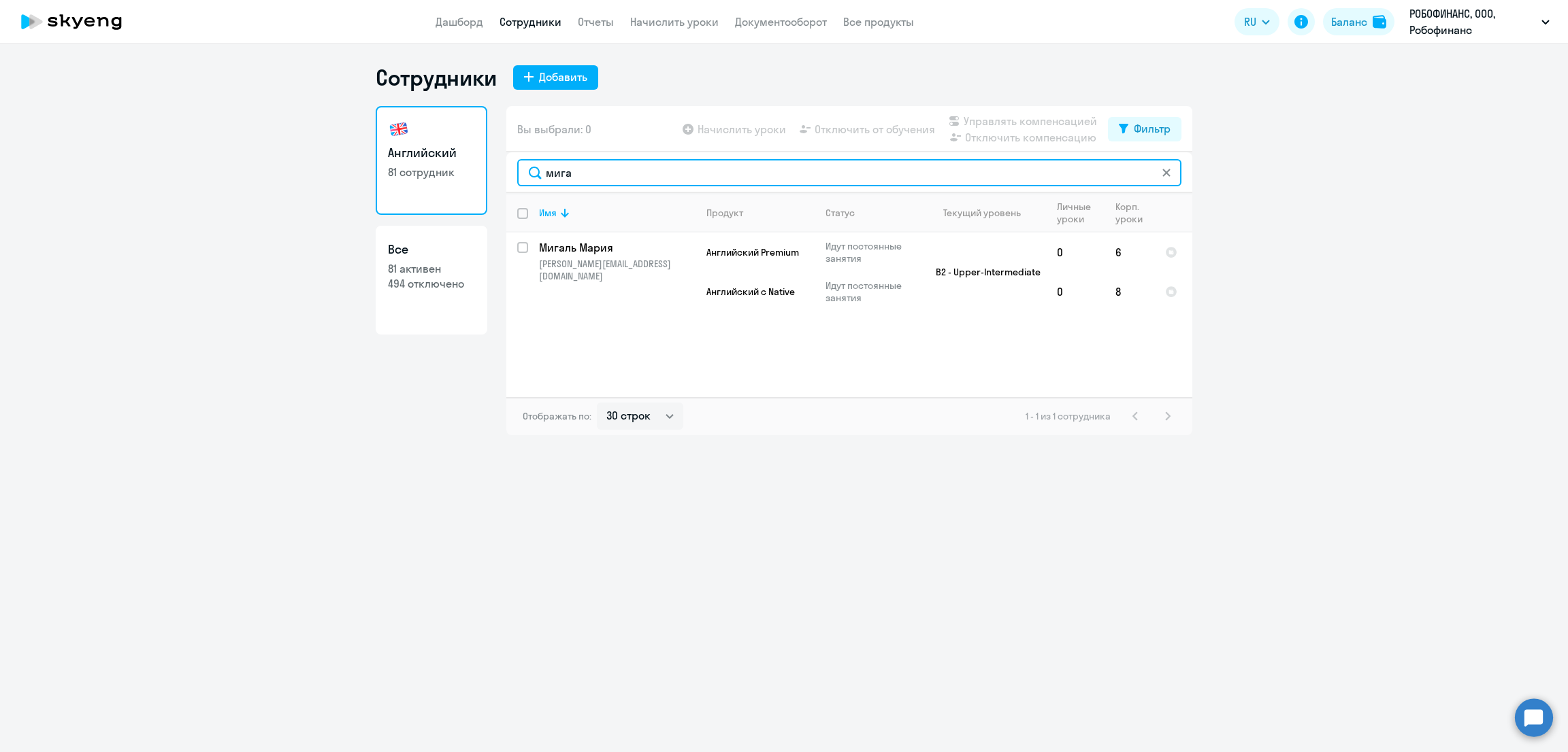
click at [491, 174] on div "Английский 81 сотрудник Все 81 активен 494 отключено Вы выбрали: 0 Начислить ур…" at bounding box center [783, 271] width 816 height 329
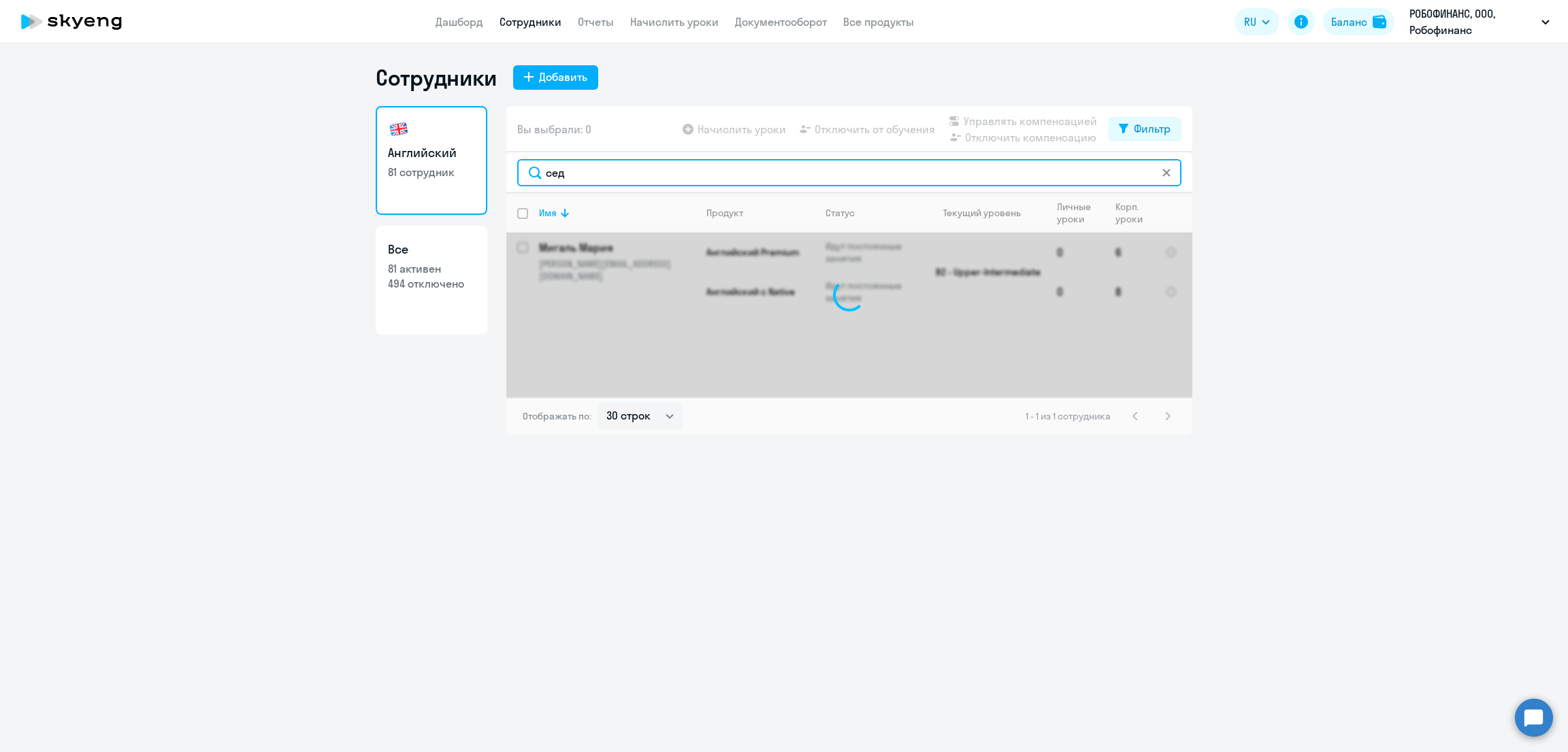
type input "седо"
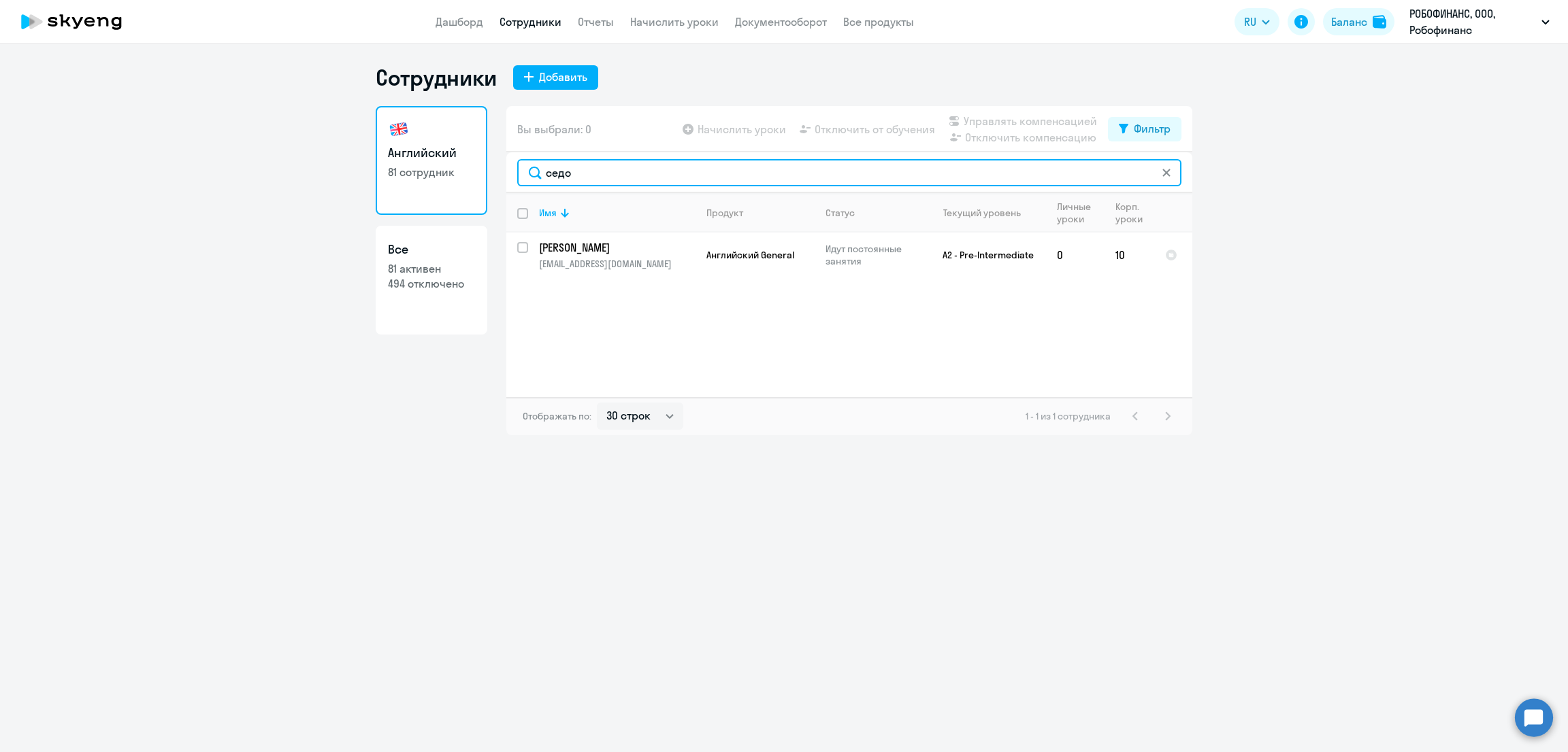
drag, startPoint x: 447, startPoint y: 174, endPoint x: 434, endPoint y: 175, distance: 13.0
click at [436, 175] on div "Английский 81 сотрудник Все 81 активен 494 отключено Вы выбрали: 0 Начислить ур…" at bounding box center [783, 271] width 816 height 329
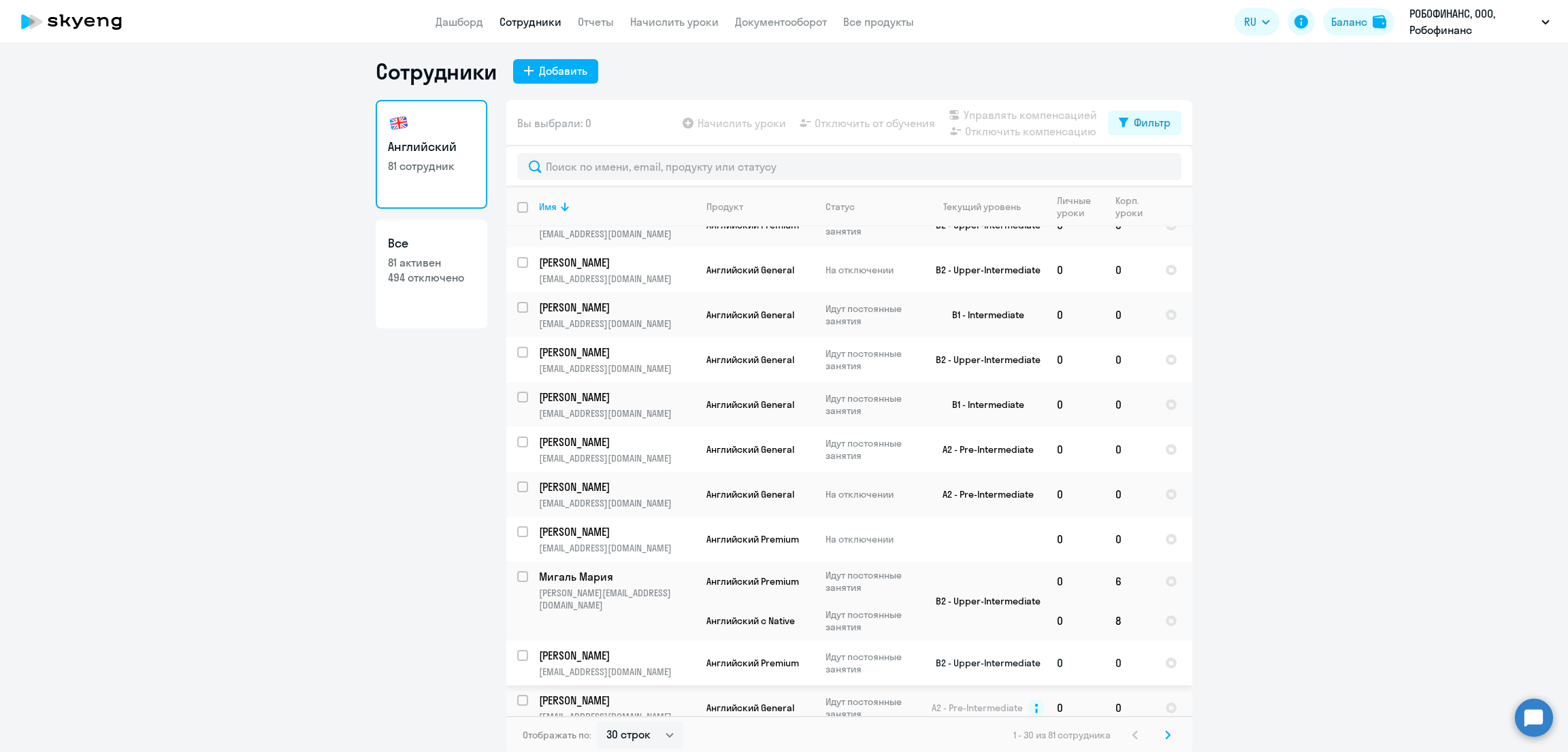
scroll to position [7, 0]
click at [1150, 726] on div "1 - 30 из 81 сотрудника" at bounding box center [1094, 733] width 163 height 17
click at [1165, 732] on icon at bounding box center [1168, 733] width 6 height 9
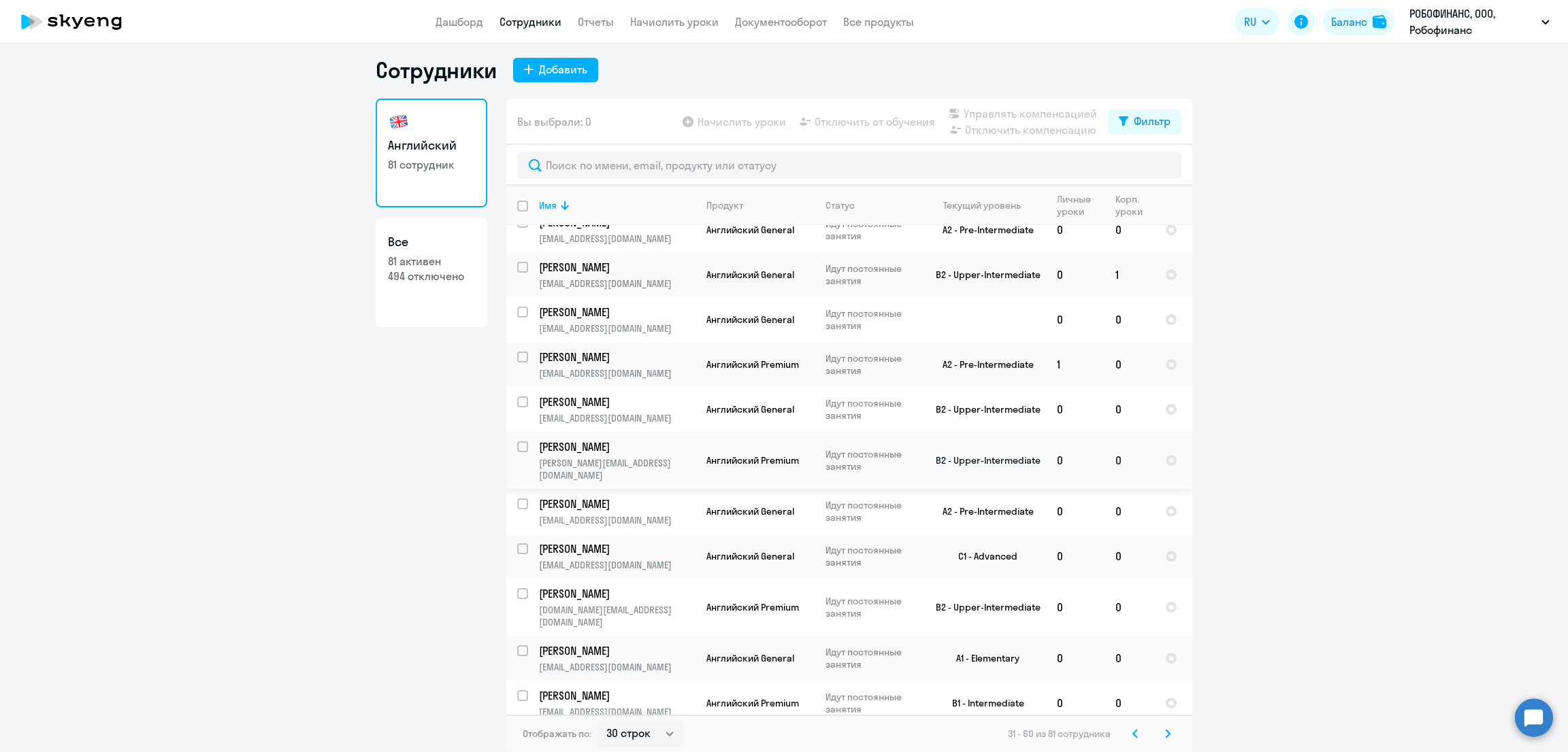
scroll to position [855, 0]
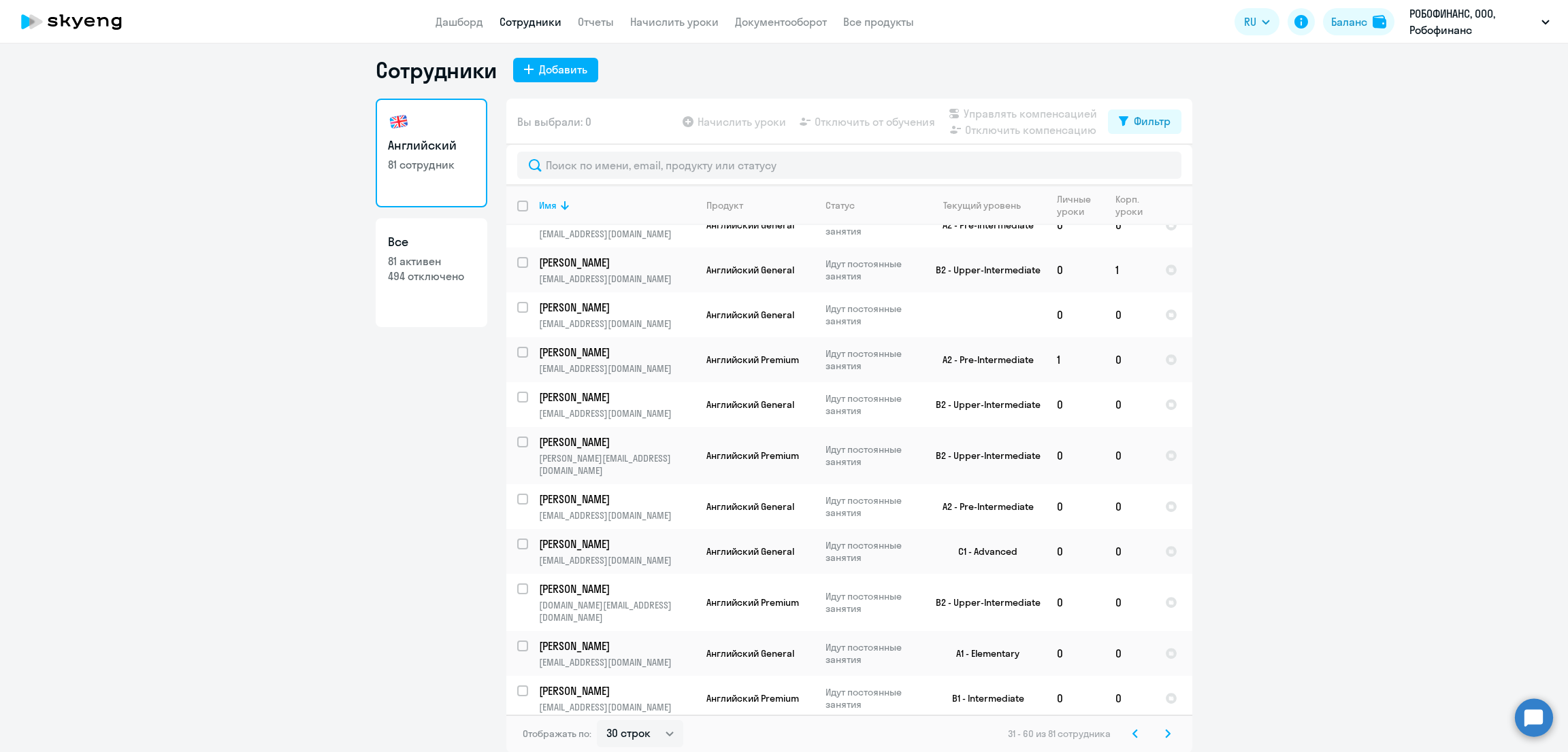
click at [1159, 731] on svg-icon at bounding box center [1167, 733] width 17 height 17
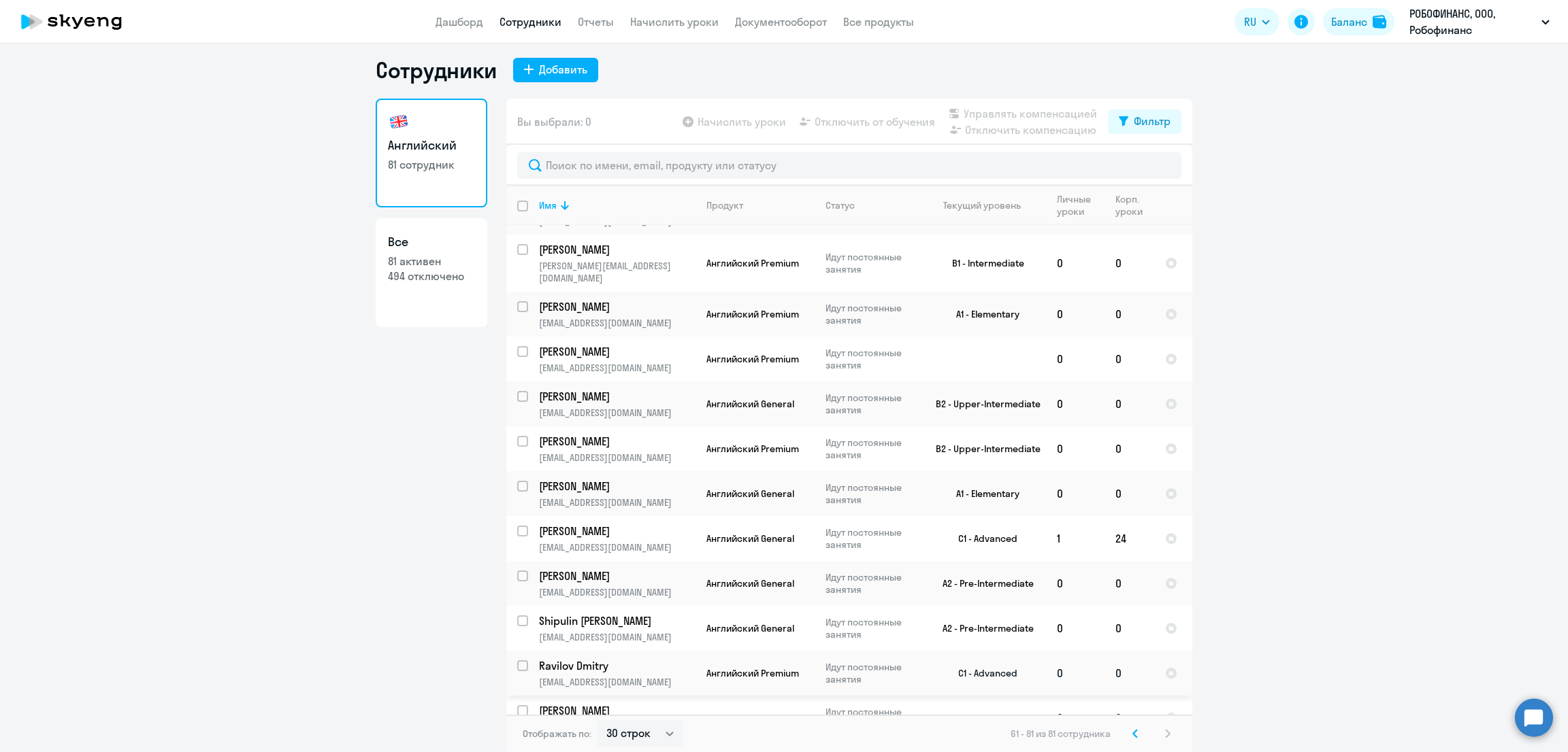
scroll to position [0, 0]
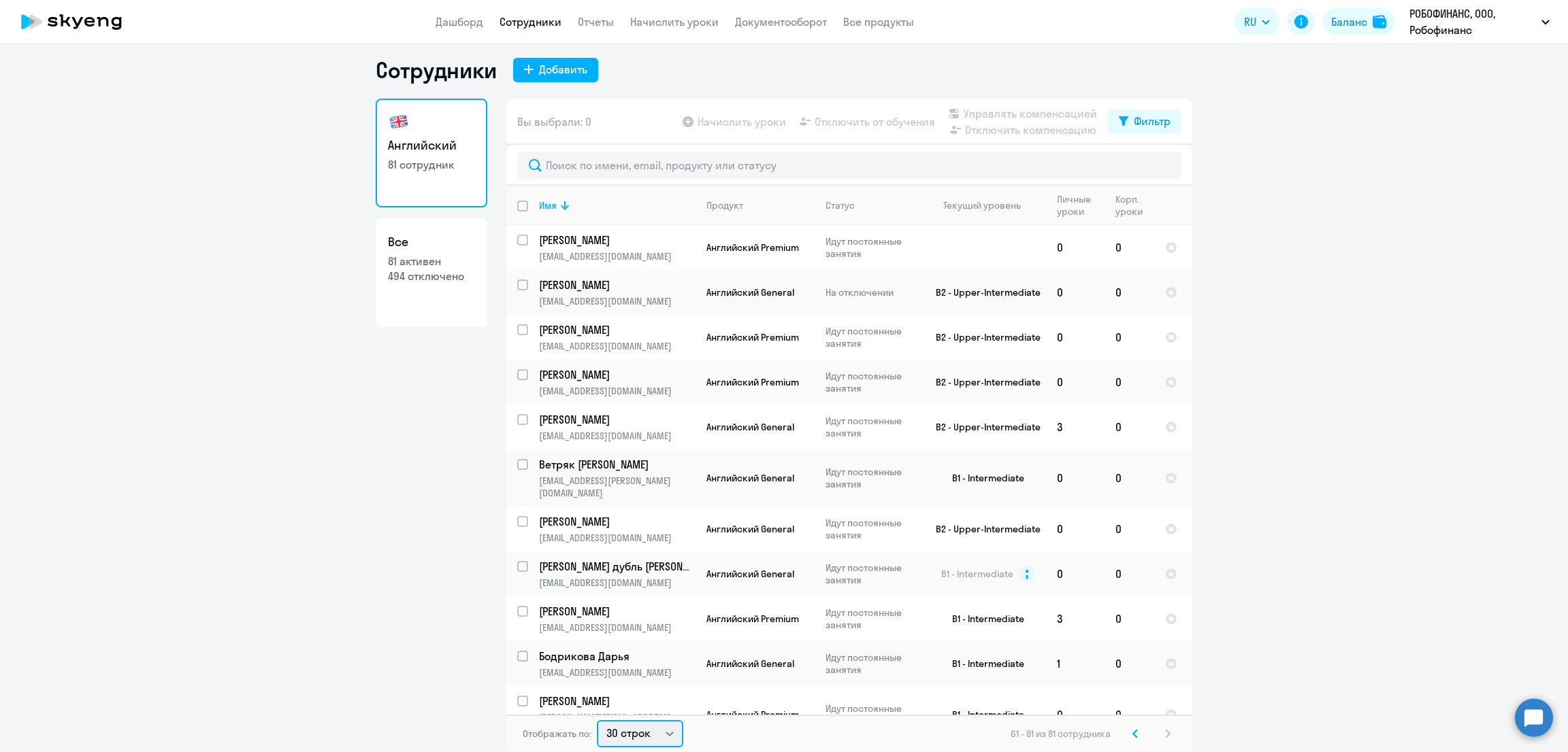
click at [611, 730] on select "30 строк 50 строк 100 строк" at bounding box center [640, 734] width 86 height 27
select select "100"
click at [597, 720] on select "30 строк 50 строк 100 строк" at bounding box center [640, 734] width 86 height 27
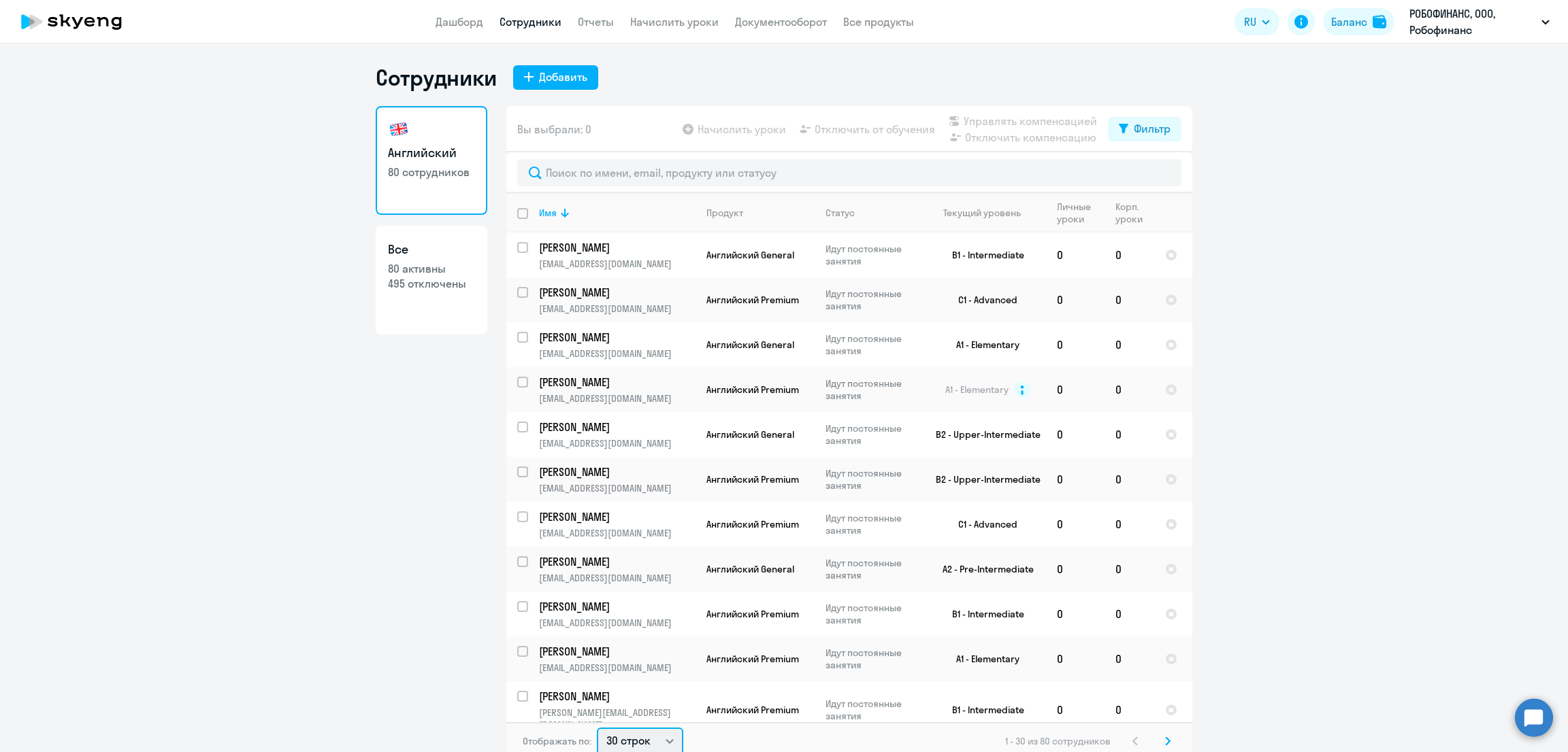
drag, startPoint x: 625, startPoint y: 742, endPoint x: 625, endPoint y: 726, distance: 16.0
click at [625, 742] on select "30 строк 50 строк 100 строк" at bounding box center [640, 741] width 86 height 27
select select "100"
click at [597, 725] on select "30 строк 50 строк 100 строк" at bounding box center [640, 739] width 86 height 27
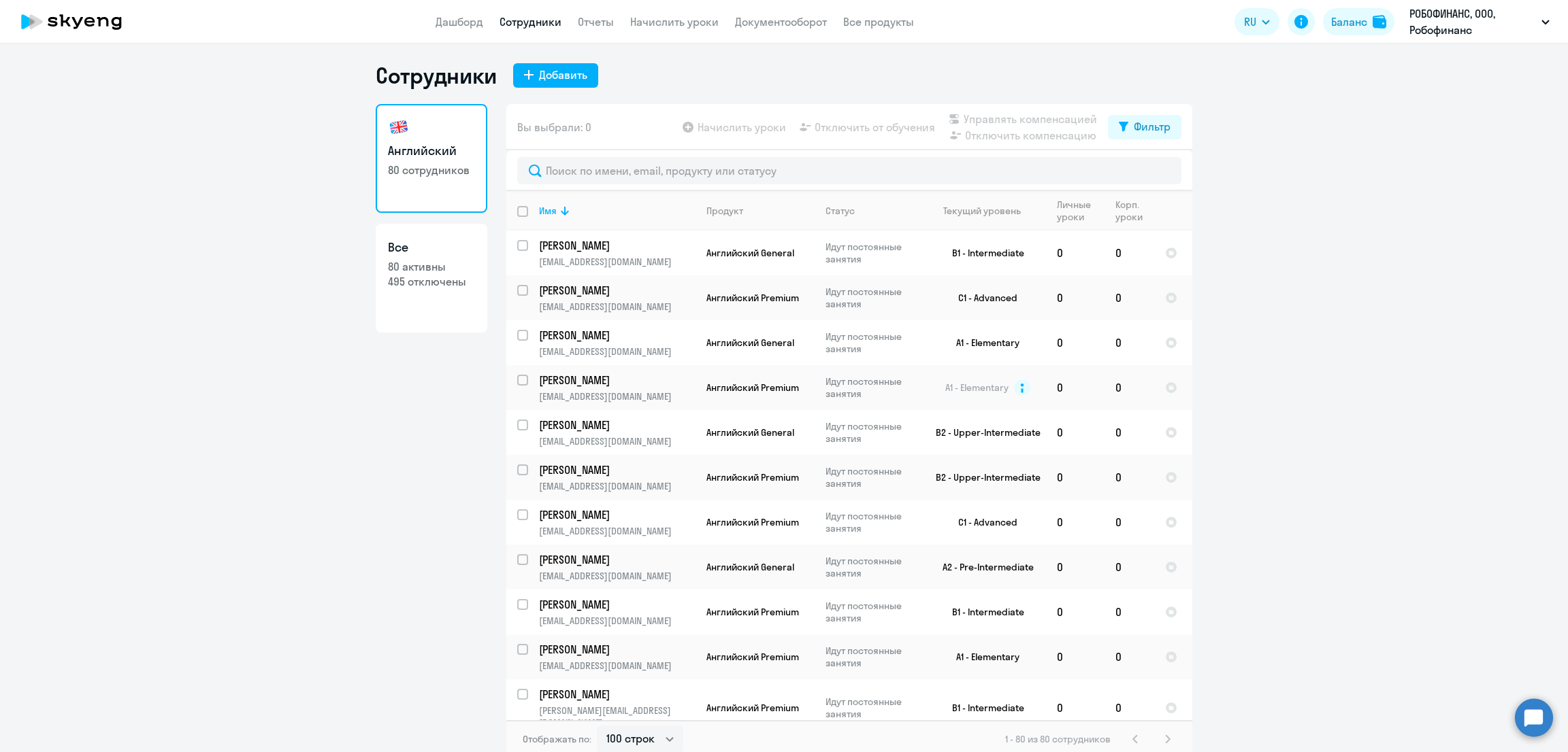
click at [1236, 250] on ng-component "Сотрудники Добавить [DEMOGRAPHIC_DATA] 80 сотрудников Все 80 активны 495 отключ…" at bounding box center [784, 410] width 1568 height 697
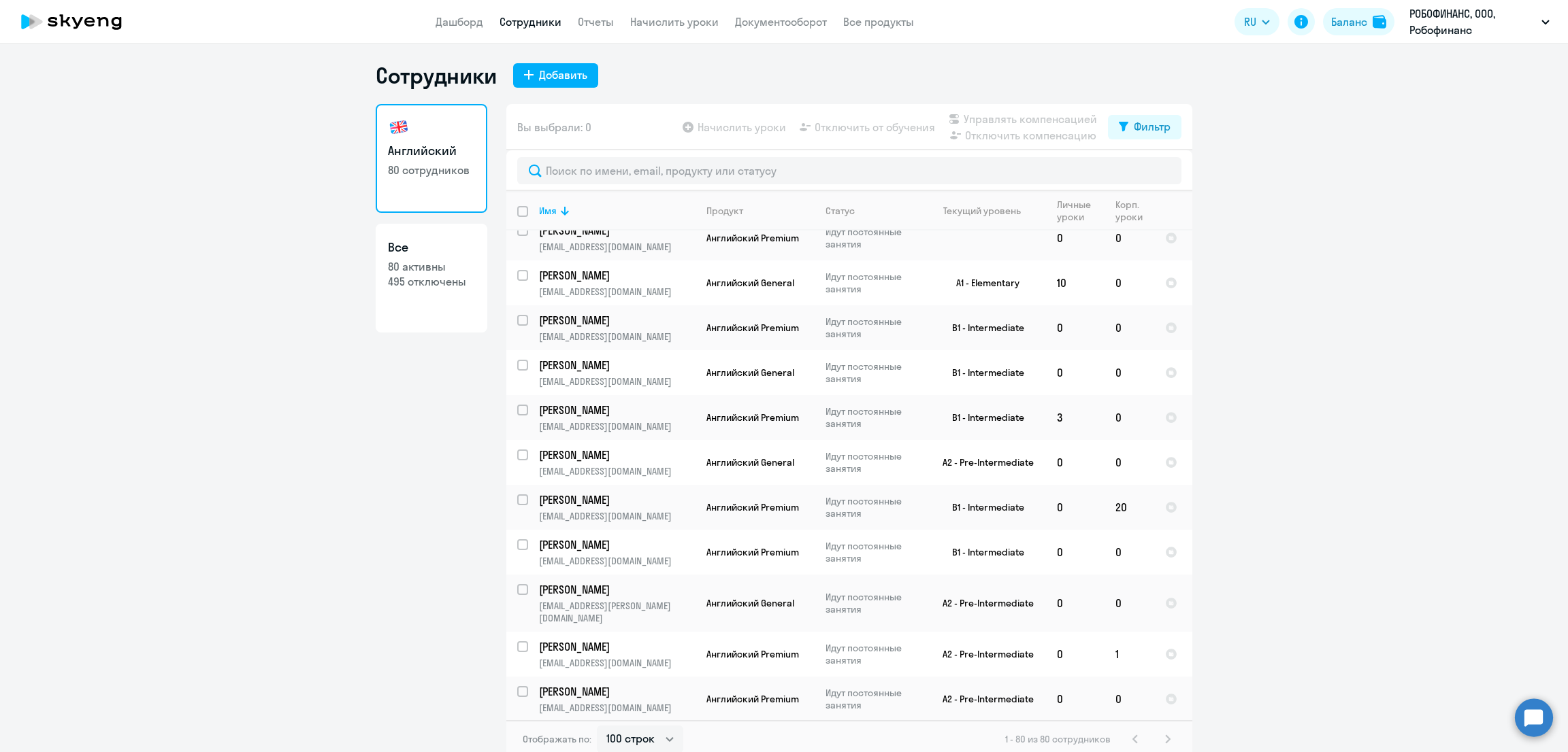
scroll to position [1573, 0]
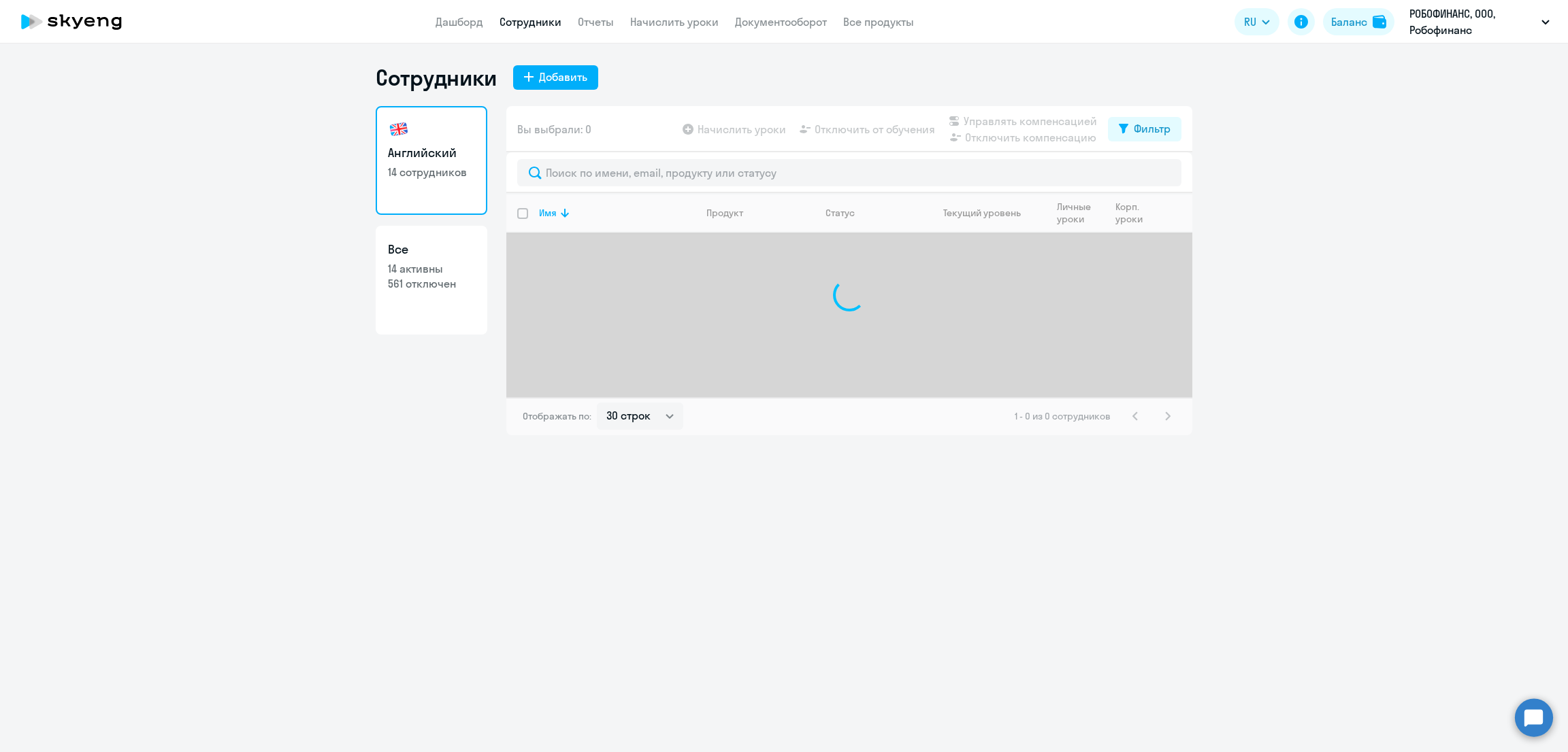
select select "30"
click at [1346, 21] on div "Баланс" at bounding box center [1349, 22] width 36 height 17
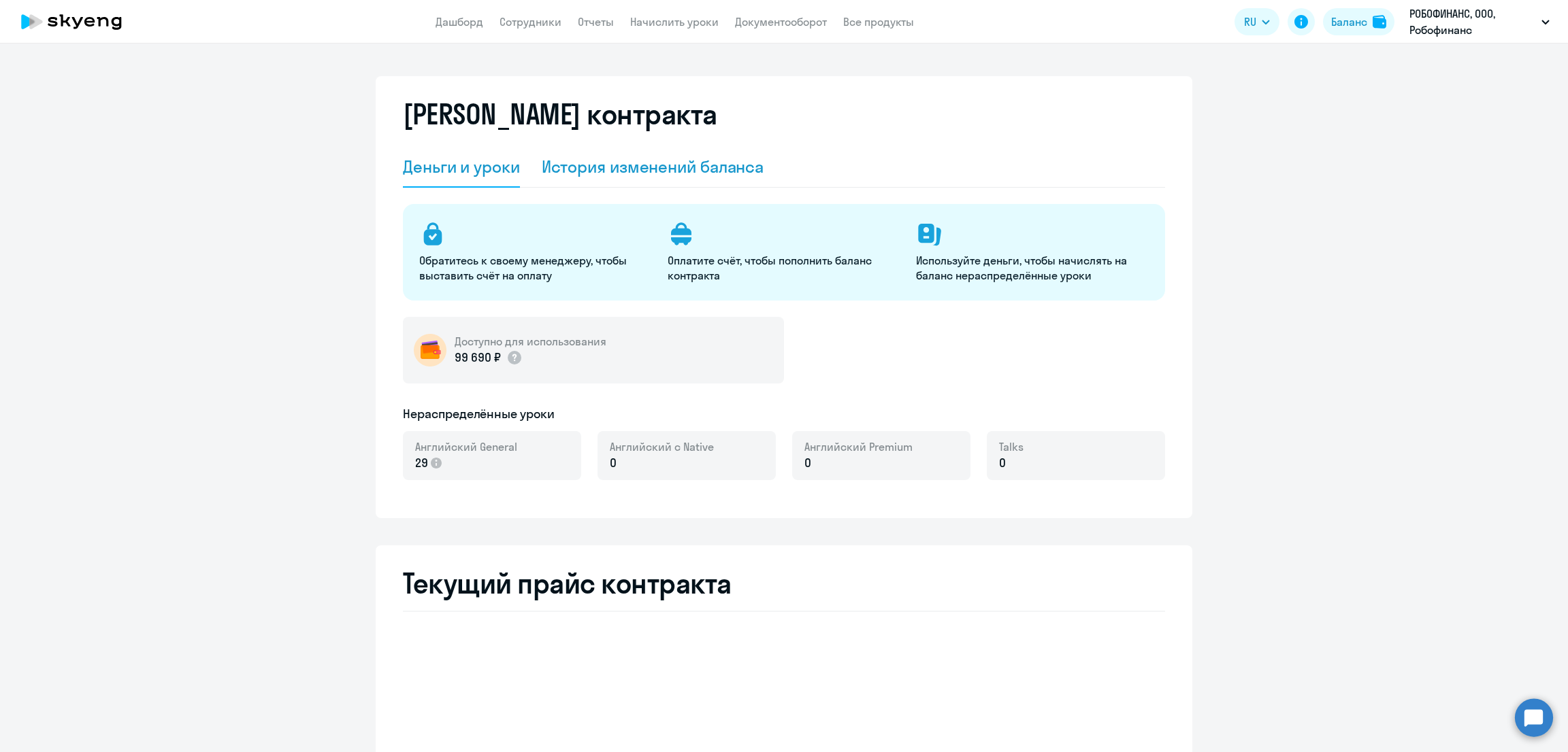
select select "english_adult_not_native_speaker"
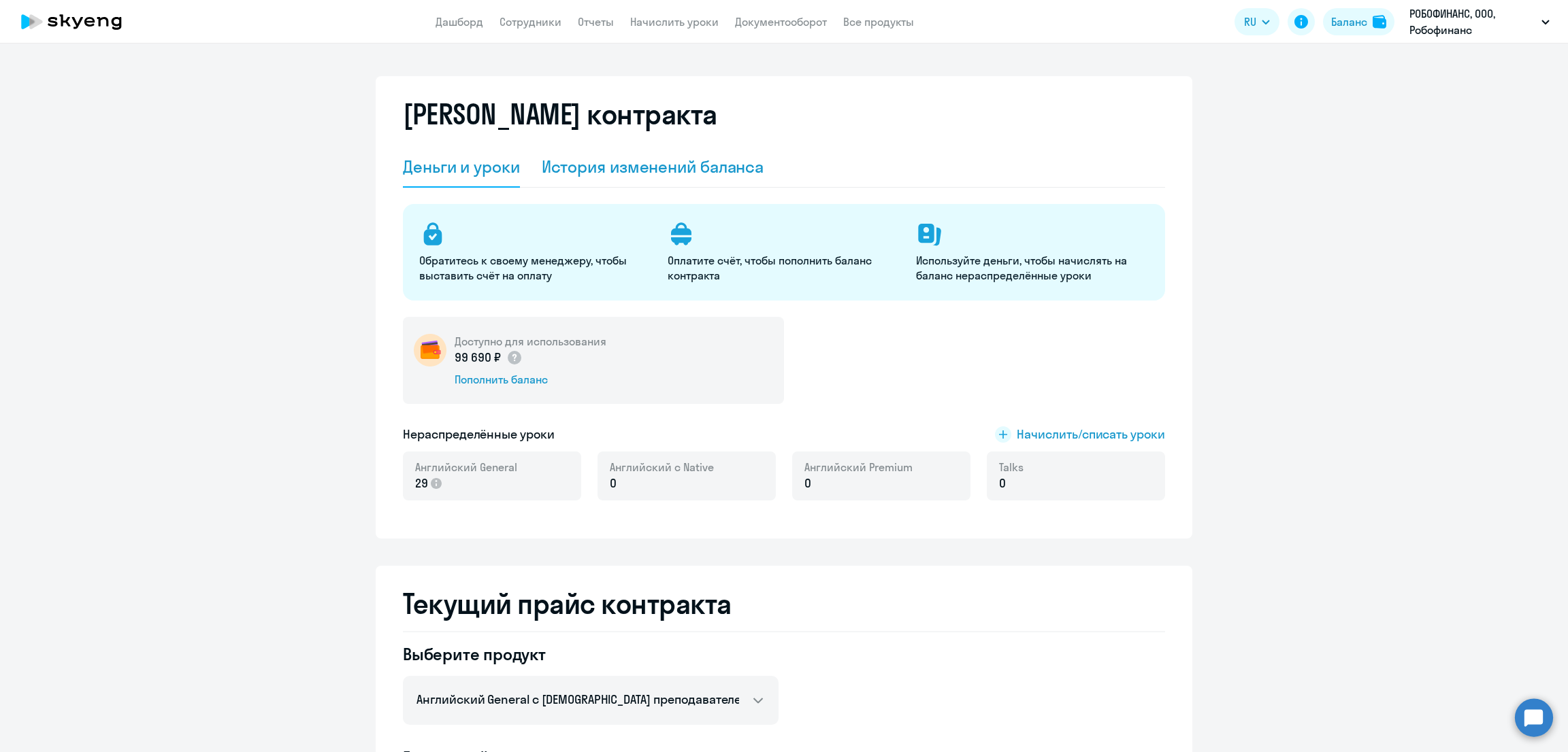
click at [587, 165] on div "История изменений баланса" at bounding box center [653, 166] width 223 height 22
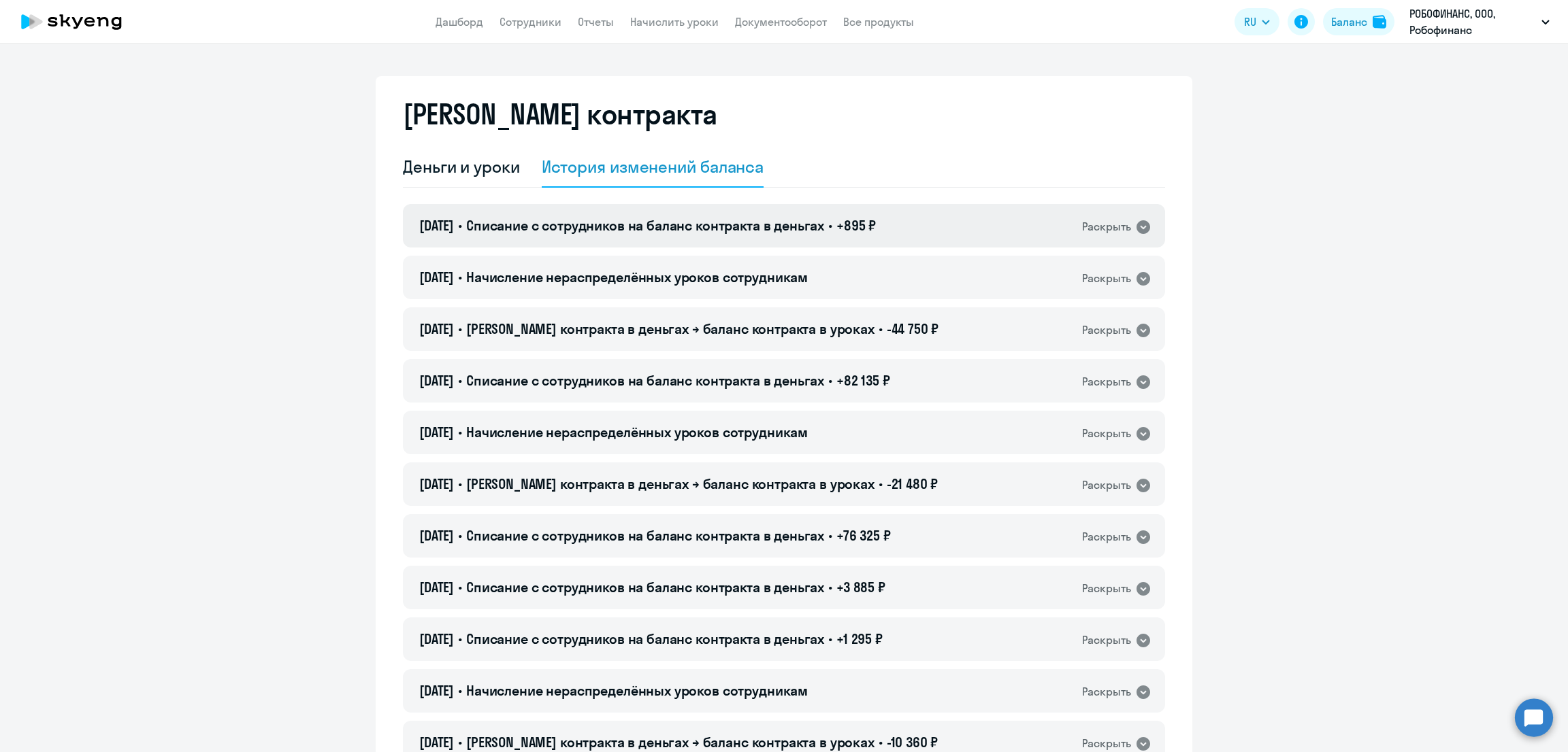
click at [604, 212] on div "[DATE] • Списание с сотрудников на баланс контракта в деньгах • +895 ₽ Раскрыть" at bounding box center [784, 225] width 762 height 44
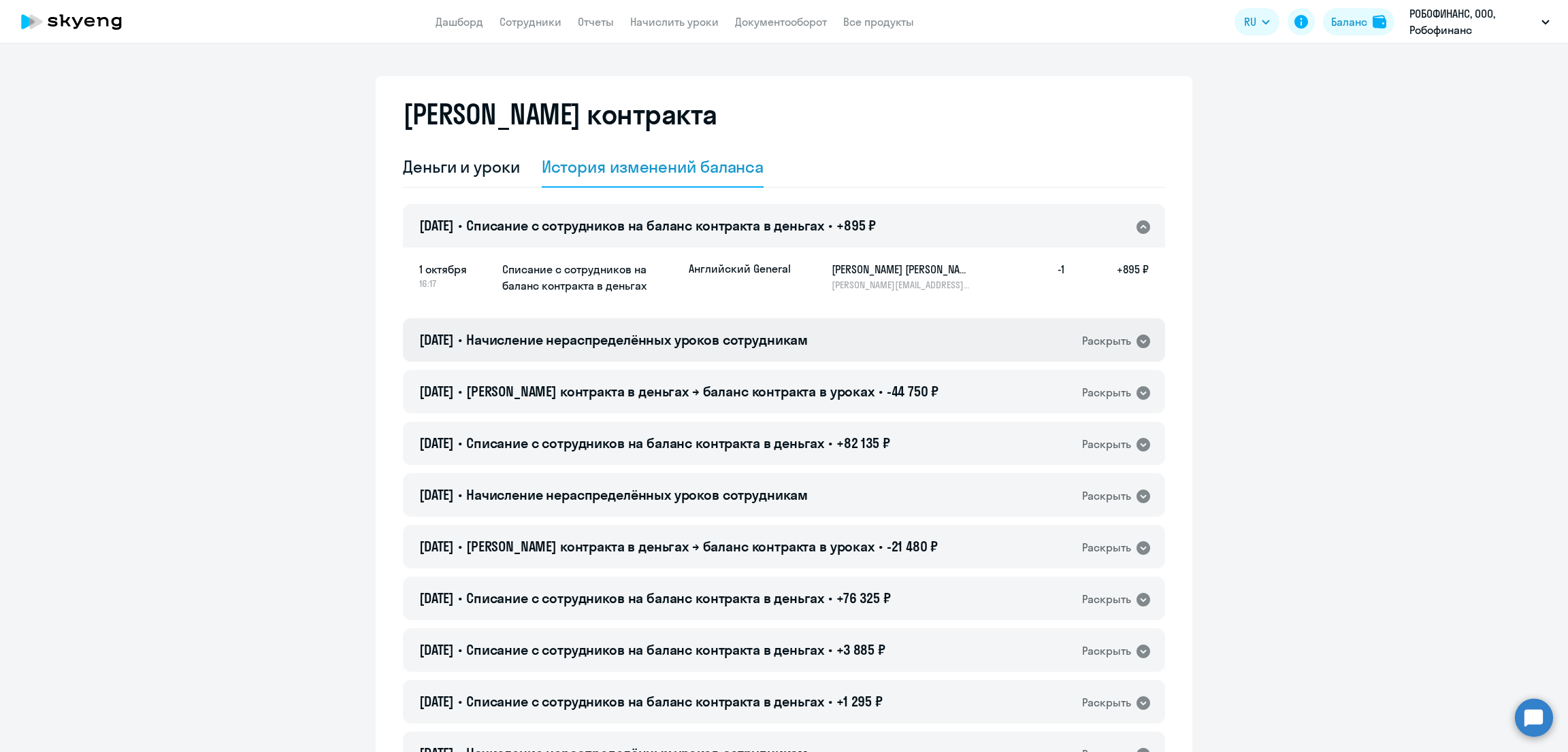
click at [654, 333] on span "Начисление нераспределённых уроков сотрудникам" at bounding box center [637, 340] width 342 height 17
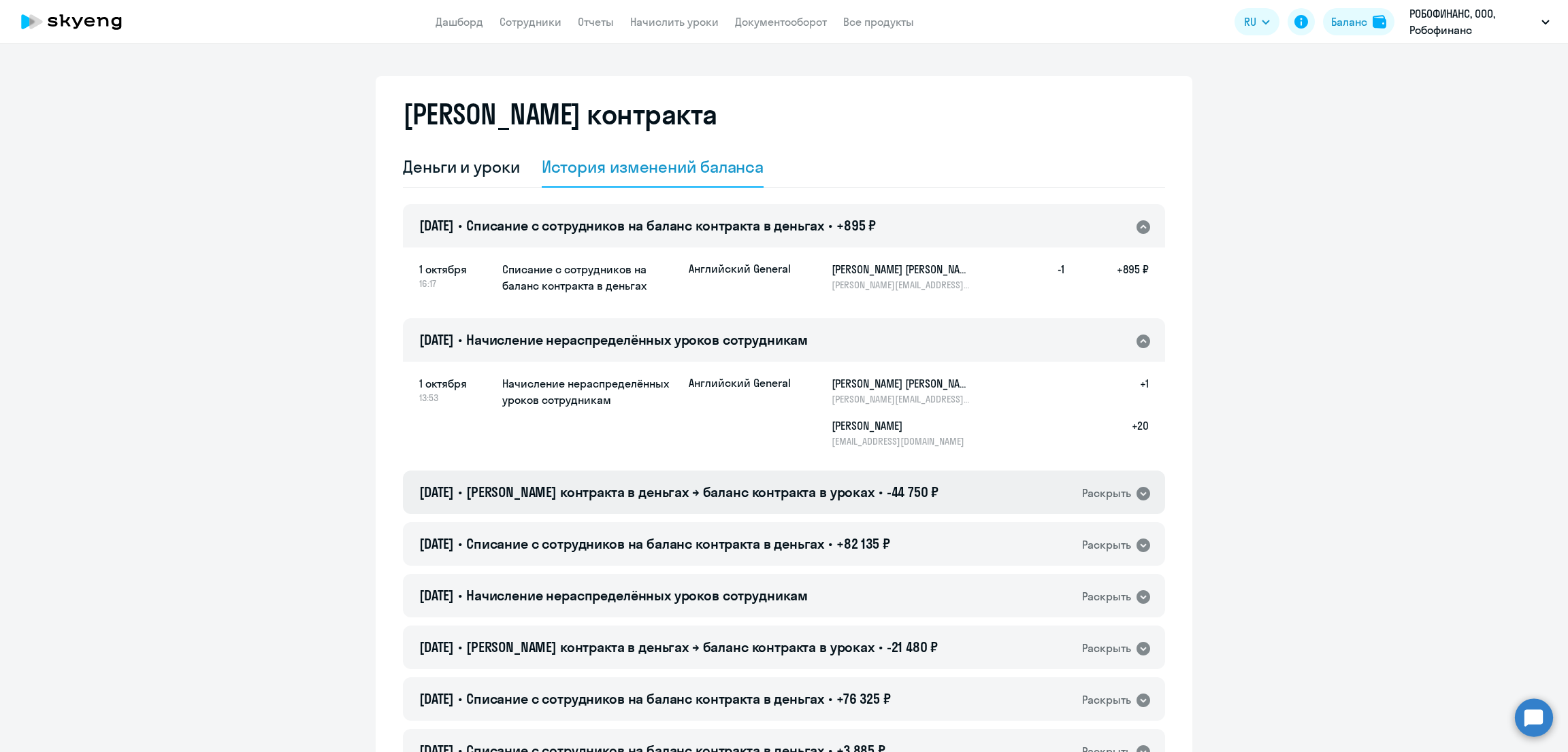
click at [752, 489] on span "[PERSON_NAME] контракта в деньгах → баланс контракта в уроках" at bounding box center [670, 492] width 409 height 17
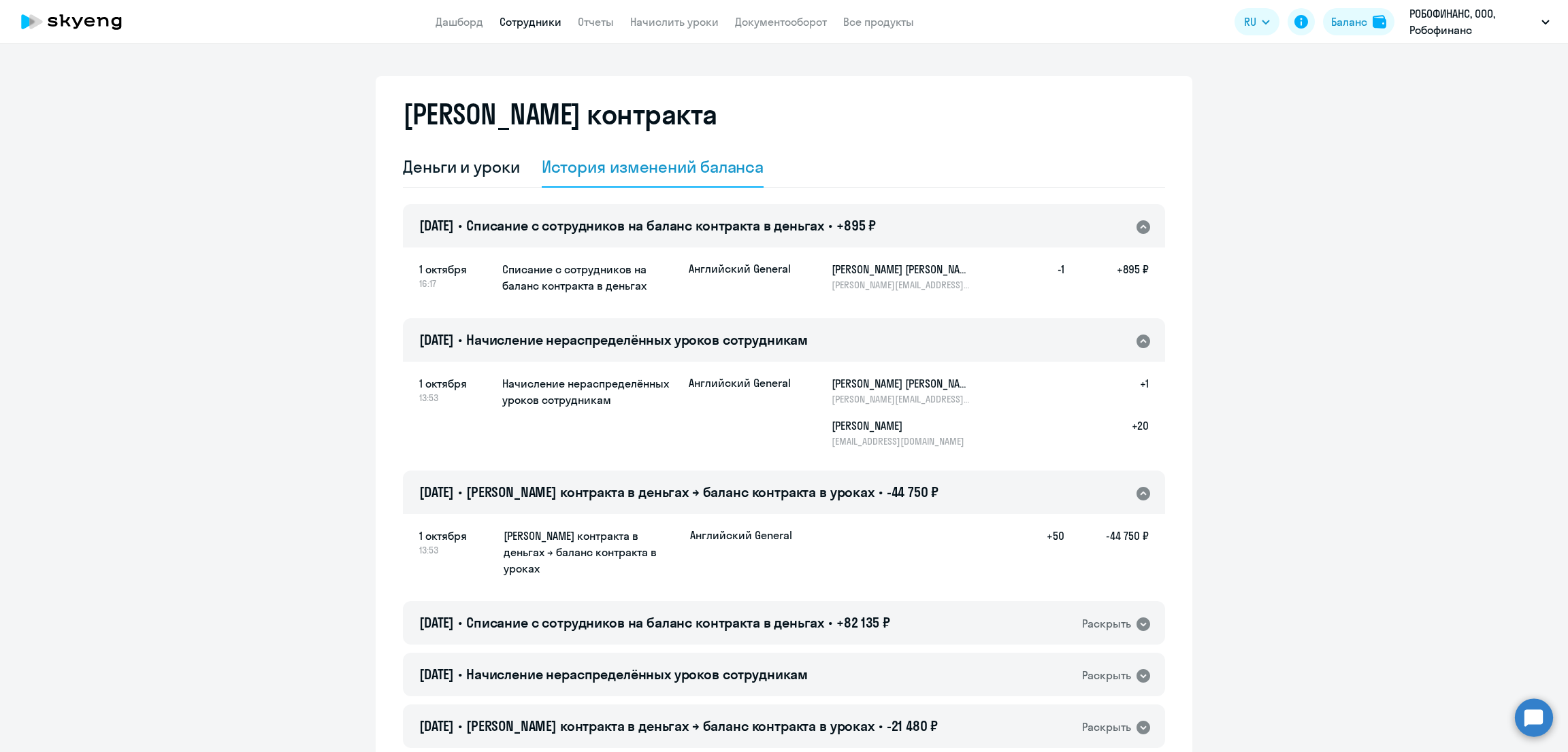
click at [538, 19] on link "Сотрудники" at bounding box center [531, 22] width 62 height 14
select select "30"
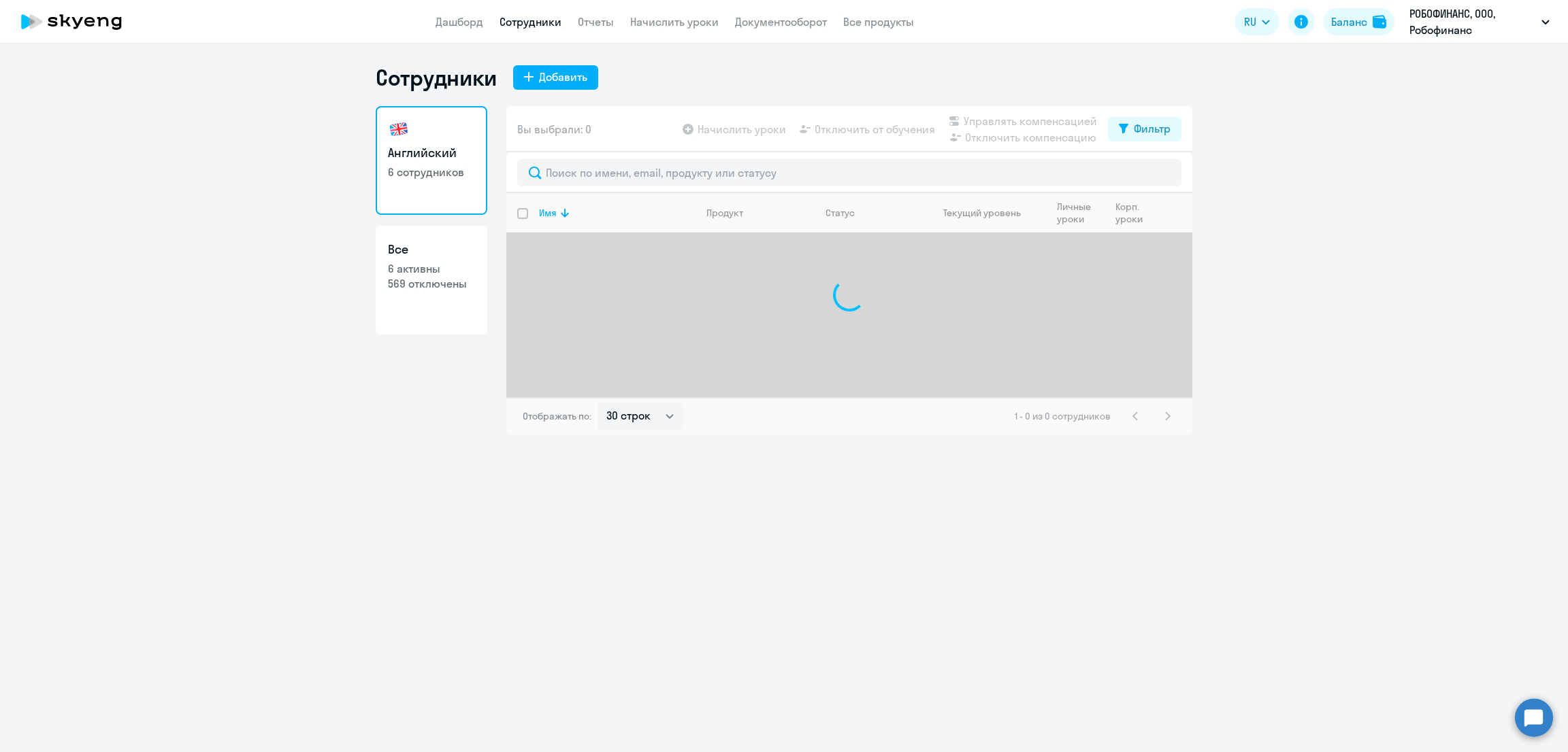
select select "30"
